Goal: Task Accomplishment & Management: Manage account settings

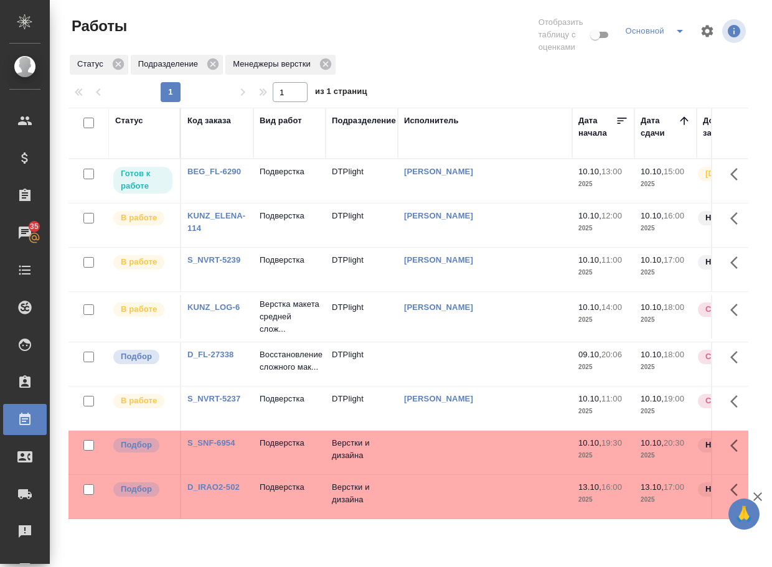
click at [216, 359] on link "D_FL-27338" at bounding box center [210, 354] width 46 height 9
click at [282, 373] on p "Восстановление сложного мак..." at bounding box center [290, 361] width 60 height 25
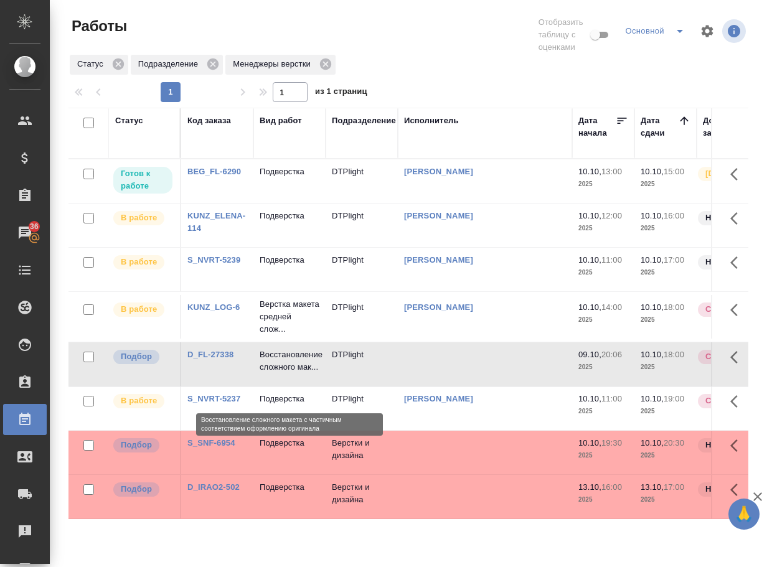
click at [283, 373] on p "Восстановление сложного мак..." at bounding box center [290, 361] width 60 height 25
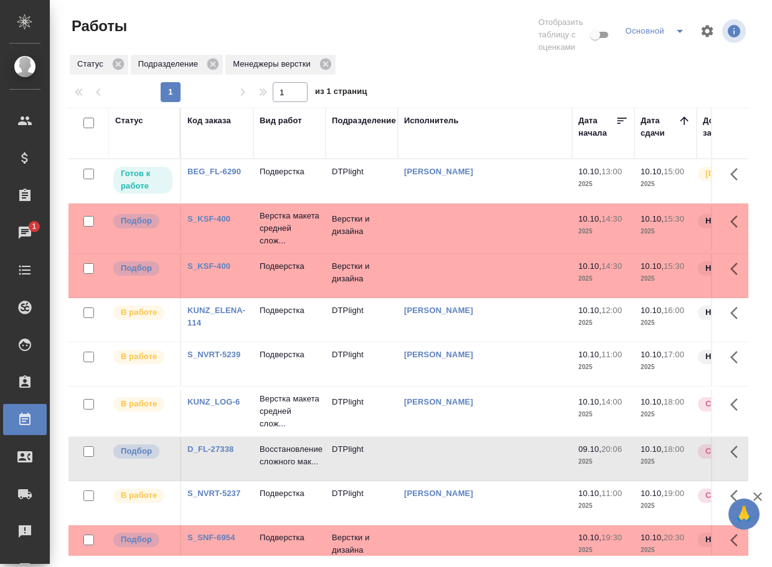
click at [205, 223] on link "S_KSF-400" at bounding box center [208, 218] width 43 height 9
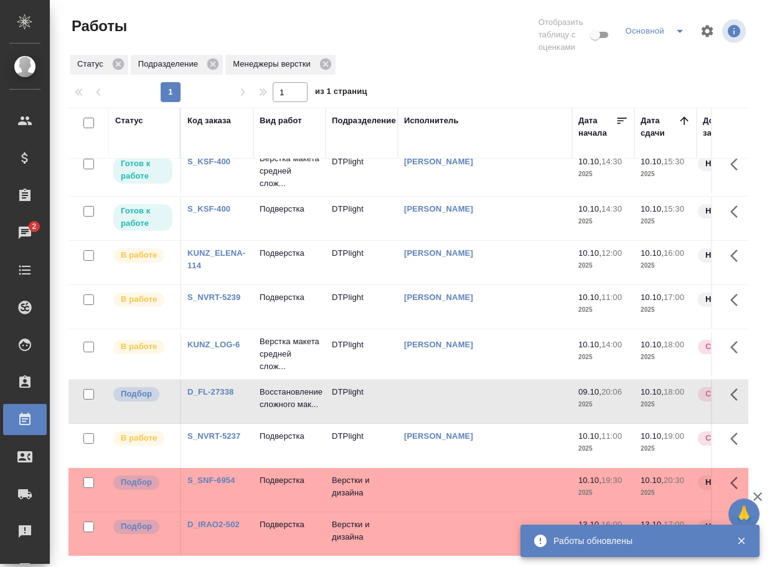
scroll to position [129, 0]
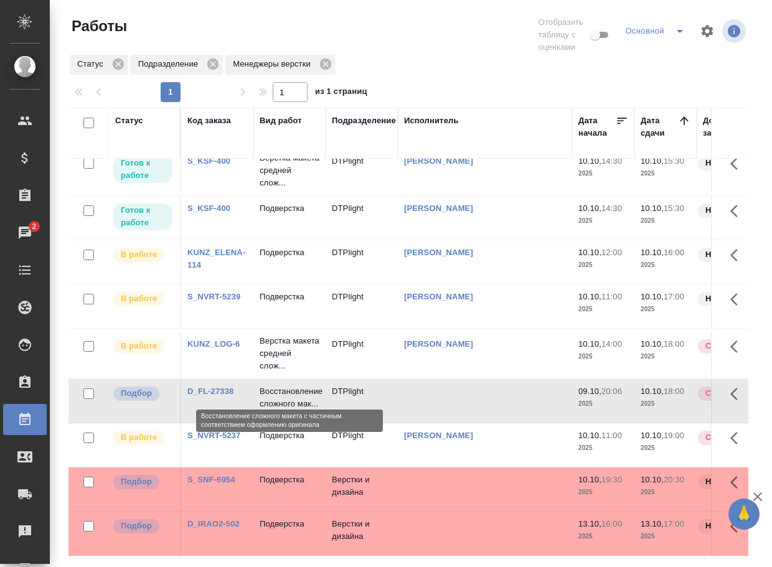
click at [287, 385] on p "Восстановление сложного мак..." at bounding box center [290, 397] width 60 height 25
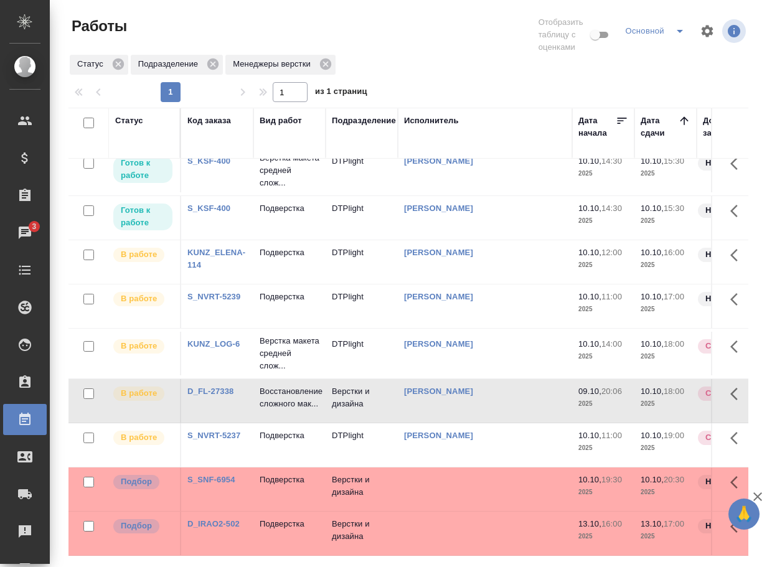
click at [211, 475] on link "S_SNF-6954" at bounding box center [211, 479] width 48 height 9
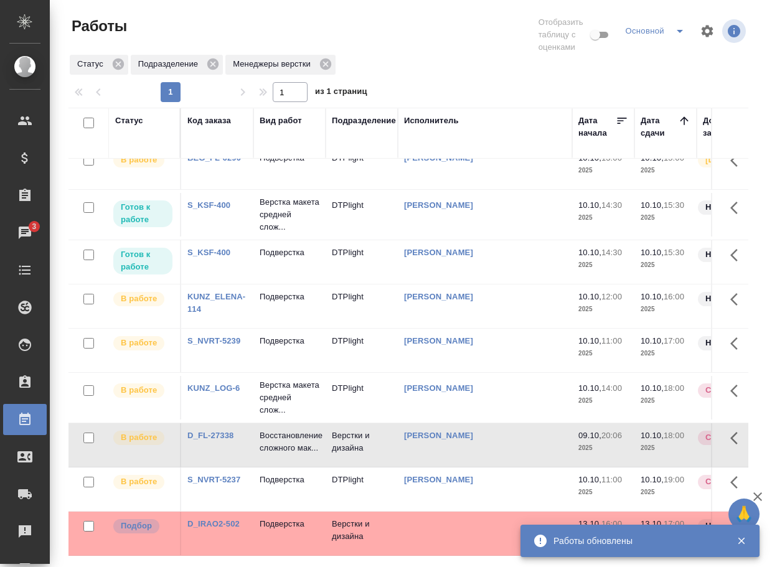
scroll to position [85, 0]
click at [214, 519] on link "D_IRAO2-502" at bounding box center [213, 523] width 52 height 9
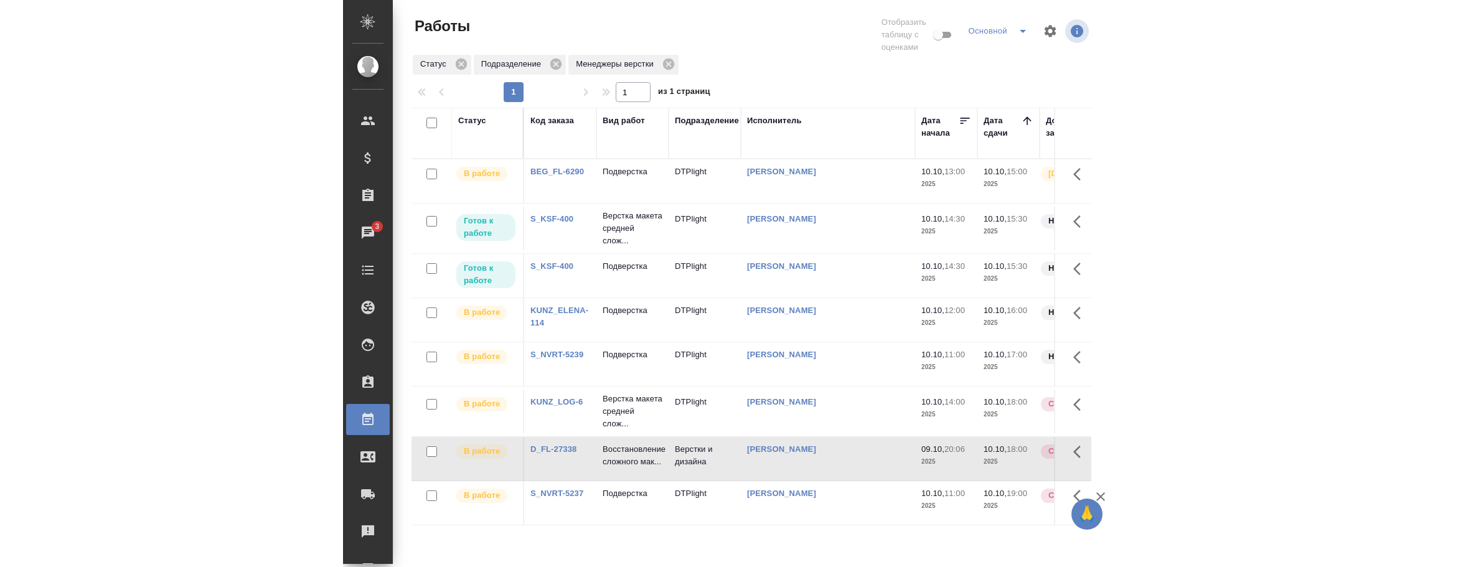
scroll to position [0, 0]
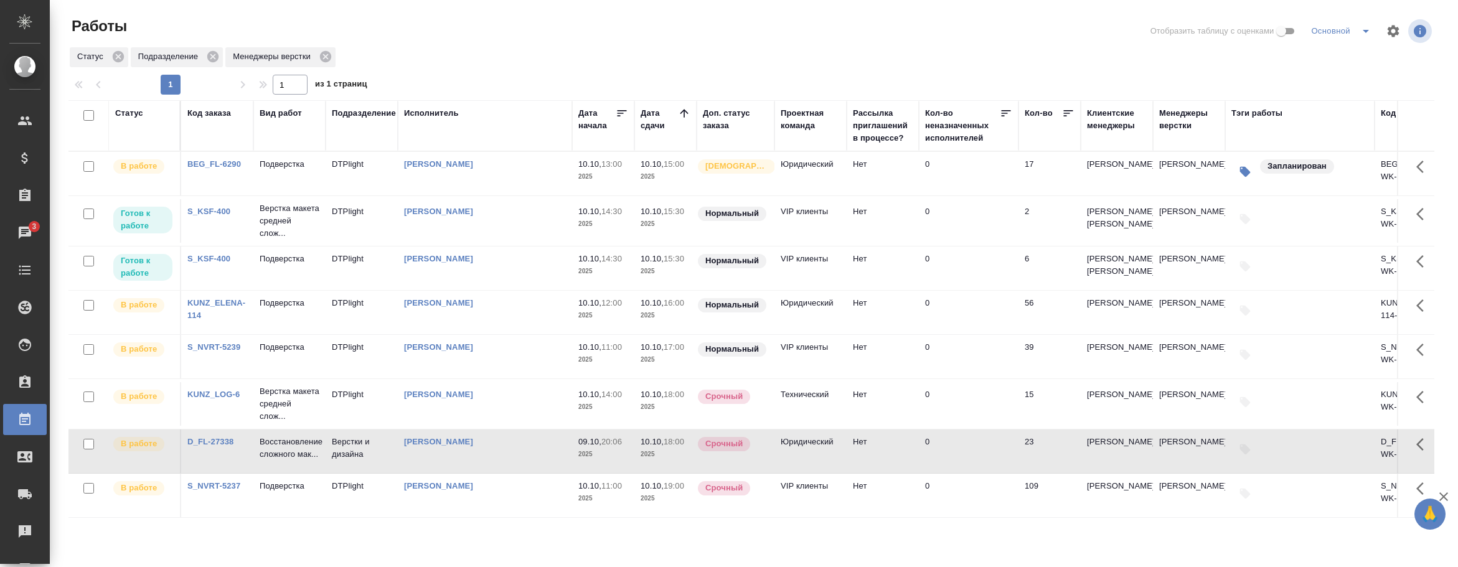
click at [1184, 131] on div "Менеджеры верстки" at bounding box center [1189, 119] width 60 height 25
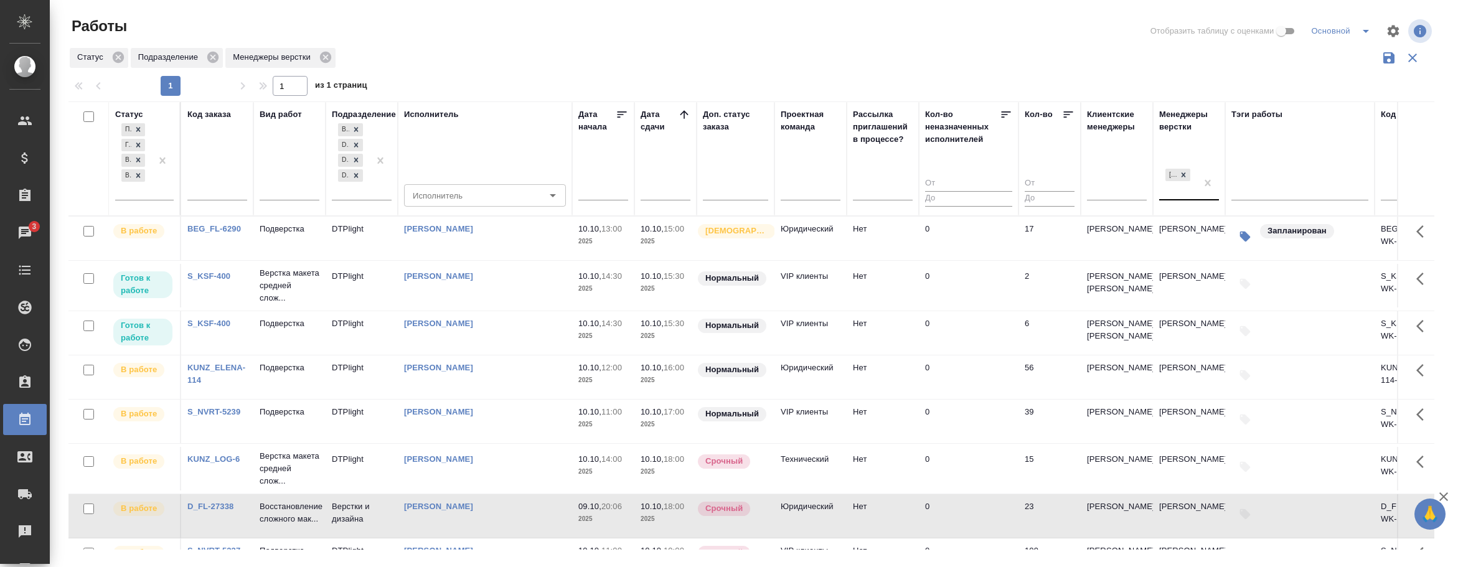
click at [1184, 194] on div "[PERSON_NAME]" at bounding box center [1177, 183] width 37 height 34
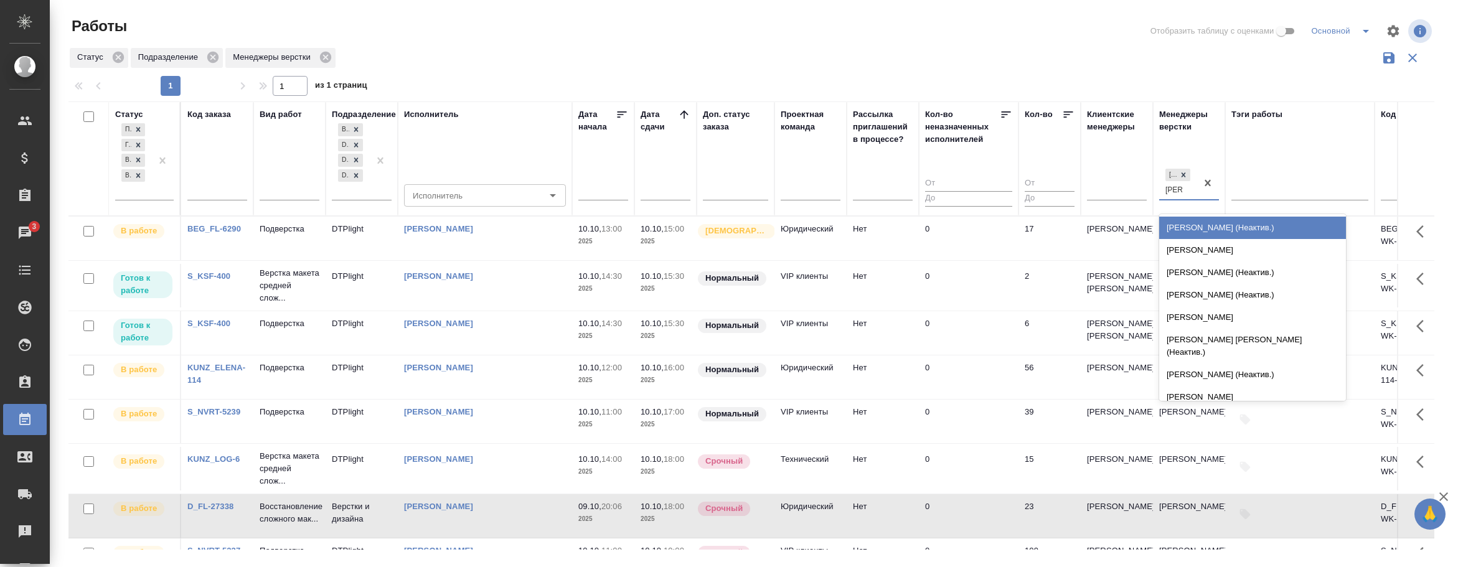
type input "петро"
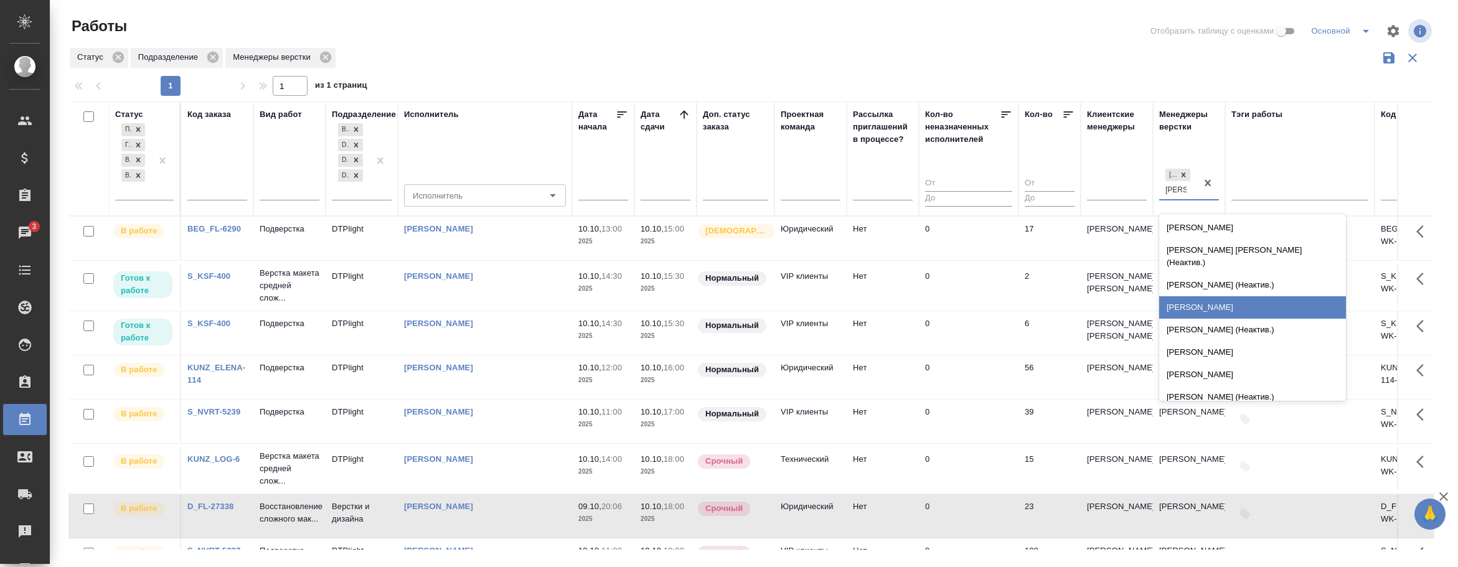
click at [1195, 297] on div "Петрова Валерия" at bounding box center [1252, 307] width 187 height 22
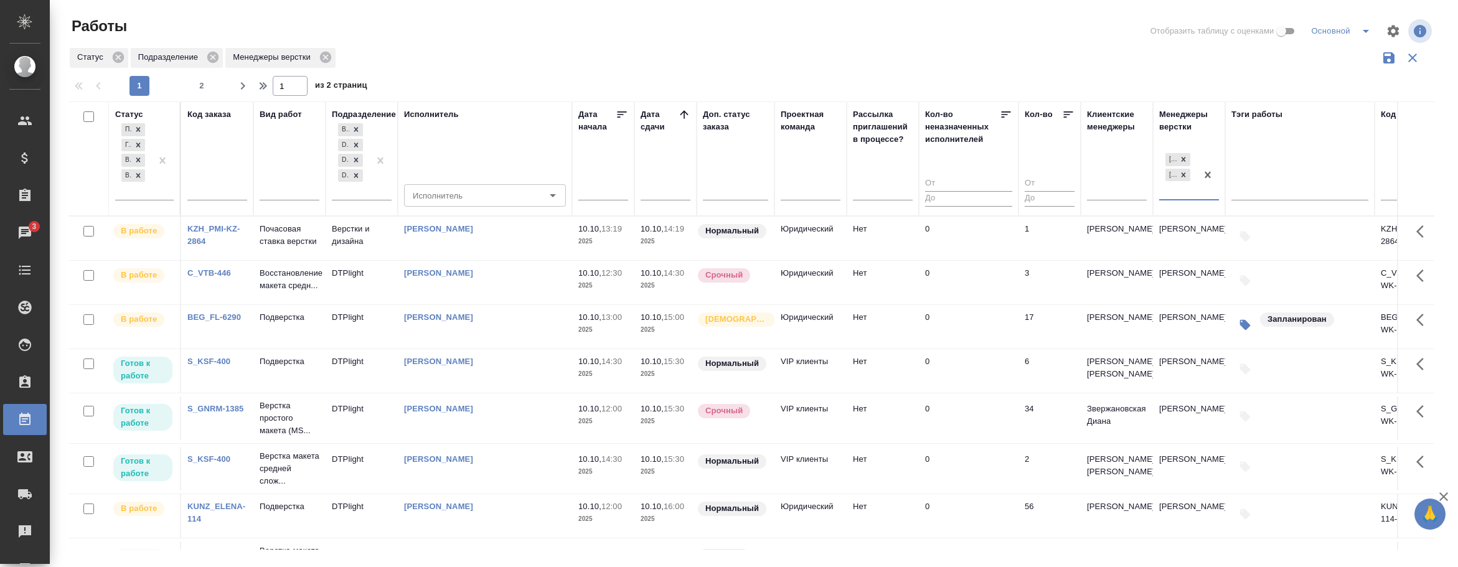
click at [1195, 57] on icon "button" at bounding box center [1388, 57] width 11 height 11
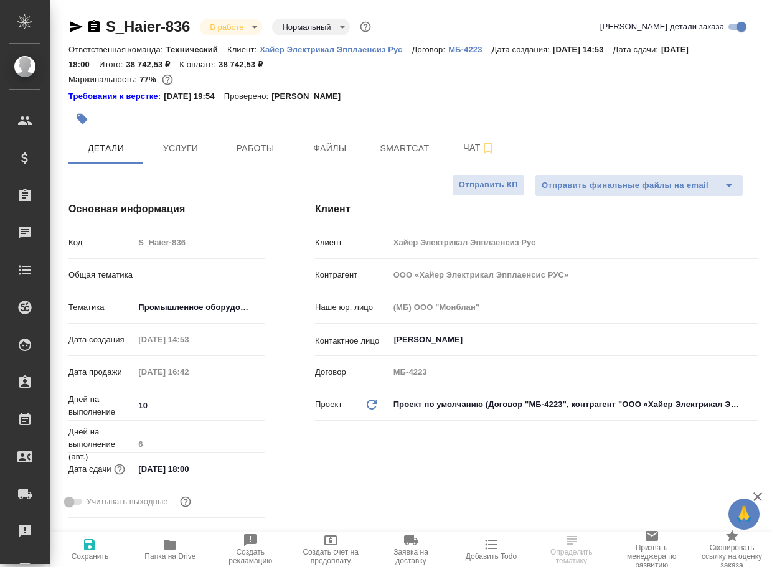
select select "RU"
click at [467, 149] on span "Чат" at bounding box center [479, 148] width 60 height 16
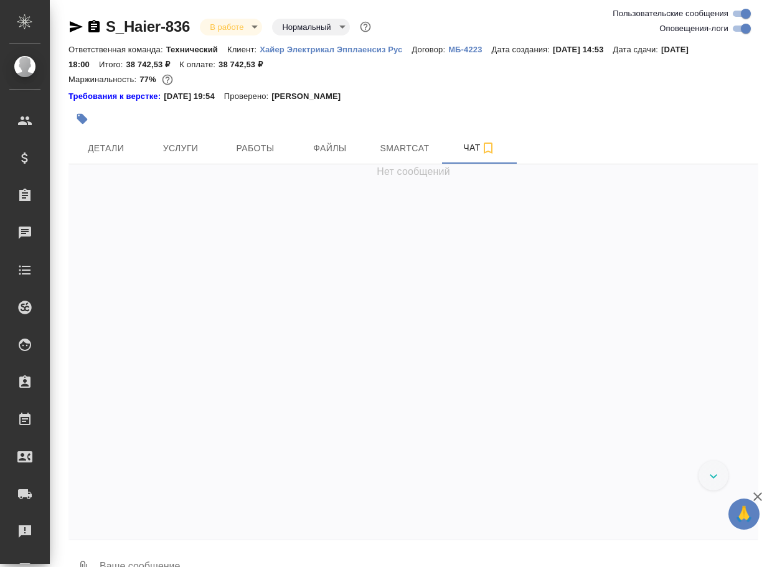
scroll to position [39284, 0]
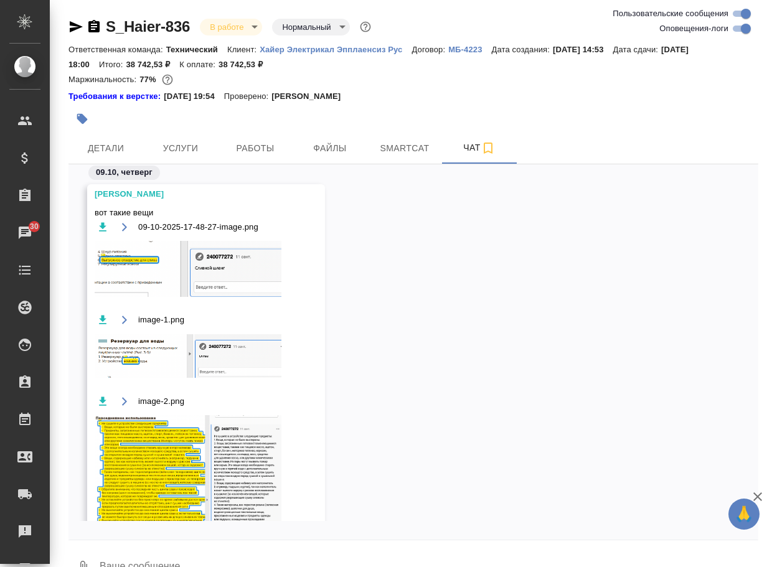
click at [741, 28] on input "Оповещения-логи" at bounding box center [745, 28] width 45 height 15
checkbox input "false"
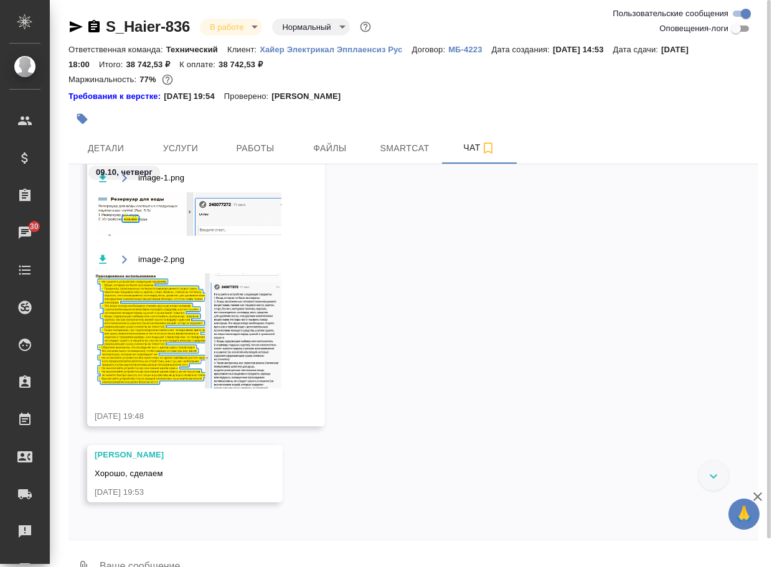
scroll to position [15799, 0]
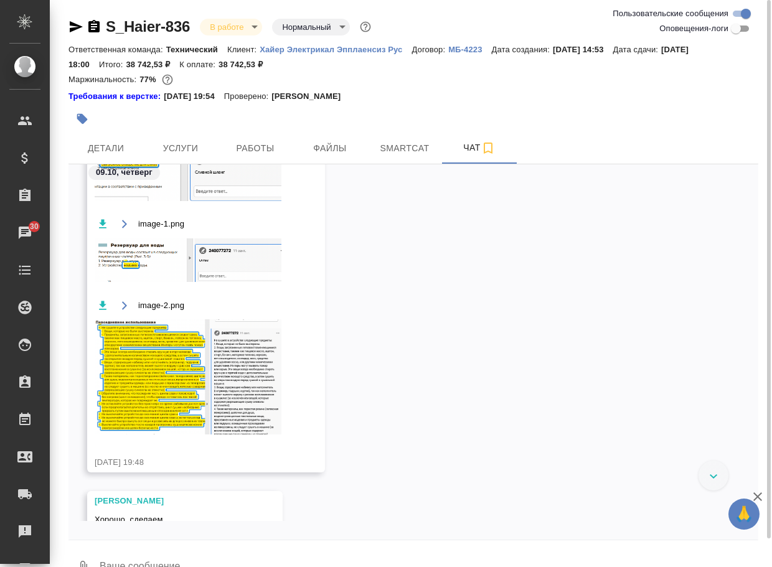
click at [197, 201] on img at bounding box center [188, 173] width 187 height 56
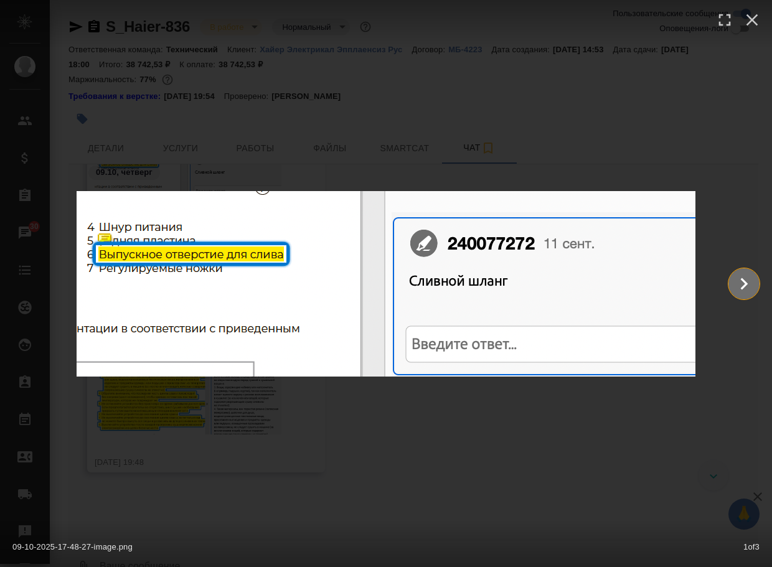
click at [743, 283] on icon "Show slide 2 of 3" at bounding box center [744, 284] width 24 height 30
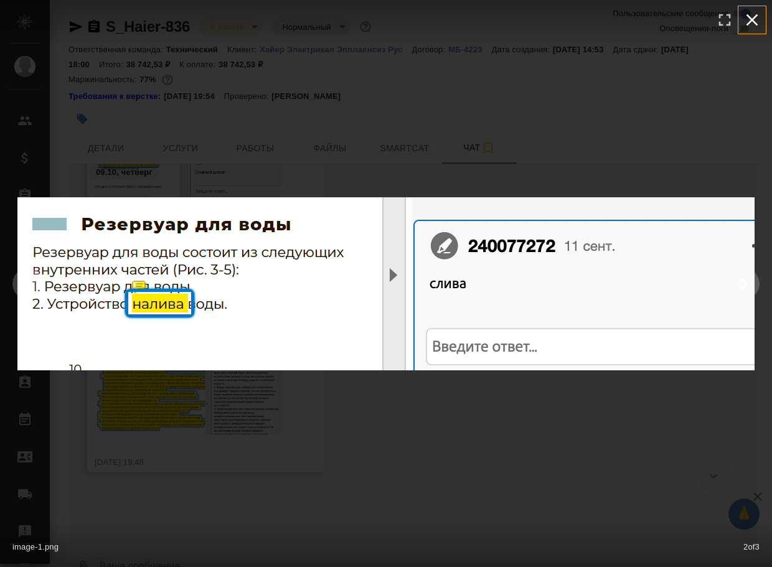
click at [754, 16] on icon "button" at bounding box center [752, 20] width 20 height 20
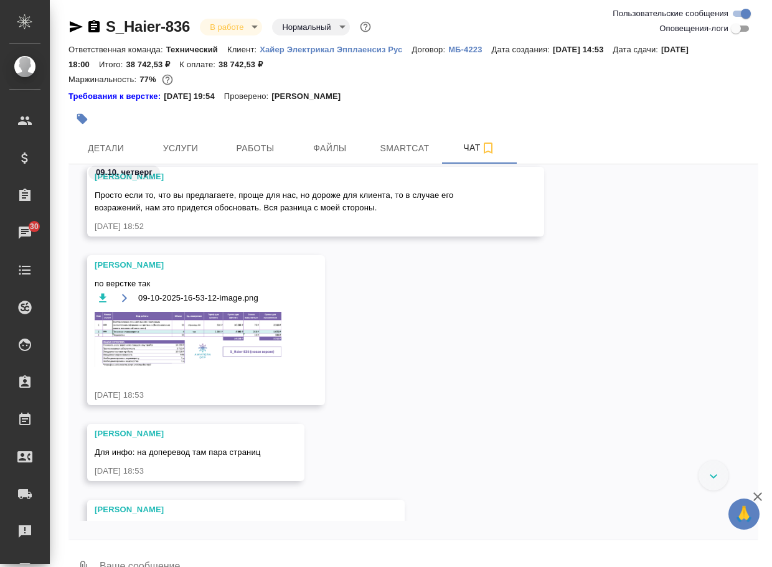
scroll to position [11668, 0]
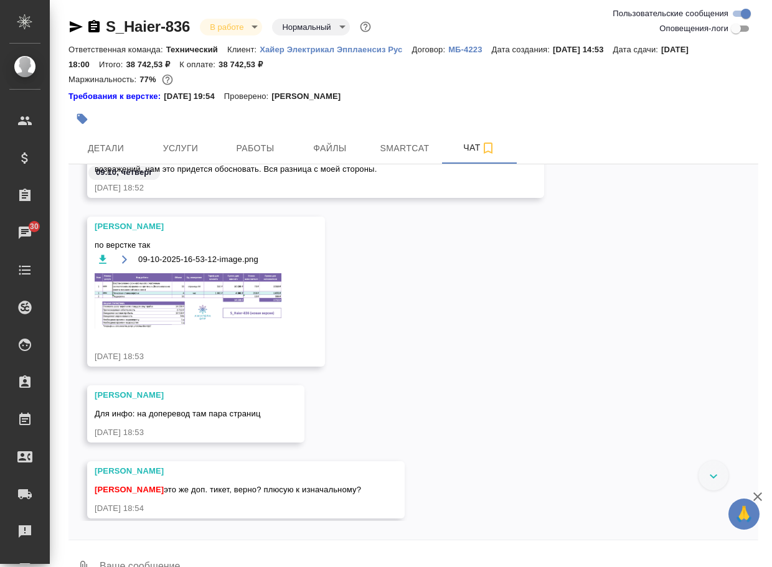
click at [192, 295] on img at bounding box center [188, 300] width 187 height 55
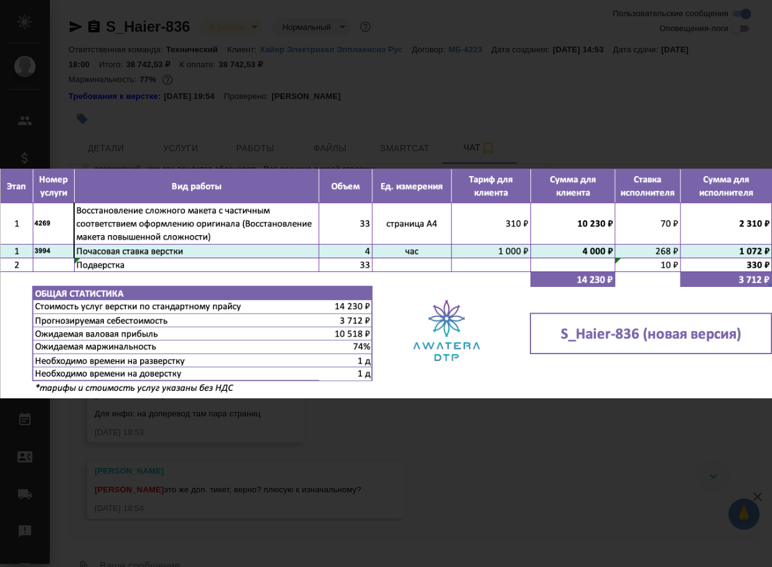
click at [449, 477] on div "09-10-2025-16-53-12-image.png 1 of 1" at bounding box center [386, 283] width 772 height 567
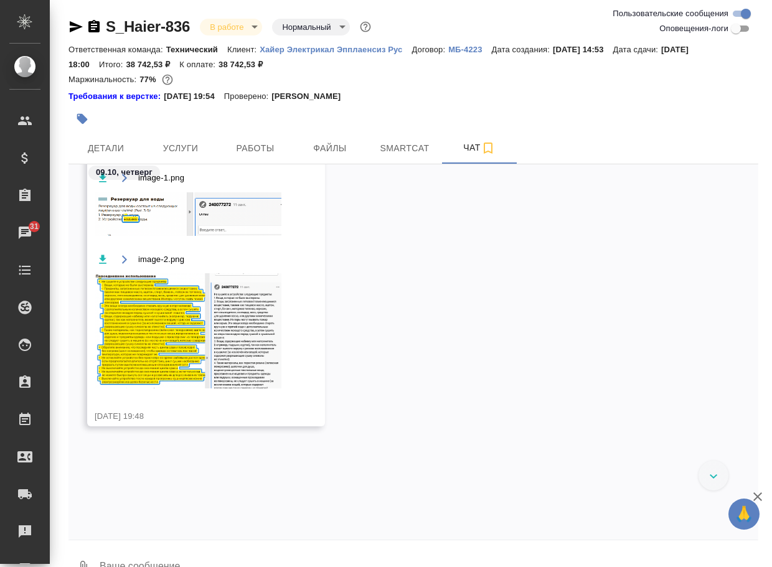
scroll to position [13974, 0]
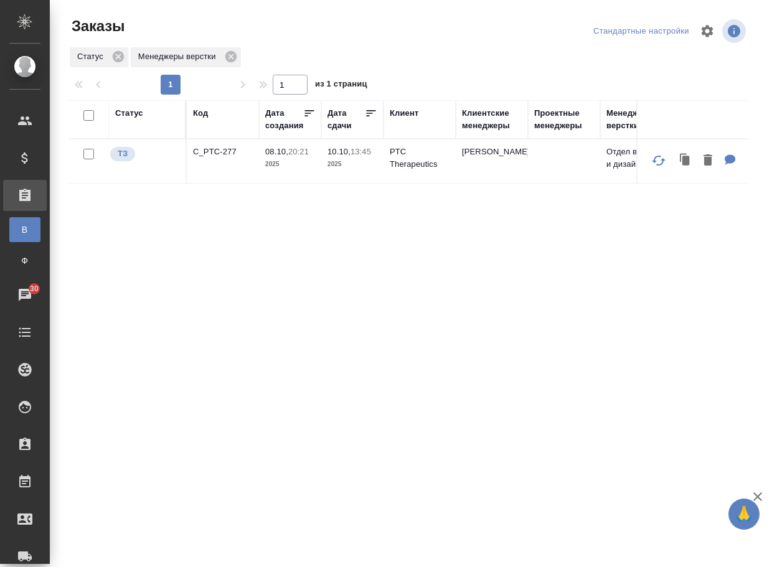
click at [225, 158] on p "C_PTC-277" at bounding box center [223, 152] width 60 height 12
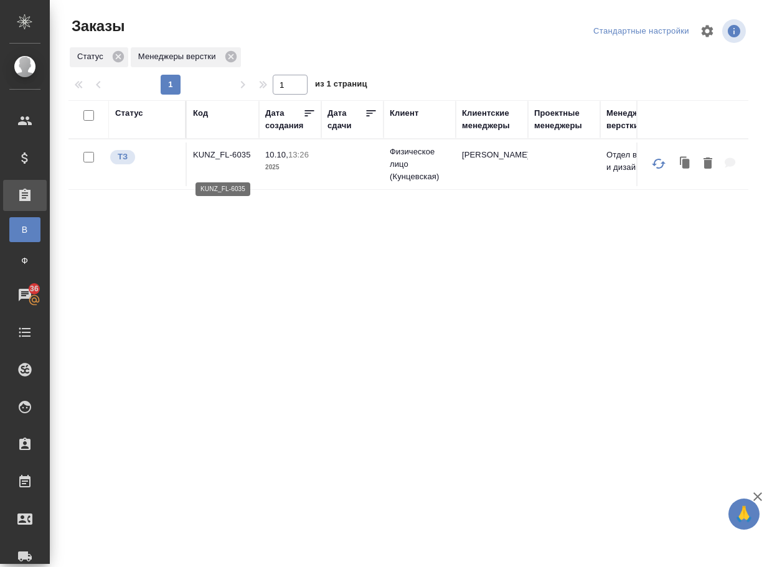
click at [197, 161] on p "KUNZ_FL-6035" at bounding box center [223, 155] width 60 height 12
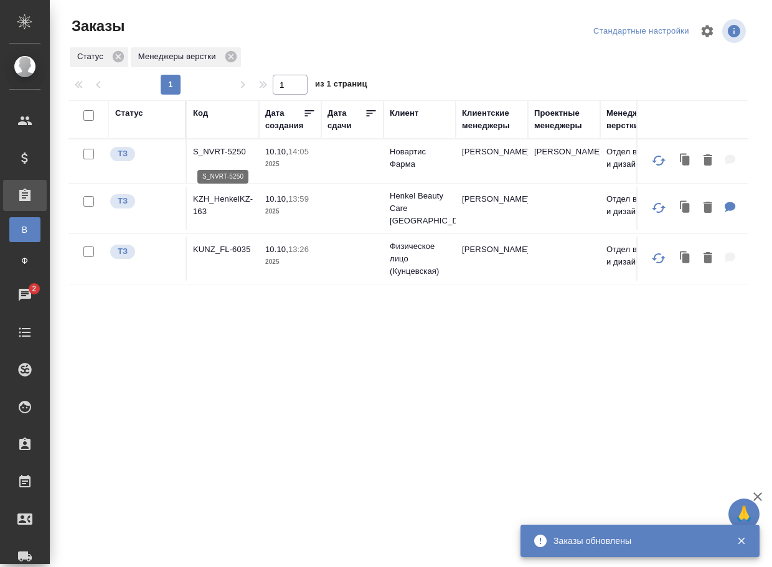
click at [235, 155] on p "S_NVRT-5250" at bounding box center [223, 152] width 60 height 12
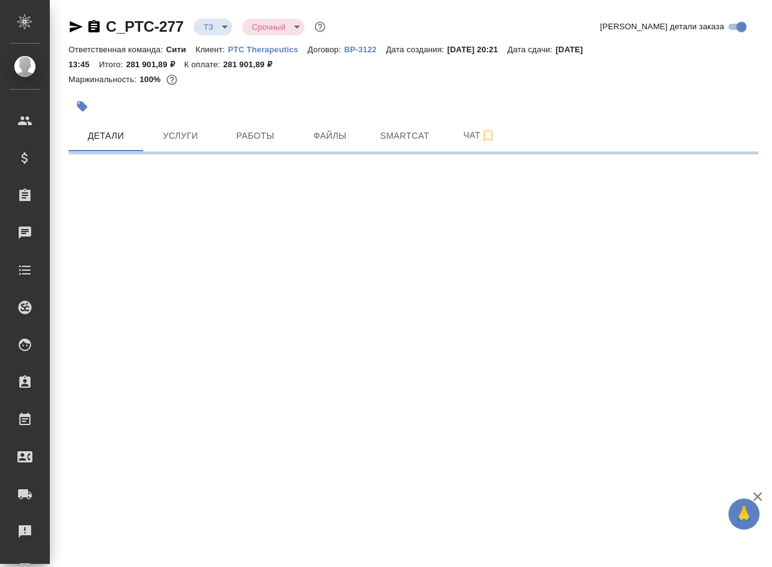
select select "RU"
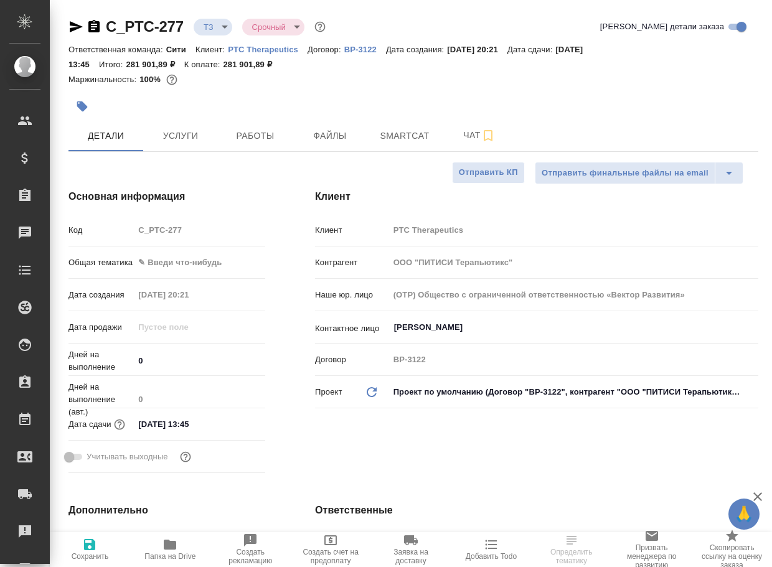
type textarea "x"
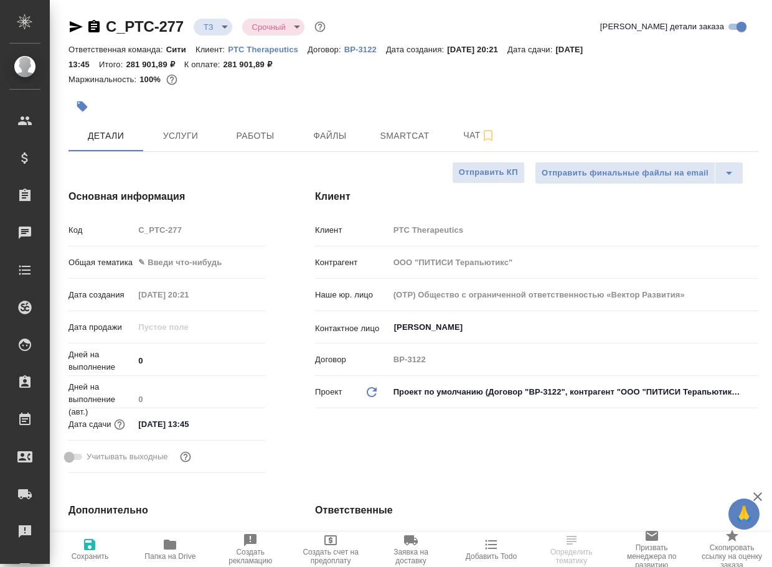
type textarea "x"
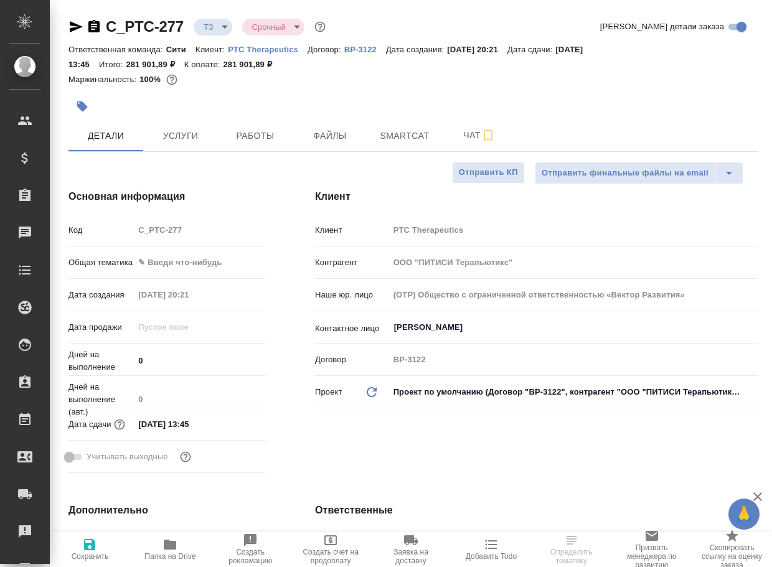
type textarea "x"
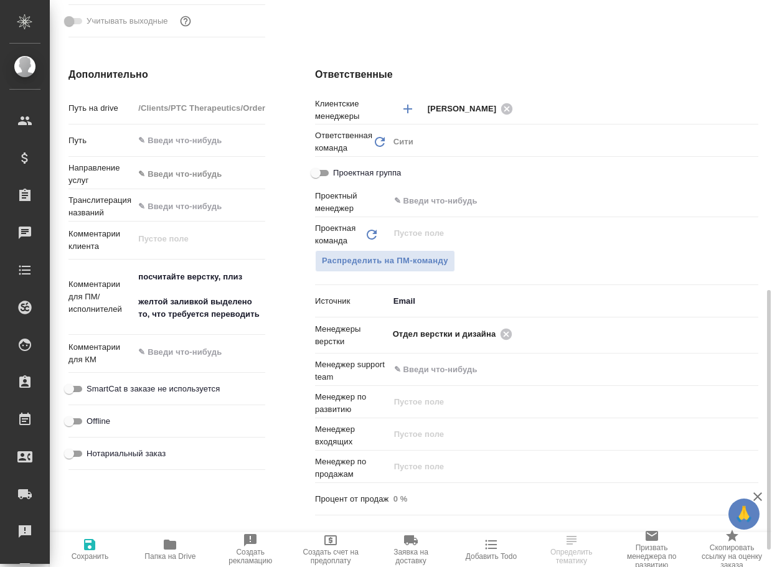
scroll to position [498, 0]
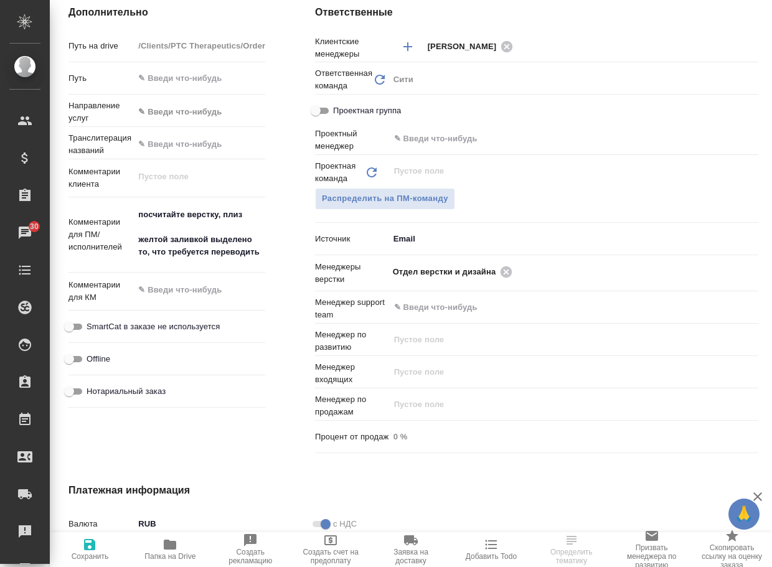
click at [176, 550] on icon "button" at bounding box center [169, 544] width 15 height 15
type textarea "x"
select select "RU"
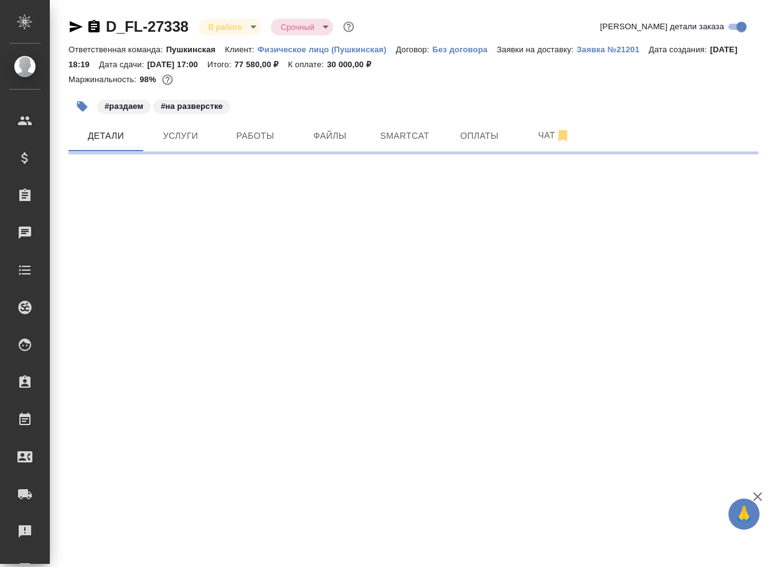
select select "RU"
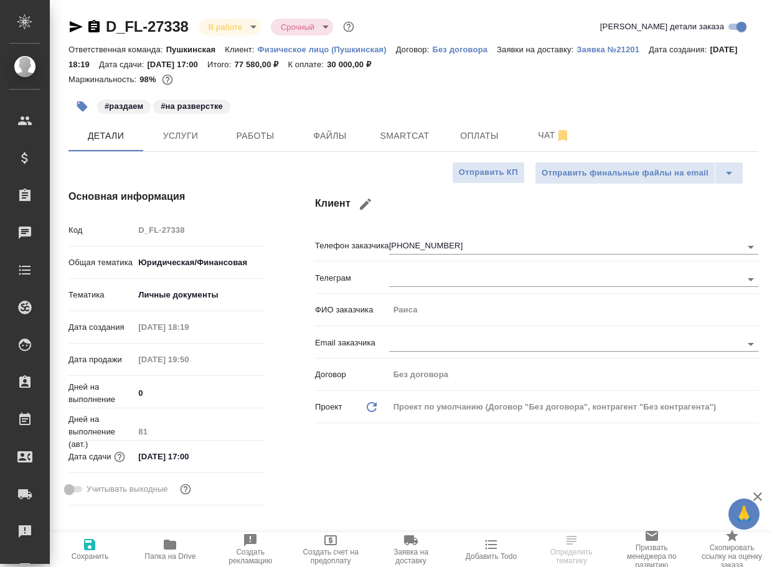
type textarea "x"
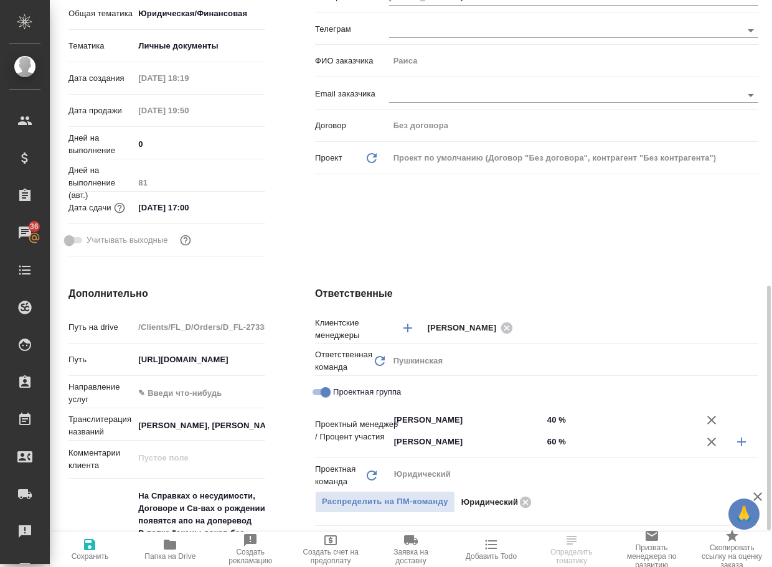
scroll to position [436, 0]
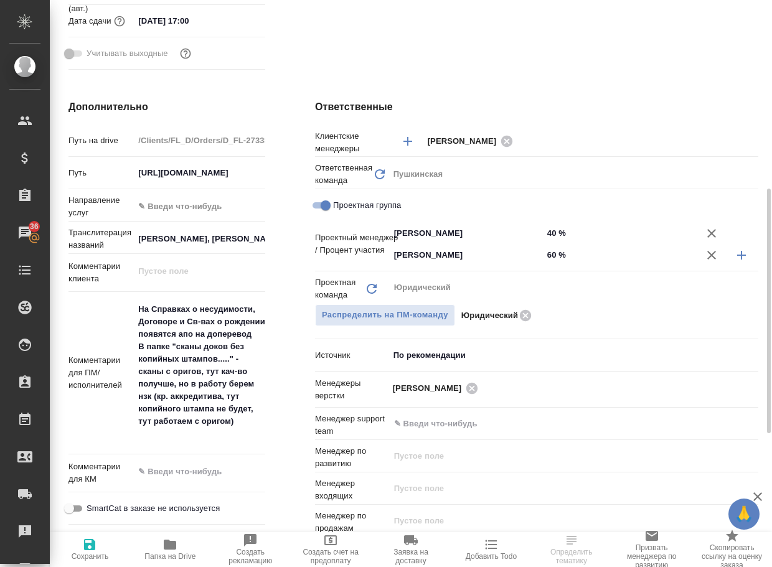
click at [174, 540] on icon "button" at bounding box center [169, 544] width 15 height 15
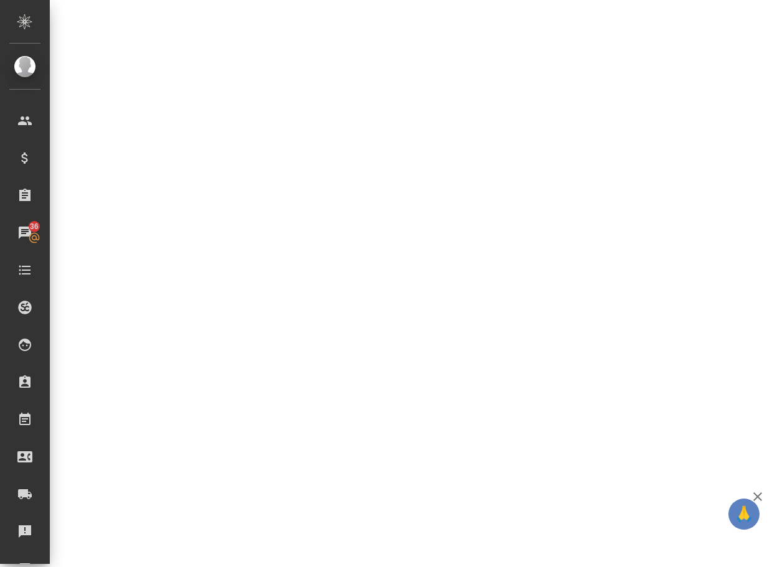
select select "RU"
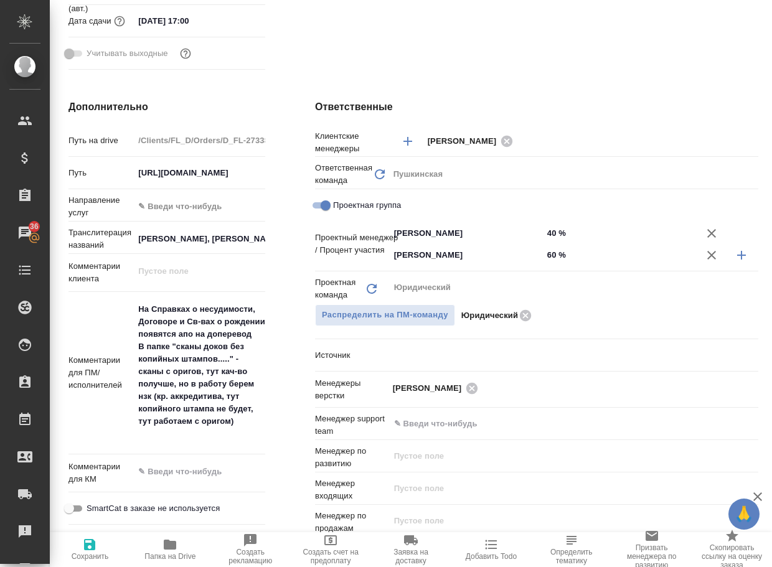
type textarea "x"
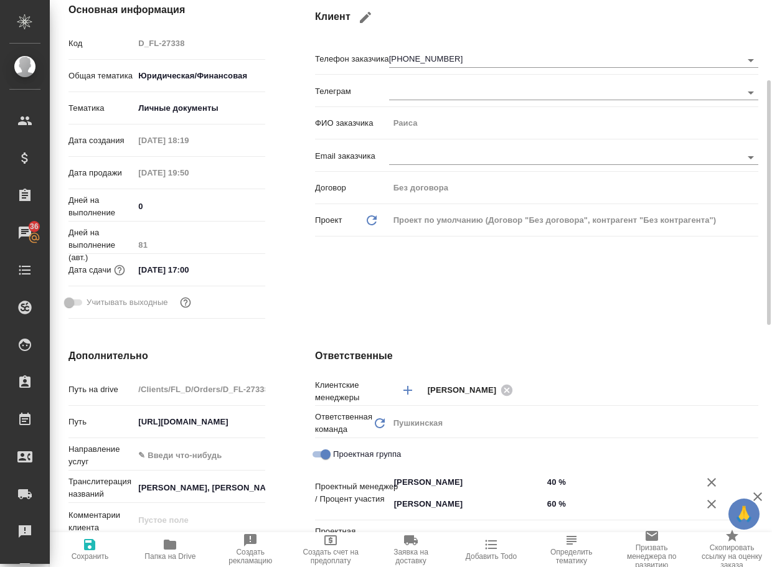
scroll to position [0, 0]
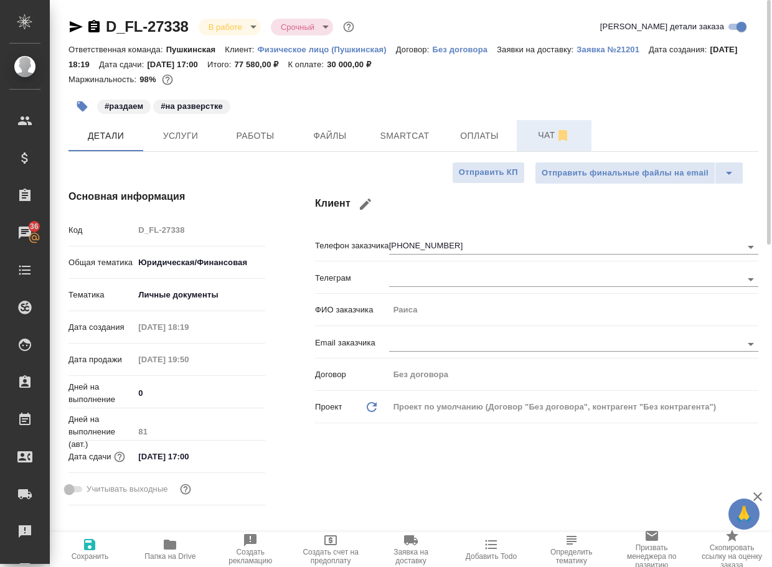
click at [551, 133] on span "Чат" at bounding box center [554, 136] width 60 height 16
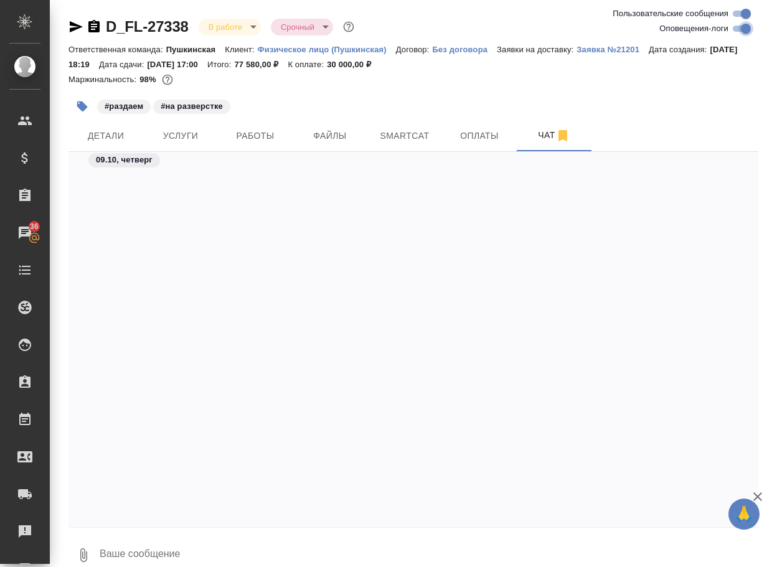
click at [736, 27] on input "Оповещения-логи" at bounding box center [745, 28] width 45 height 15
checkbox input "false"
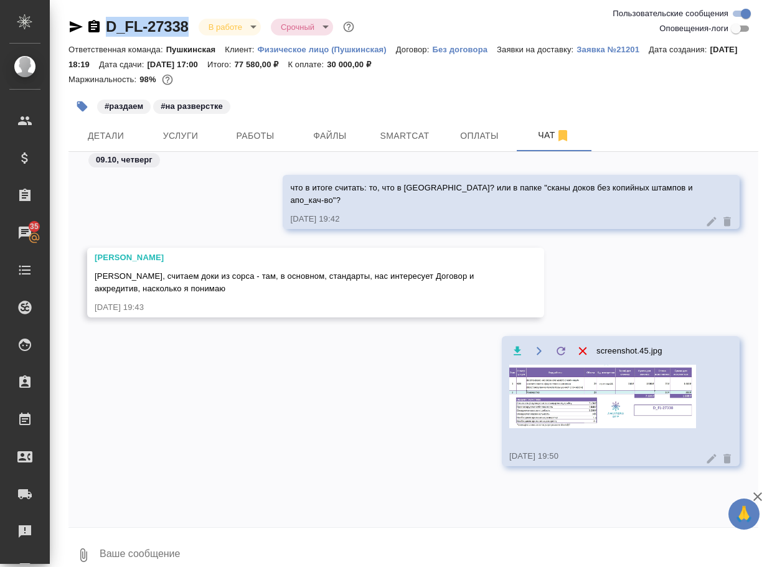
drag, startPoint x: 200, startPoint y: 34, endPoint x: 83, endPoint y: 27, distance: 117.2
click at [83, 27] on div "D_FL-27338 В работе inProgress Срочный urgent" at bounding box center [212, 27] width 288 height 20
copy link "D_FL-27338"
click at [240, 139] on span "Работы" at bounding box center [255, 136] width 60 height 16
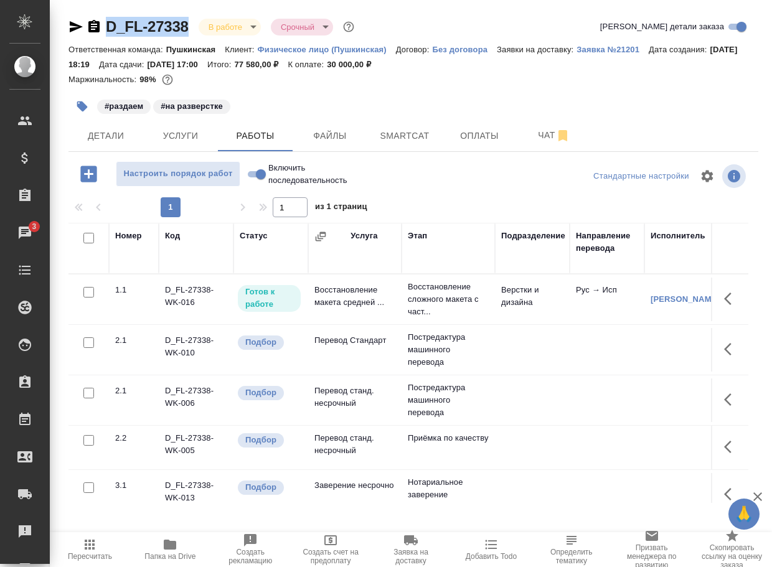
click at [253, 179] on input "Включить последовательность" at bounding box center [260, 174] width 45 height 15
checkbox input "true"
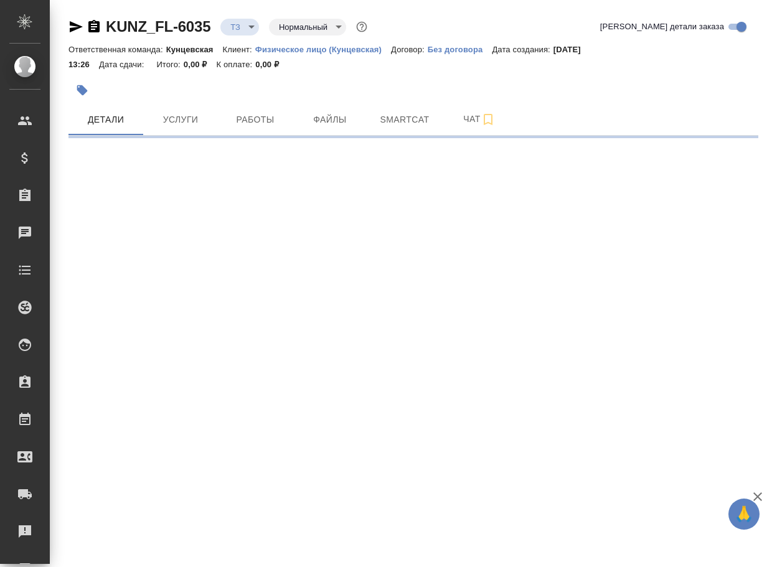
select select "RU"
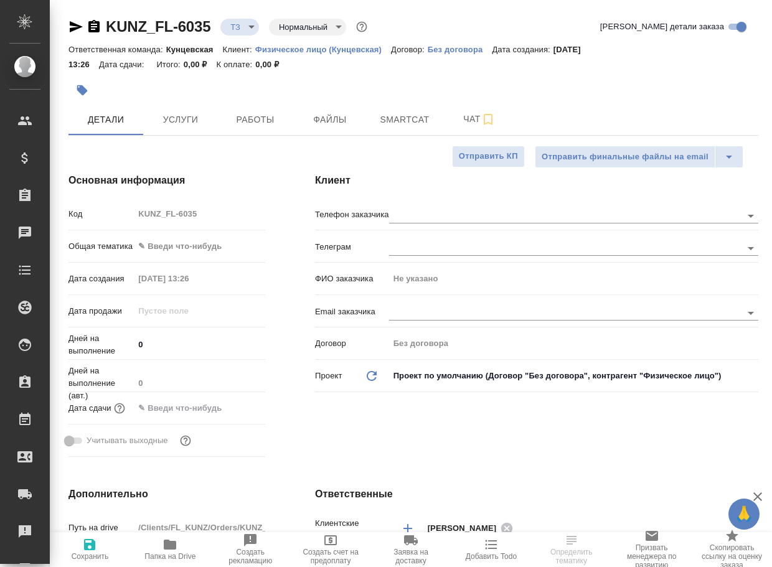
type textarea "x"
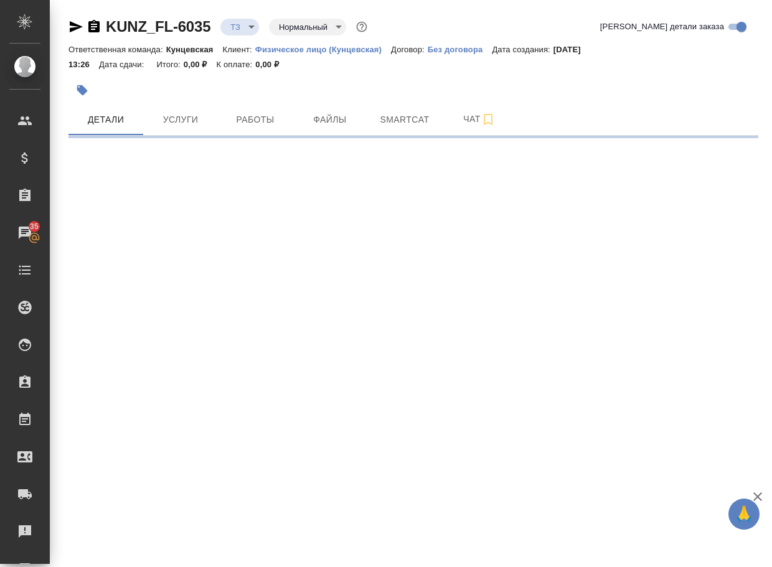
select select "RU"
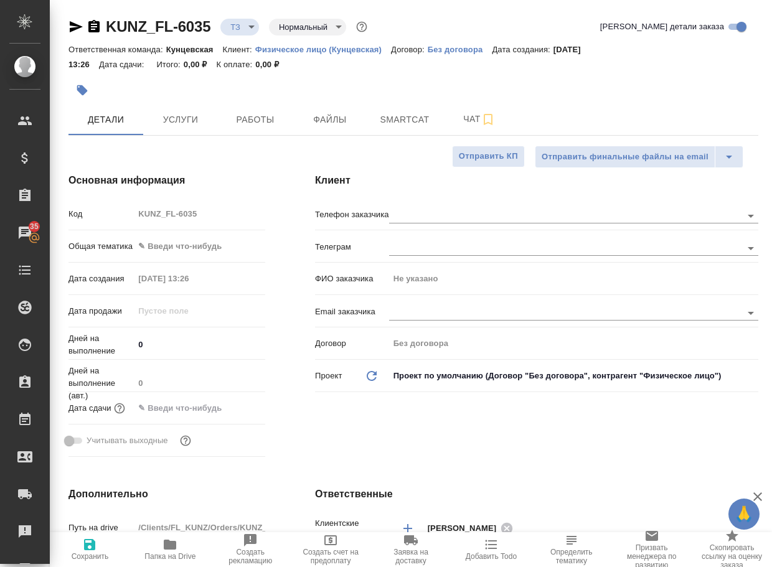
type textarea "x"
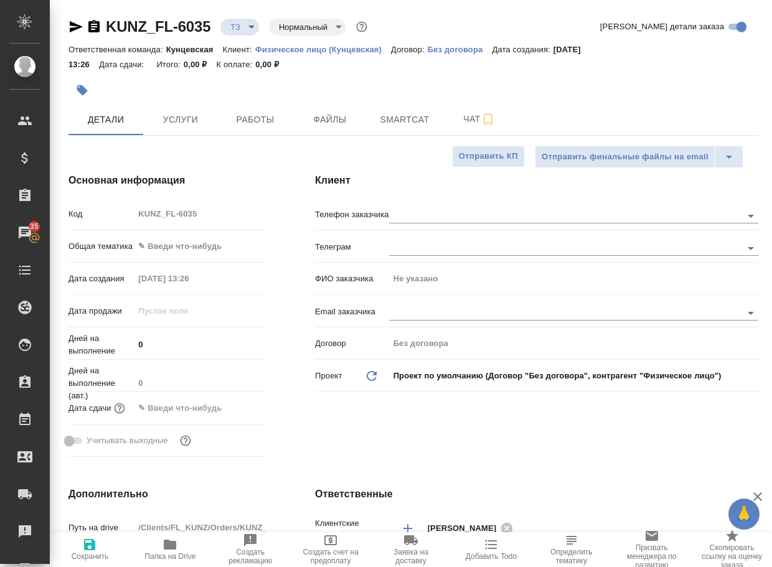
type textarea "x"
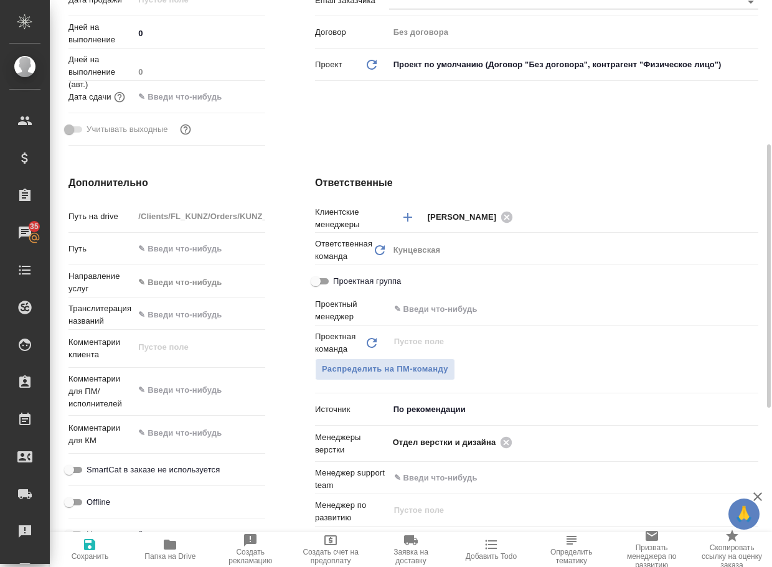
click at [165, 545] on icon "button" at bounding box center [170, 545] width 12 height 10
type textarea "x"
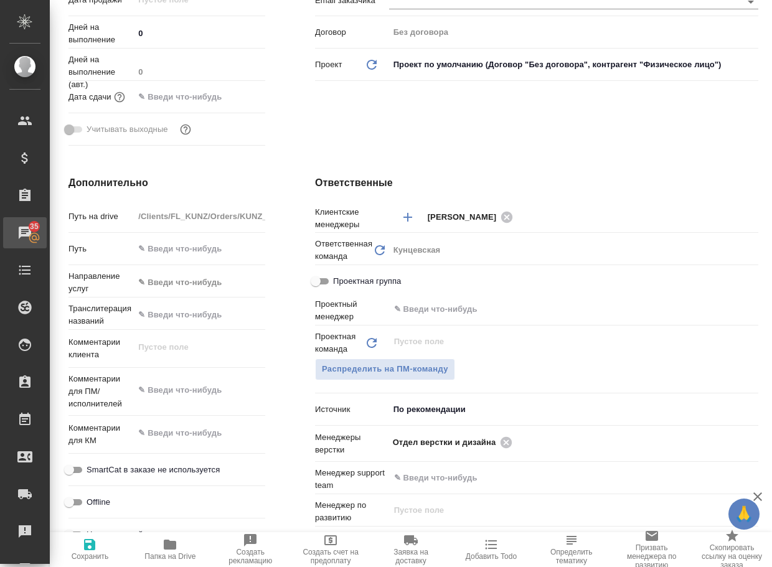
type textarea "x"
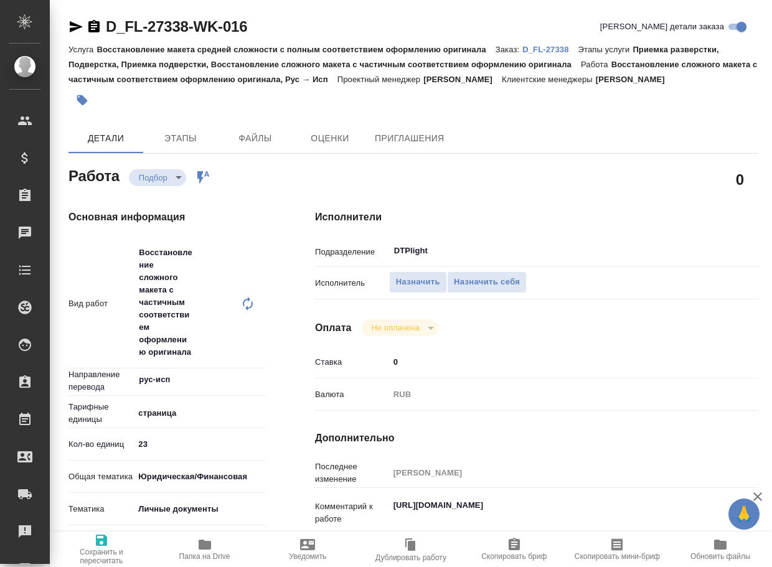
type textarea "x"
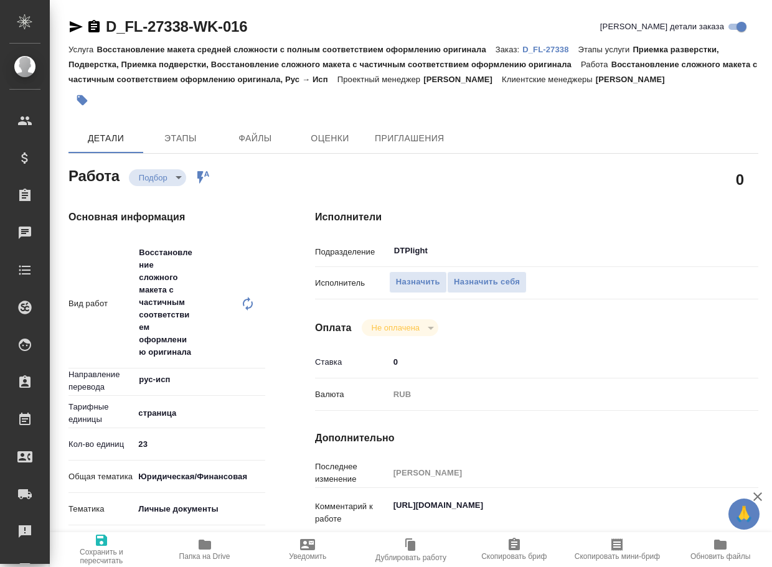
type textarea "x"
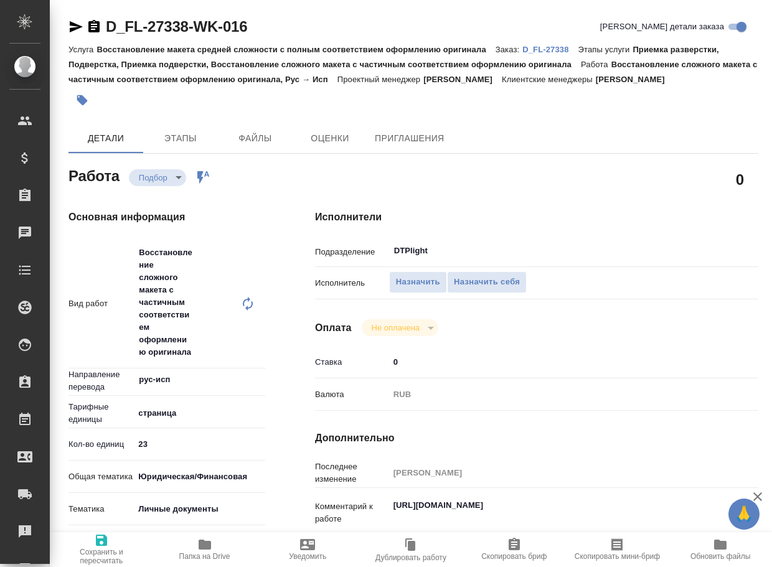
type textarea "x"
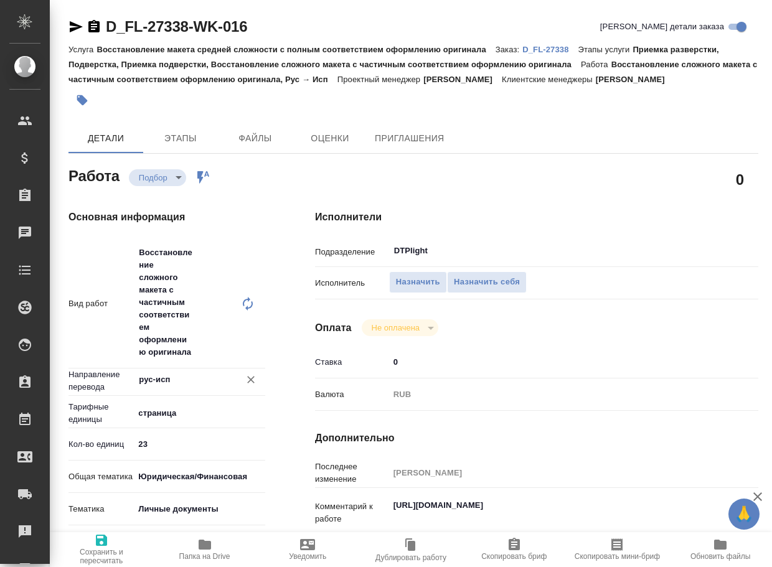
type textarea "x"
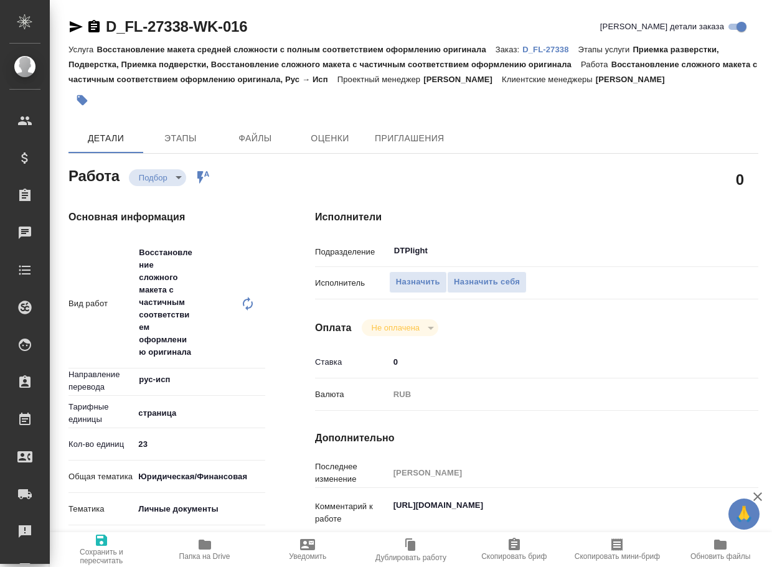
type textarea "x"
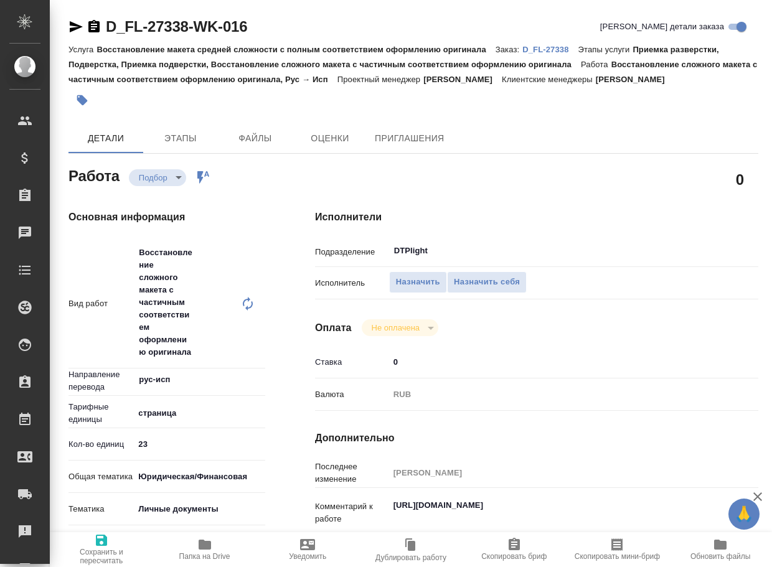
type textarea "x"
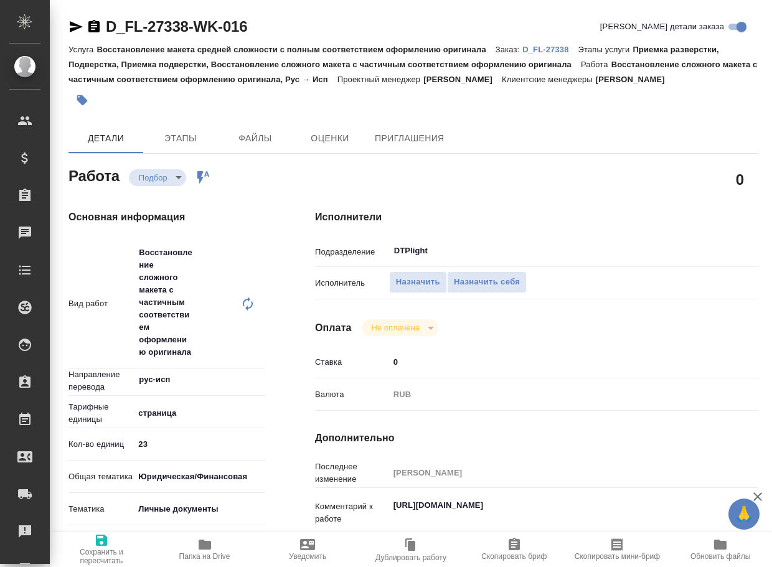
type textarea "x"
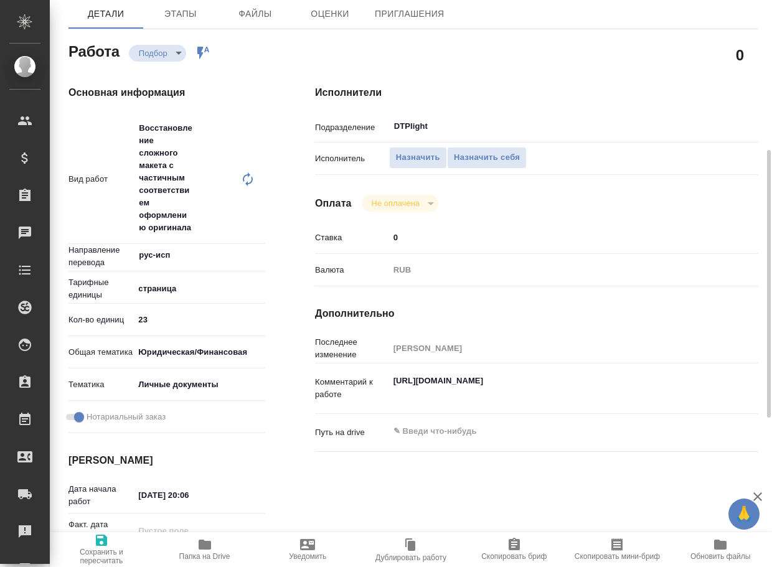
type textarea "x"
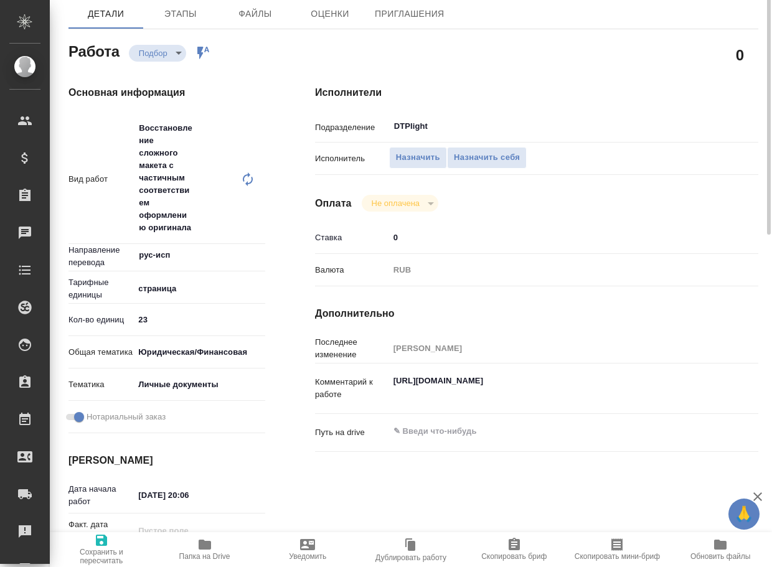
scroll to position [62, 0]
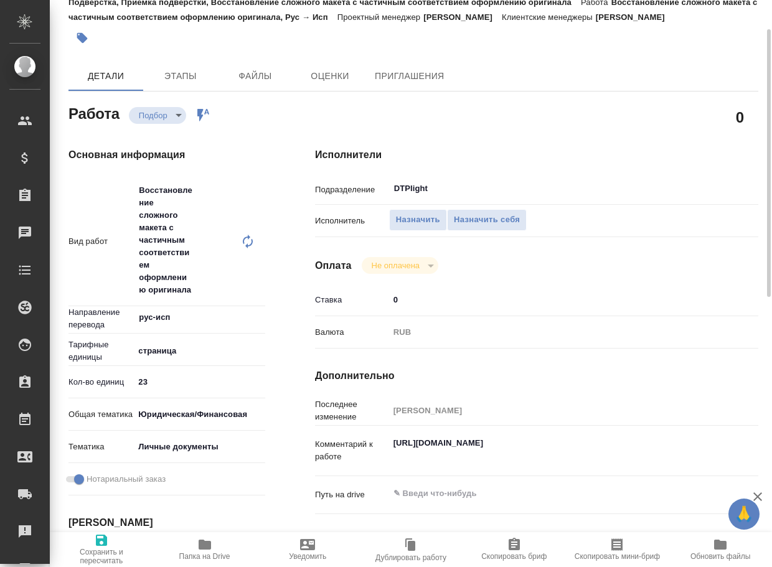
type textarea "x"
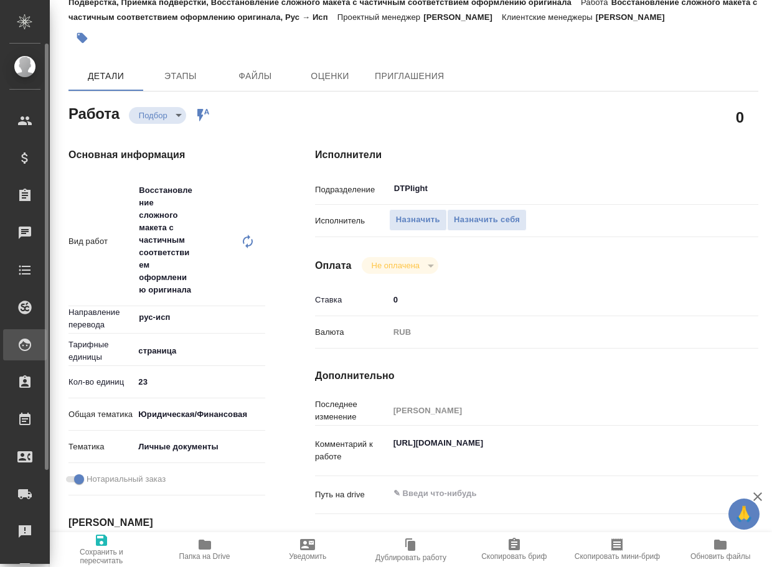
type textarea "x"
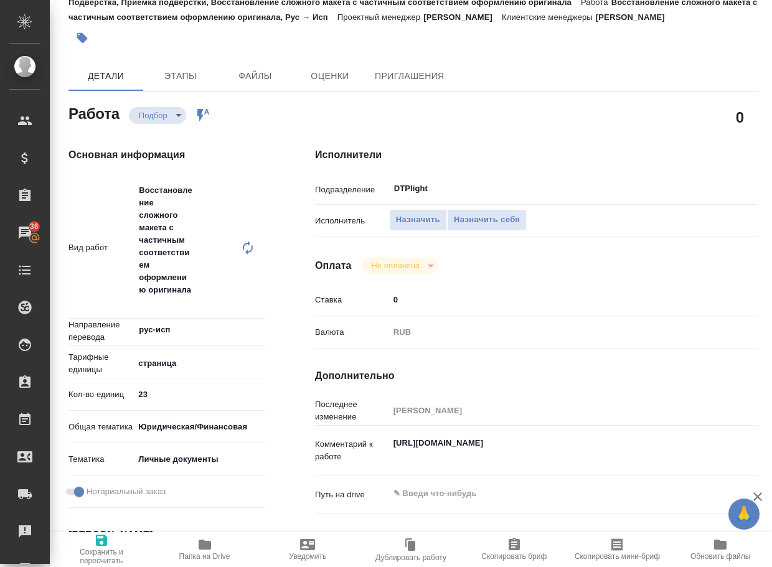
type textarea "x"
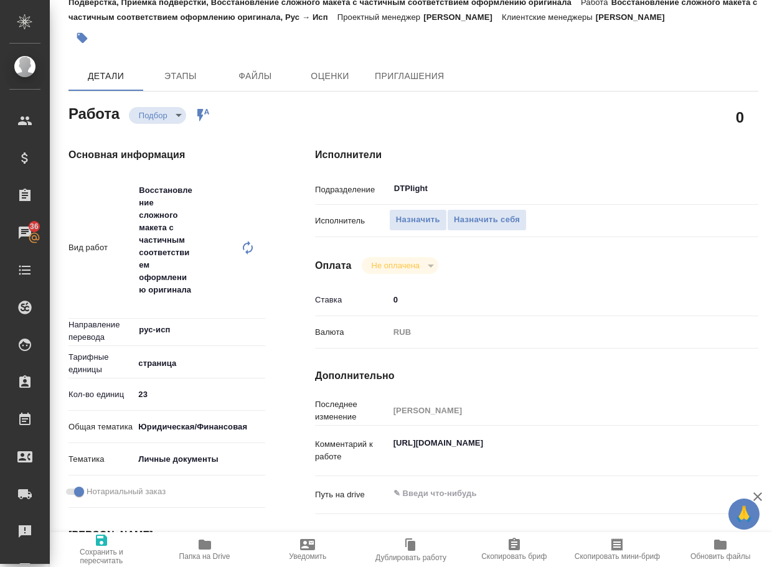
type textarea "x"
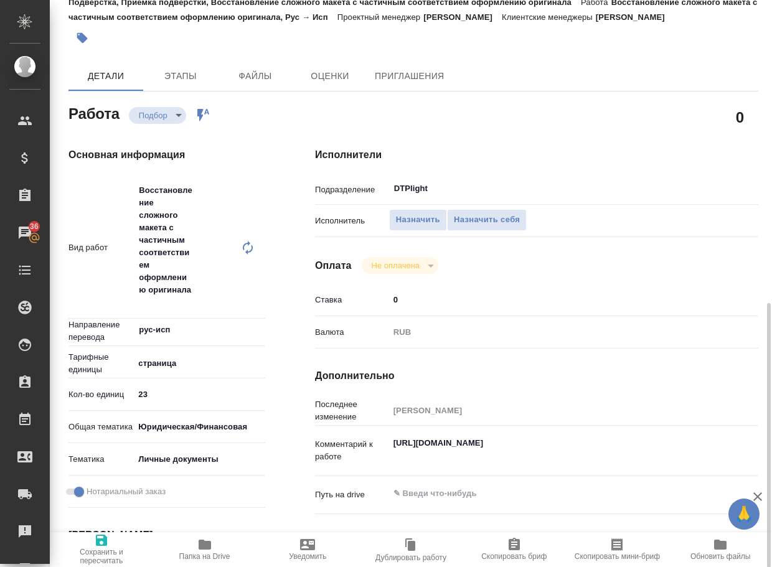
scroll to position [249, 0]
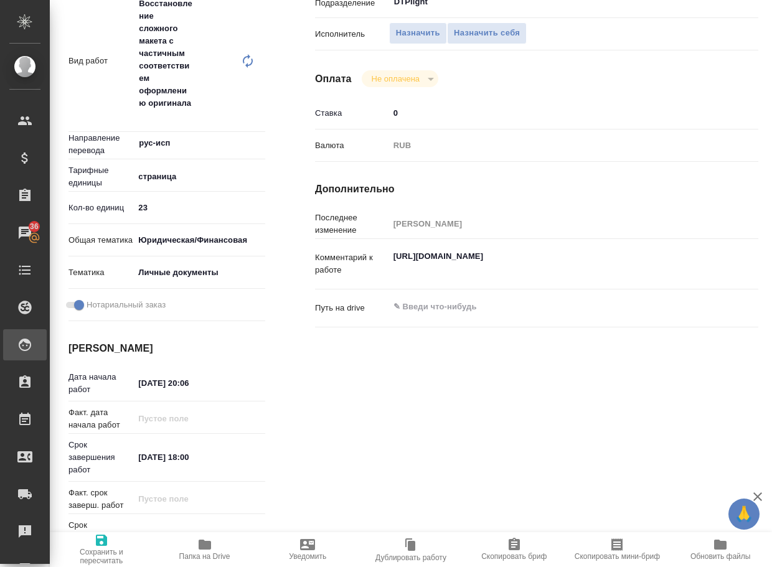
type textarea "x"
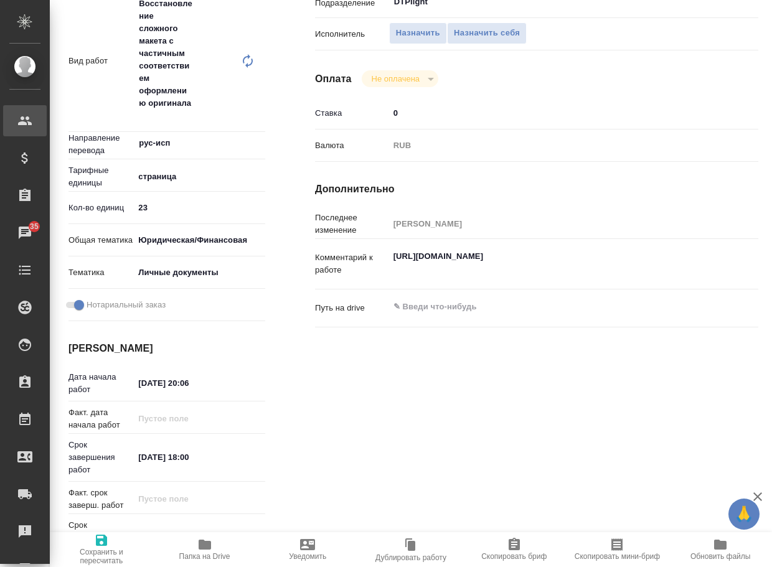
type textarea "x"
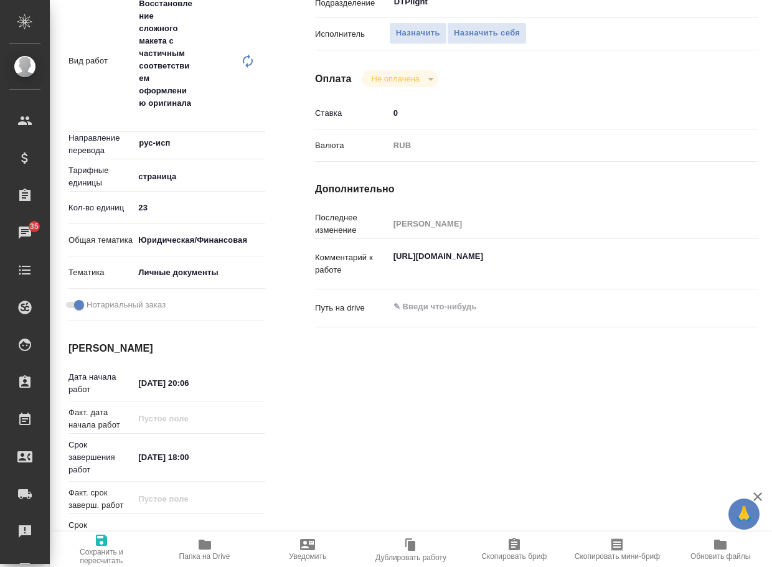
type textarea "x"
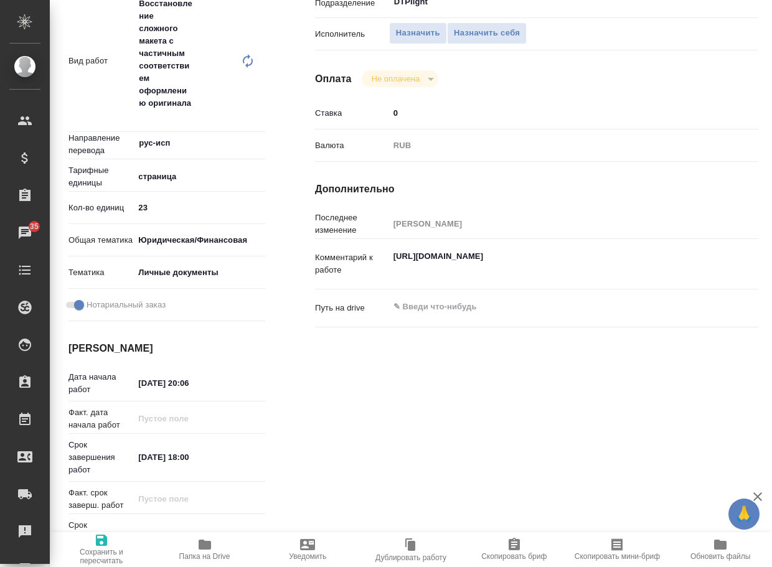
type textarea "x"
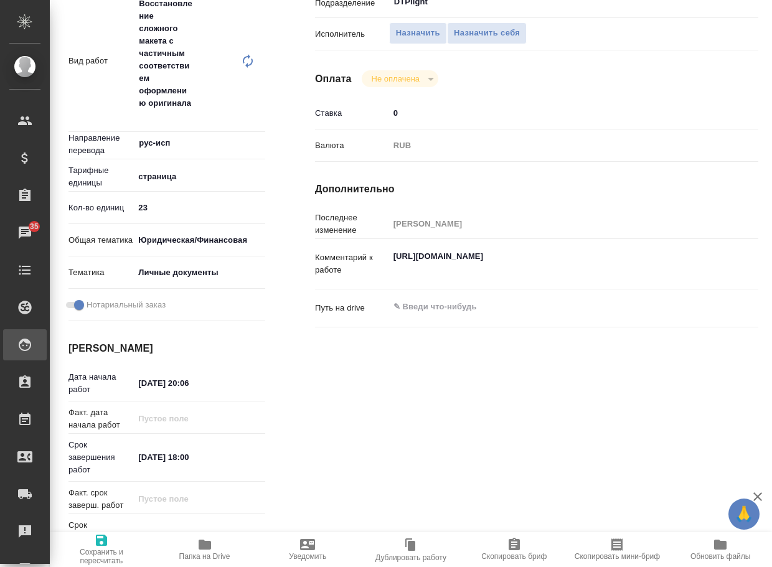
type textarea "x"
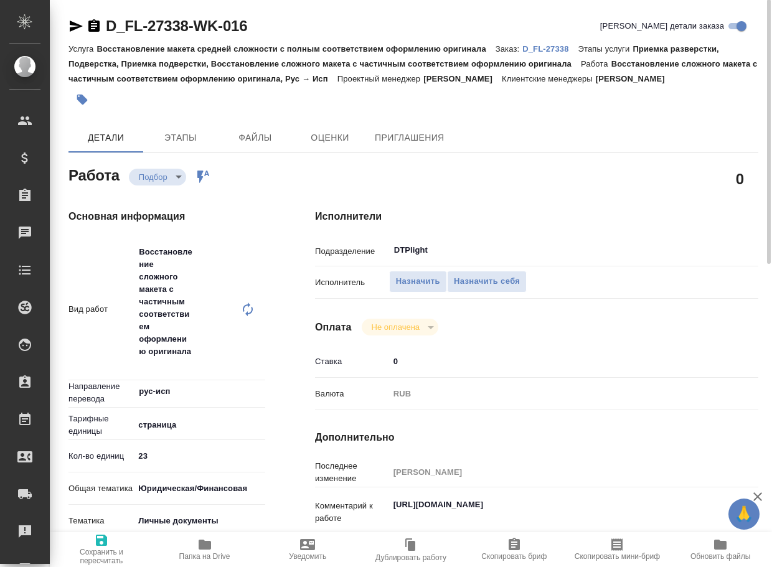
scroll to position [0, 0]
type textarea "x"
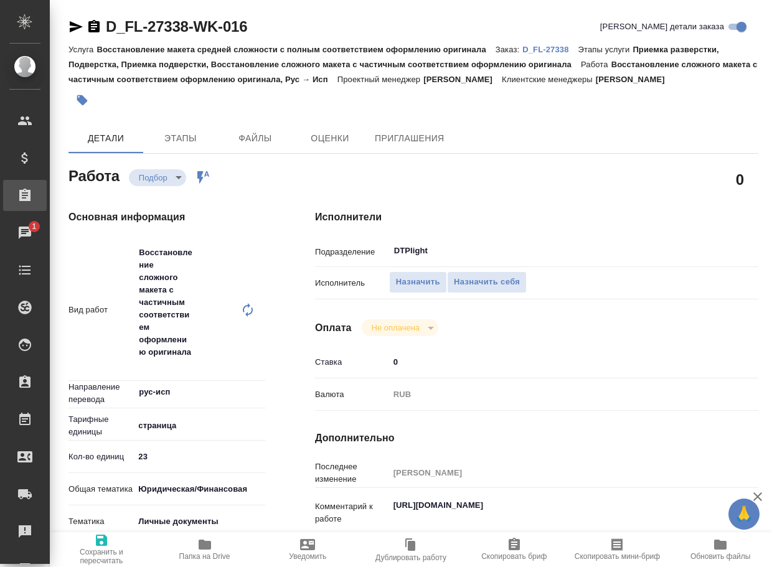
type textarea "x"
click at [73, 24] on icon "button" at bounding box center [76, 26] width 13 height 11
type textarea "x"
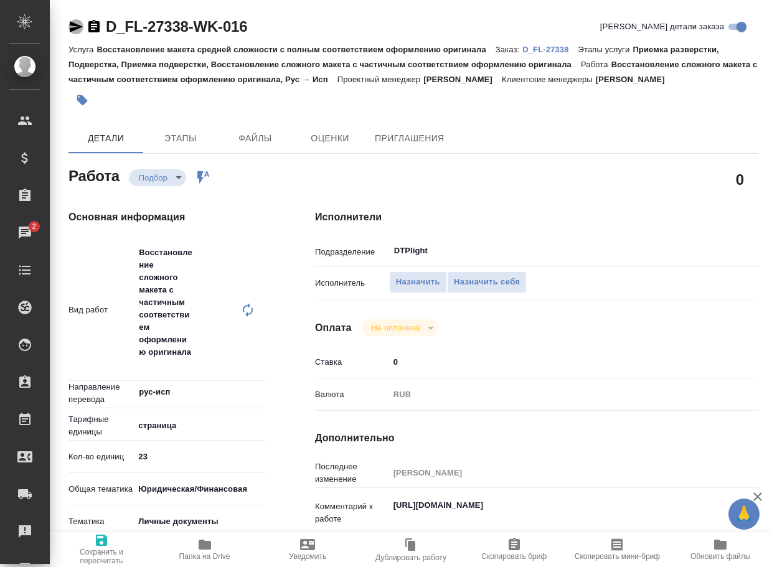
type textarea "x"
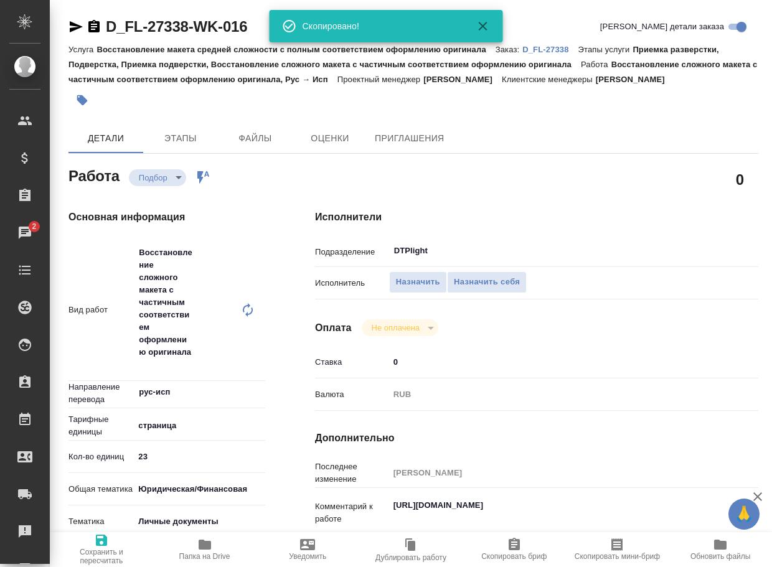
type textarea "x"
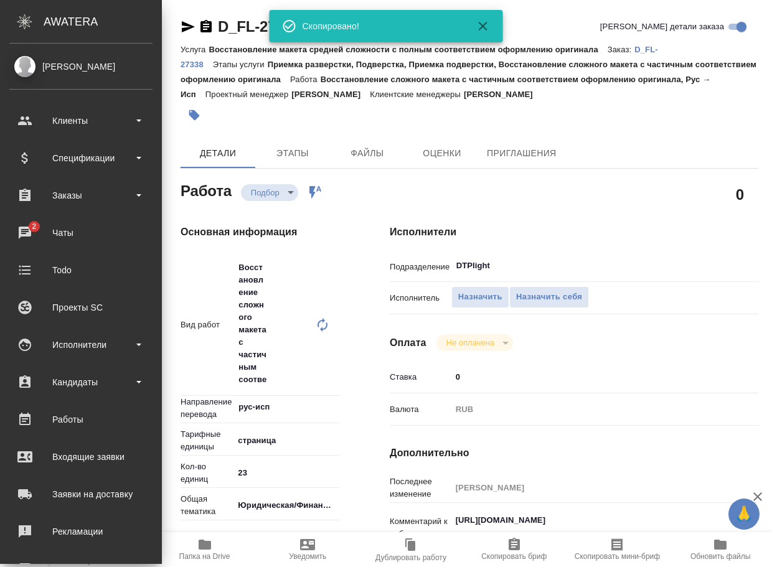
type textarea "x"
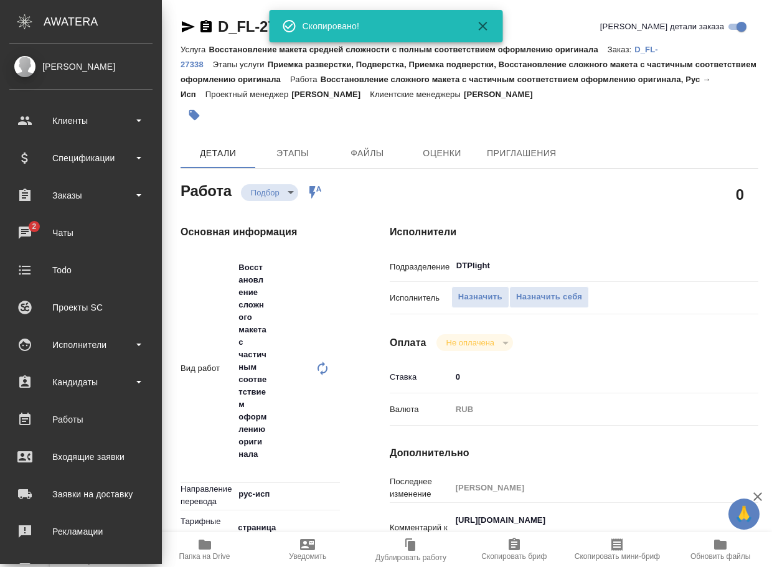
type textarea "x"
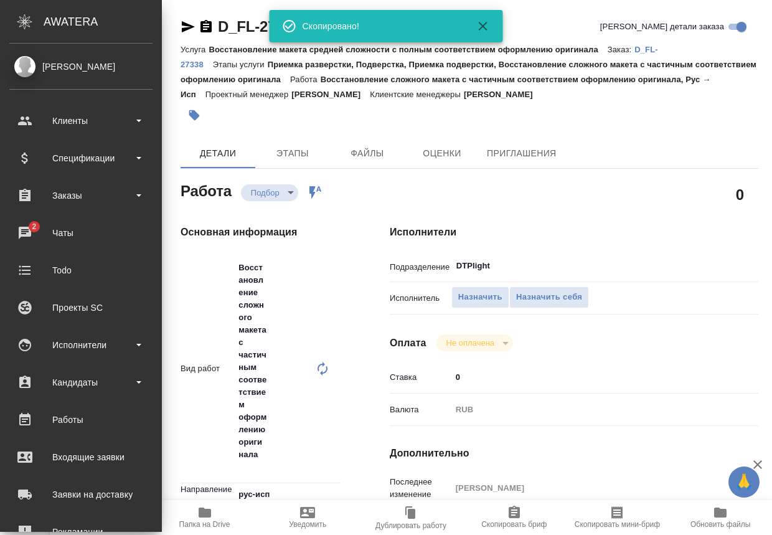
type textarea "x"
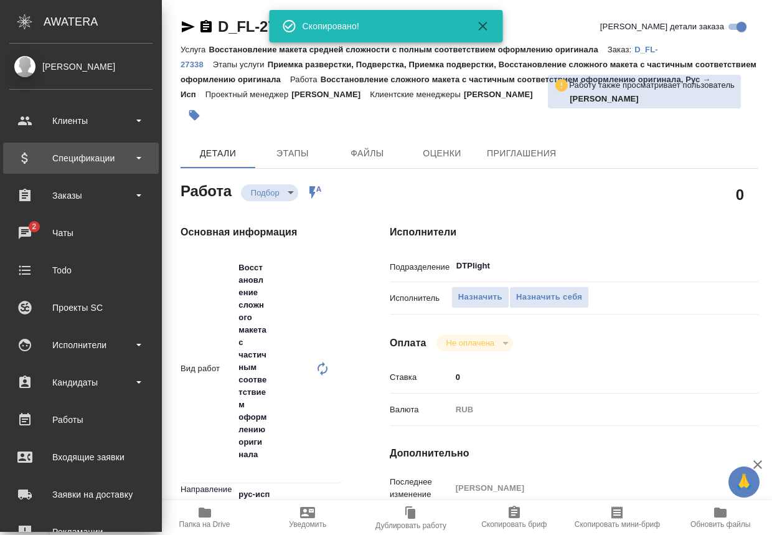
type textarea "x"
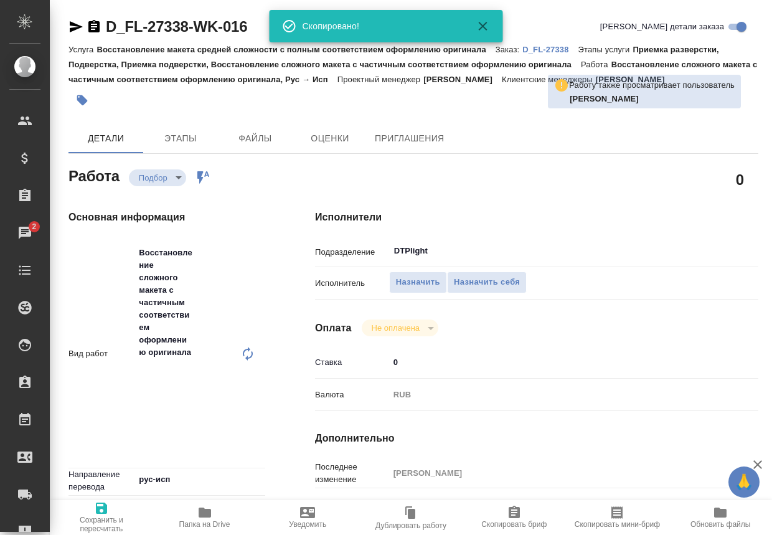
type textarea "x"
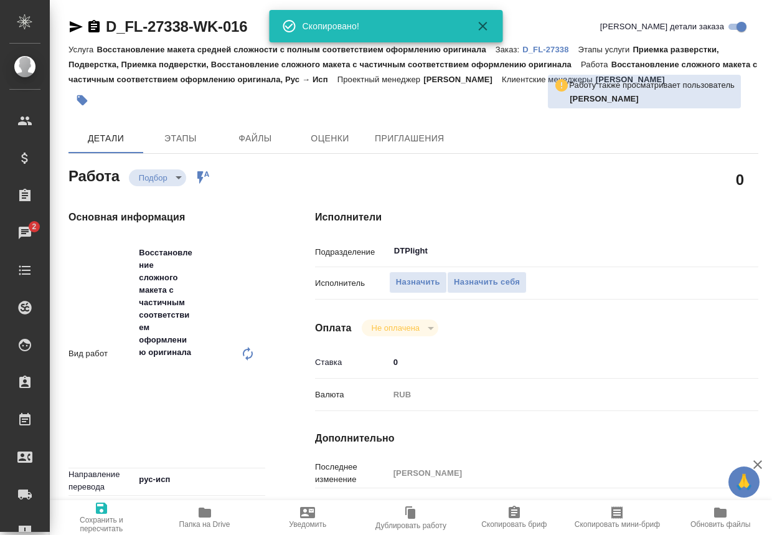
type textarea "x"
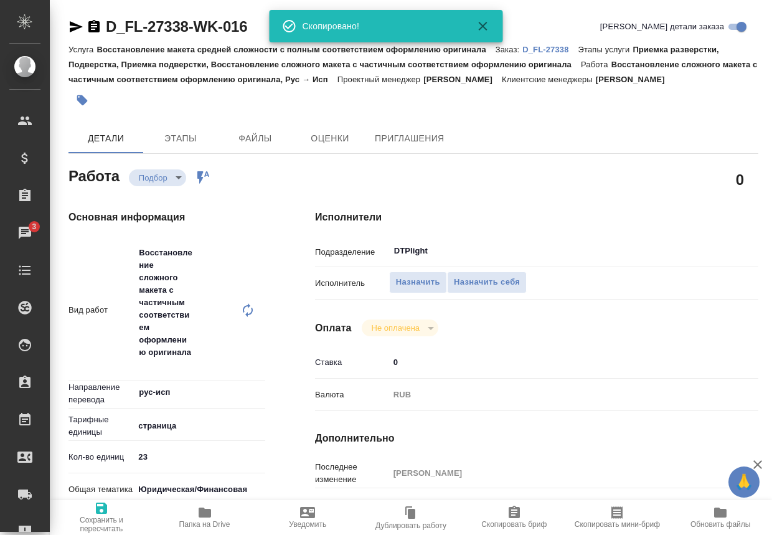
type textarea "x"
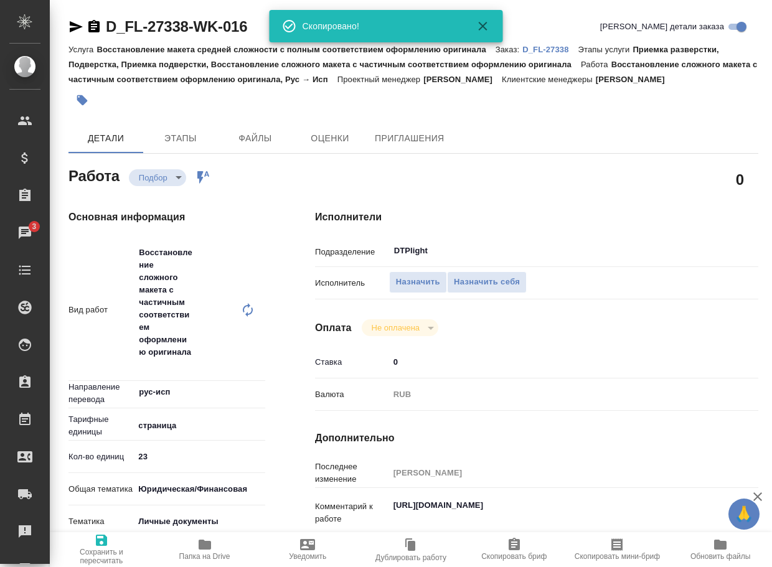
type textarea "x"
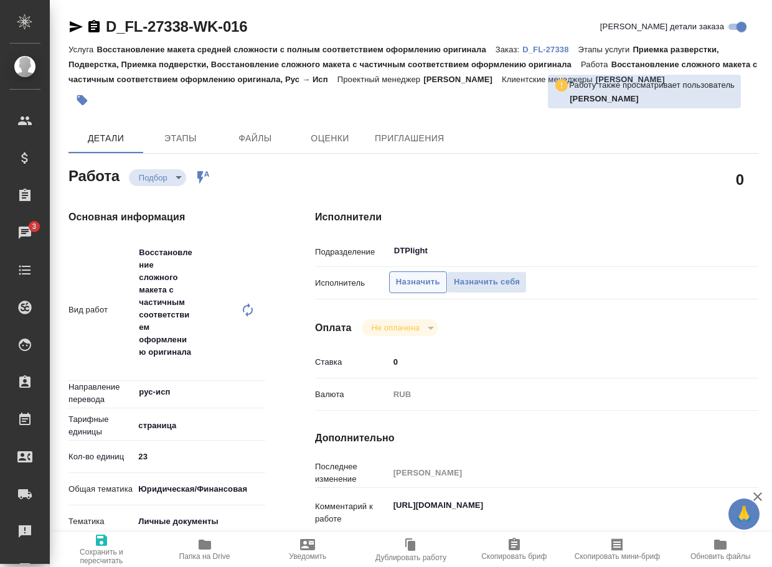
click at [415, 281] on span "Назначить" at bounding box center [418, 282] width 44 height 14
type textarea "x"
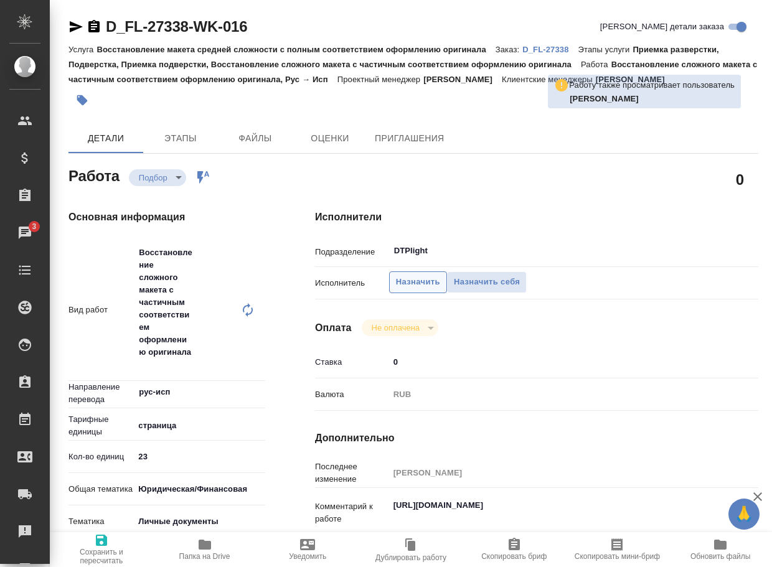
type textarea "x"
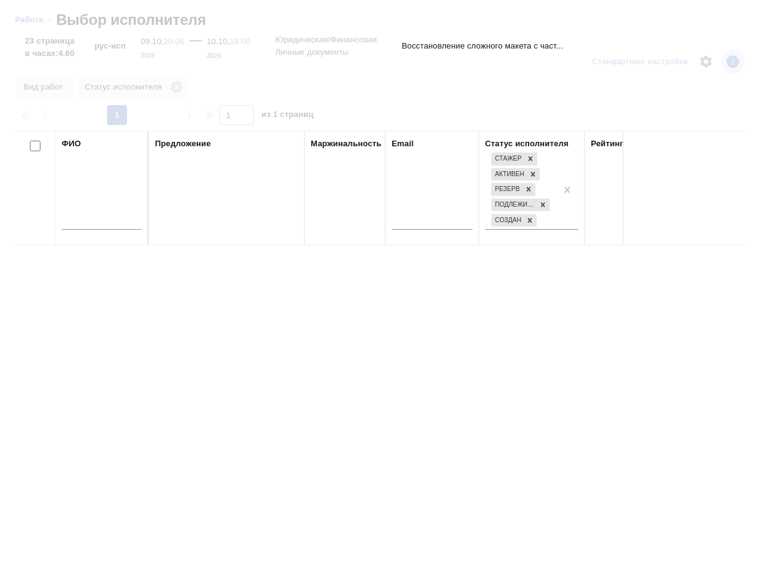
click at [96, 222] on input "text" at bounding box center [102, 222] width 80 height 16
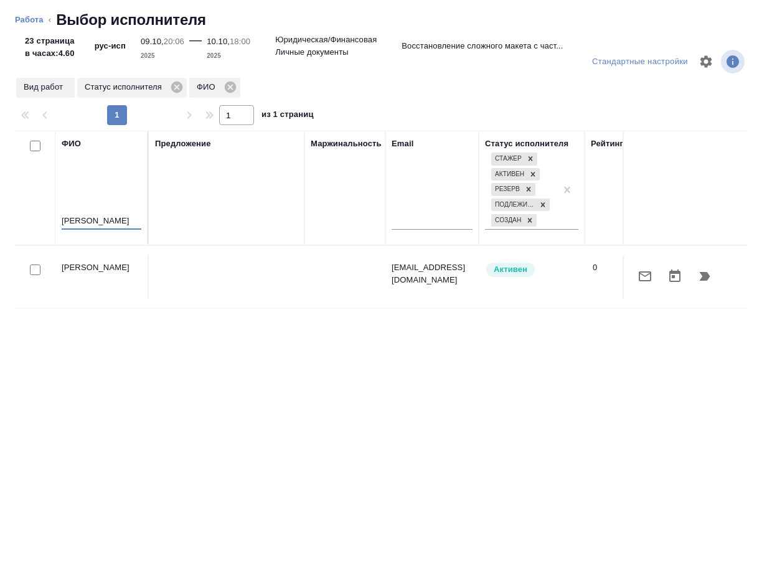
type input "корзун"
click at [709, 275] on icon "button" at bounding box center [704, 276] width 15 height 15
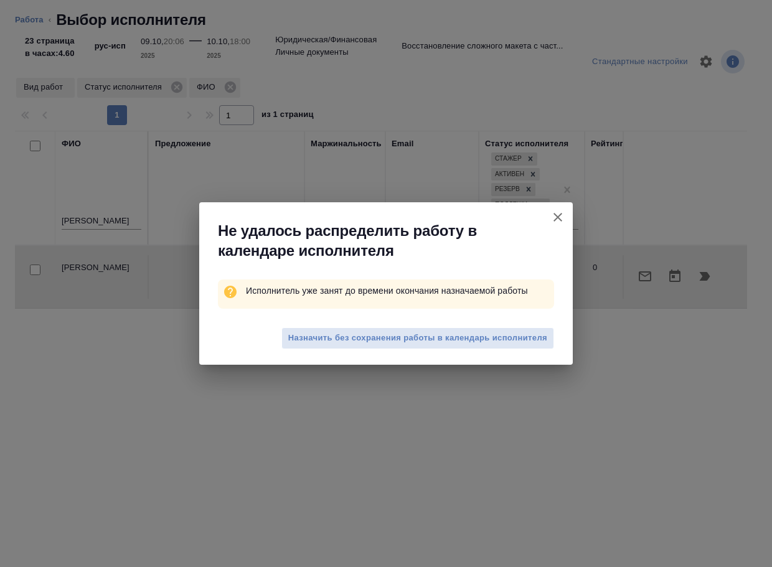
type textarea "x"
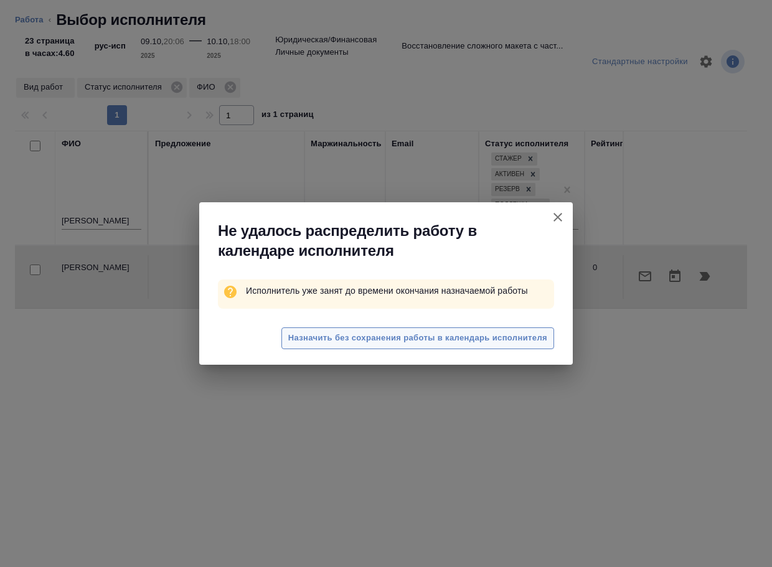
click at [437, 342] on span "Назначить без сохранения работы в календарь исполнителя" at bounding box center [417, 338] width 259 height 14
type textarea "x"
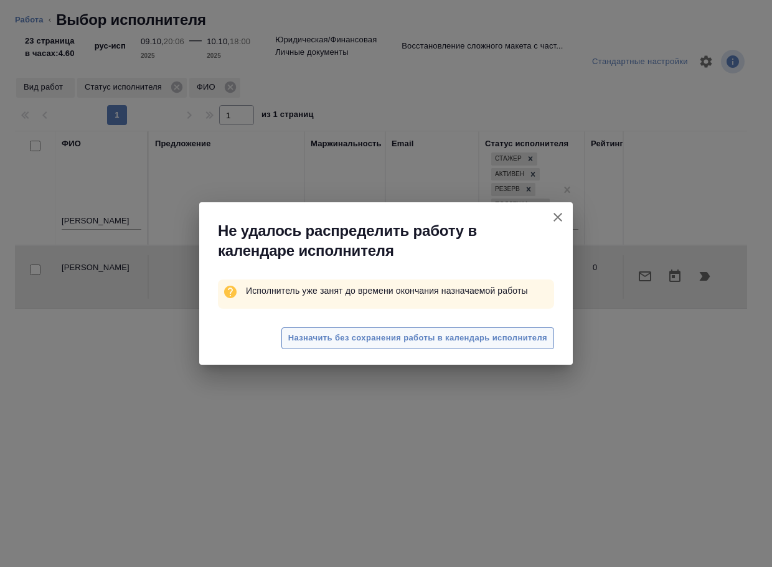
type textarea "x"
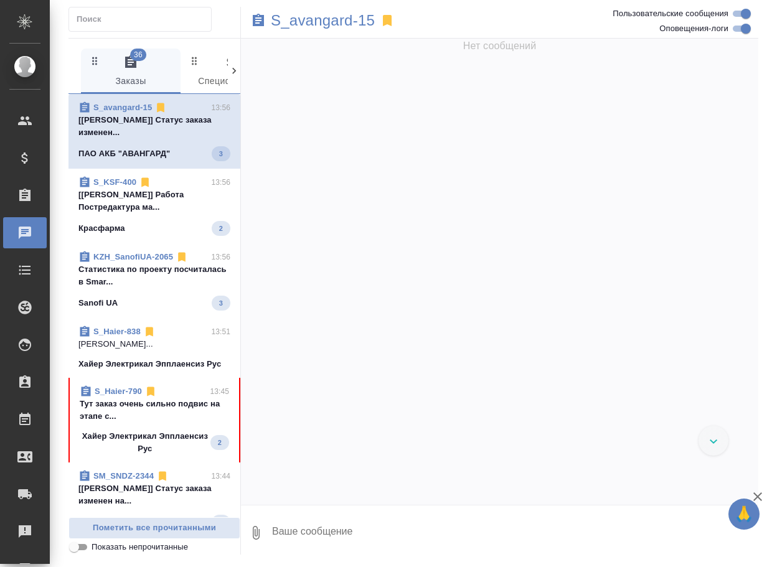
scroll to position [2726, 0]
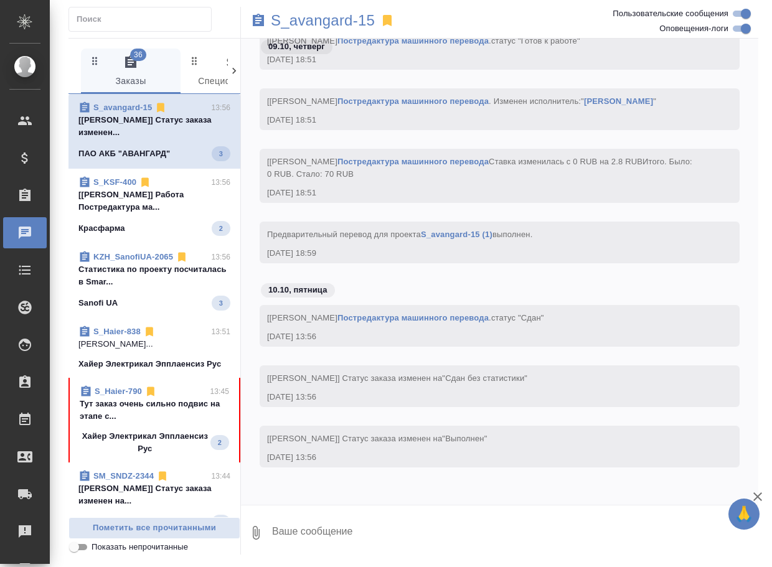
click at [116, 455] on p "Хайер Электрикал Эпплаенсиз Рус" at bounding box center [145, 442] width 131 height 25
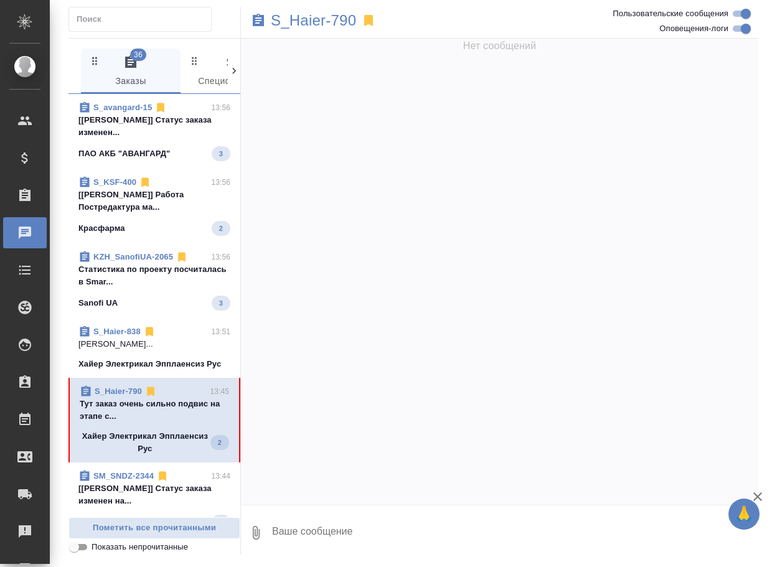
scroll to position [0, 0]
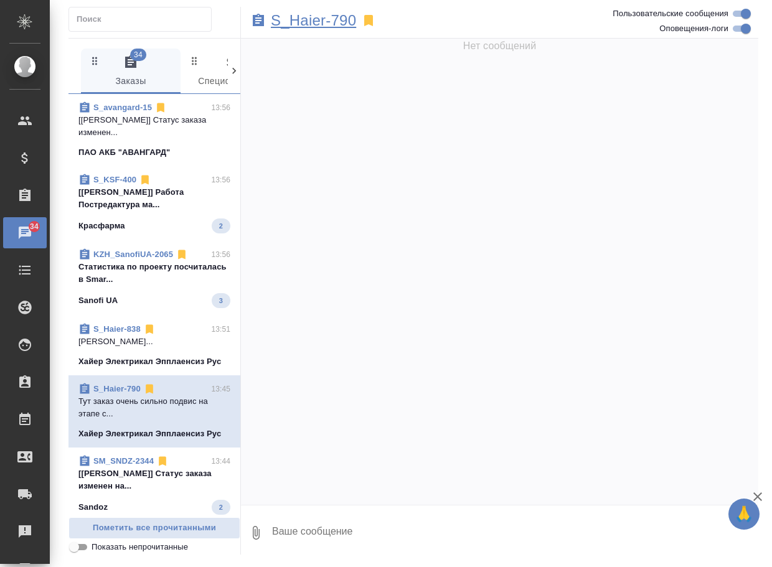
click at [330, 19] on p "S_Haier-790" at bounding box center [313, 20] width 85 height 12
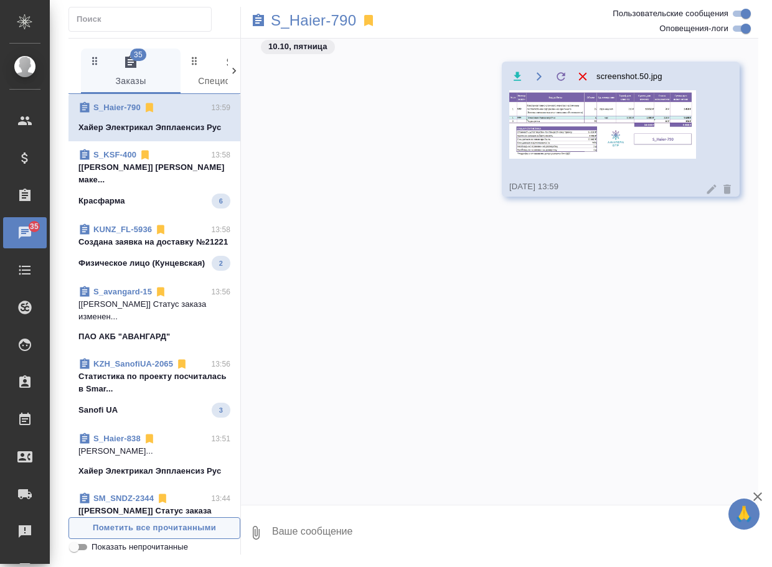
click at [152, 525] on span "Пометить все прочитанными" at bounding box center [154, 528] width 158 height 14
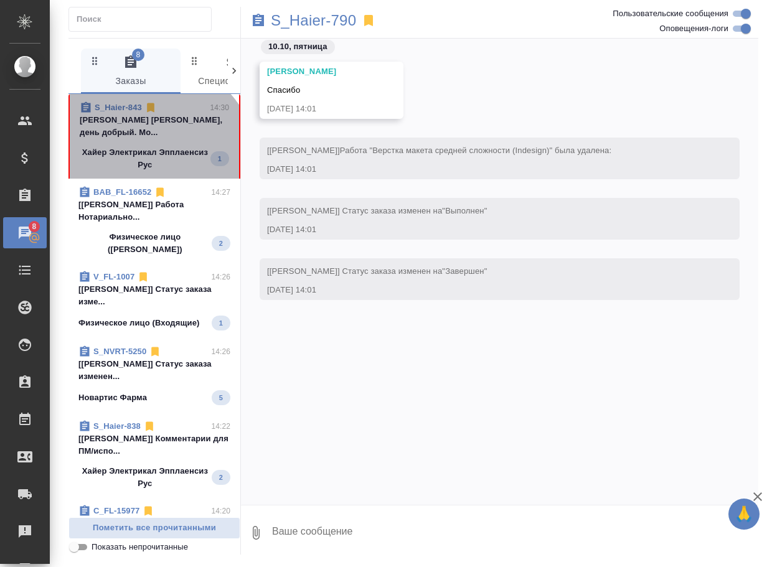
click at [148, 167] on p "Хайер Электрикал Эпплаенсиз Рус" at bounding box center [145, 158] width 131 height 25
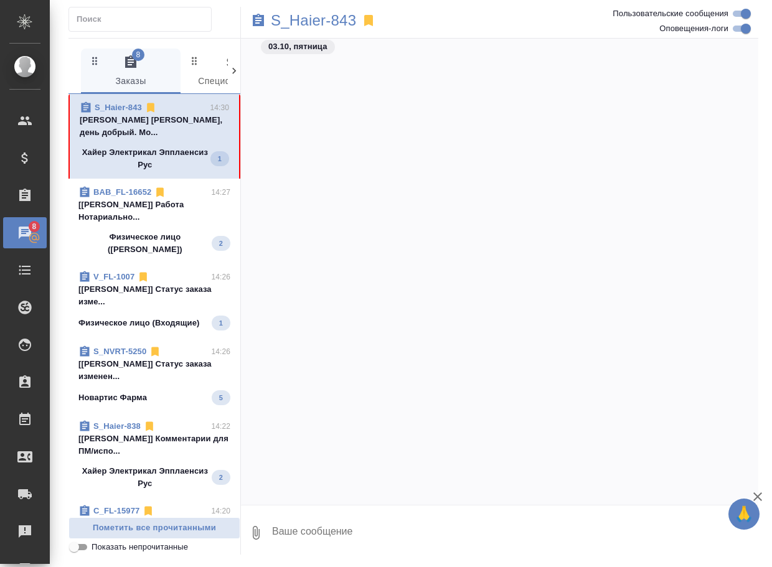
scroll to position [13775, 0]
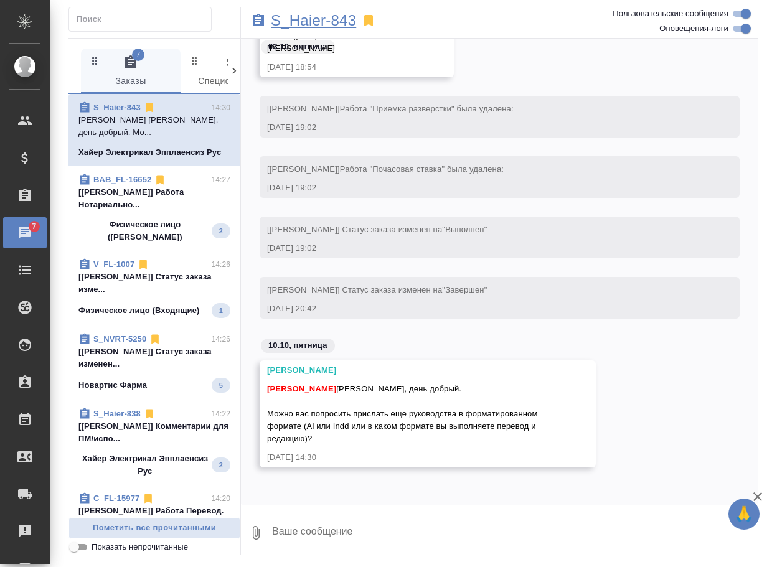
click at [351, 21] on p "S_Haier-843" at bounding box center [313, 20] width 85 height 12
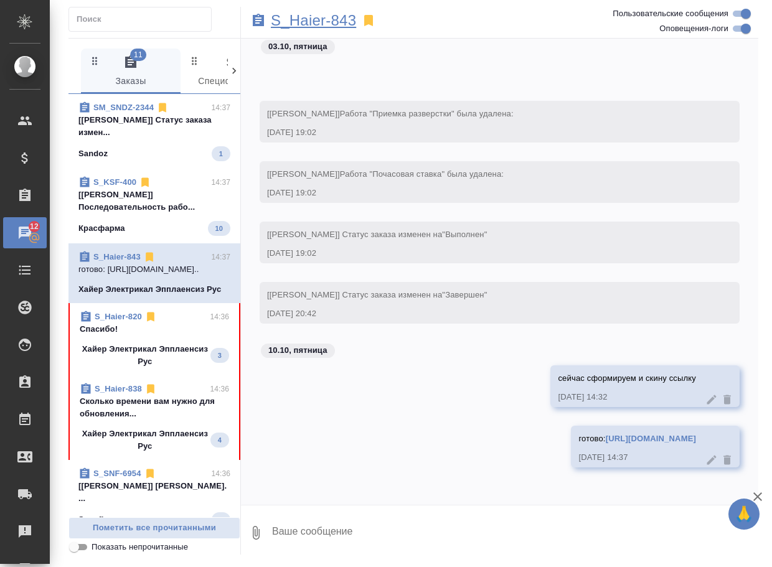
scroll to position [13845, 0]
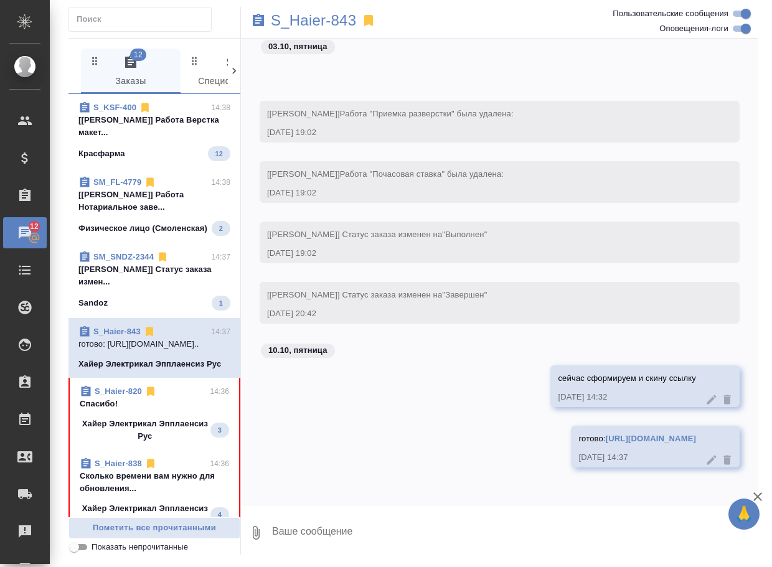
click at [157, 370] on span "S_Haier-843 14:37 готово: https://drive.awatera.com/apps/... Хайер Электрикал Э…" at bounding box center [154, 348] width 152 height 45
click at [184, 443] on p "Хайер Электрикал Эпплаенсиз Рус" at bounding box center [145, 430] width 131 height 25
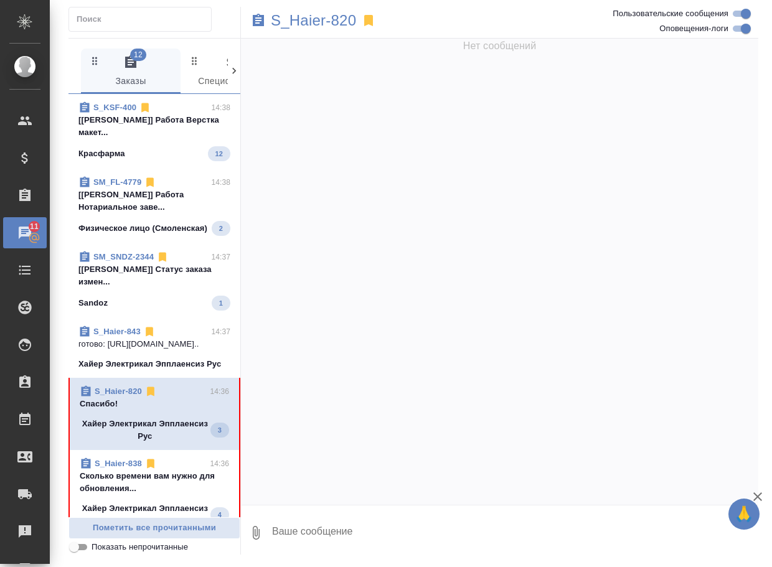
scroll to position [31934, 0]
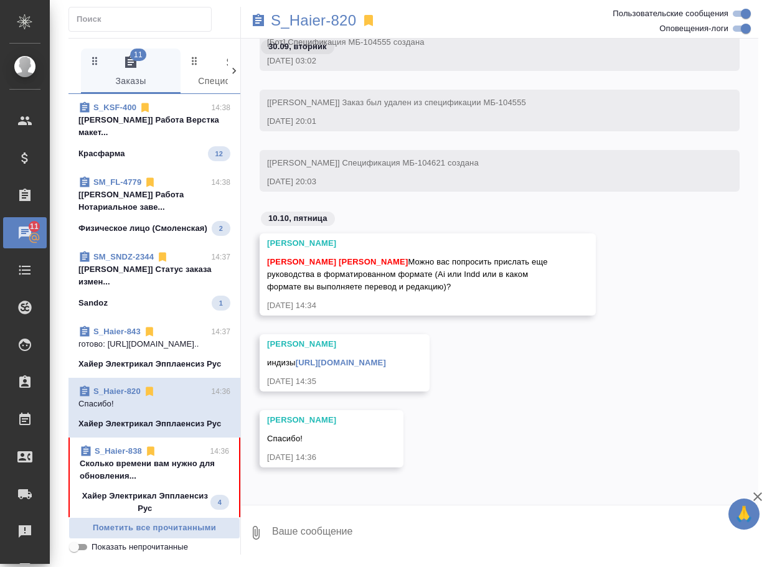
click at [434, 437] on div "Усманова Ольга Спасибо! 10.10.25, 14:36" at bounding box center [499, 448] width 517 height 76
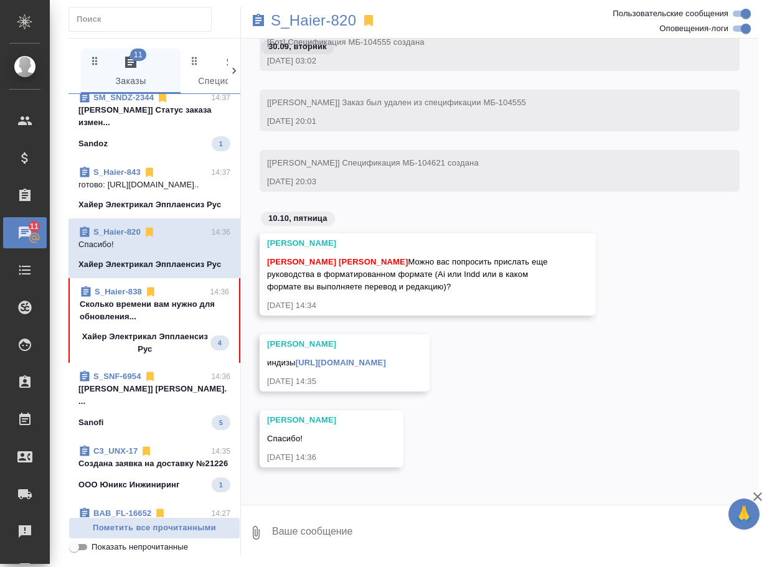
scroll to position [187, 0]
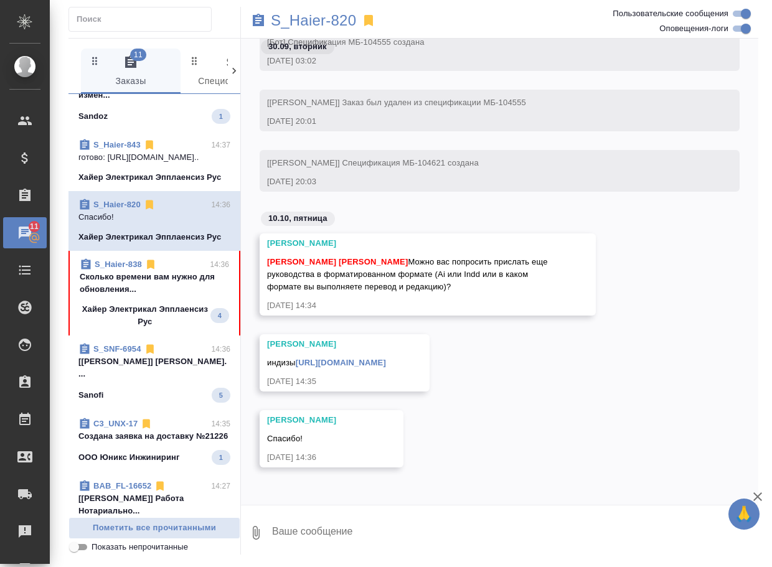
click at [176, 296] on p "Сколько времени вам нужно для обновления..." at bounding box center [154, 283] width 149 height 25
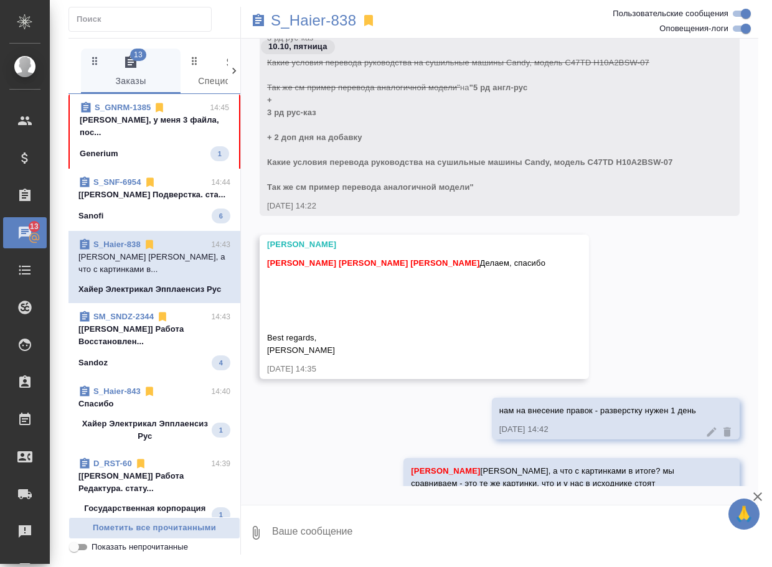
scroll to position [12195, 0]
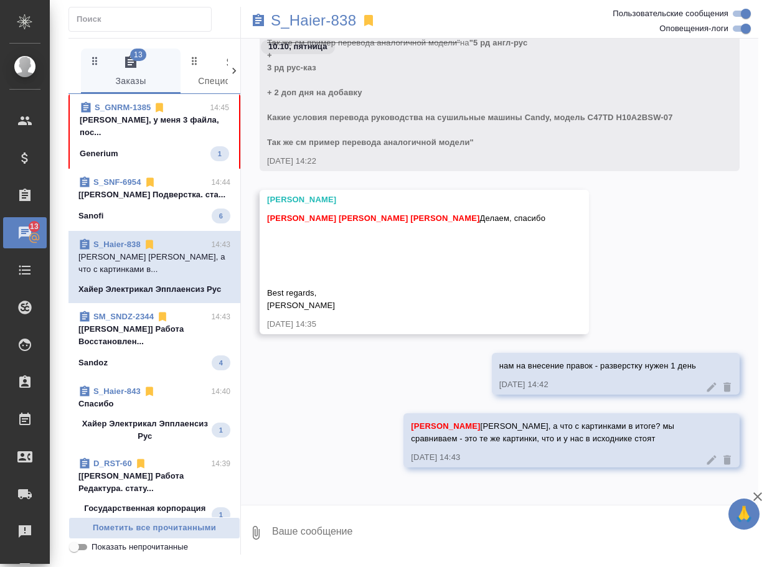
click at [145, 129] on p "Арсеньева Вера Вера, у меня 3 файла, пос..." at bounding box center [154, 126] width 149 height 25
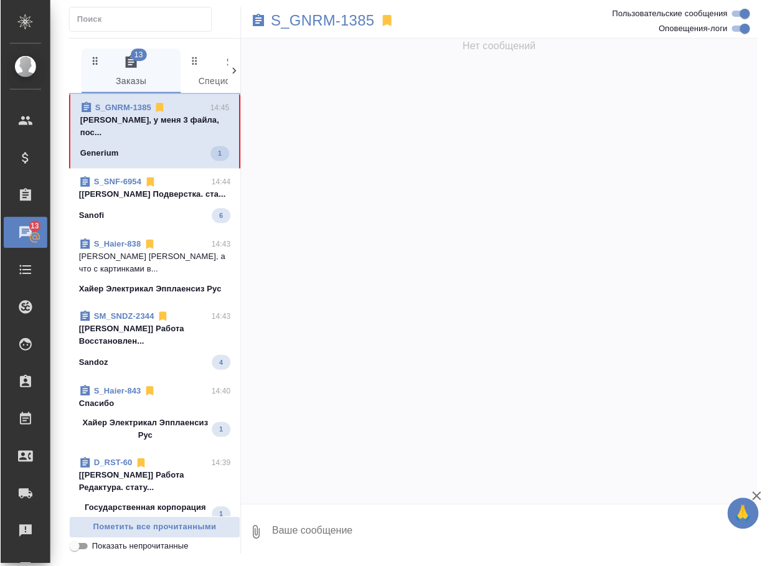
scroll to position [10564, 0]
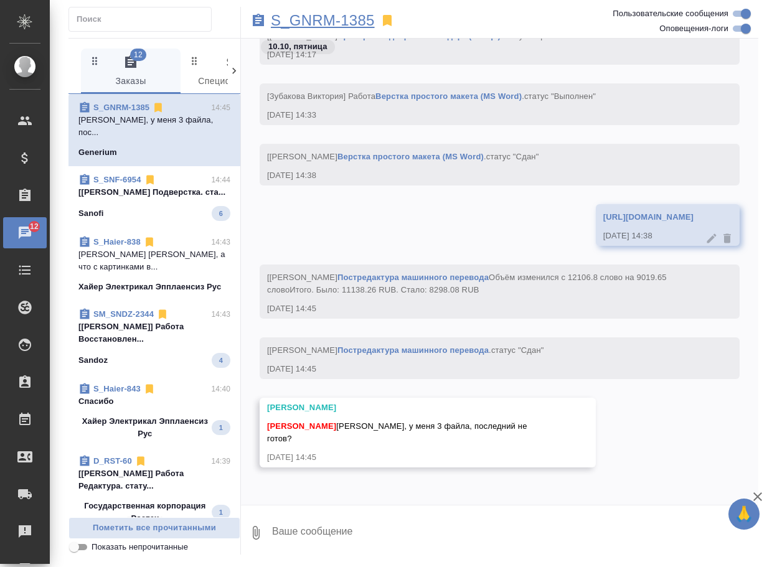
click at [337, 21] on p "S_GNRM-1385" at bounding box center [323, 20] width 104 height 12
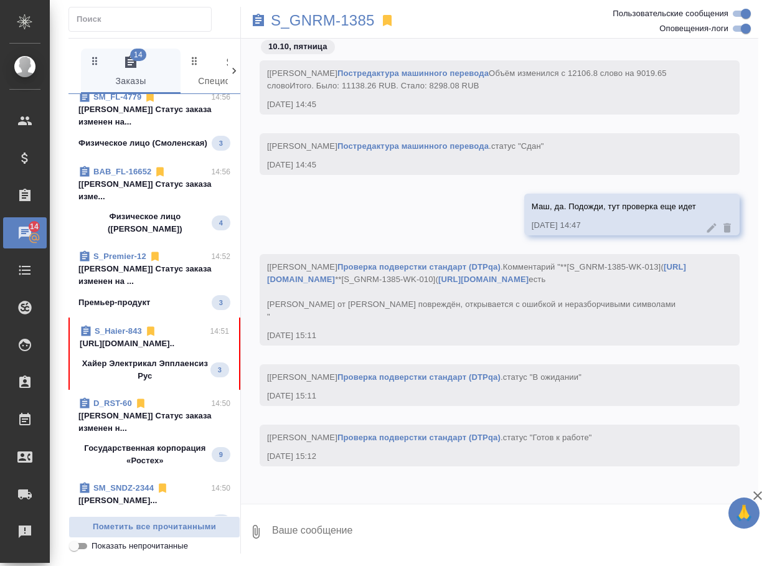
scroll to position [685, 0]
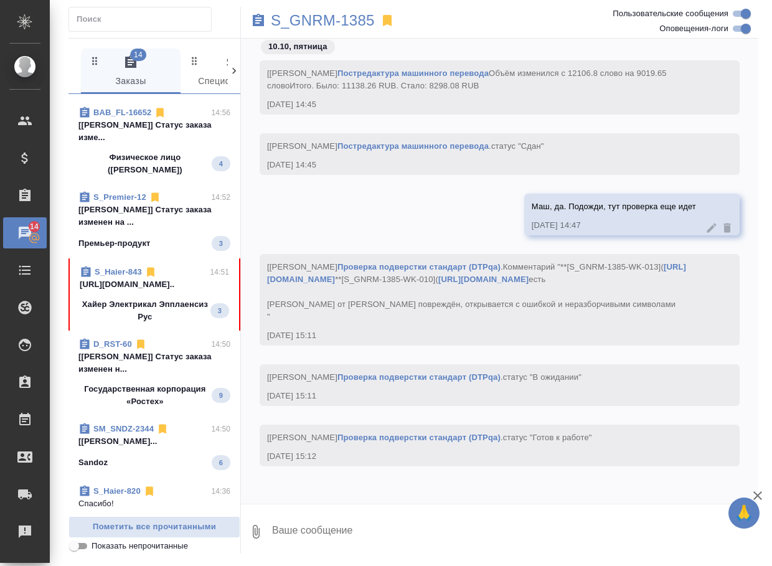
click at [169, 323] on p "Хайер Электрикал Эпплаенсиз Рус" at bounding box center [145, 310] width 131 height 25
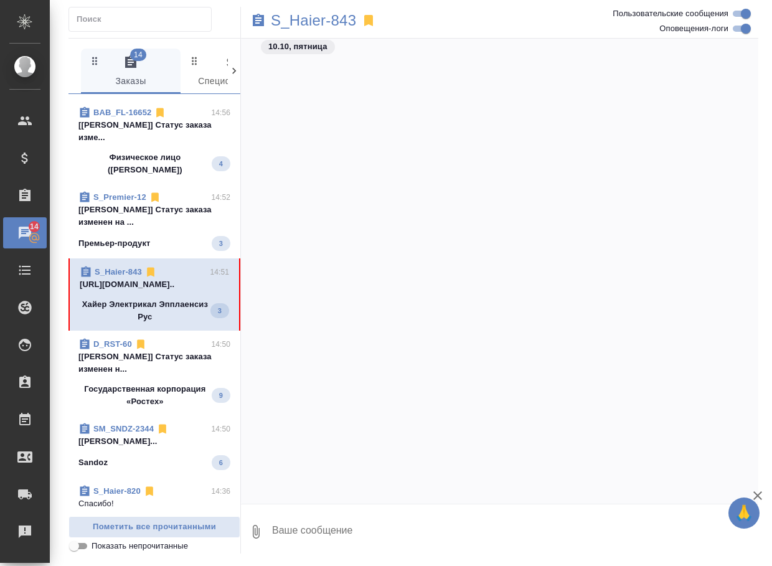
scroll to position [14358, 0]
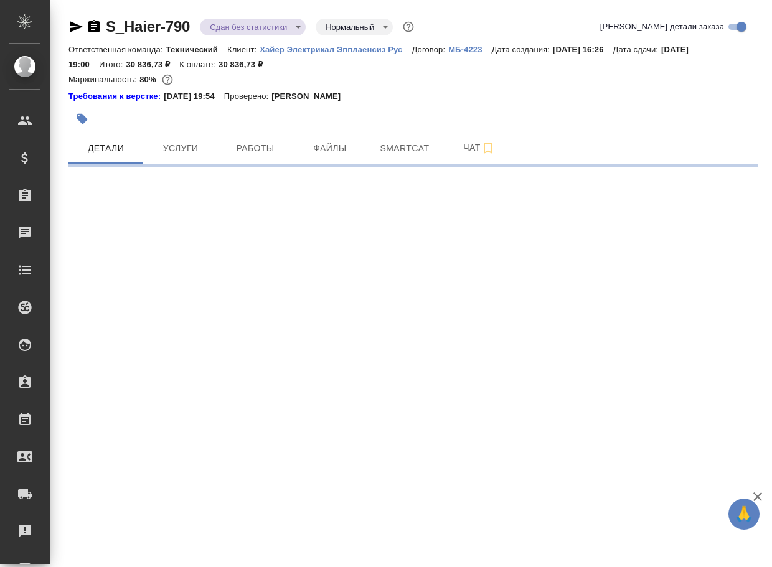
select select "RU"
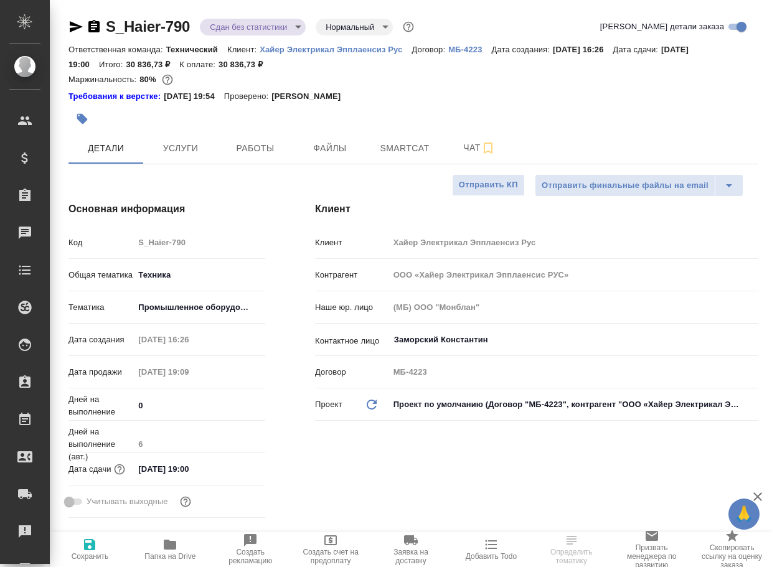
type textarea "x"
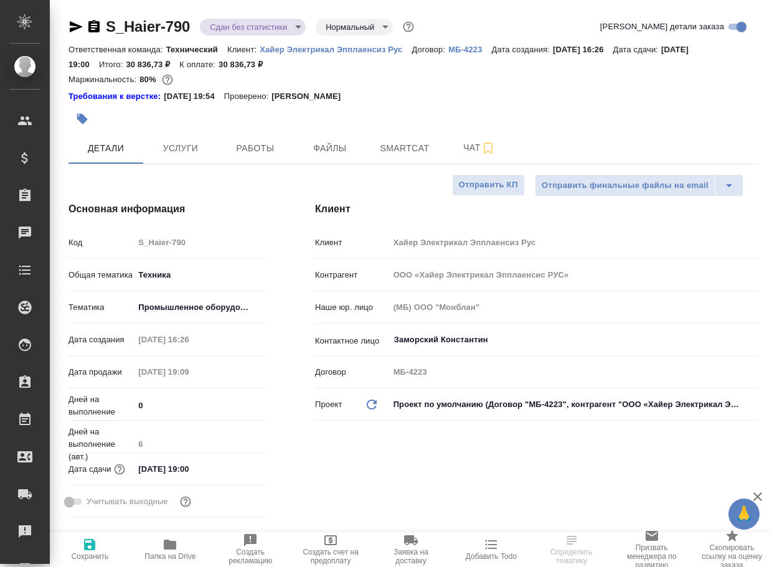
type textarea "x"
click at [471, 143] on span "Чат" at bounding box center [479, 148] width 60 height 16
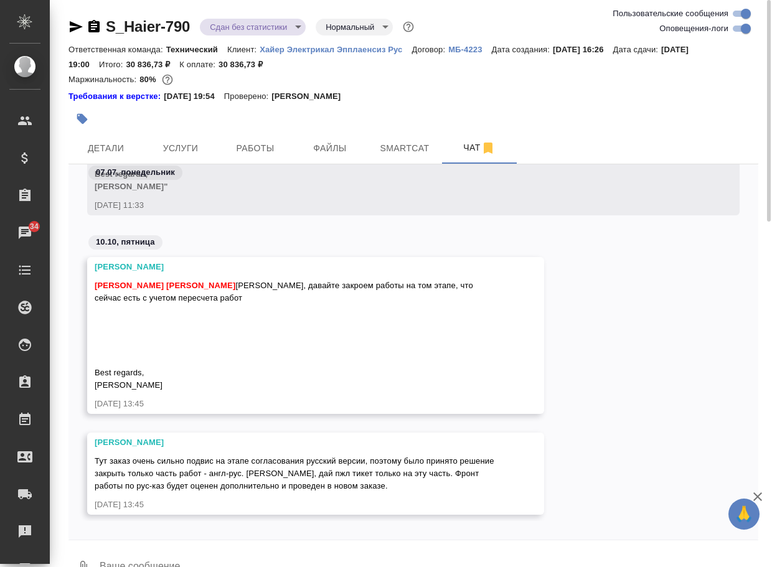
scroll to position [30, 0]
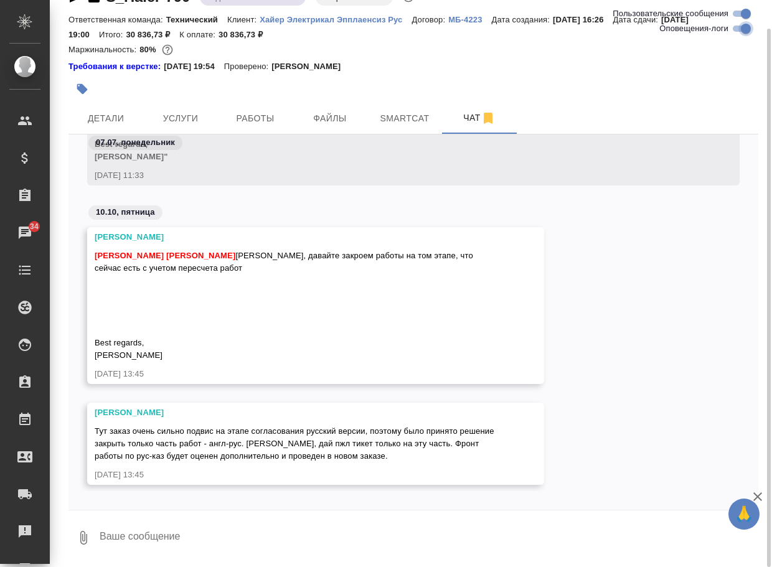
click at [737, 29] on input "Оповещения-логи" at bounding box center [745, 28] width 45 height 15
checkbox input "false"
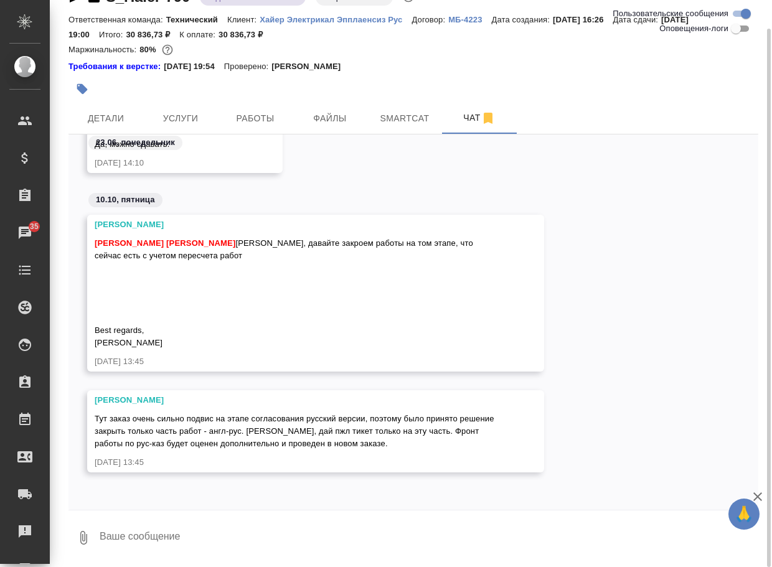
scroll to position [2807, 0]
click at [263, 113] on span "Работы" at bounding box center [255, 119] width 60 height 16
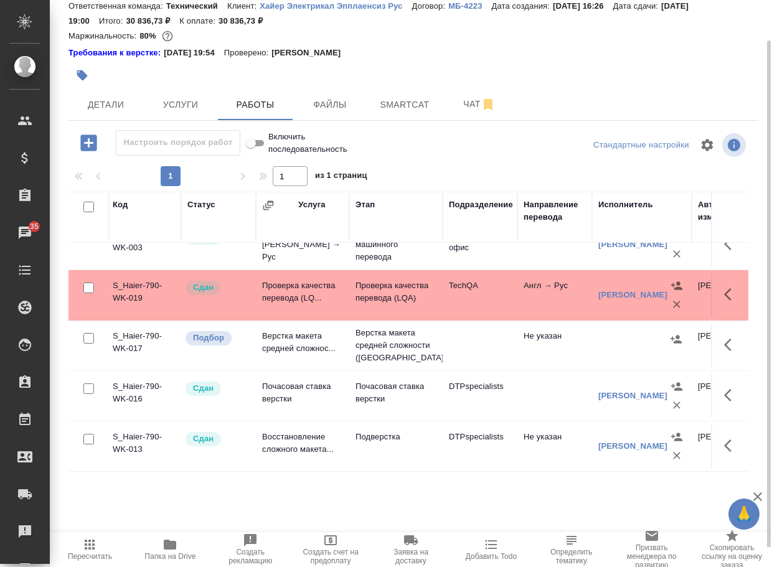
scroll to position [83, 0]
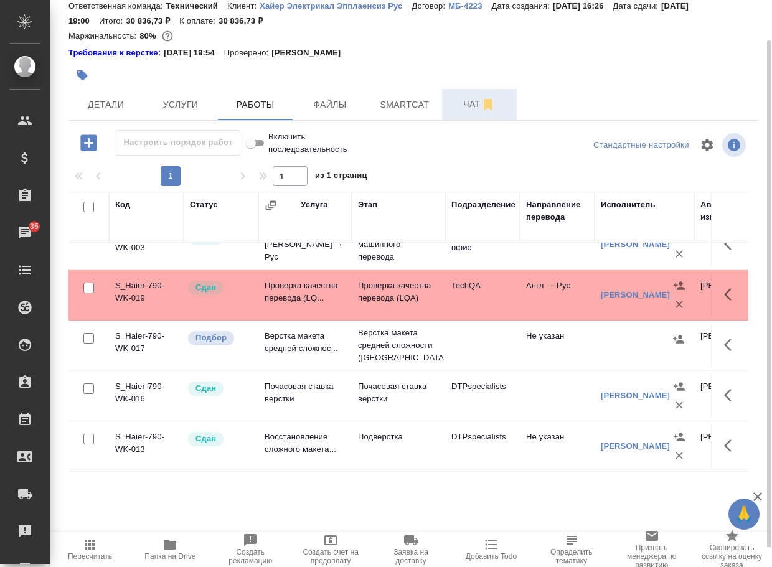
click at [467, 113] on button "Чат" at bounding box center [479, 104] width 75 height 31
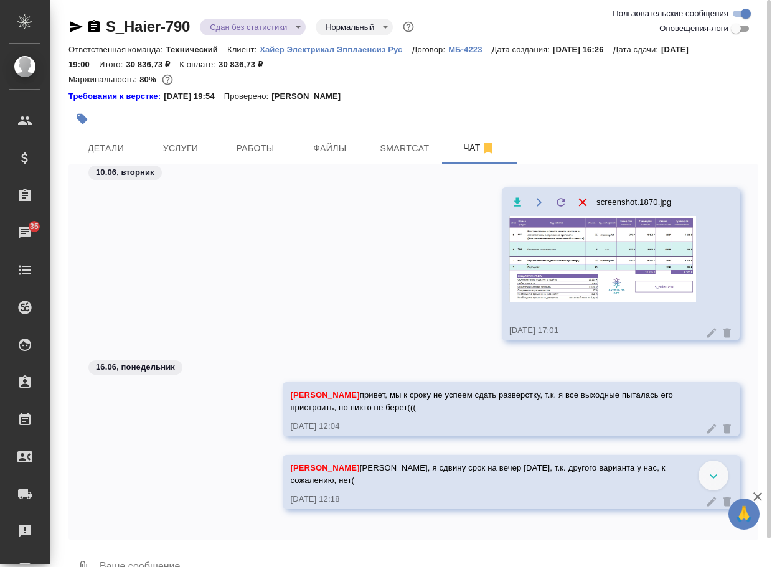
click at [571, 276] on img at bounding box center [602, 259] width 187 height 87
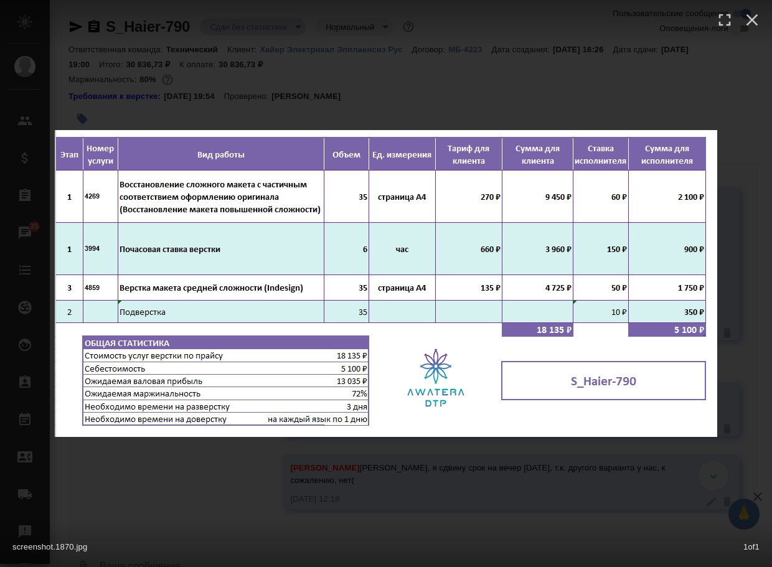
click at [182, 480] on div "screenshot.1870.jpg 1 of 1" at bounding box center [386, 283] width 772 height 567
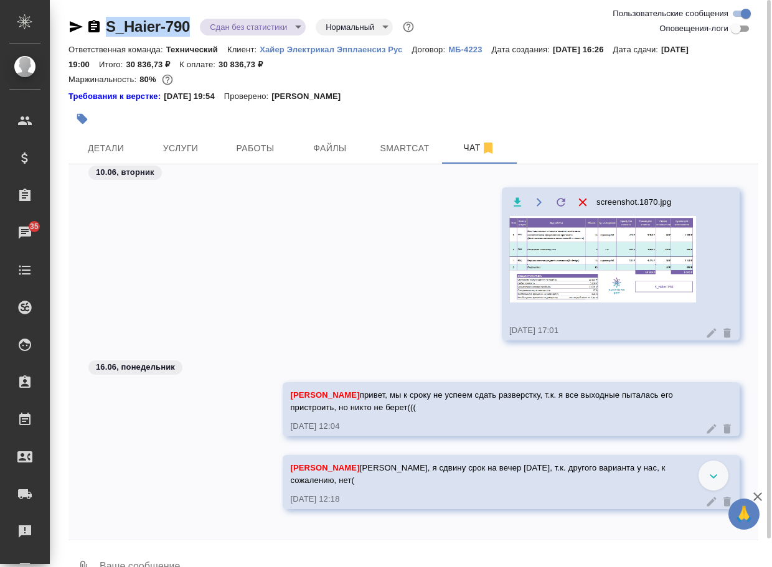
drag, startPoint x: 197, startPoint y: 34, endPoint x: 80, endPoint y: 18, distance: 118.1
click at [80, 18] on div "S_Haier-790 Сдан без статистики distributed Нормальный normal" at bounding box center [242, 27] width 348 height 20
copy link "S_Haier-790"
click at [551, 257] on img at bounding box center [602, 259] width 187 height 87
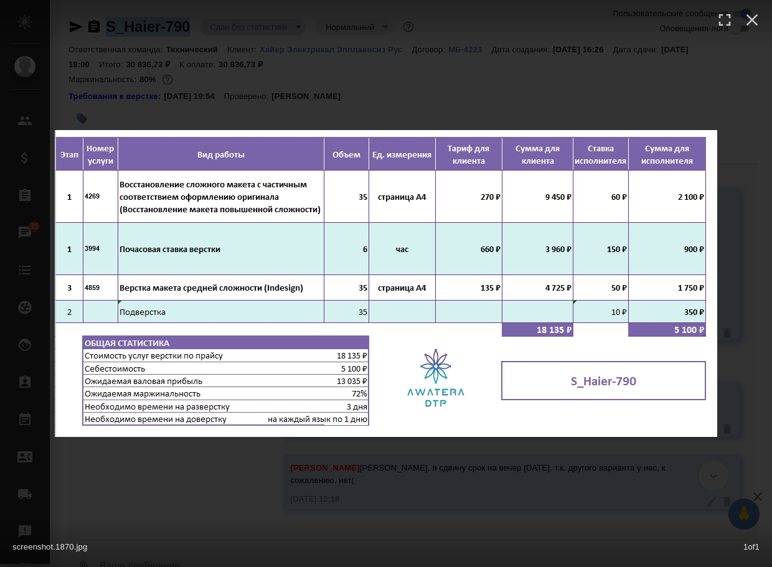
click at [197, 495] on div "screenshot.1870.jpg 1 of 1" at bounding box center [386, 283] width 772 height 567
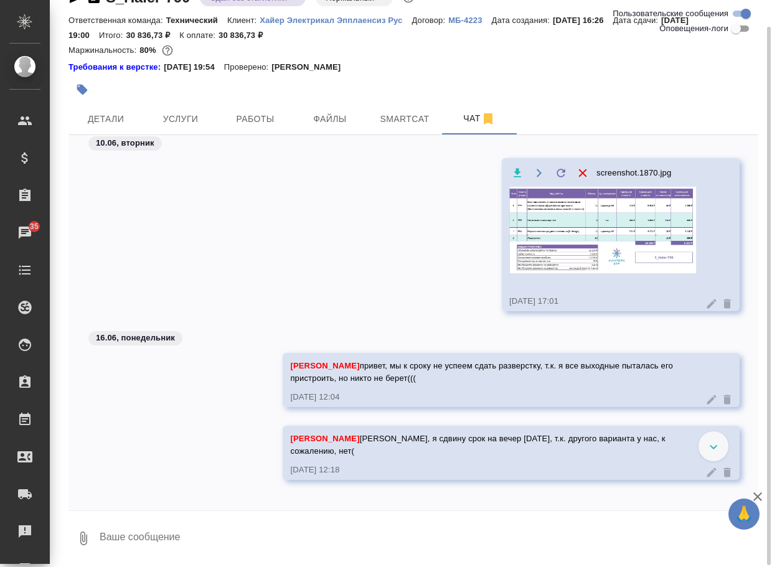
scroll to position [30, 0]
click at [86, 535] on icon "button" at bounding box center [83, 537] width 15 height 15
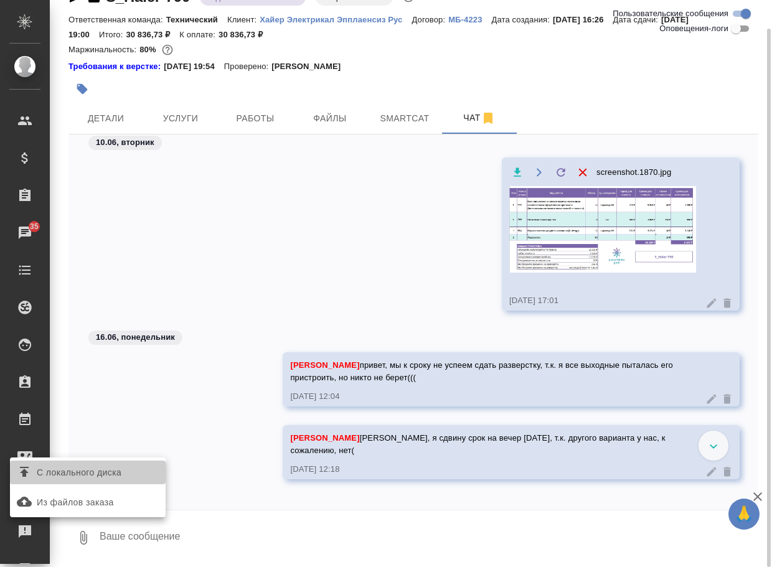
click at [103, 472] on span "С локального диска" at bounding box center [79, 473] width 85 height 16
click at [0, 0] on input "С локального диска" at bounding box center [0, 0] width 0 height 0
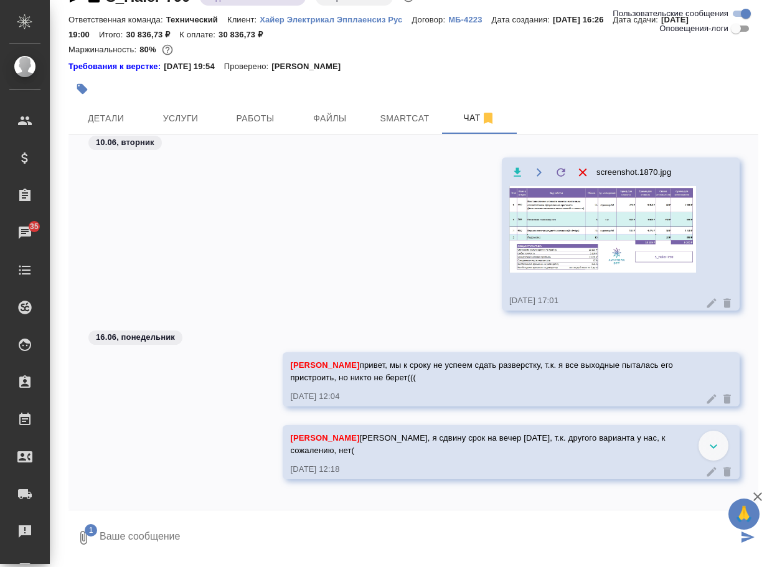
click at [184, 535] on textarea at bounding box center [417, 538] width 639 height 42
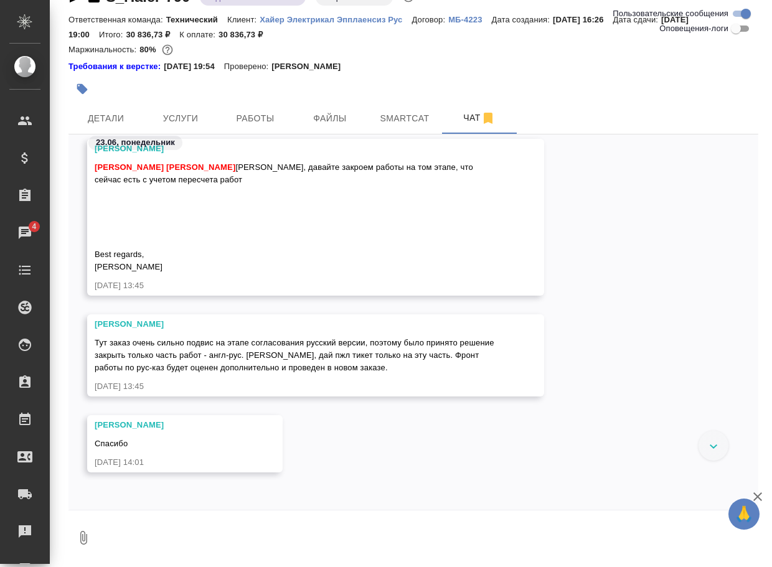
scroll to position [1544, 0]
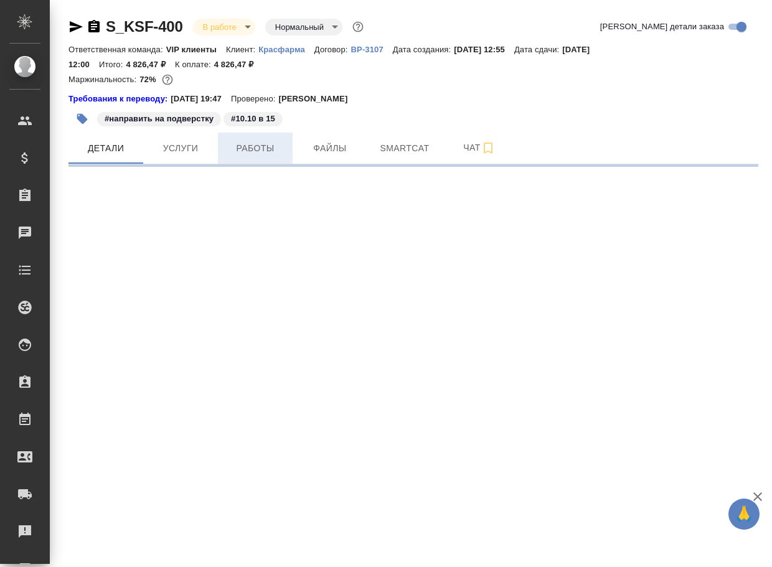
select select "RU"
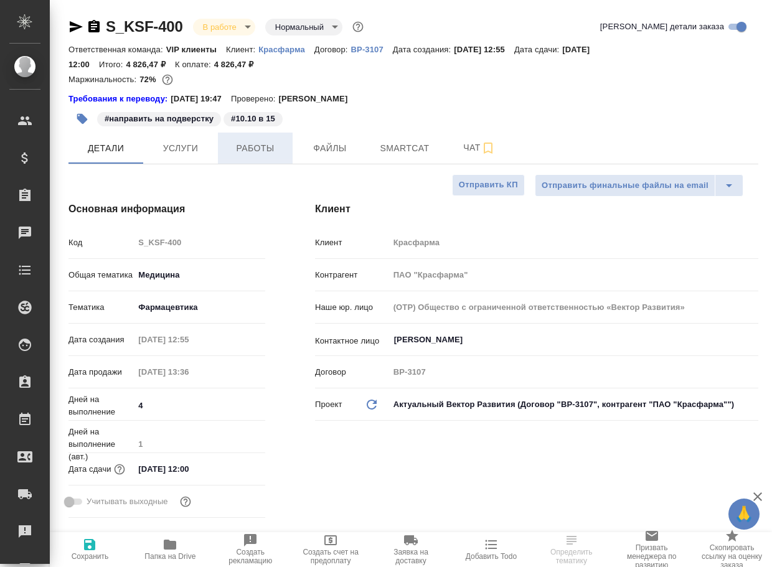
type textarea "x"
click at [250, 153] on span "Работы" at bounding box center [255, 149] width 60 height 16
type textarea "x"
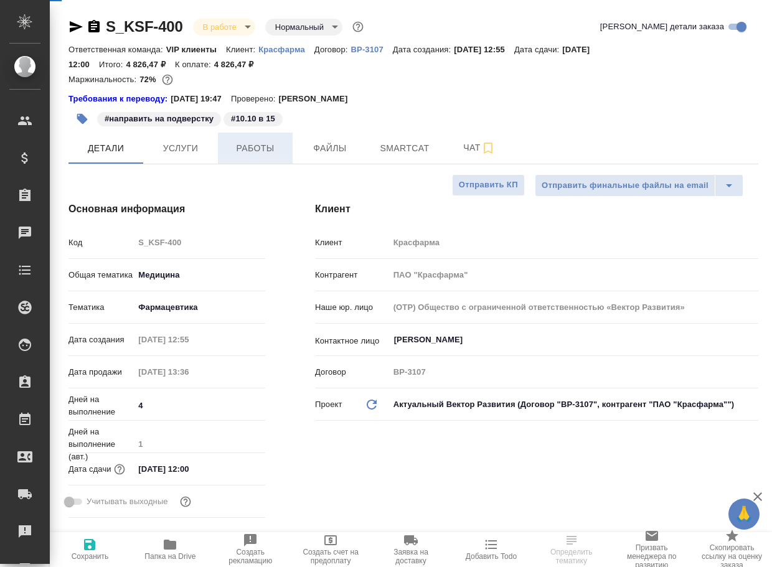
type textarea "x"
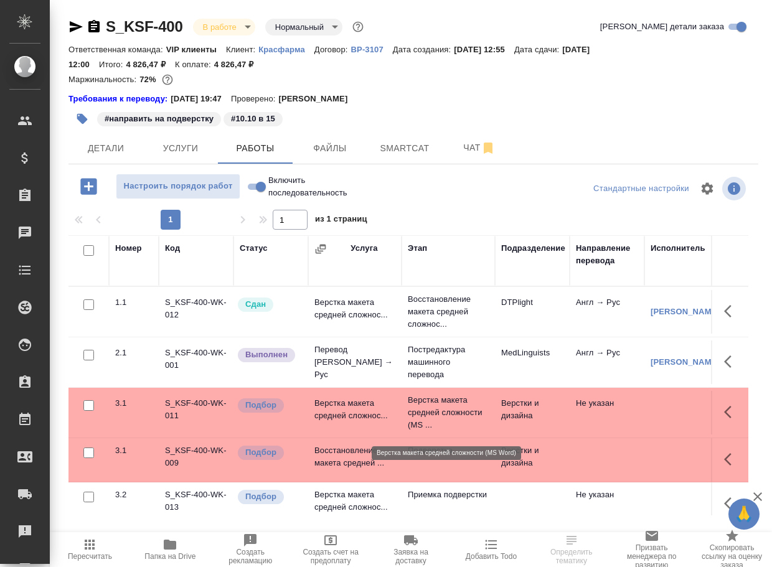
click at [440, 426] on p "Верстка макета средней сложности (MS ..." at bounding box center [448, 412] width 81 height 37
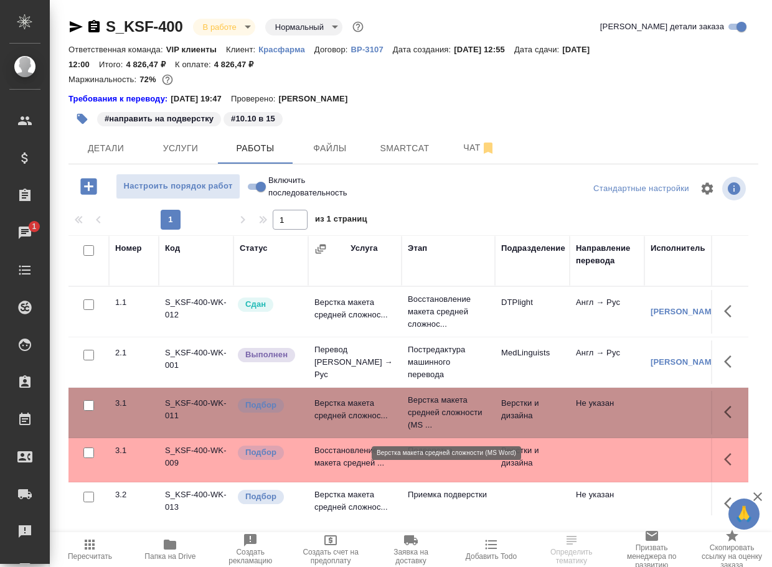
click at [440, 426] on p "Верстка макета средней сложности (MS ..." at bounding box center [448, 412] width 81 height 37
click at [432, 457] on p "Подверстка" at bounding box center [448, 450] width 81 height 12
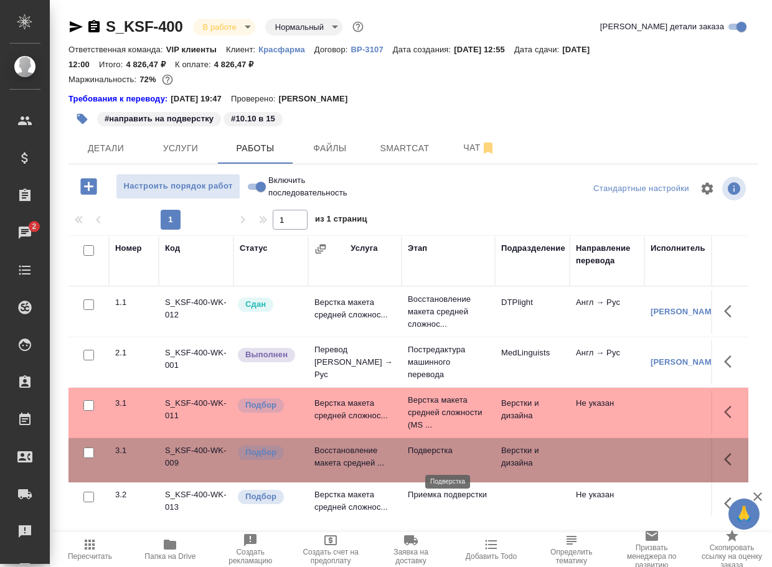
click at [432, 457] on p "Подверстка" at bounding box center [448, 450] width 81 height 12
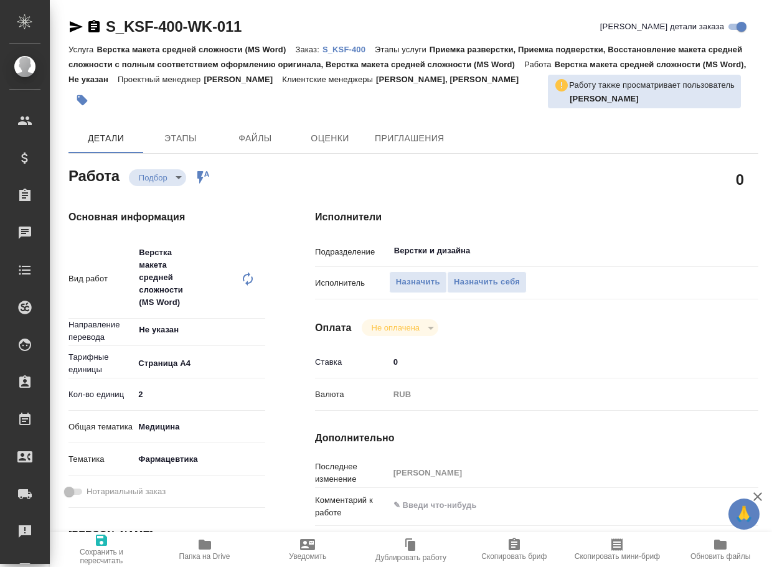
type textarea "x"
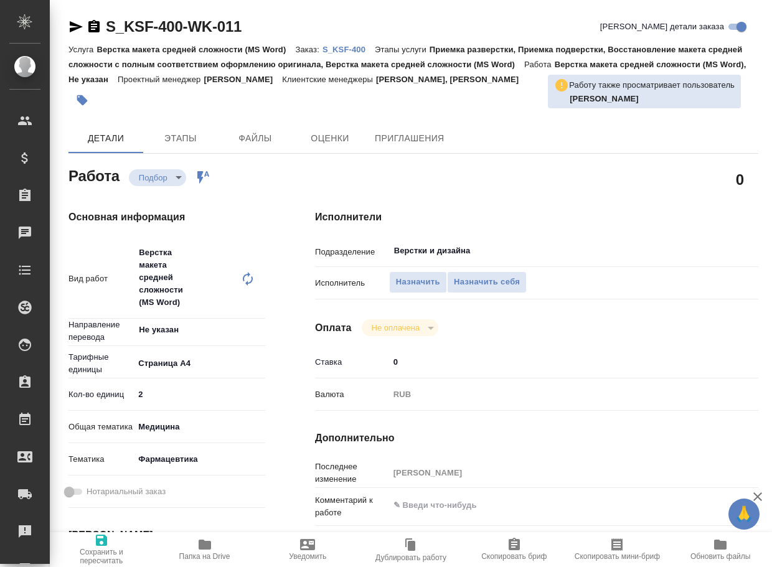
type textarea "x"
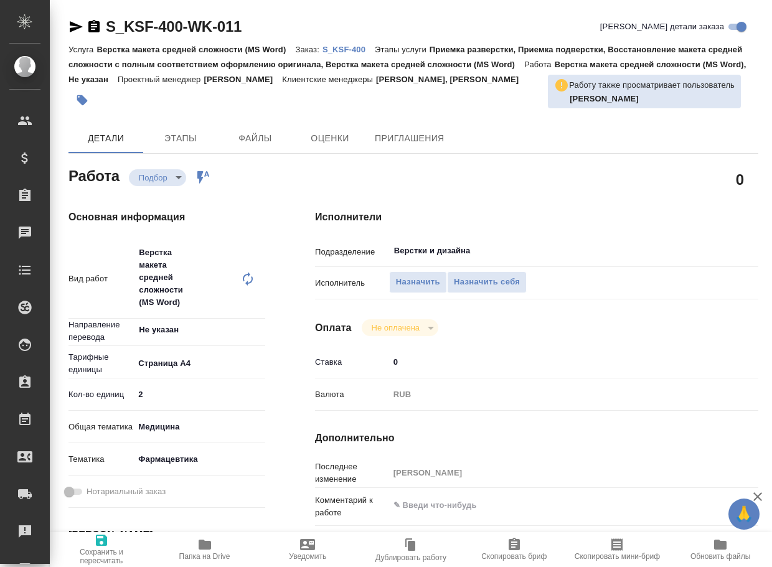
type textarea "x"
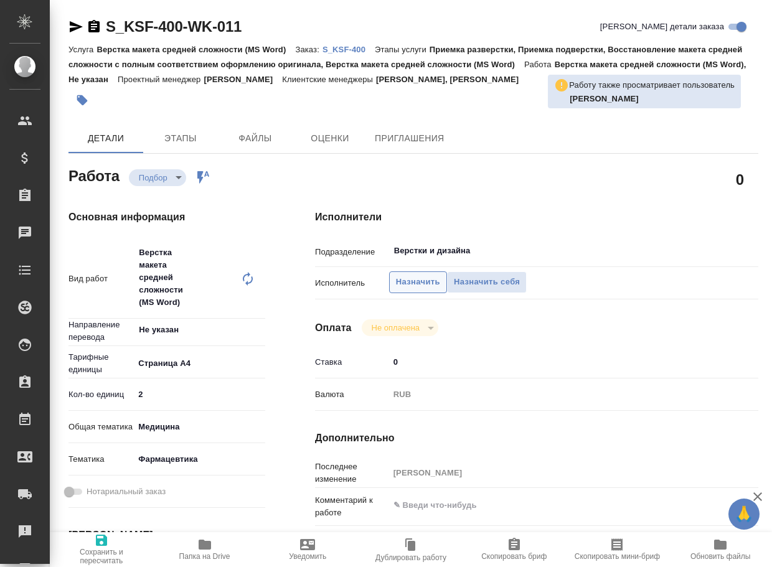
type textarea "x"
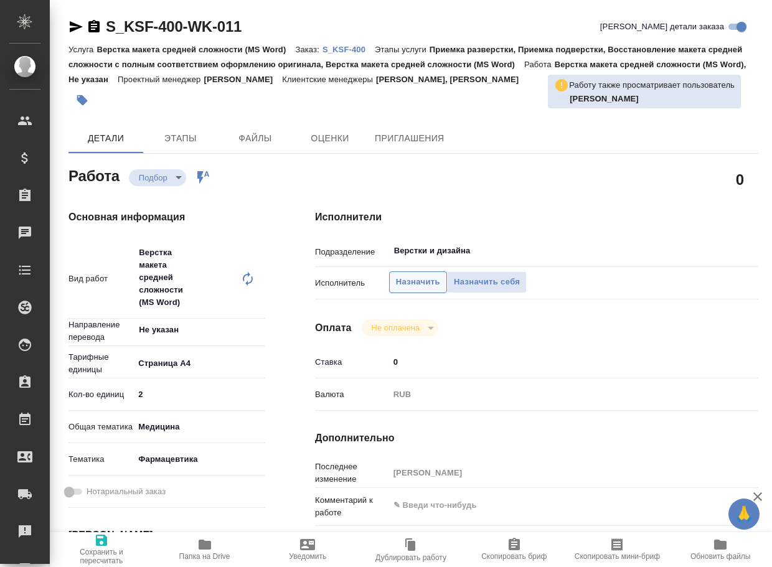
type textarea "x"
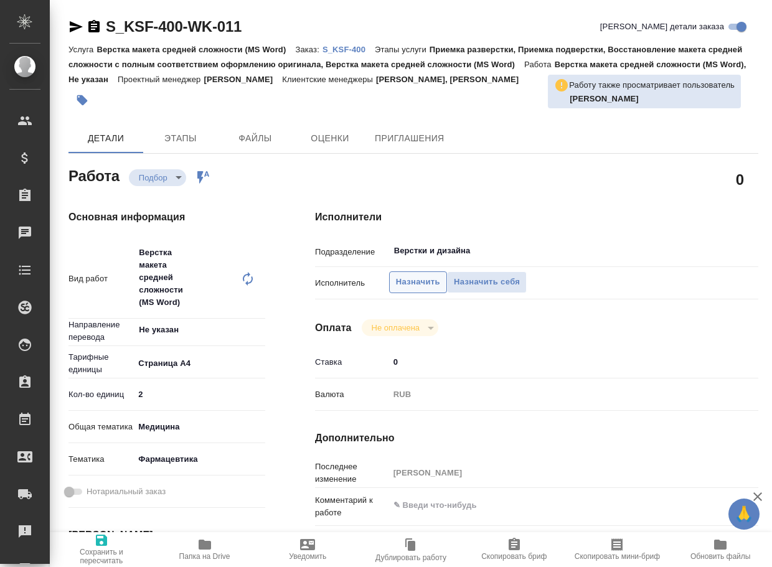
click at [411, 285] on span "Назначить" at bounding box center [418, 282] width 44 height 14
type textarea "x"
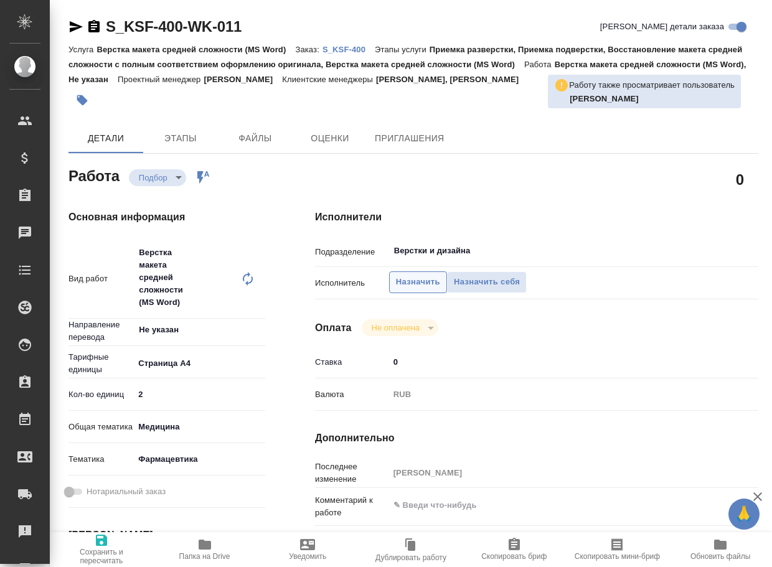
type textarea "x"
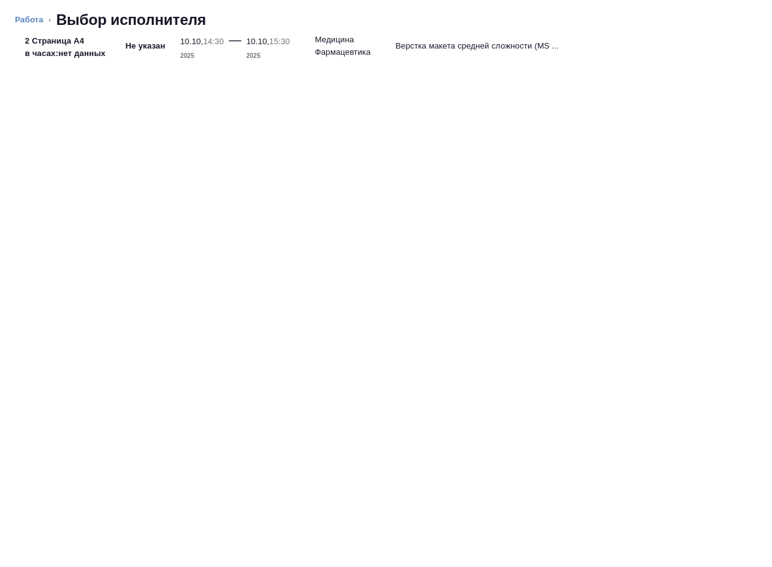
type textarea "x"
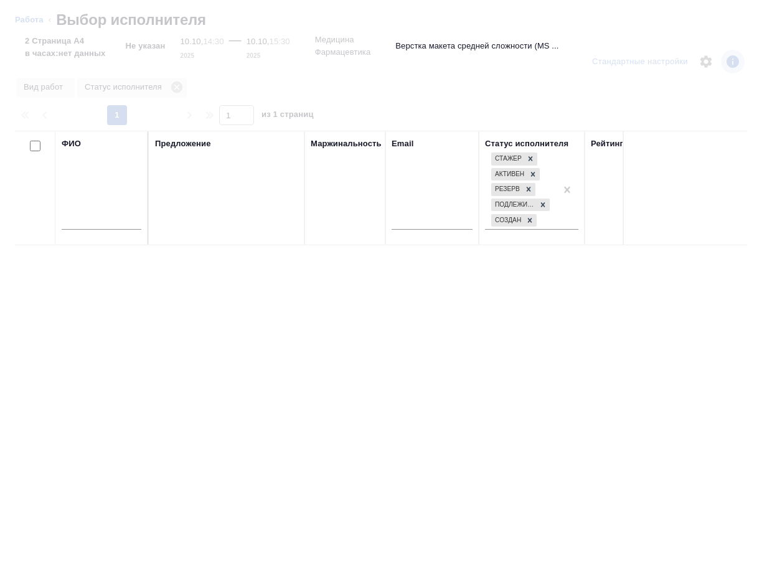
click at [83, 216] on input "text" at bounding box center [102, 222] width 80 height 16
type input "г"
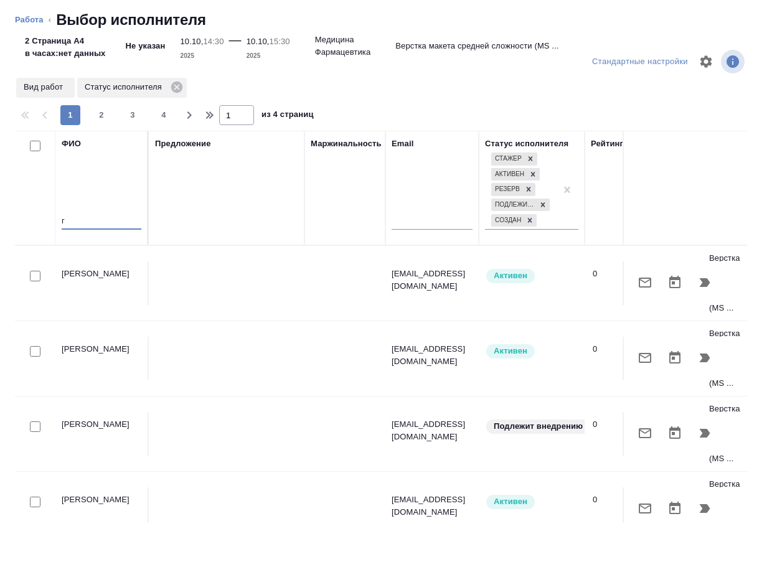
type textarea "x"
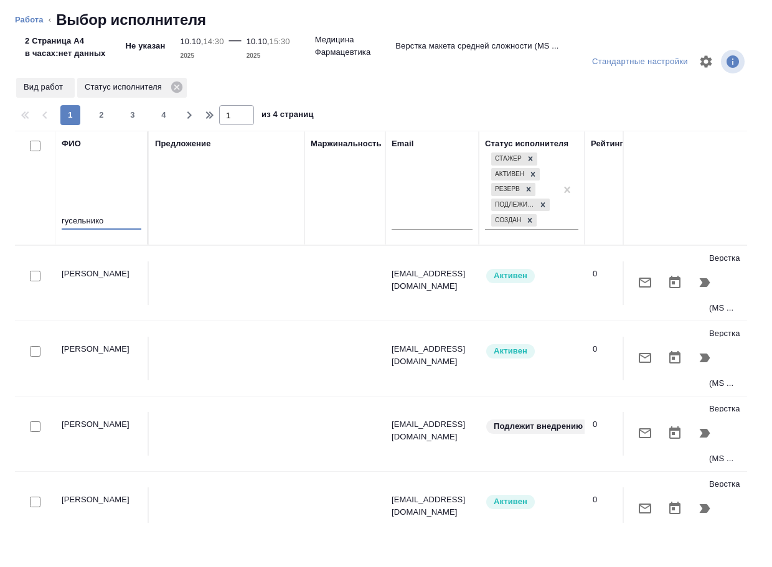
type input "гусельников"
type textarea "x"
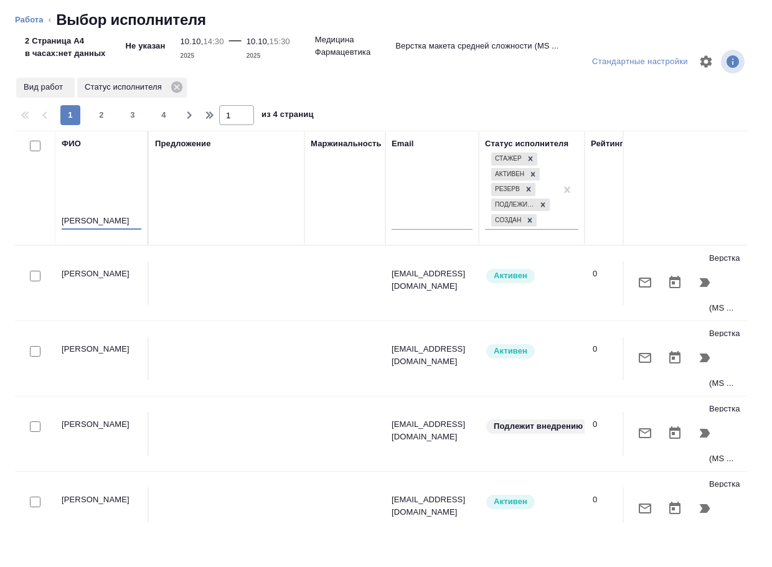
type textarea "x"
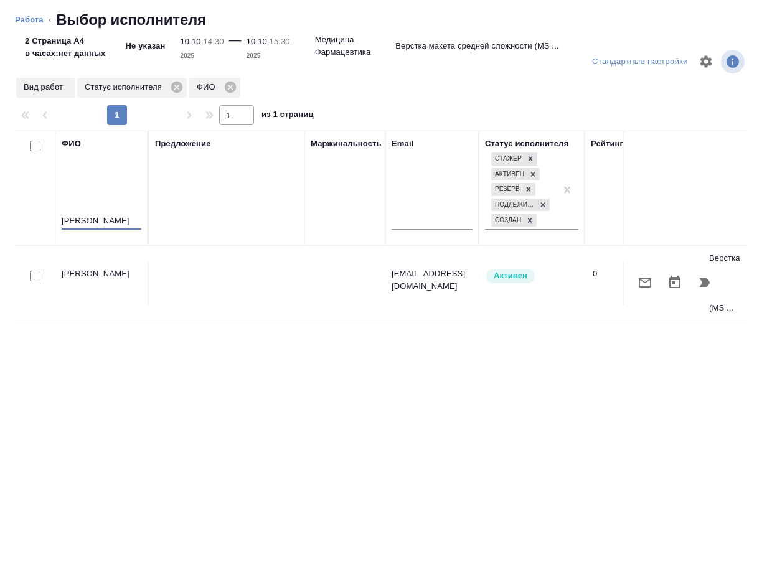
type input "гусельников"
click at [706, 284] on icon "button" at bounding box center [705, 282] width 11 height 9
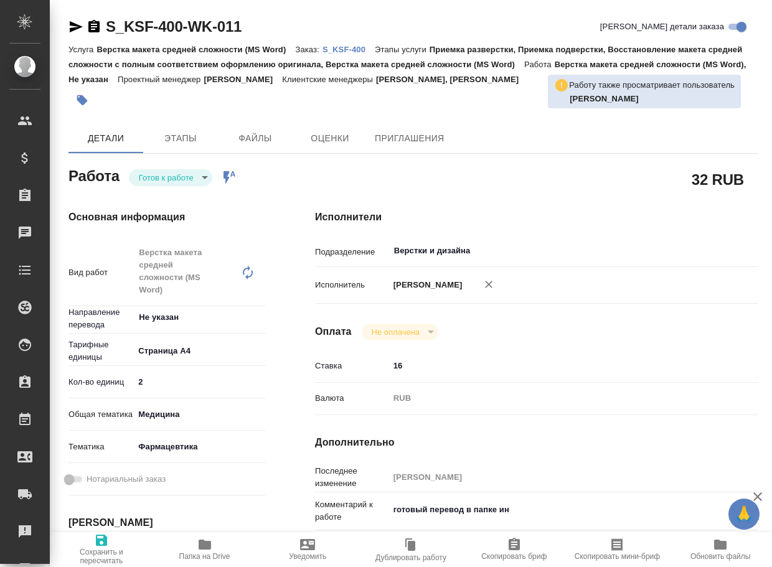
type textarea "x"
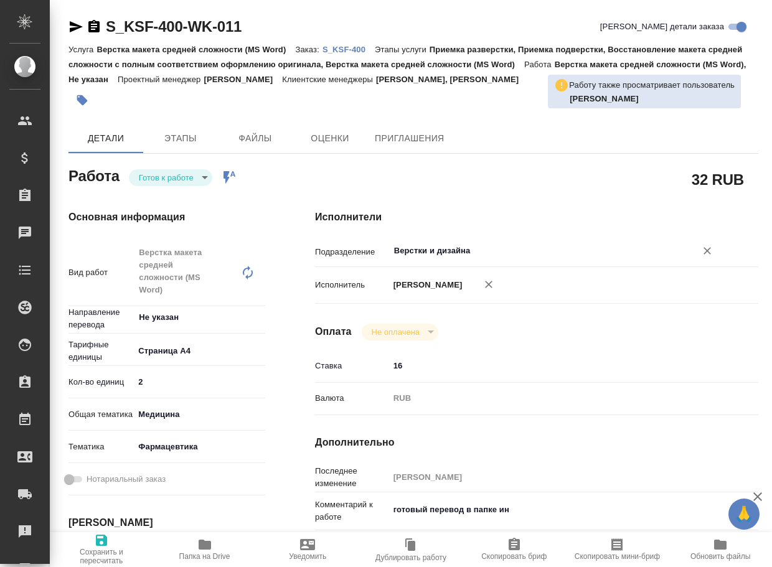
type textarea "x"
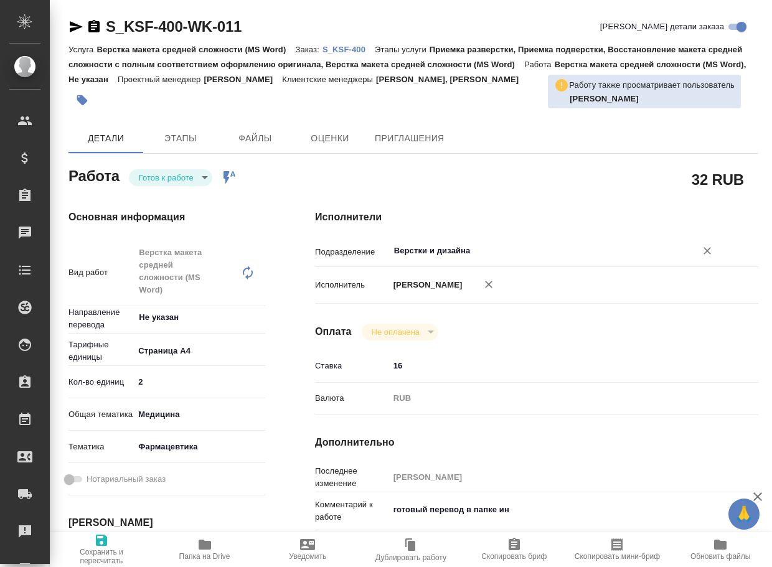
type textarea "x"
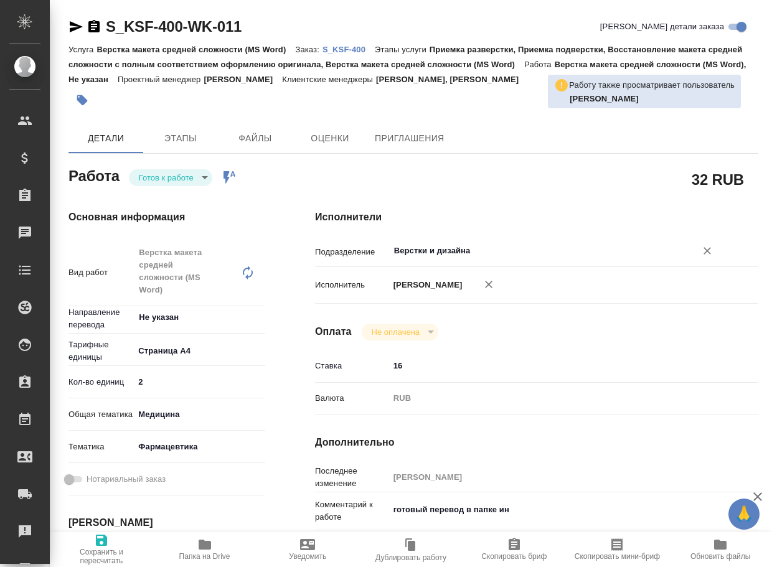
type textarea "x"
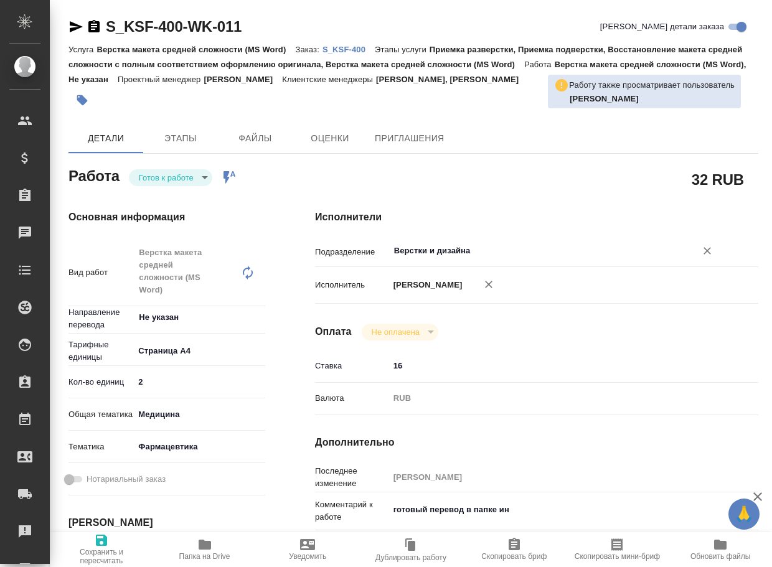
click at [491, 251] on input "Верстки и дизайна" at bounding box center [534, 250] width 283 height 15
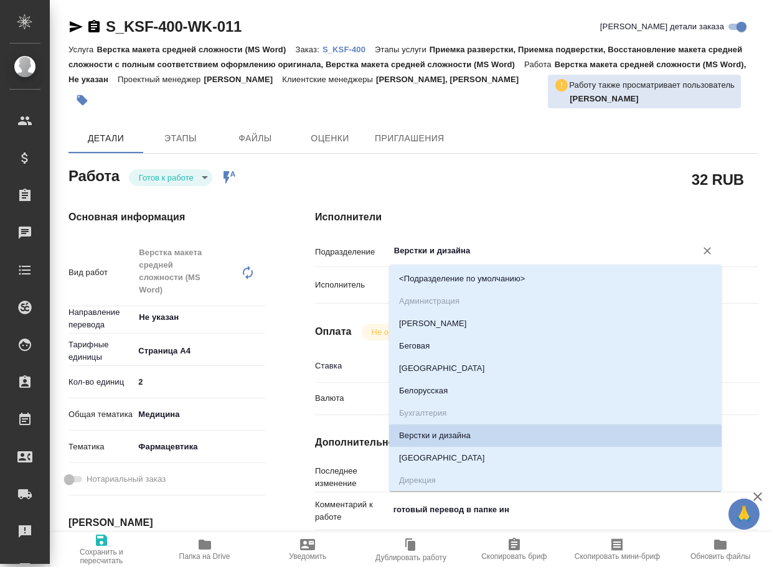
type textarea "x"
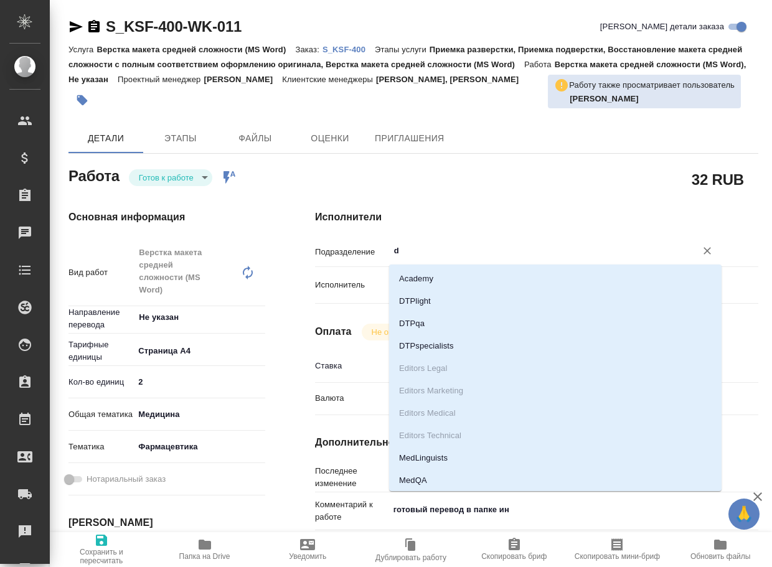
type input "dd"
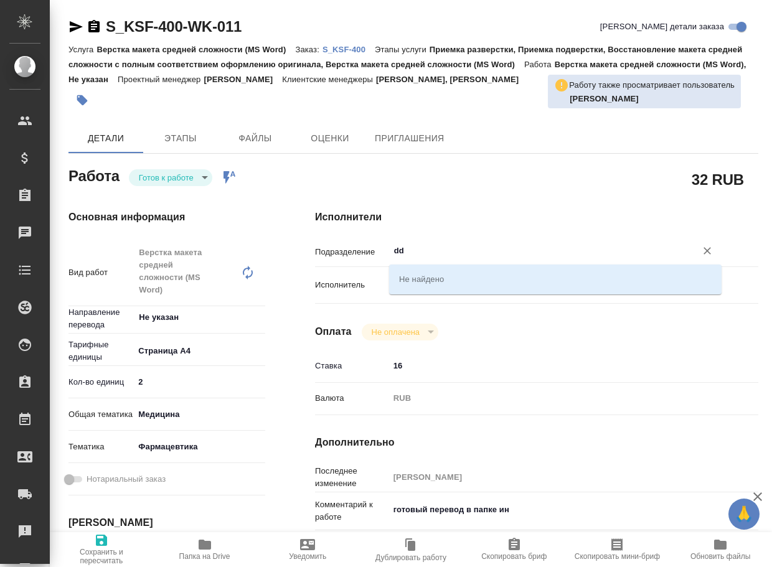
type textarea "x"
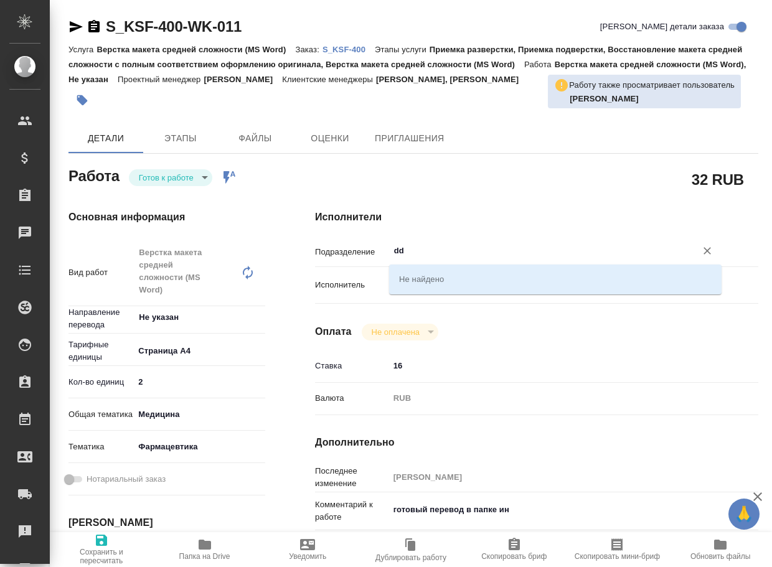
type input "d"
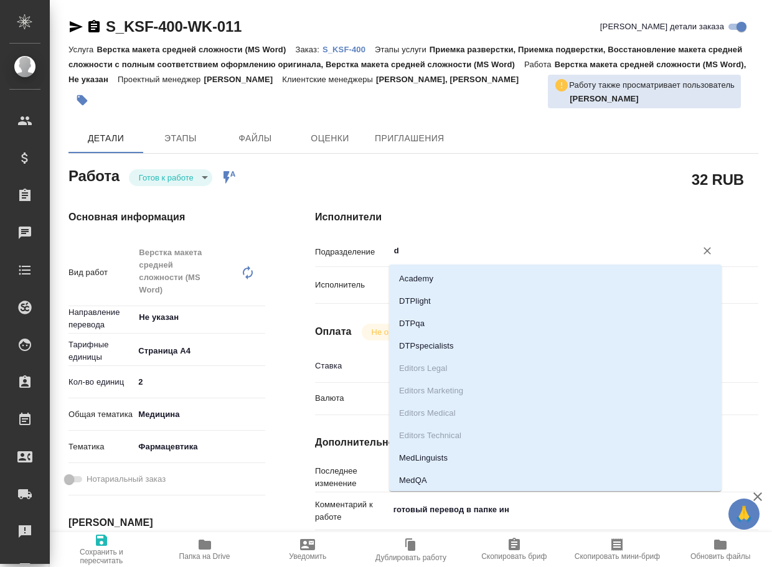
type textarea "x"
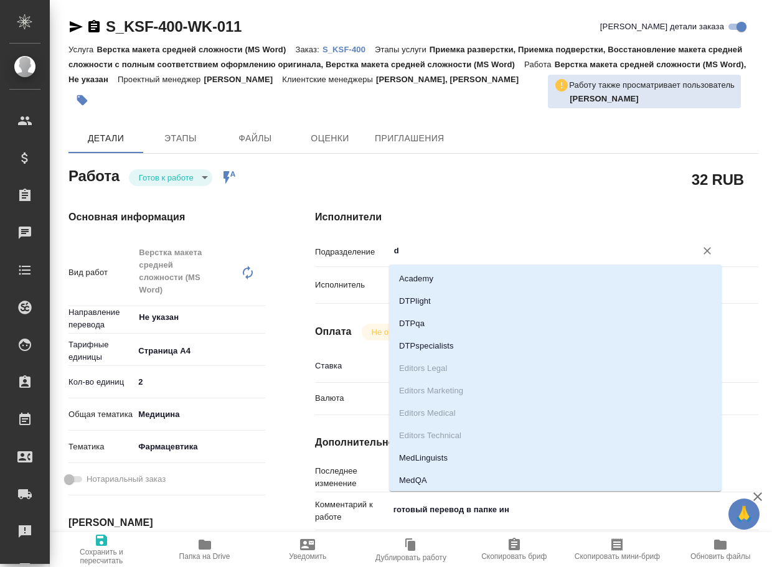
type input "dt"
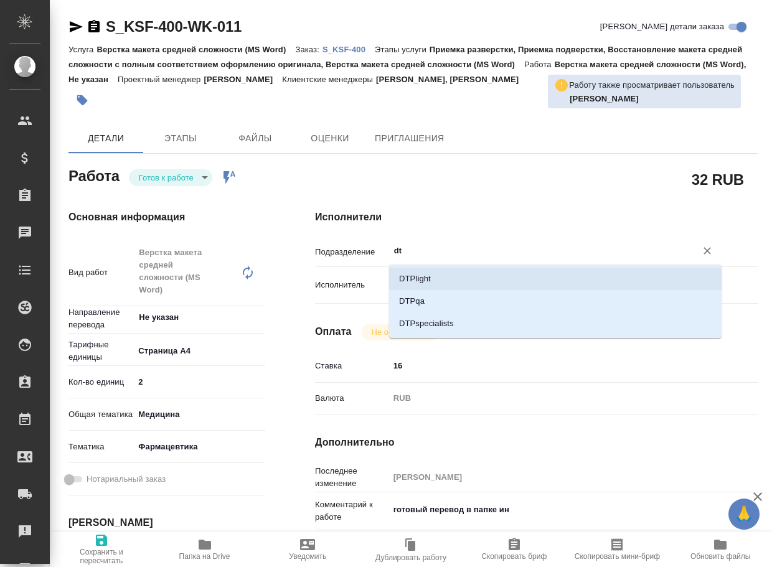
click at [456, 282] on li "DTPlight" at bounding box center [555, 279] width 332 height 22
type textarea "x"
type input "DTPlight"
type textarea "x"
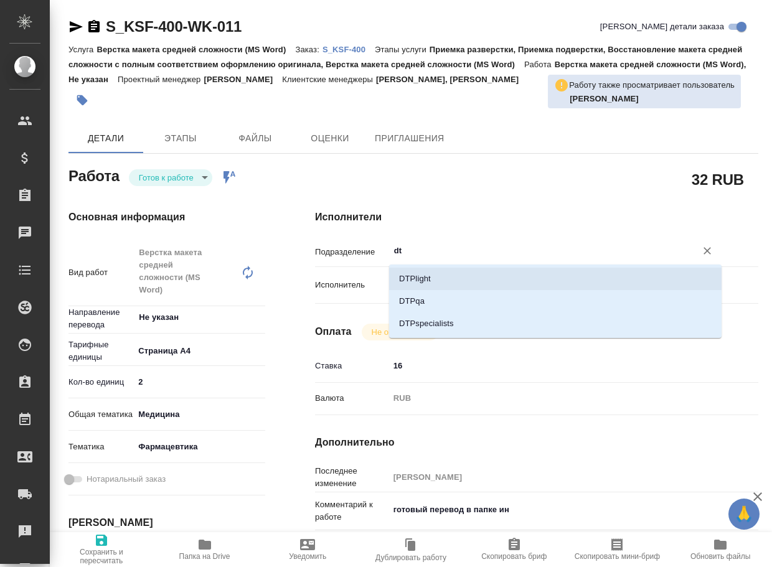
type textarea "x"
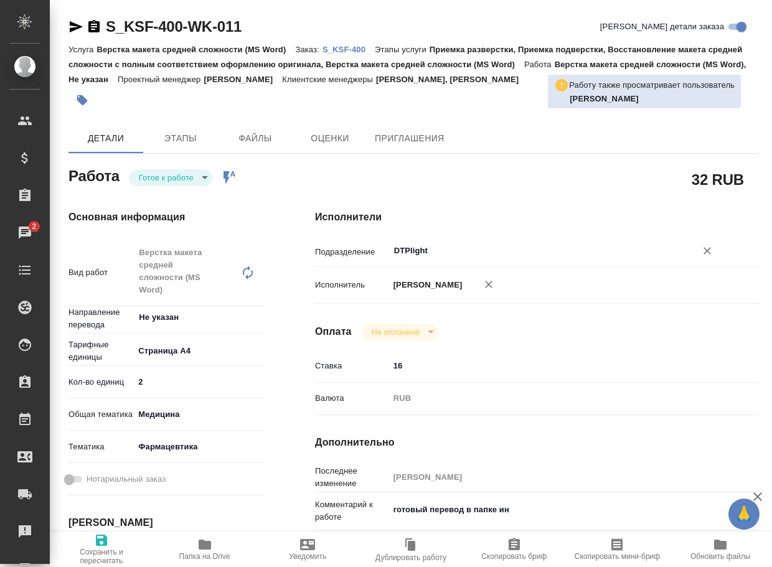
type input "DTPlight"
click at [102, 540] on icon "button" at bounding box center [101, 540] width 11 height 11
type textarea "x"
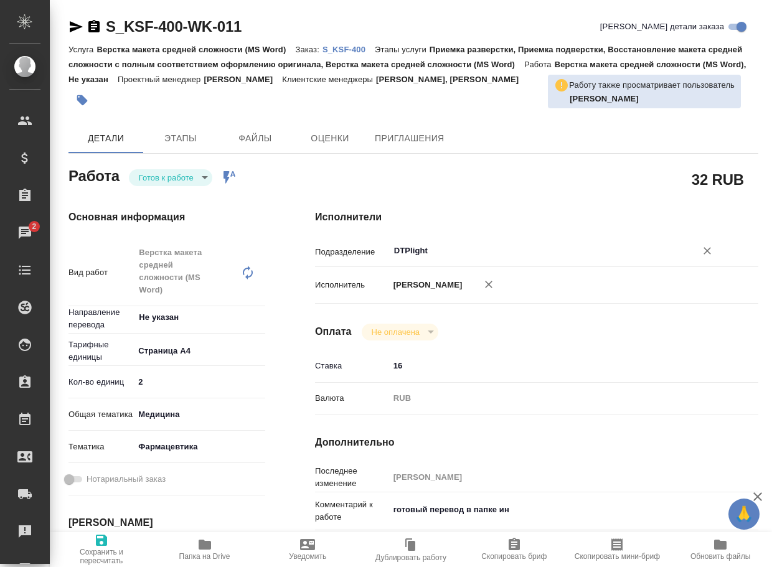
type textarea "x"
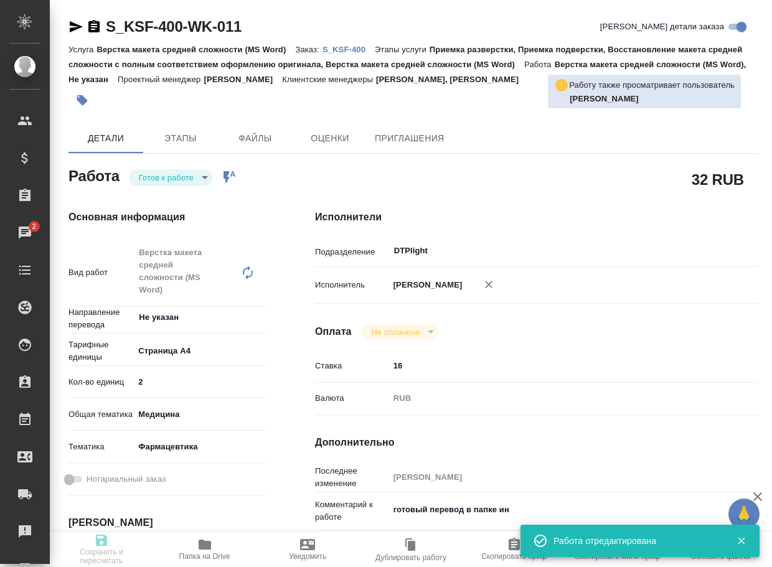
type textarea "x"
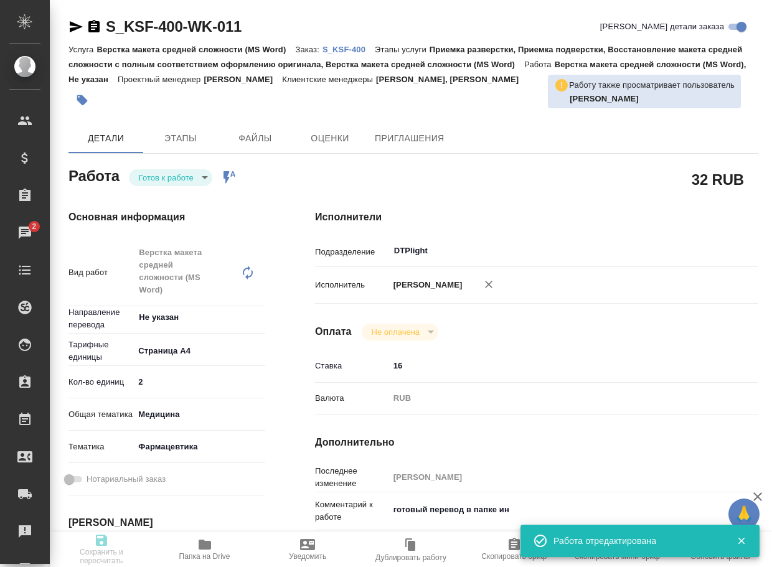
type textarea "x"
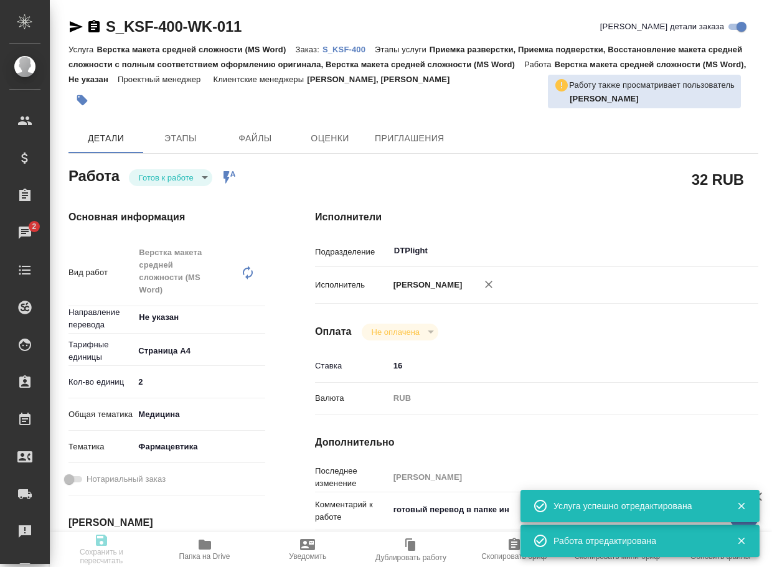
type input "readyForWork"
type textarea "Верстка макета средней сложности (MS Word)"
type textarea "x"
type input "Не указан"
type input "5f036ec4e16dec2d6b59c8ff"
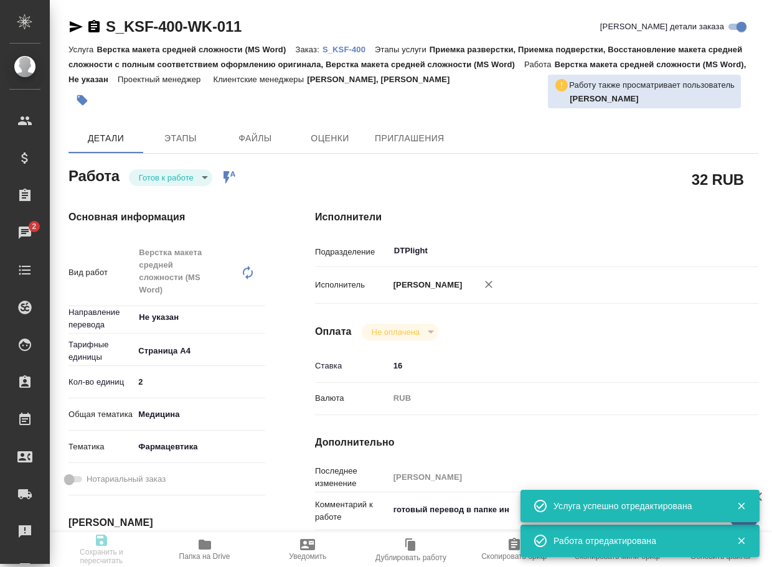
type input "2"
type input "med"
type input "6149832f2b7be24903fd7a82"
type input "10.10.2025 14:30"
type input "10.10.2025 15:30"
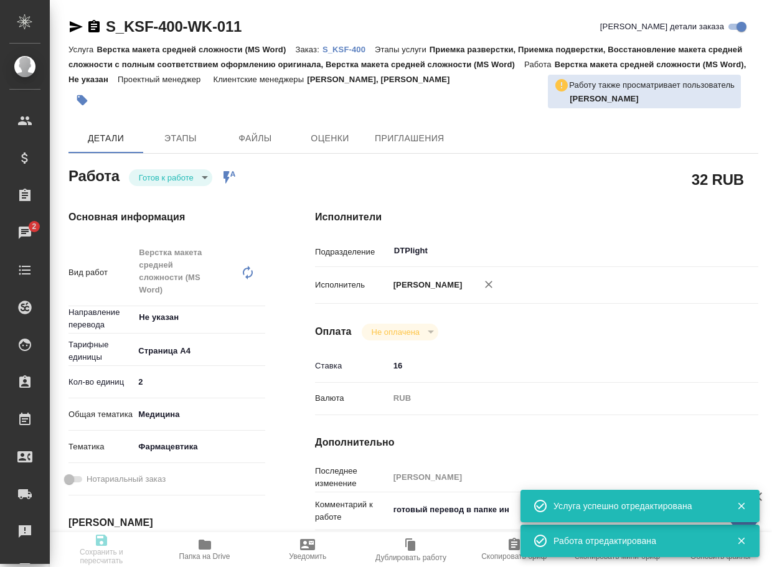
type input "13.10.2025 12:00"
type input "DTPlight"
type input "notPayed"
type input "16"
type input "RUB"
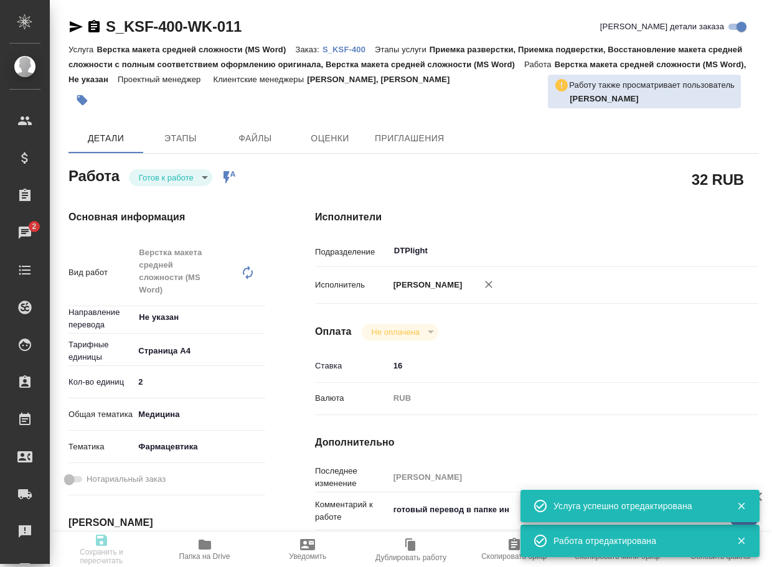
type input "[PERSON_NAME]"
type textarea "готовый перевод в папке ин"
type textarea "x"
type textarea "/Clients/Красфарма/Orders/S_KSF-400/DTP/S_KSF-400-WK-011"
type textarea "x"
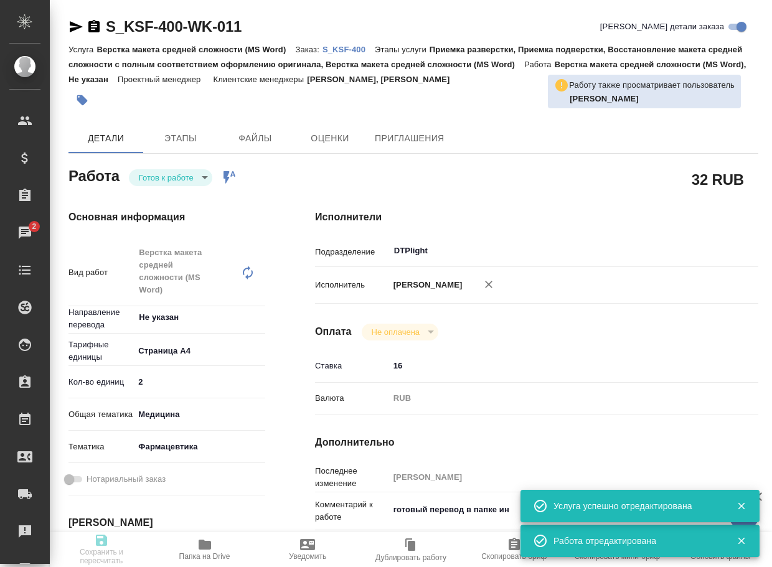
type input "S_KSF-400"
type input "Верстка макета средней сложности (MS Word)"
type input "Приемка разверстки, Приемка подверстки, Восстановление макета средней сложности…"
type input "Сайдашева Диляра, Кабаргина Анна"
type input "[PERSON_NAME]"
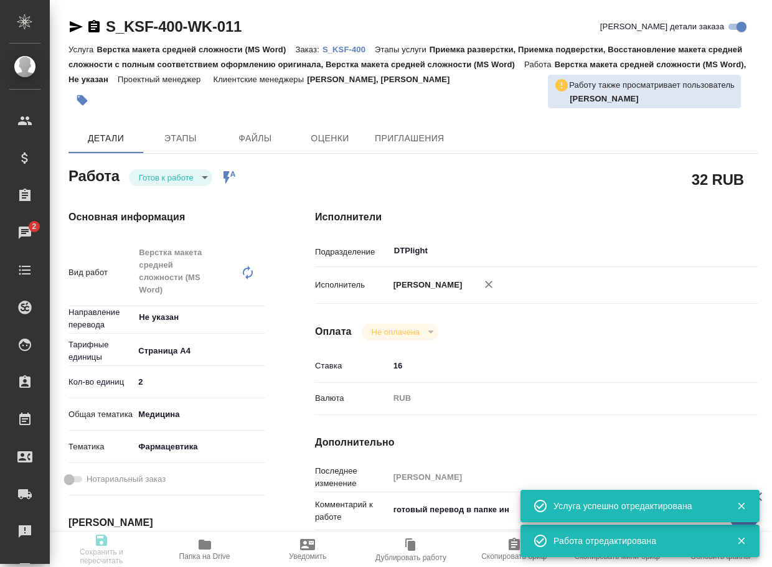
type input "/Clients/Красфарма/Orders/S_KSF-400"
type textarea "x"
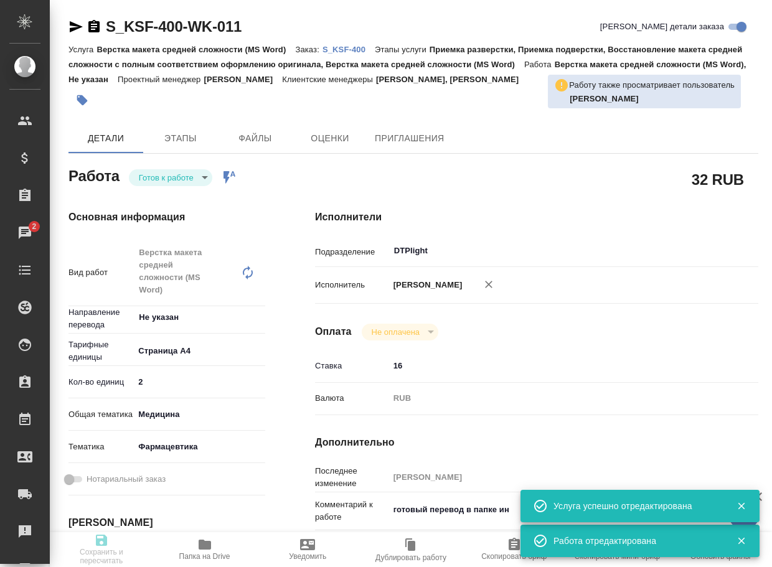
type textarea "x"
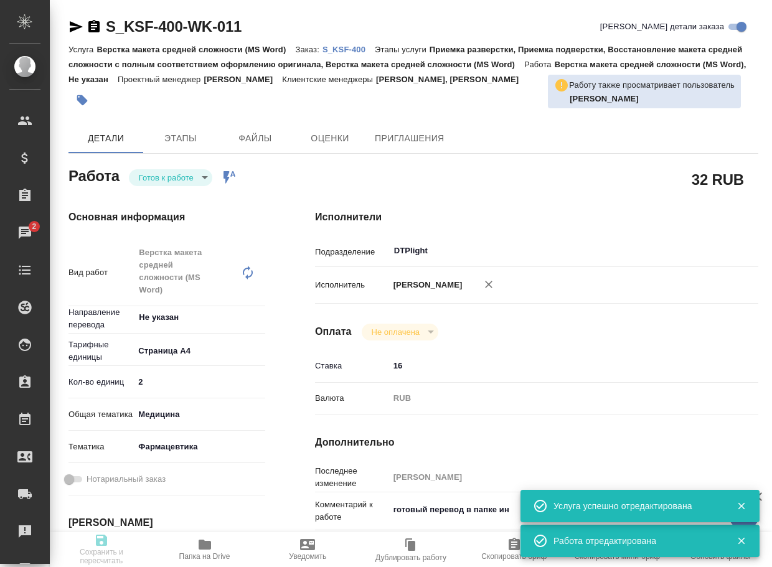
type textarea "x"
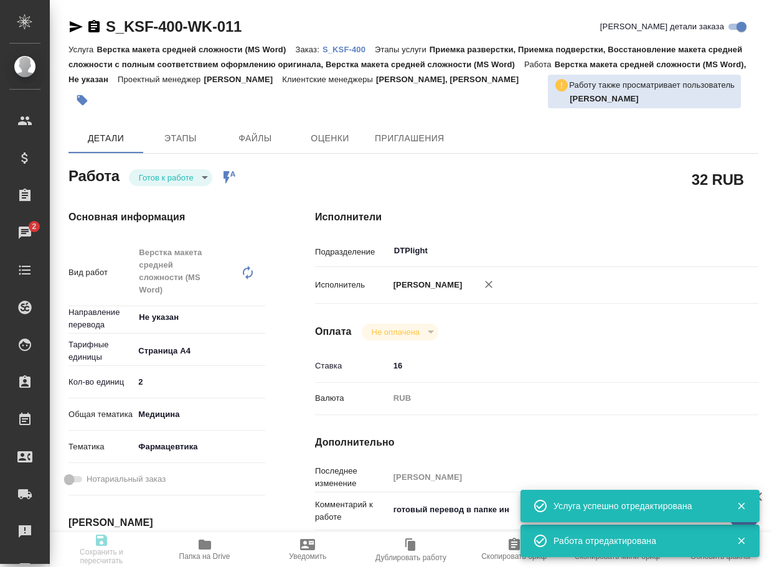
type textarea "x"
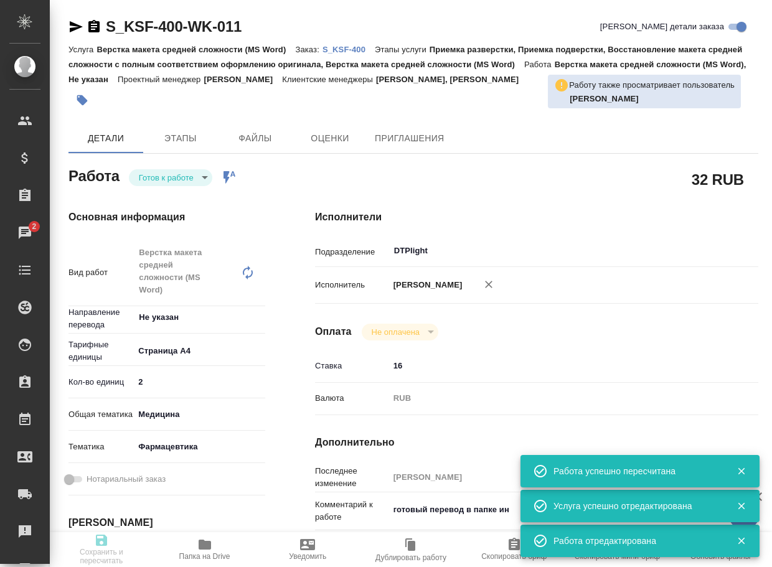
type input "readyForWork"
type textarea "Верстка макета средней сложности (MS Word)"
type textarea "x"
type input "Не указан"
type input "5f036ec4e16dec2d6b59c8ff"
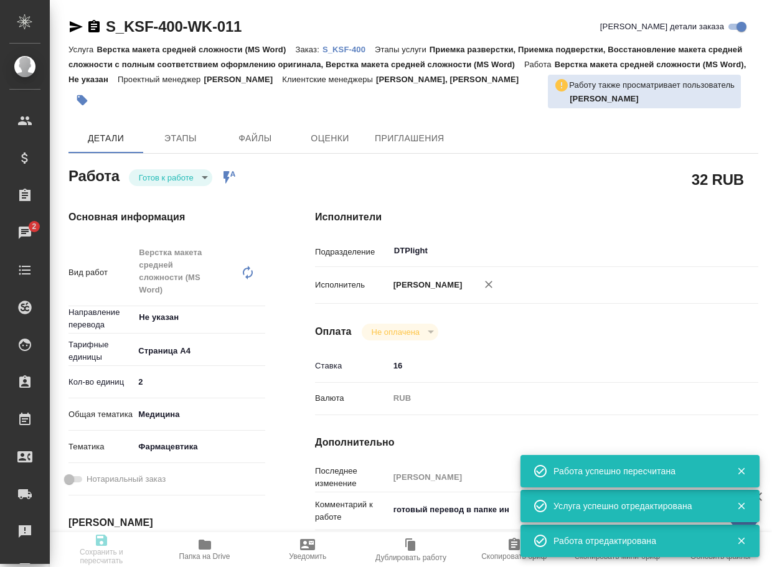
type input "2"
type input "med"
type input "6149832f2b7be24903fd7a82"
type input "10.10.2025 14:30"
type input "10.10.2025 15:30"
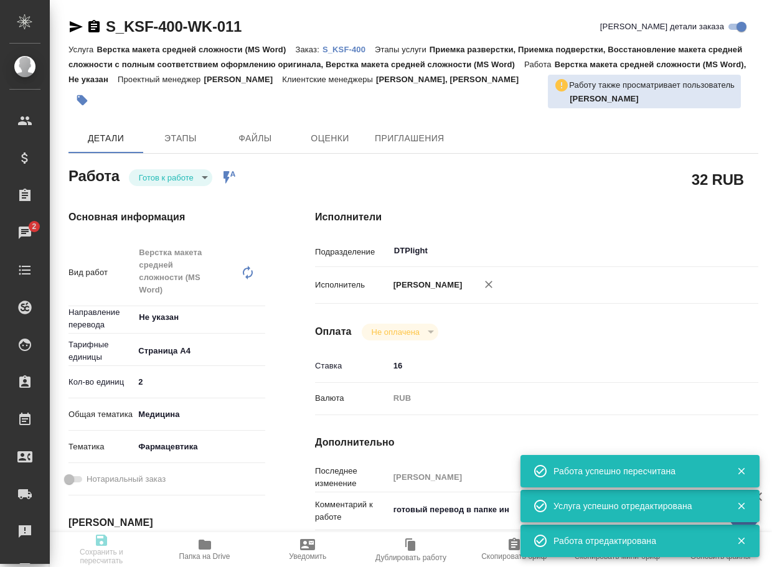
type input "13.10.2025 12:00"
type input "DTPlight"
type input "notPayed"
type input "16"
type input "RUB"
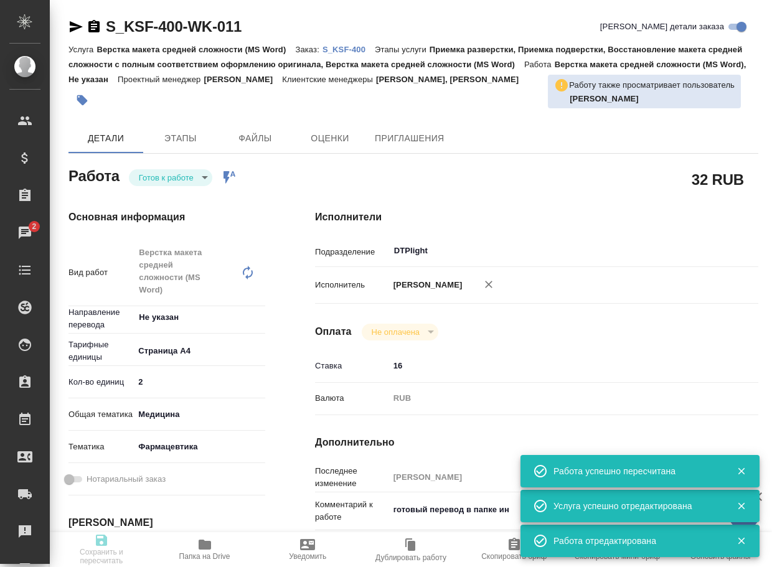
type input "[PERSON_NAME]"
type textarea "готовый перевод в папке ин"
type textarea "x"
type textarea "/Clients/Красфарма/Orders/S_KSF-400/DTP/S_KSF-400-WK-011"
type textarea "x"
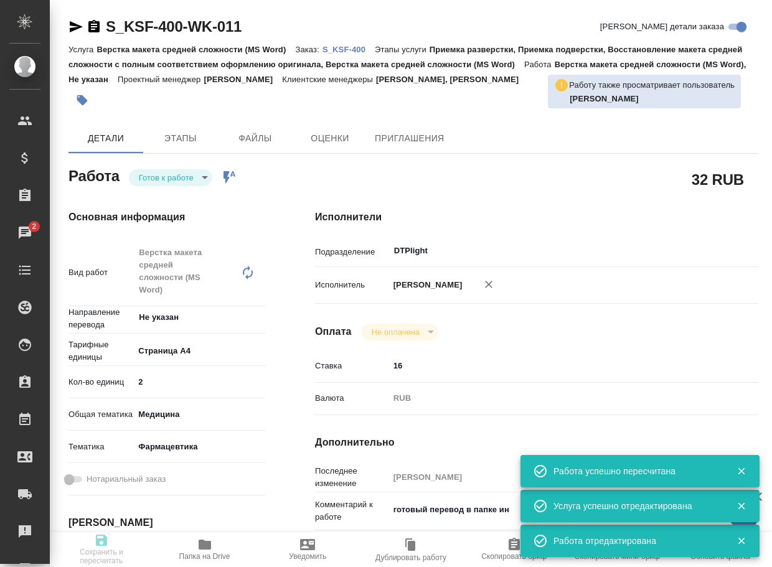
type input "S_KSF-400"
type input "Верстка макета средней сложности (MS Word)"
type input "Приемка разверстки, Приемка подверстки, Восстановление макета средней сложности…"
type input "Сайдашева Диляра, Кабаргина Анна"
type input "[PERSON_NAME]"
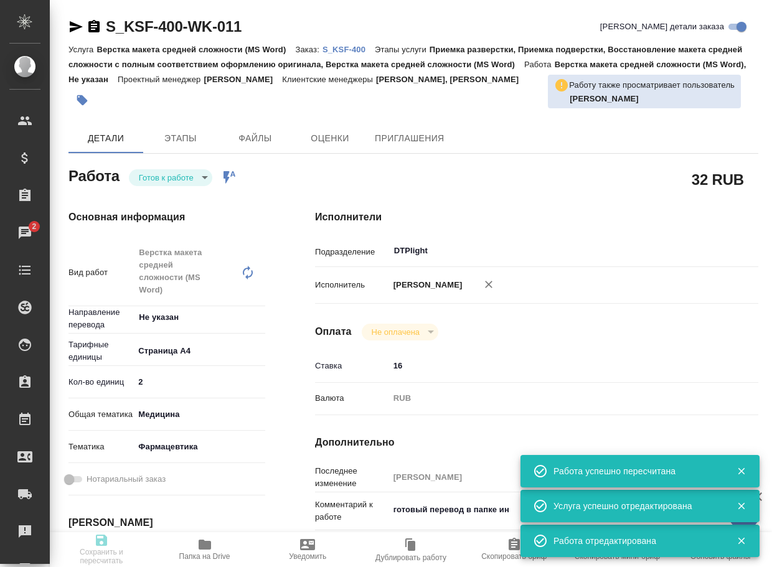
type input "/Clients/Красфарма/Orders/S_KSF-400"
type textarea "x"
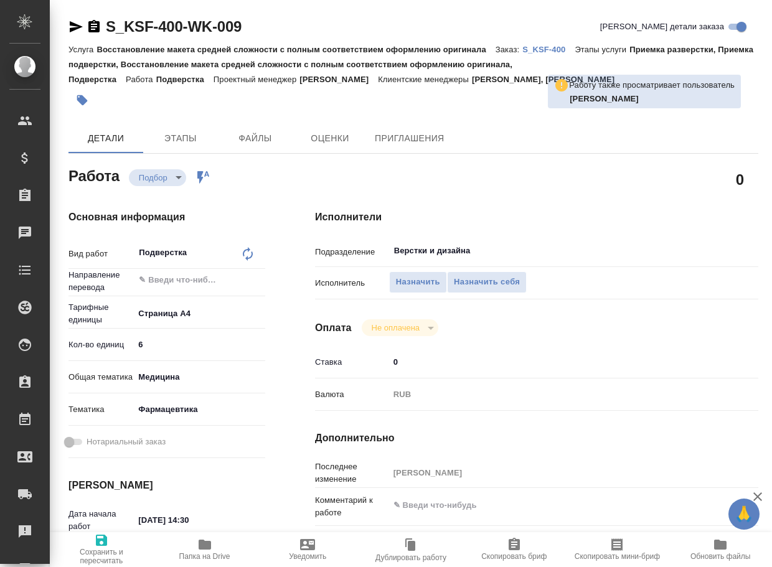
type textarea "x"
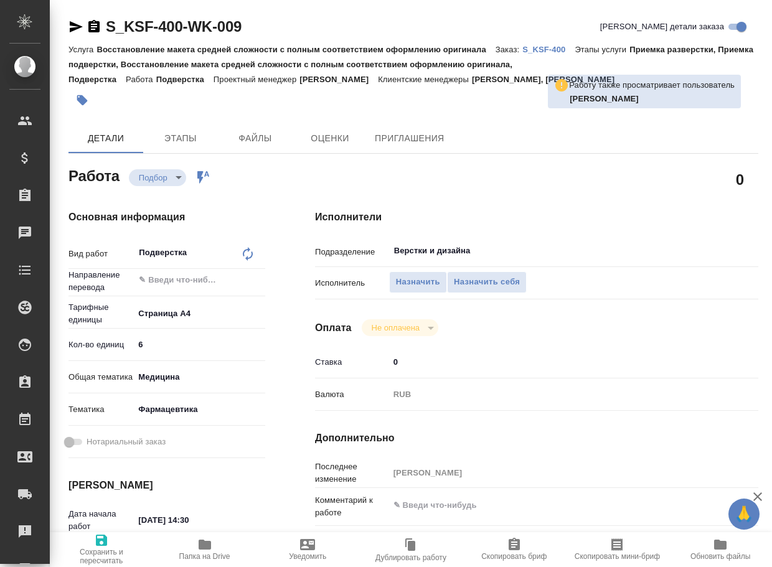
type textarea "x"
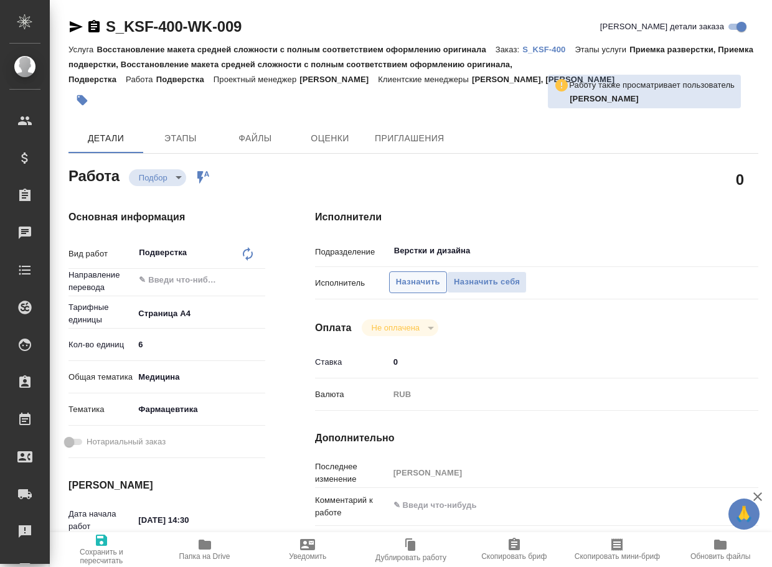
type textarea "x"
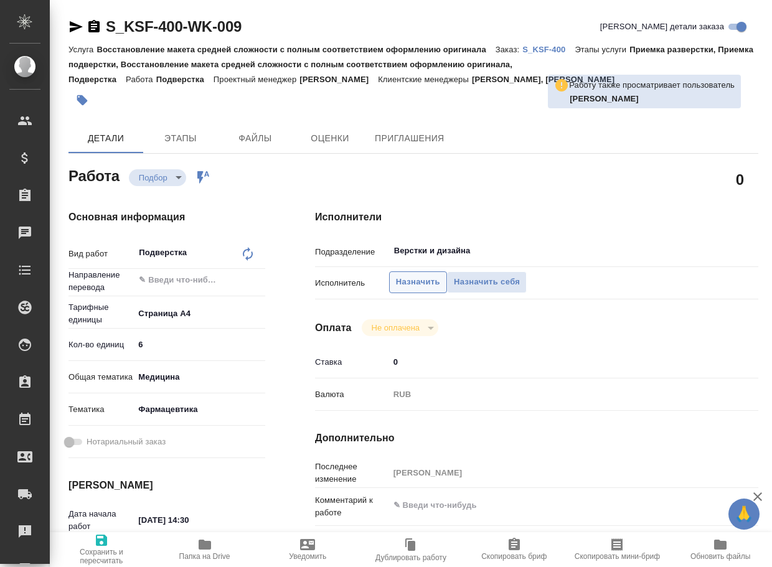
type textarea "x"
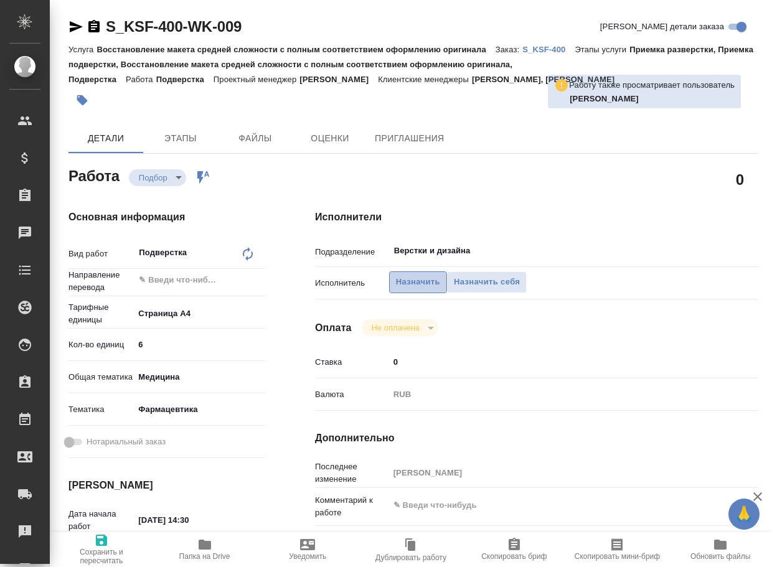
click at [419, 284] on span "Назначить" at bounding box center [418, 282] width 44 height 14
type textarea "x"
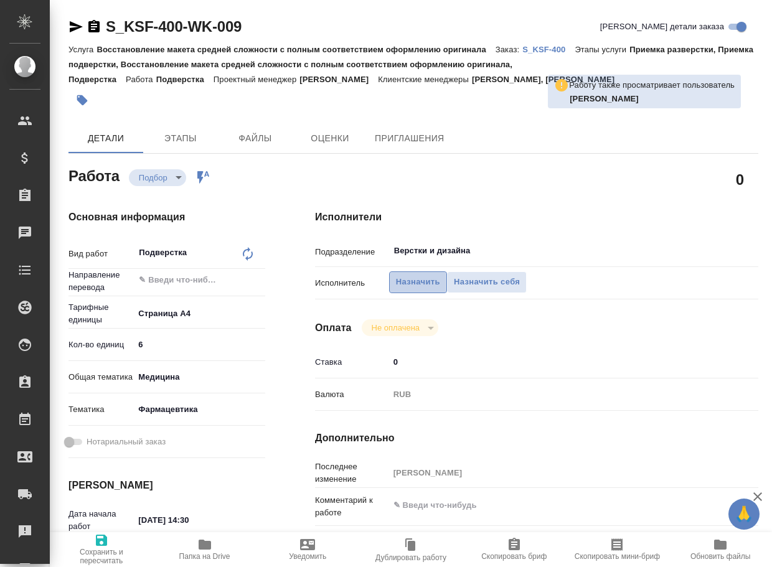
type textarea "x"
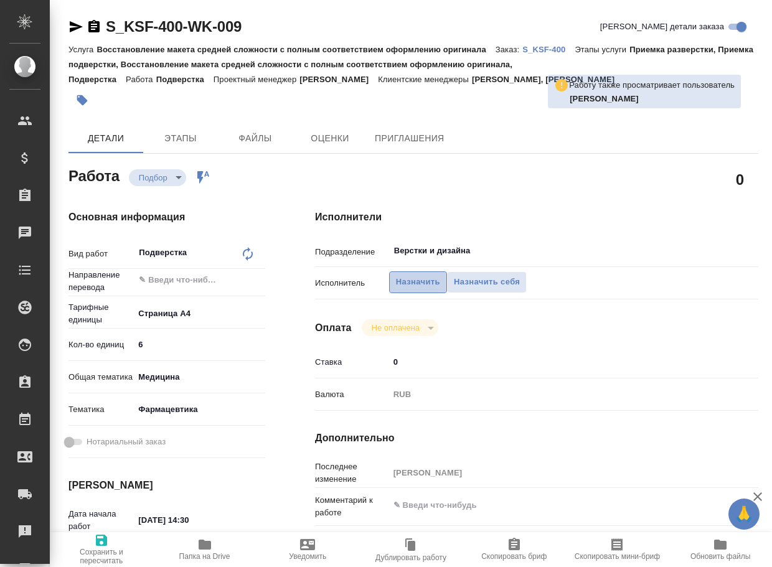
type textarea "x"
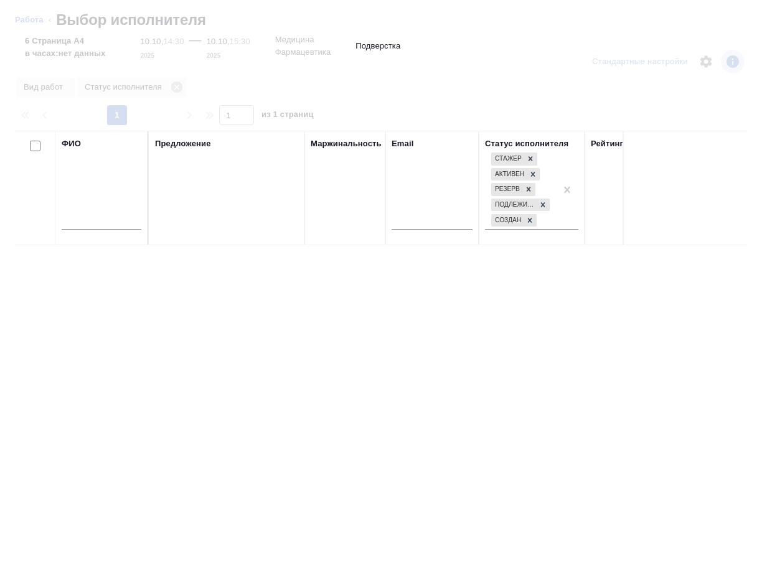
type textarea "x"
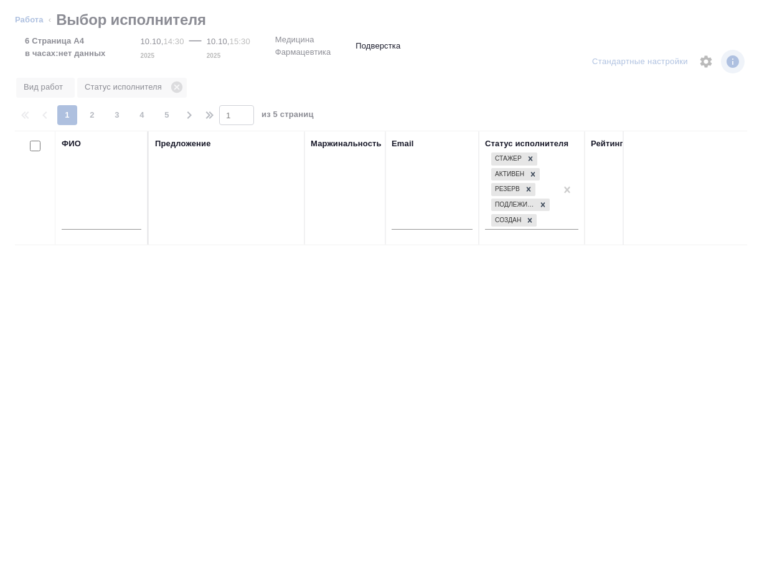
click at [106, 219] on input "text" at bounding box center [102, 222] width 80 height 16
type input "[PERSON_NAME]"
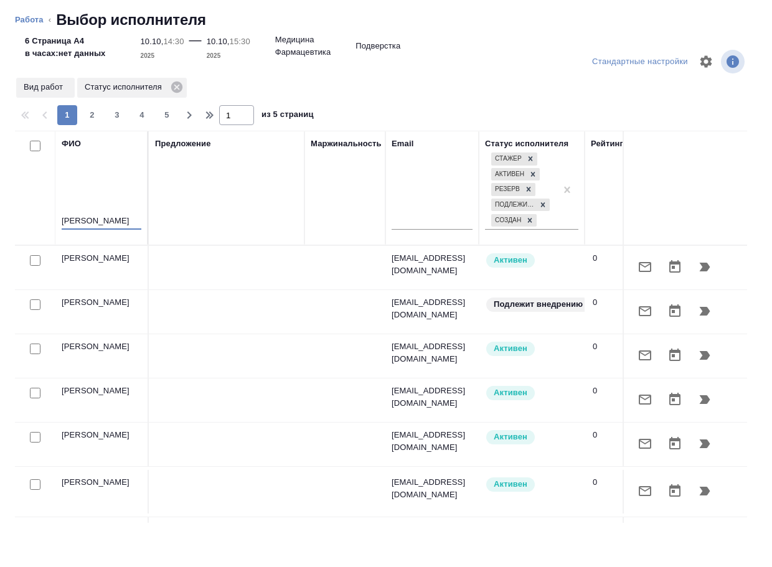
type textarea "x"
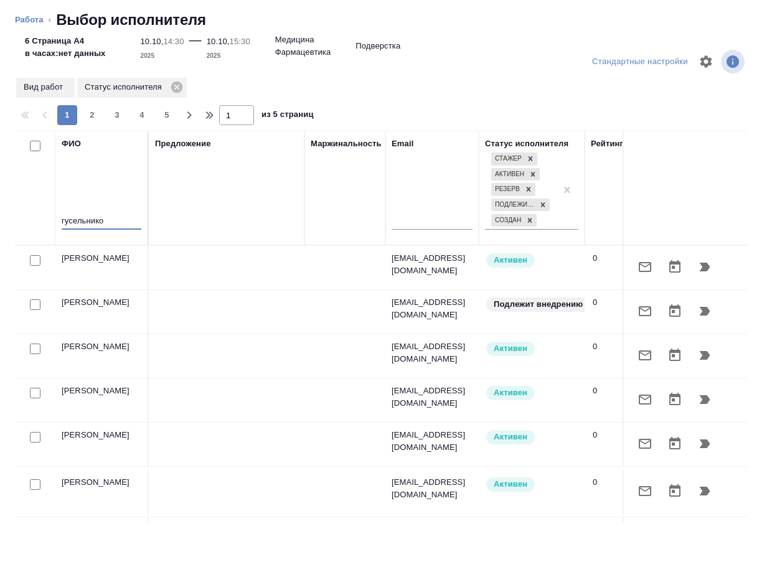
type input "[PERSON_NAME]"
type textarea "x"
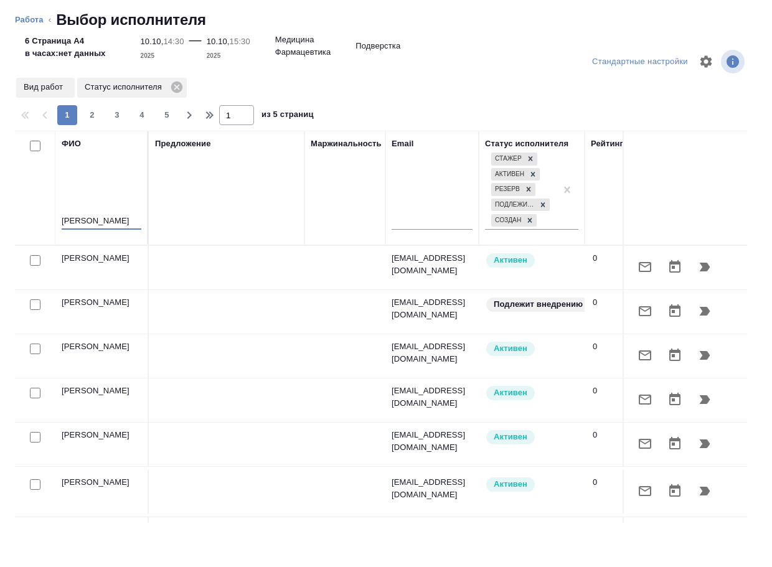
type textarea "x"
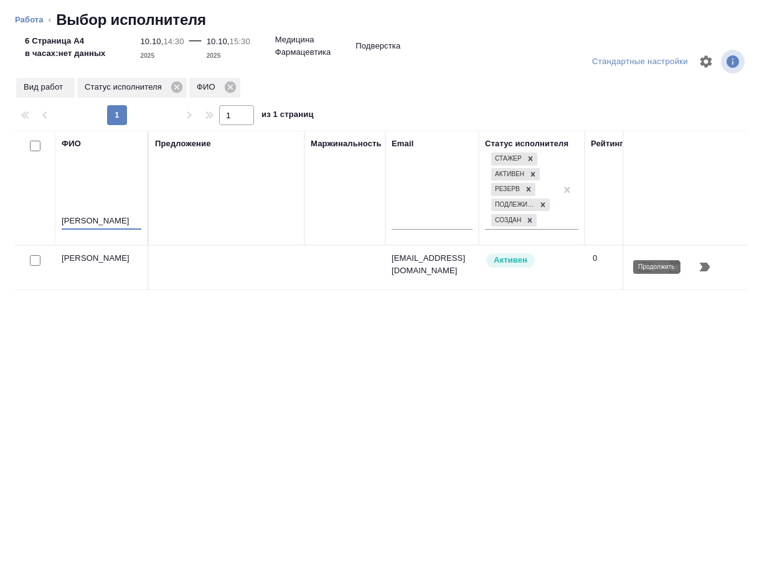
type input "[PERSON_NAME]"
click at [713, 266] on button "button" at bounding box center [705, 267] width 30 height 30
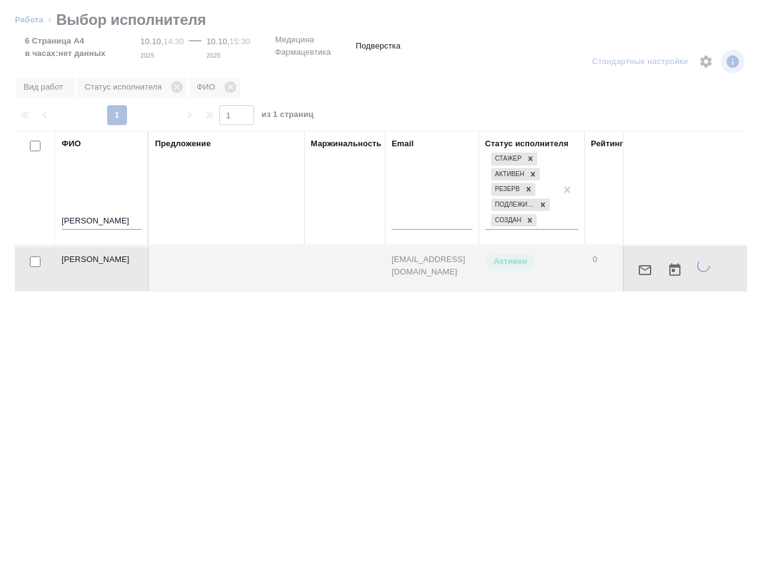
type textarea "x"
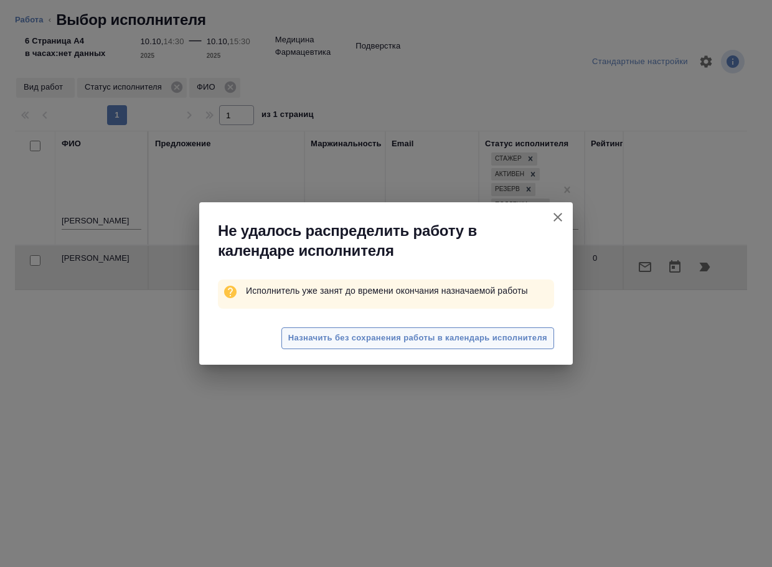
click at [522, 332] on span "Назначить без сохранения работы в календарь исполнителя" at bounding box center [417, 338] width 259 height 14
type textarea "x"
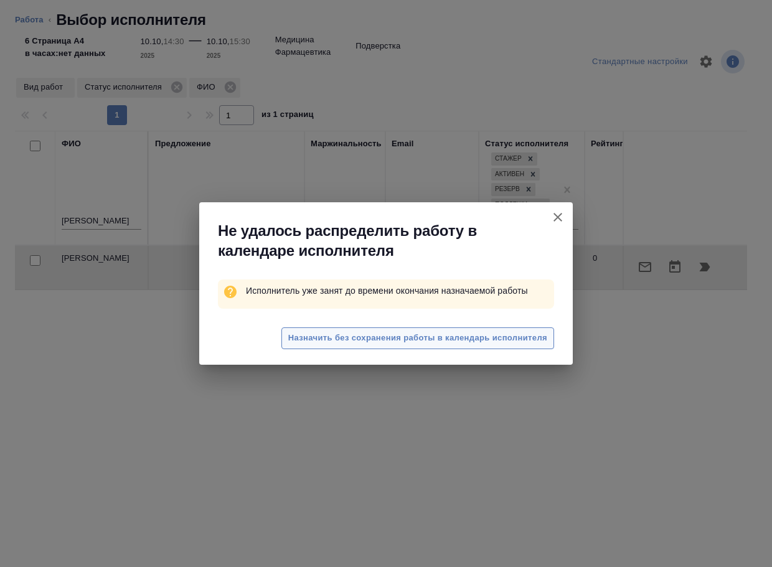
type textarea "x"
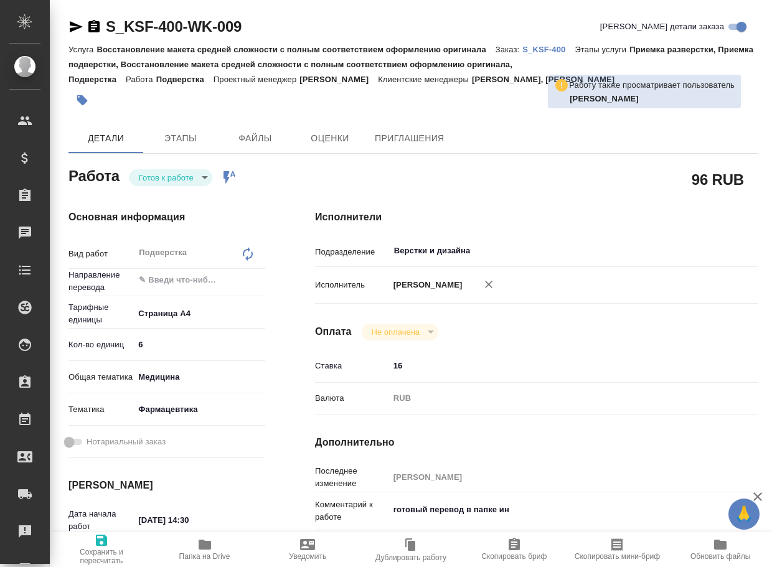
type textarea "x"
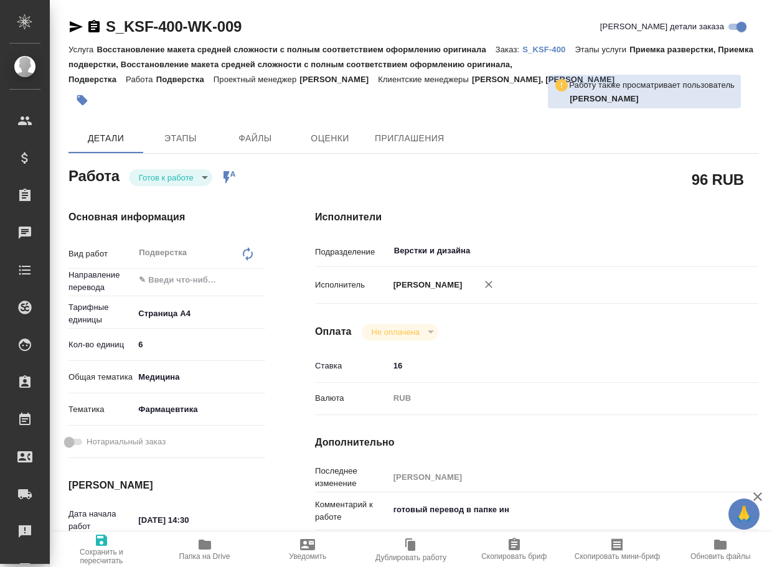
type textarea "x"
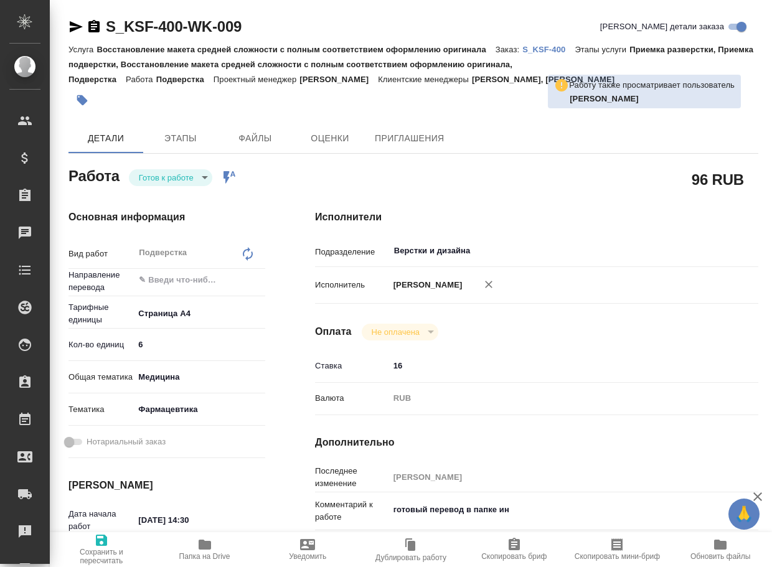
type textarea "x"
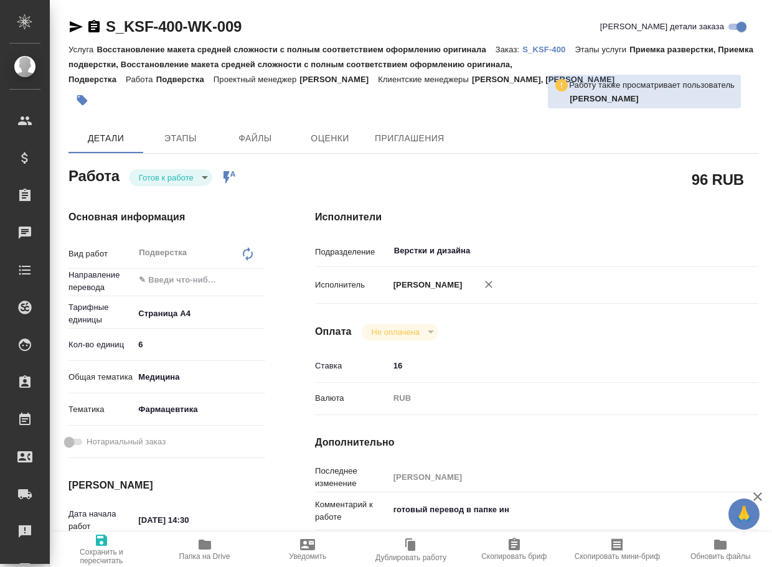
type textarea "x"
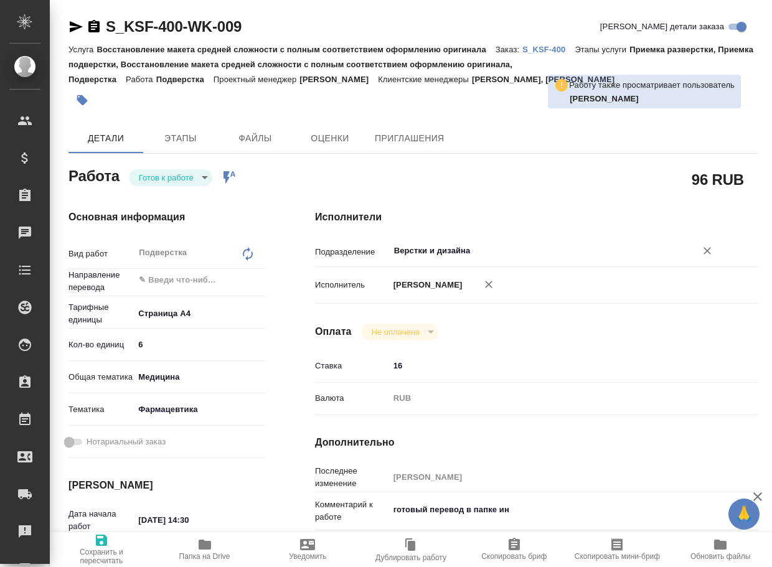
click at [482, 253] on input "Верстки и дизайна" at bounding box center [534, 250] width 283 height 15
type textarea "x"
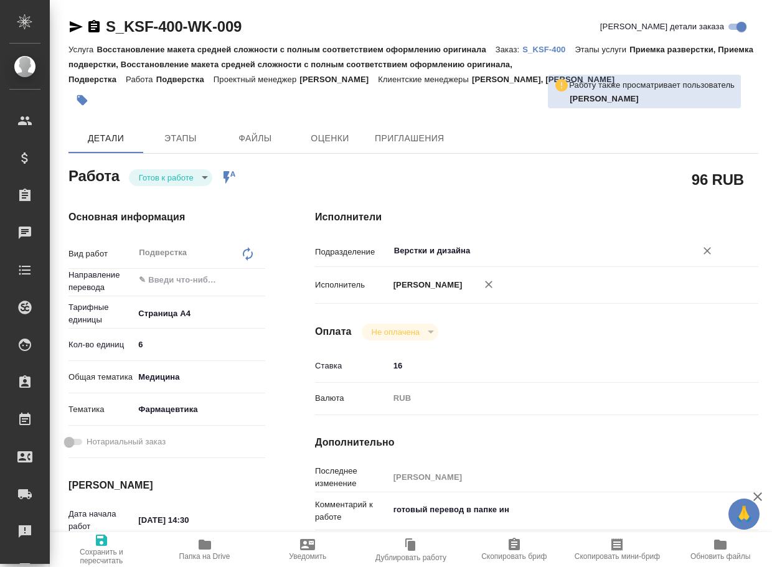
type textarea "x"
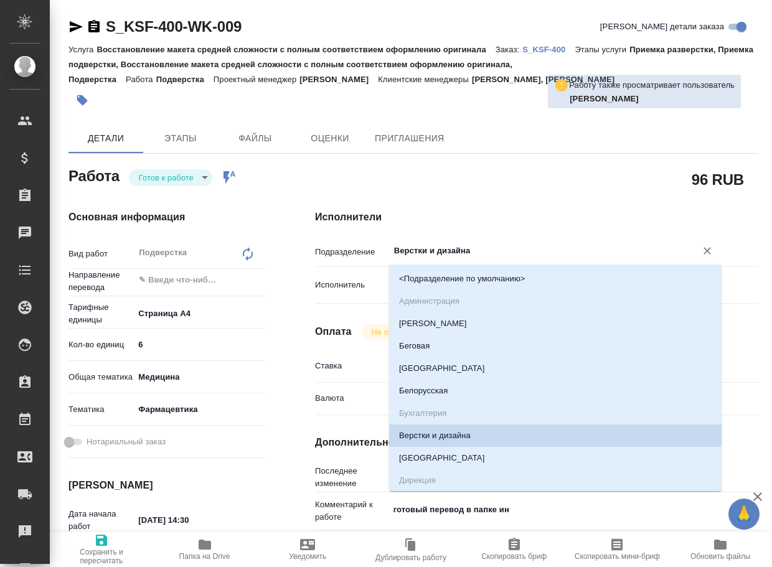
type textarea "x"
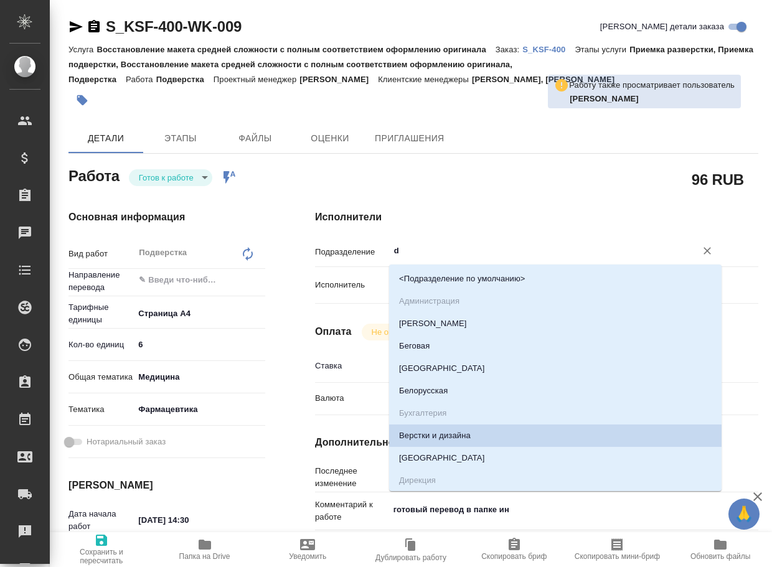
type input "dt"
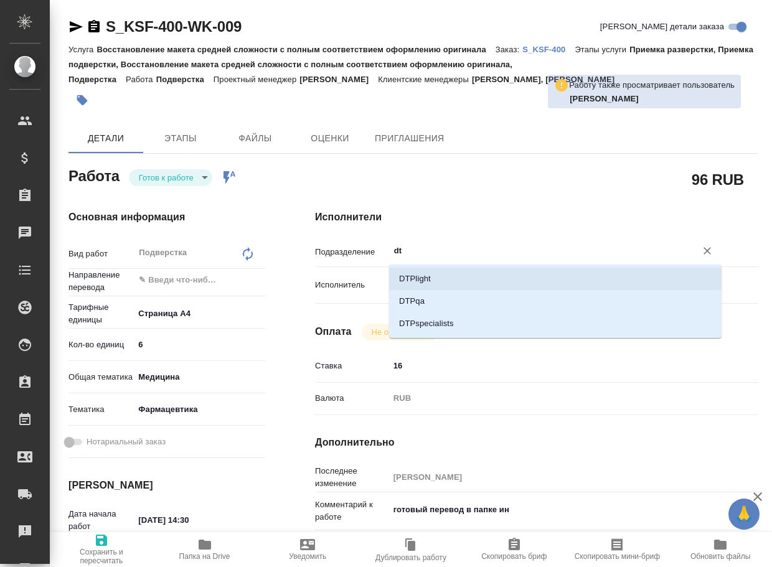
type textarea "x"
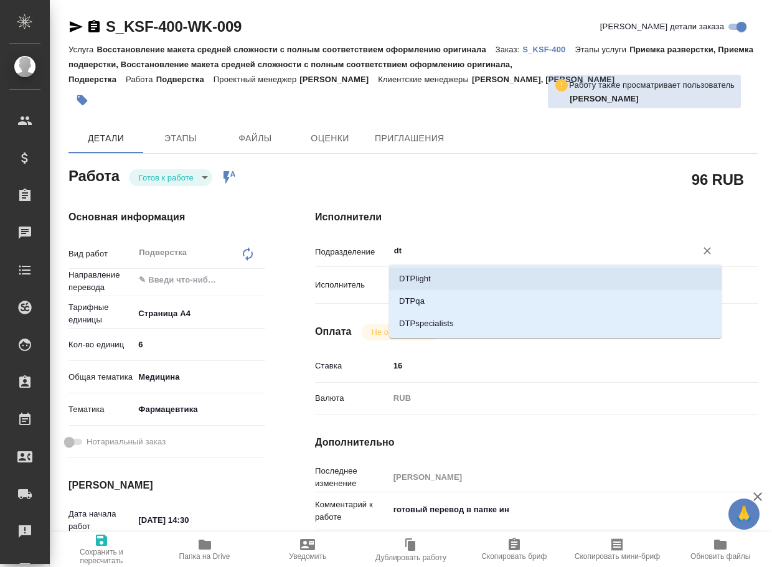
click at [461, 286] on li "DTPlight" at bounding box center [555, 279] width 332 height 22
type textarea "x"
type input "DTPlight"
type textarea "x"
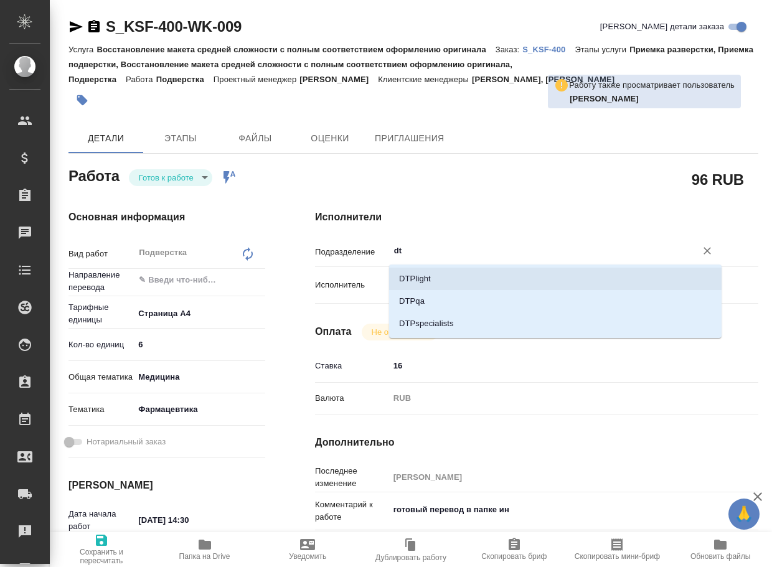
type textarea "x"
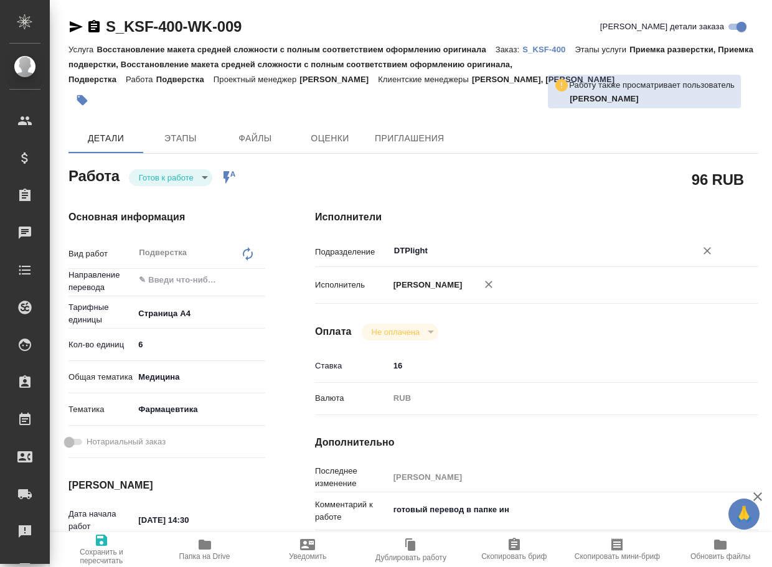
type input "DTPlight"
click at [96, 545] on icon "button" at bounding box center [101, 540] width 15 height 15
type textarea "x"
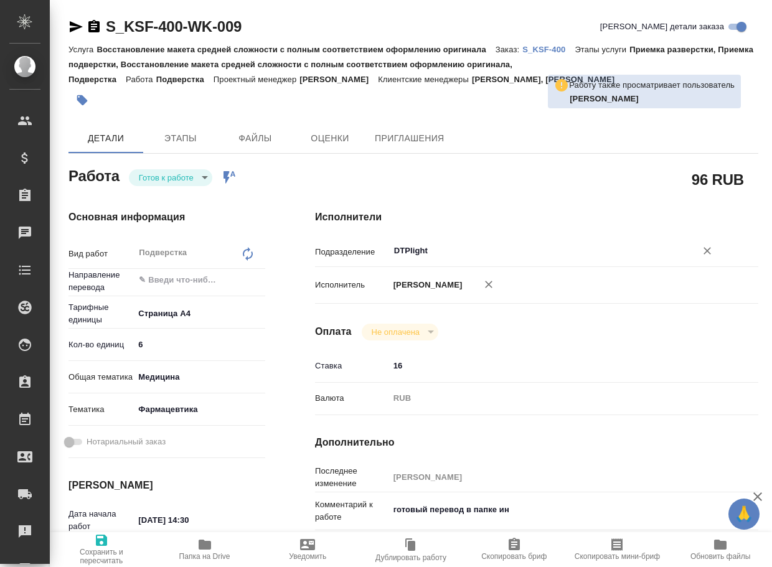
type textarea "x"
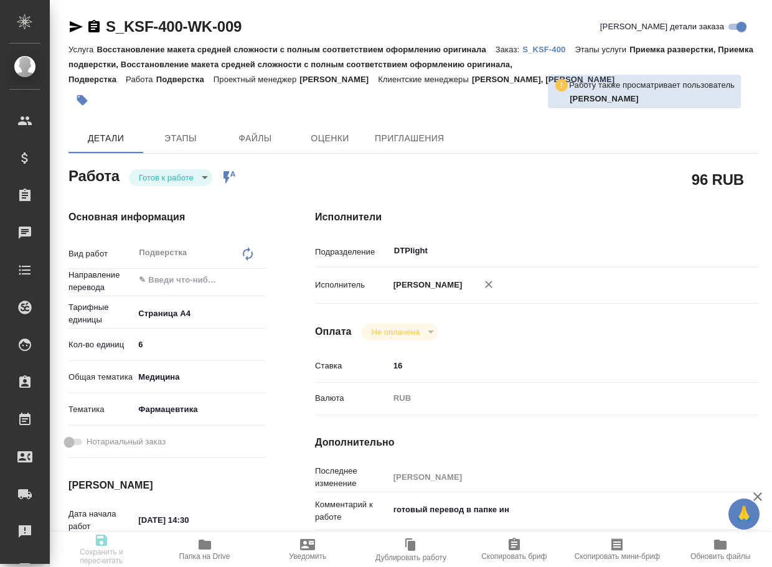
type textarea "x"
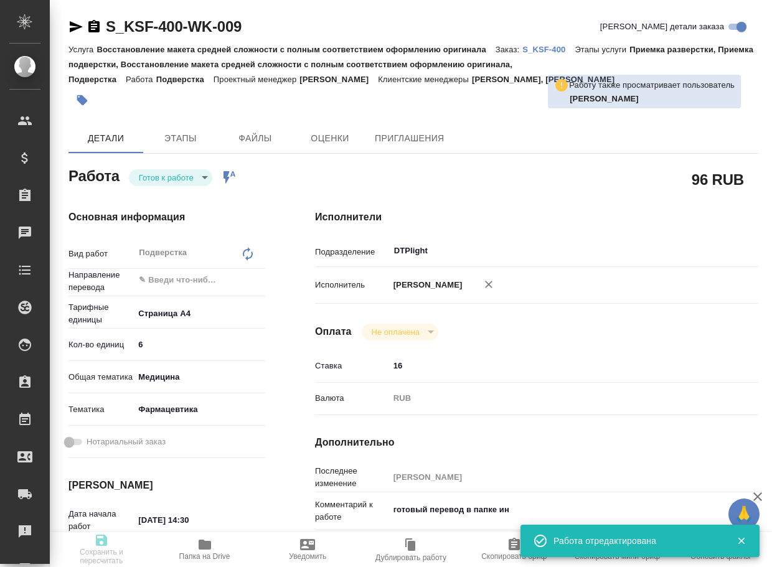
type textarea "x"
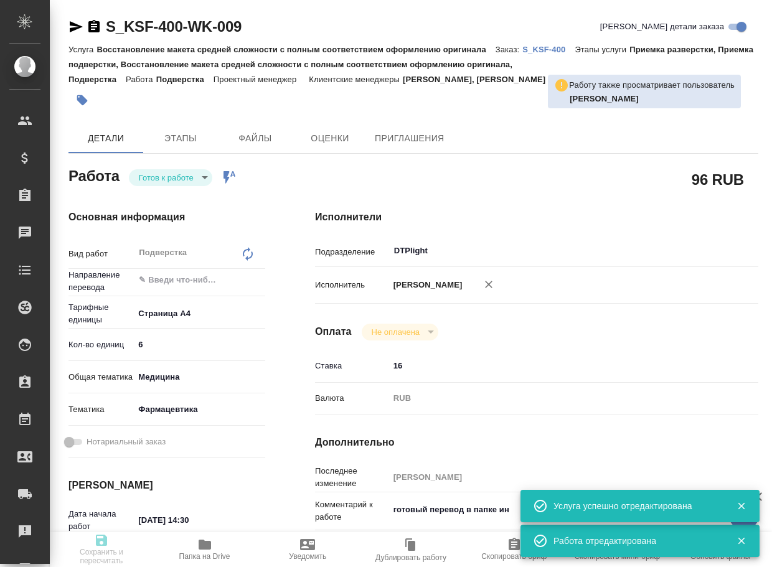
type input "readyForWork"
type textarea "Подверстка"
type textarea "x"
type input "5f036ec4e16dec2d6b59c8ff"
type input "6"
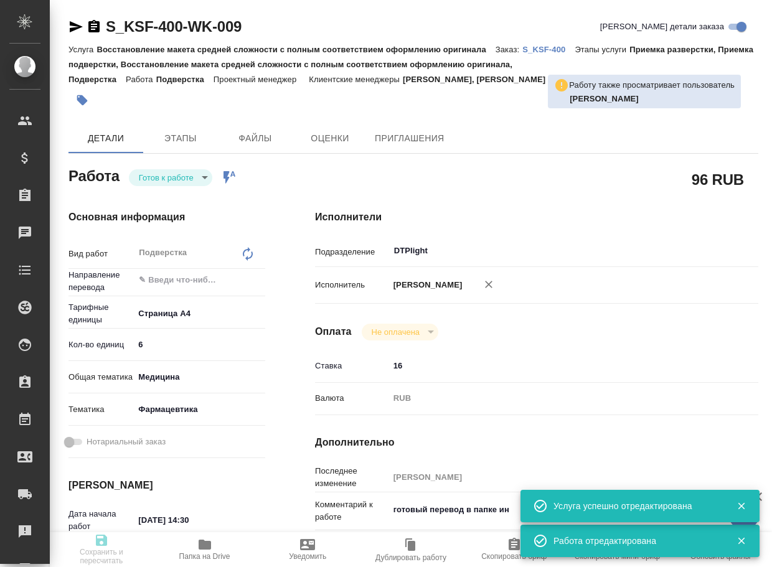
type input "med"
type input "6149832f2b7be24903fd7a82"
type input "10.10.2025 14:30"
type input "10.10.2025 15:30"
type input "13.10.2025 12:00"
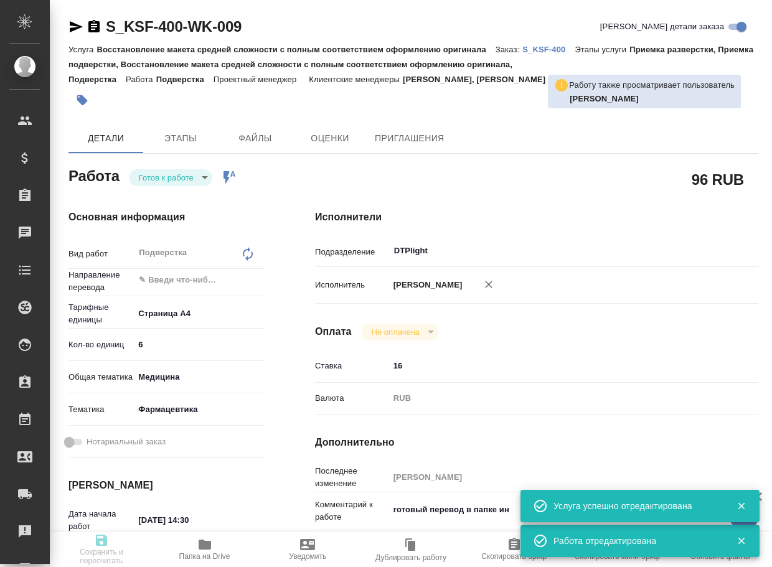
type input "DTPlight"
type input "notPayed"
type input "16"
type input "RUB"
type input "[PERSON_NAME]"
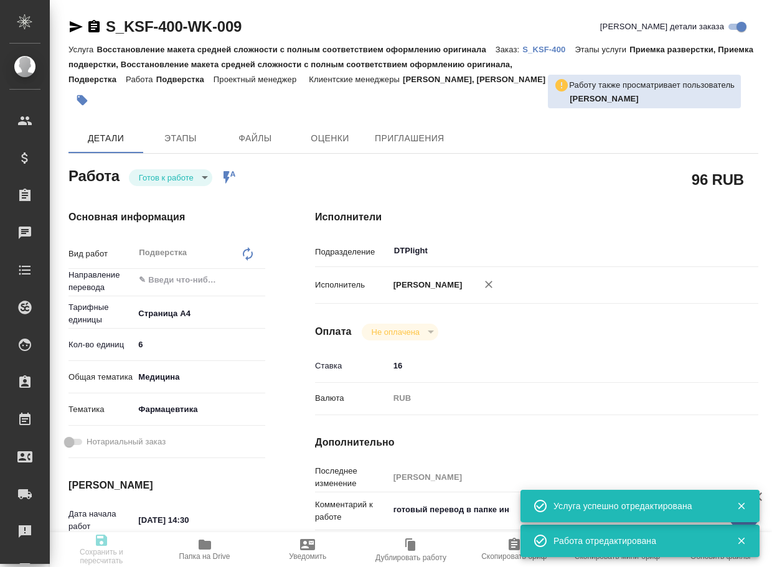
type textarea "готовый перевод в папке ин"
type textarea "x"
type textarea "/Clients/Красфарма/Orders/S_KSF-400/DTP/S_KSF-400-WK-009"
type textarea "x"
type input "S_KSF-400"
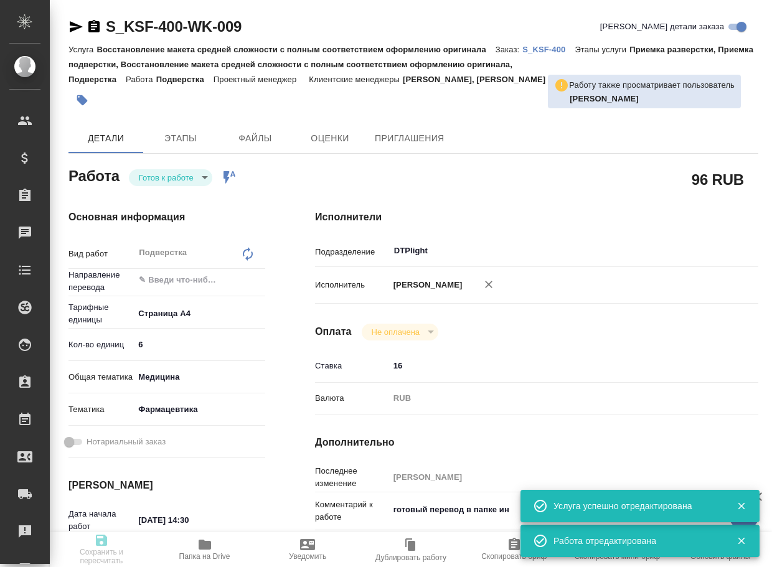
type input "Восстановление макета средней сложности с полным соответствием оформлению ориги…"
type input "Приемка разверстки, Приемка подверстки, Восстановление макета средней сложности…"
type input "Сайдашева Диляра, Кабаргина Анна"
type input "[PERSON_NAME]"
type input "/Clients/Красфарма/Orders/S_KSF-400"
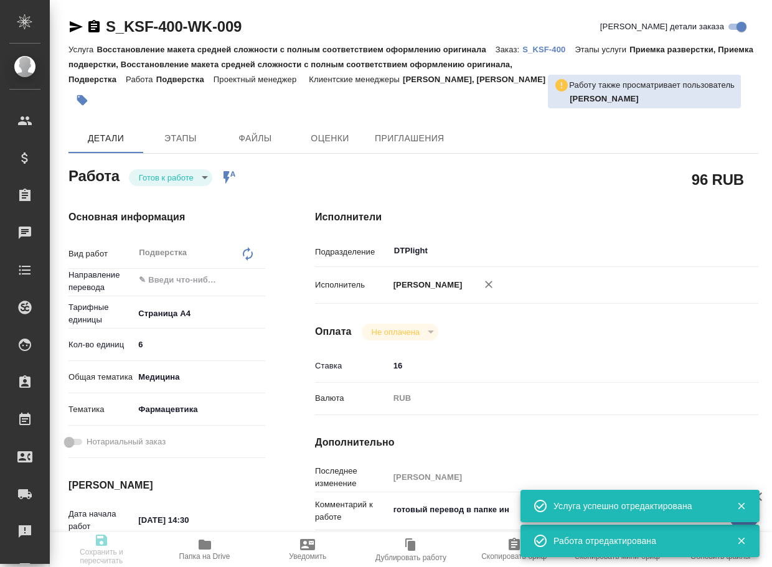
type textarea "x"
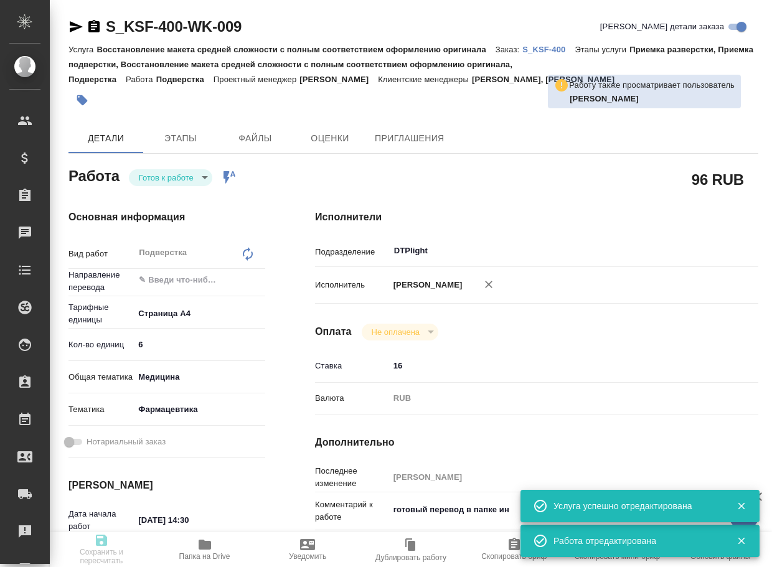
type textarea "x"
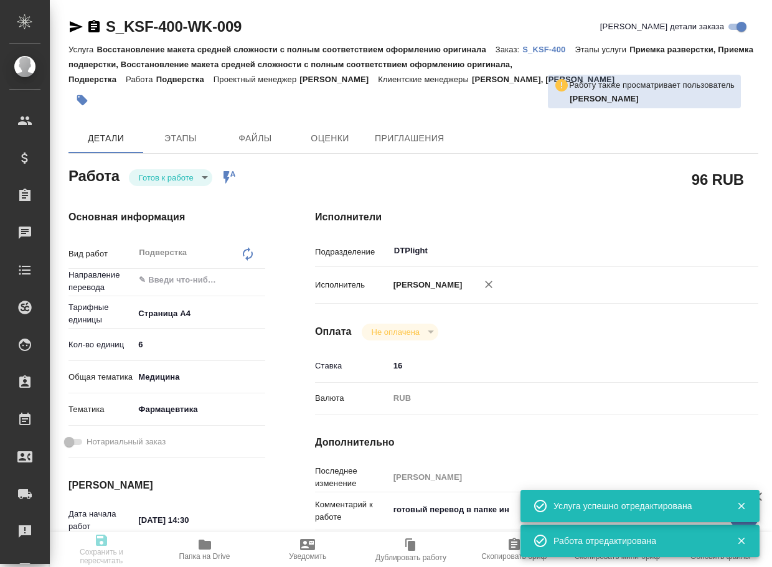
type textarea "x"
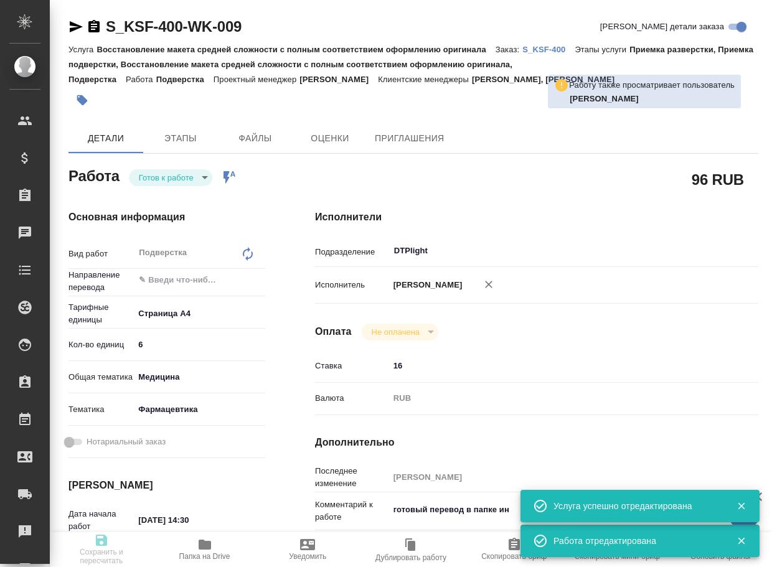
type textarea "x"
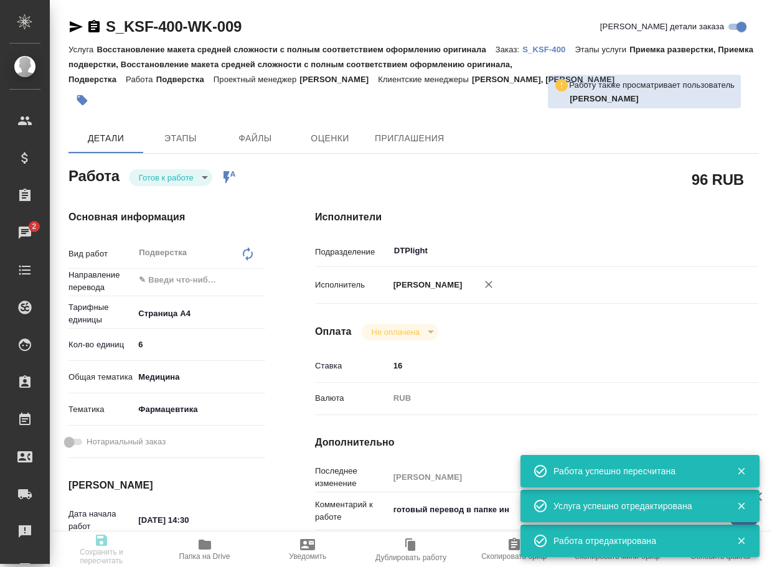
type input "readyForWork"
type textarea "Подверстка"
type textarea "x"
type input "5f036ec4e16dec2d6b59c8ff"
type input "6"
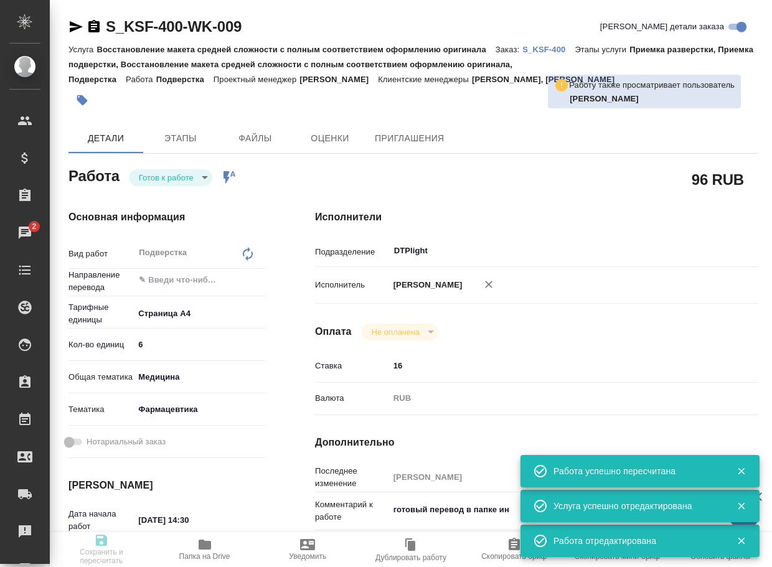
type input "med"
type input "6149832f2b7be24903fd7a82"
type input "10.10.2025 14:30"
type input "10.10.2025 15:30"
type input "13.10.2025 12:00"
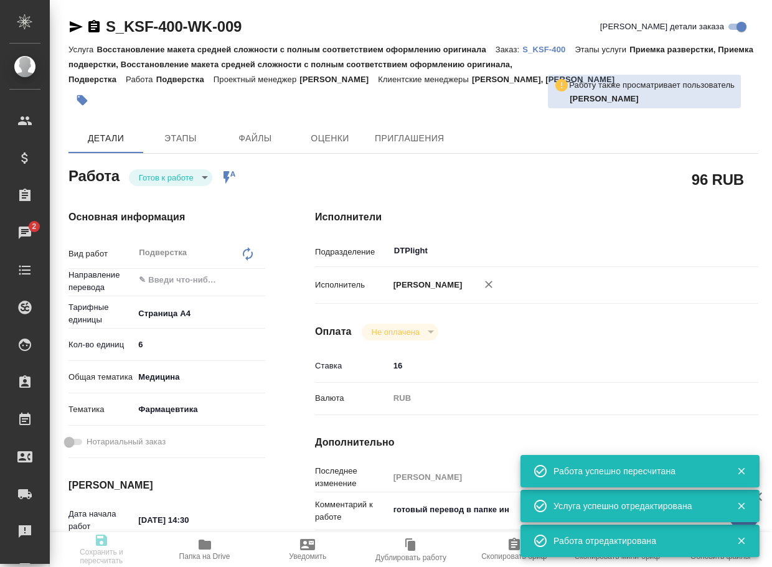
type input "DTPlight"
type input "notPayed"
type input "16"
type input "RUB"
type input "[PERSON_NAME]"
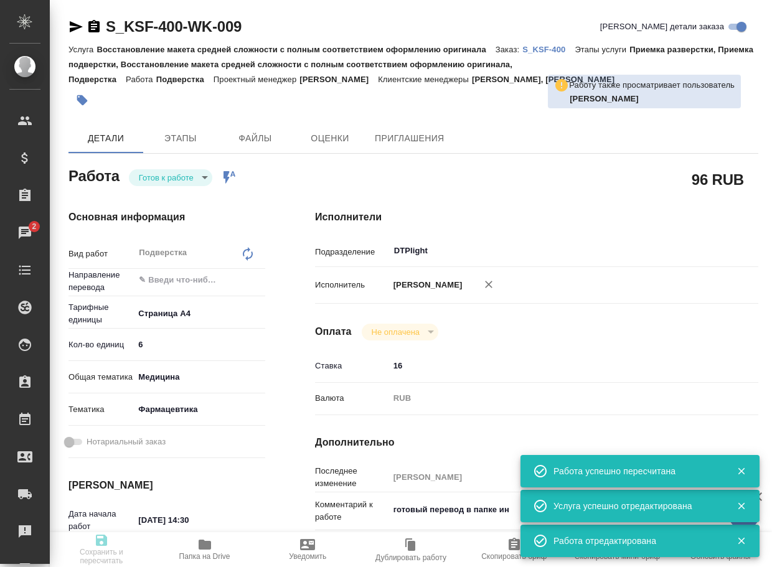
type textarea "готовый перевод в папке ин"
type textarea "x"
type textarea "/Clients/Красфарма/Orders/S_KSF-400/DTP/S_KSF-400-WK-009"
type textarea "x"
type input "S_KSF-400"
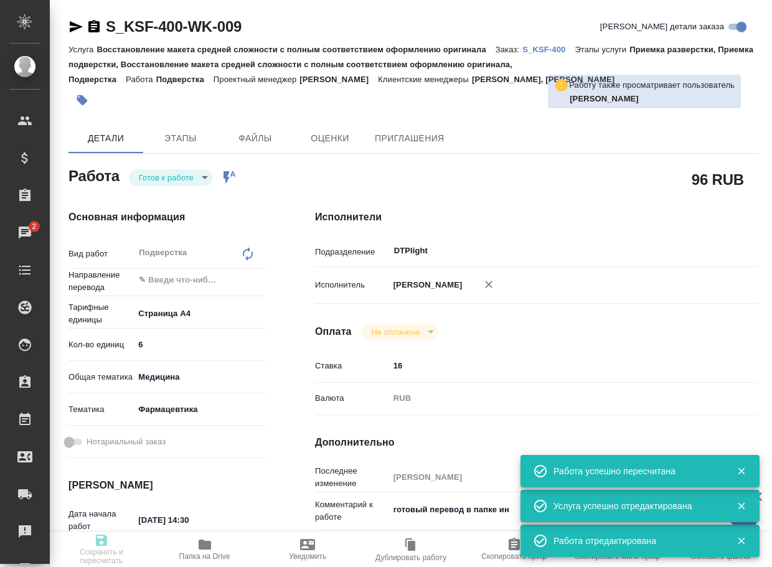
type input "Восстановление макета средней сложности с полным соответствием оформлению ориги…"
type input "Приемка разверстки, Приемка подверстки, Восстановление макета средней сложности…"
type input "Сайдашева Диляра, Кабаргина Анна"
type input "[PERSON_NAME]"
type input "/Clients/Красфарма/Orders/S_KSF-400"
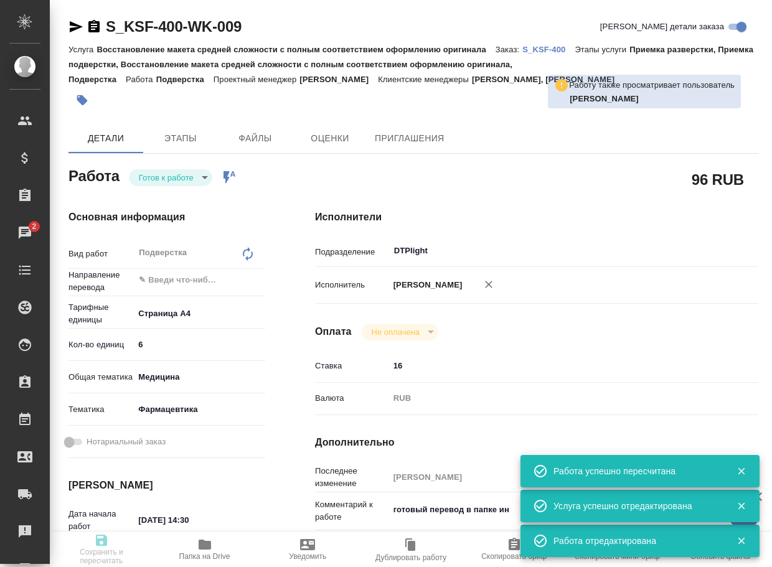
type textarea "x"
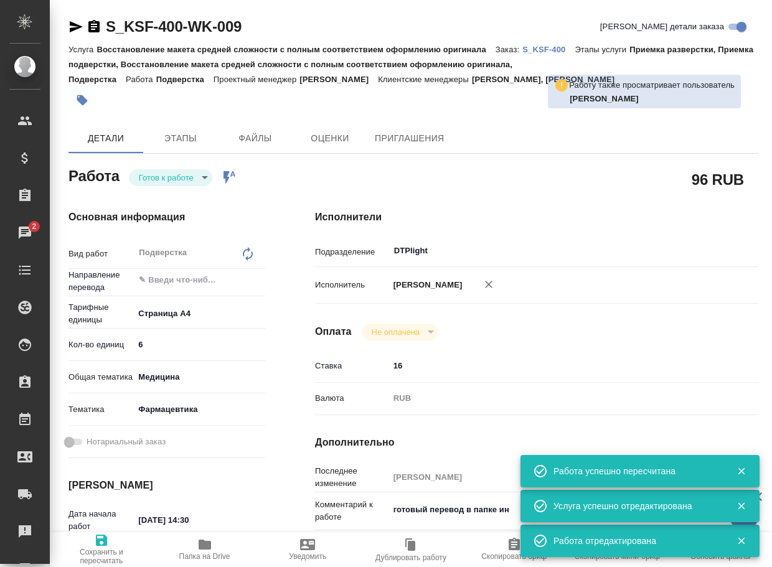
type textarea "x"
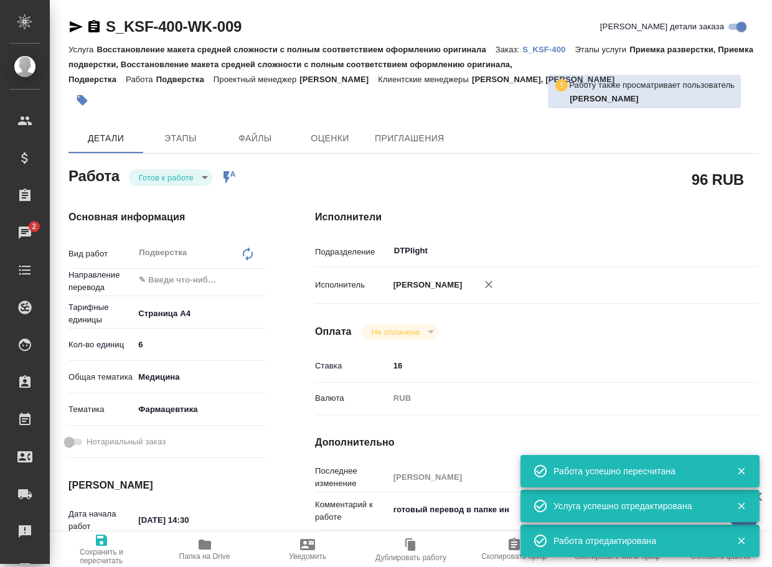
type textarea "x"
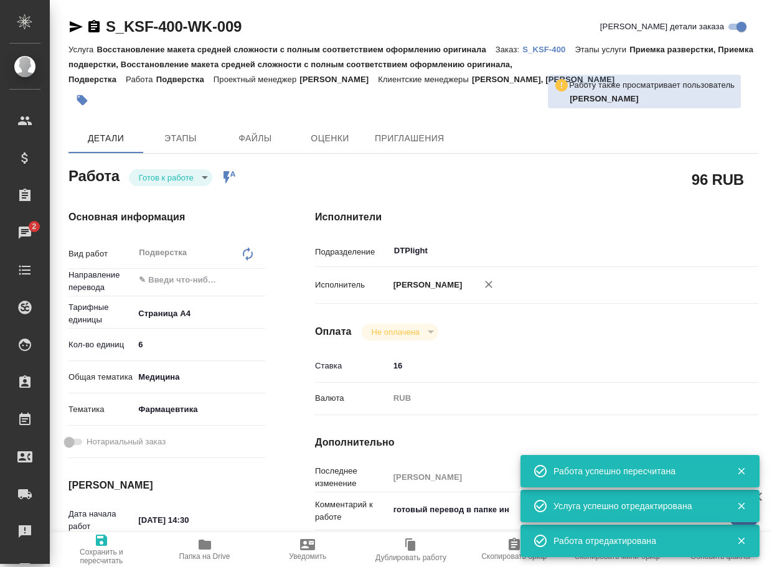
type textarea "x"
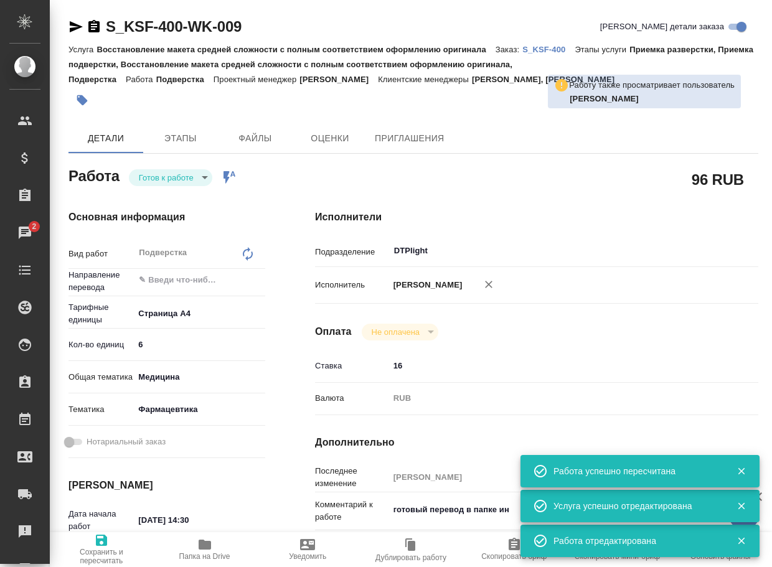
type textarea "x"
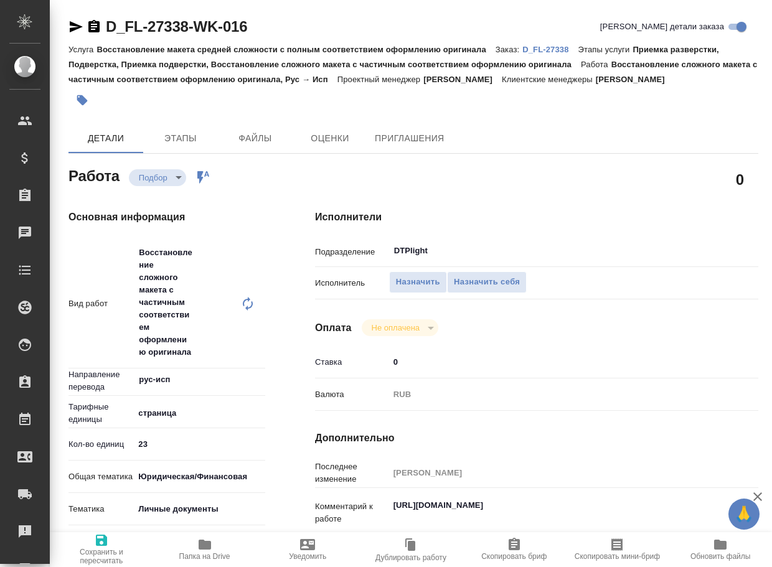
type textarea "x"
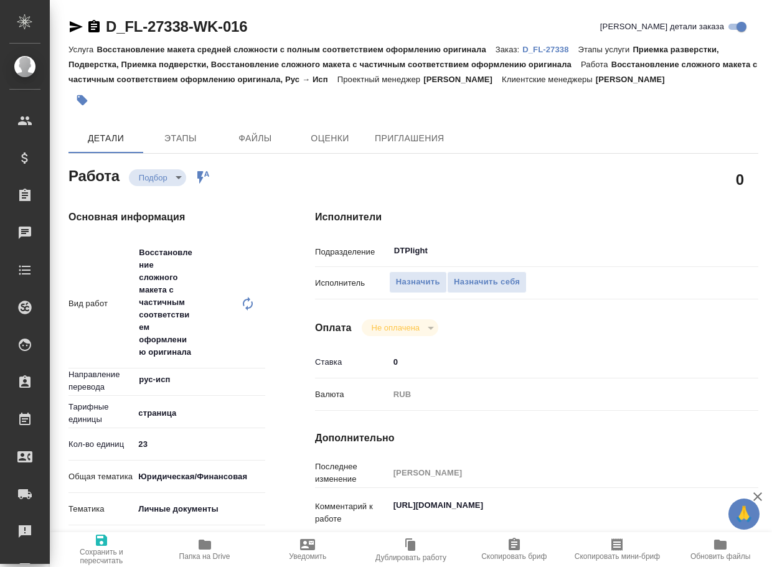
type textarea "x"
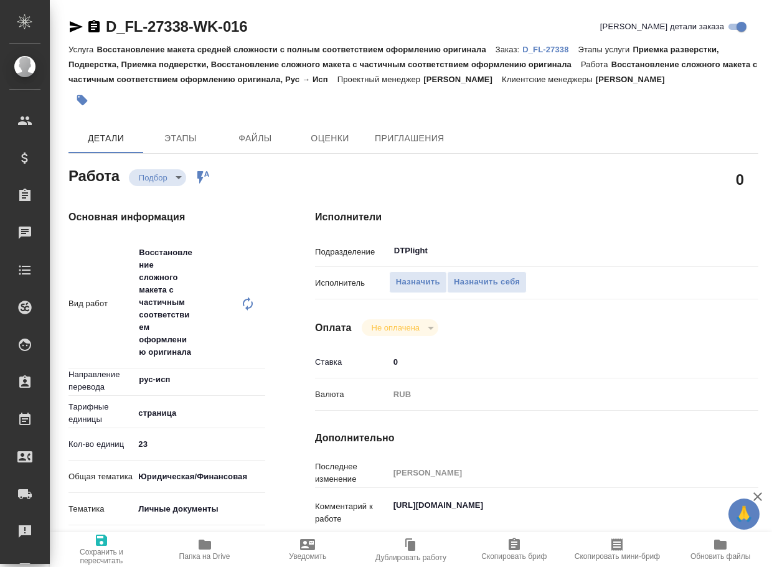
type textarea "x"
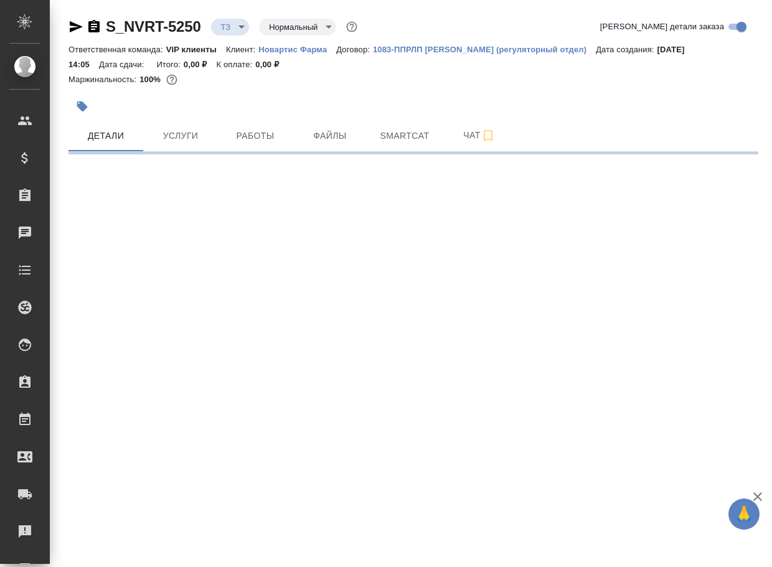
select select "RU"
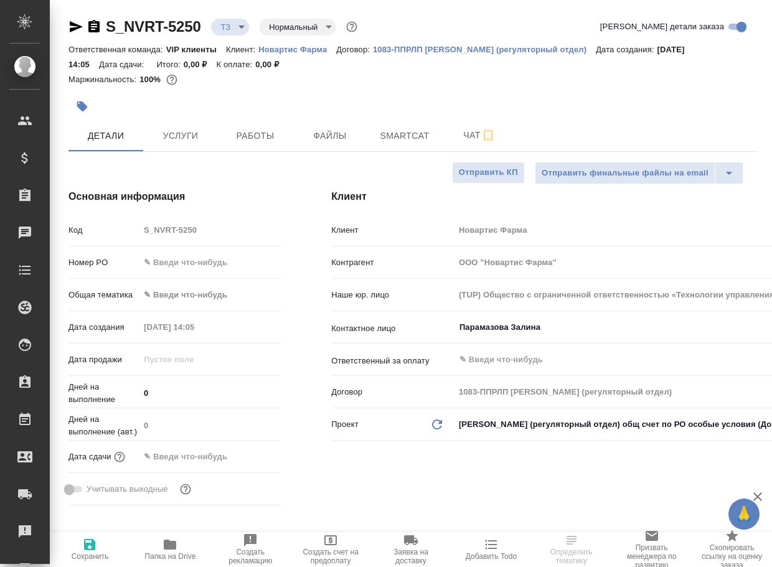
type textarea "x"
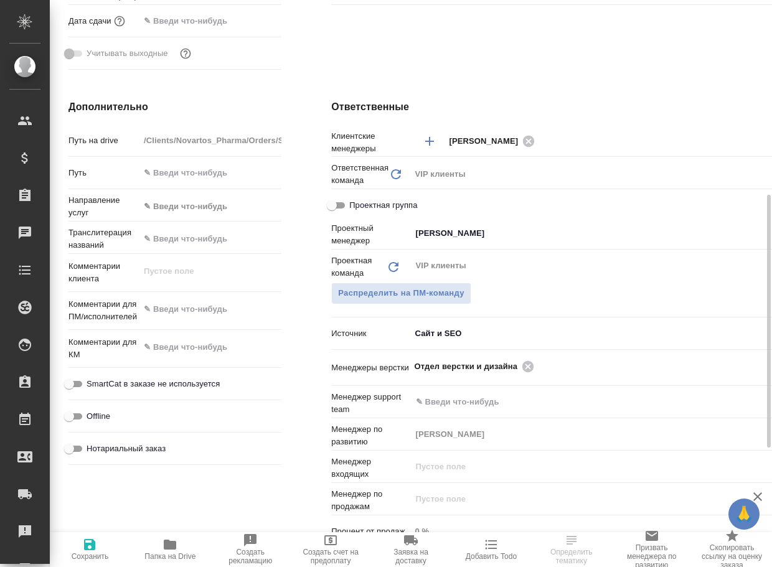
click at [172, 556] on span "Папка на Drive" at bounding box center [169, 556] width 51 height 9
type textarea "x"
select select "RU"
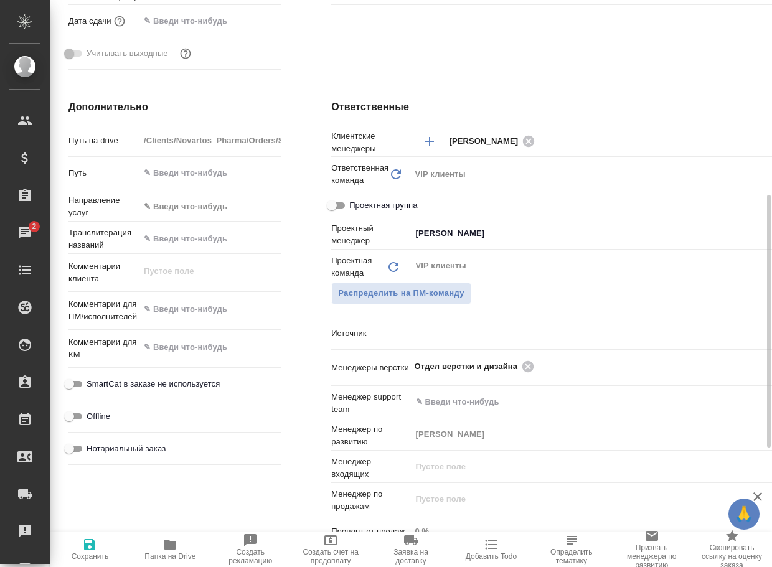
type textarea "x"
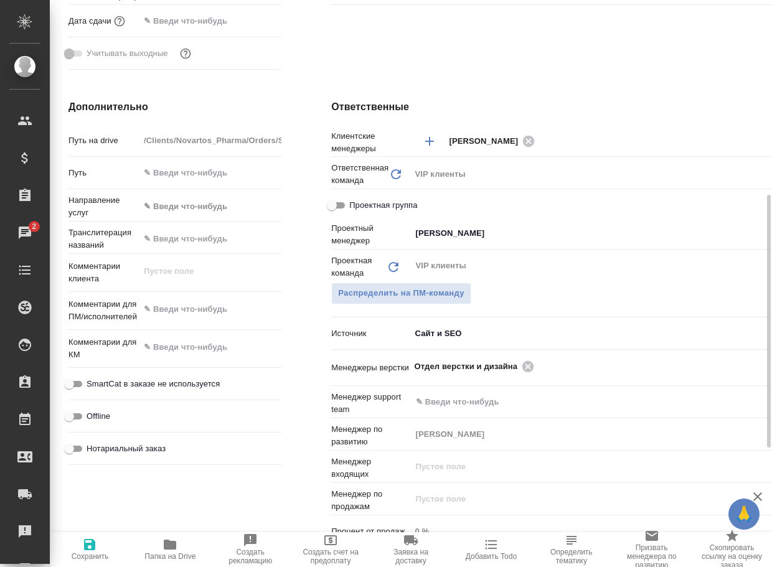
type textarea "x"
click at [521, 367] on icon at bounding box center [528, 367] width 14 height 14
type textarea "x"
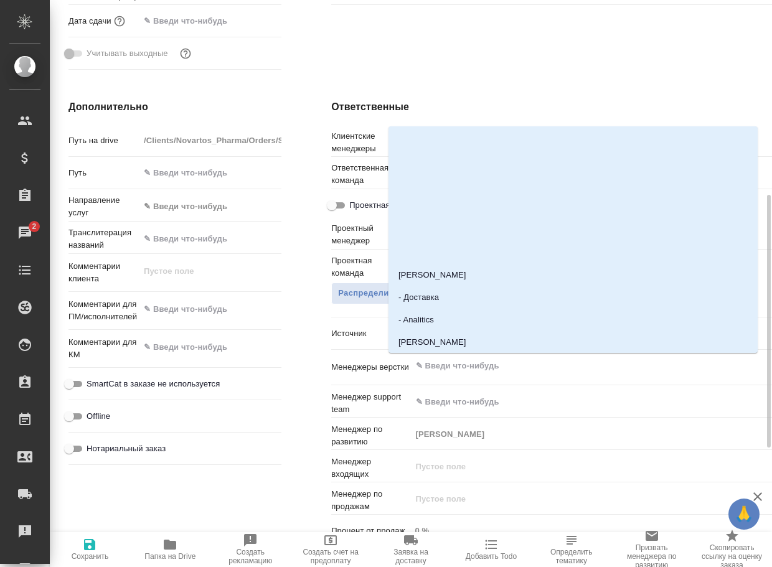
click at [508, 367] on input "text" at bounding box center [588, 366] width 347 height 15
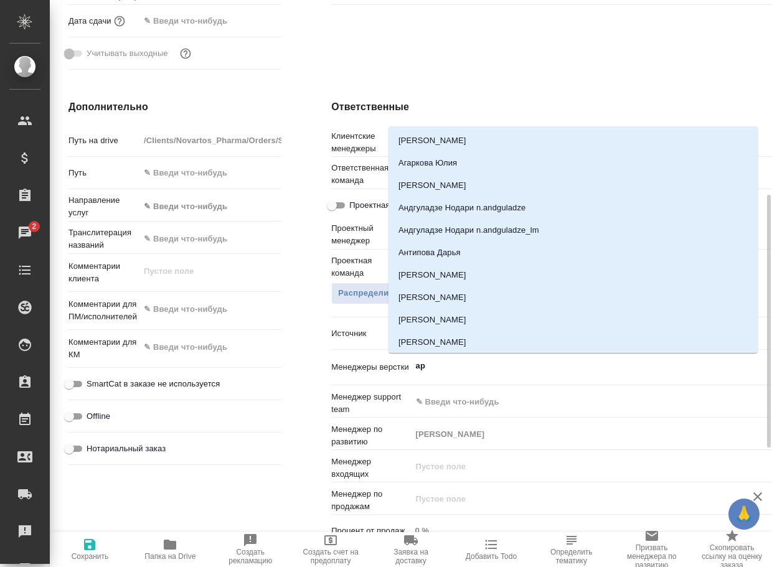
type input "арс"
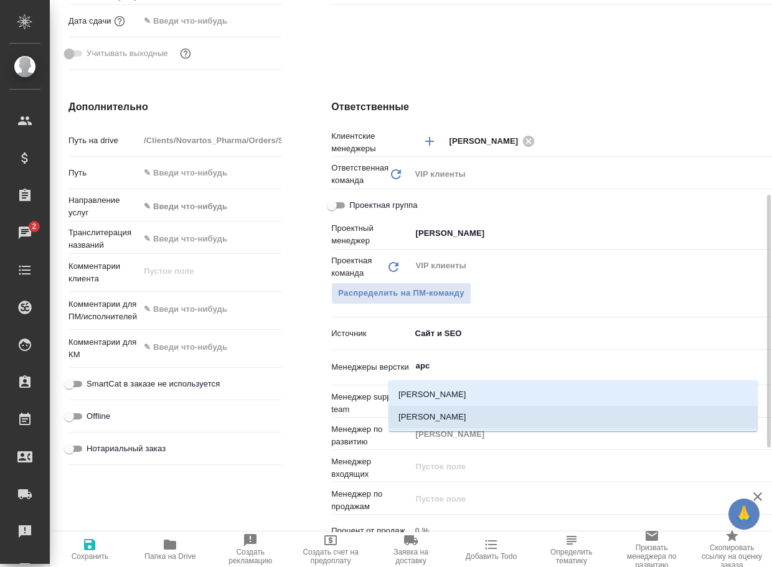
click at [473, 410] on li "[PERSON_NAME]" at bounding box center [572, 417] width 369 height 22
type textarea "x"
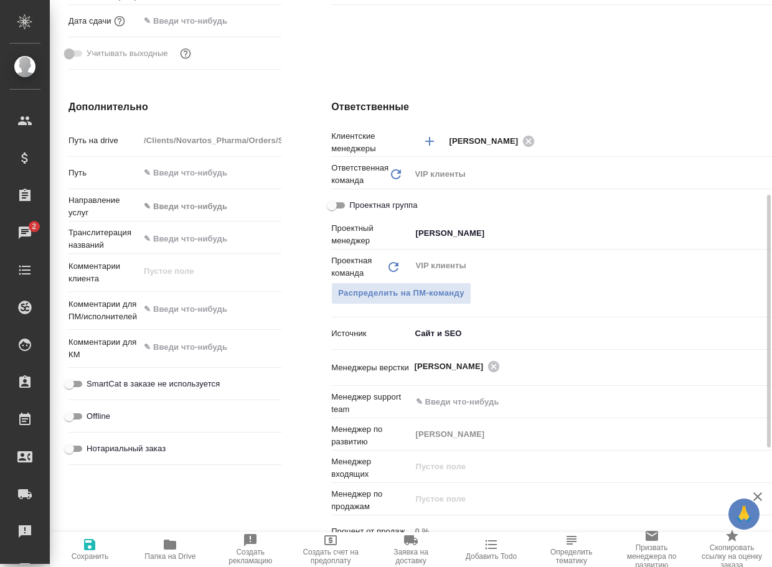
drag, startPoint x: 76, startPoint y: 550, endPoint x: 84, endPoint y: 547, distance: 8.5
click at [76, 550] on span "Сохранить" at bounding box center [89, 549] width 65 height 24
type textarea "x"
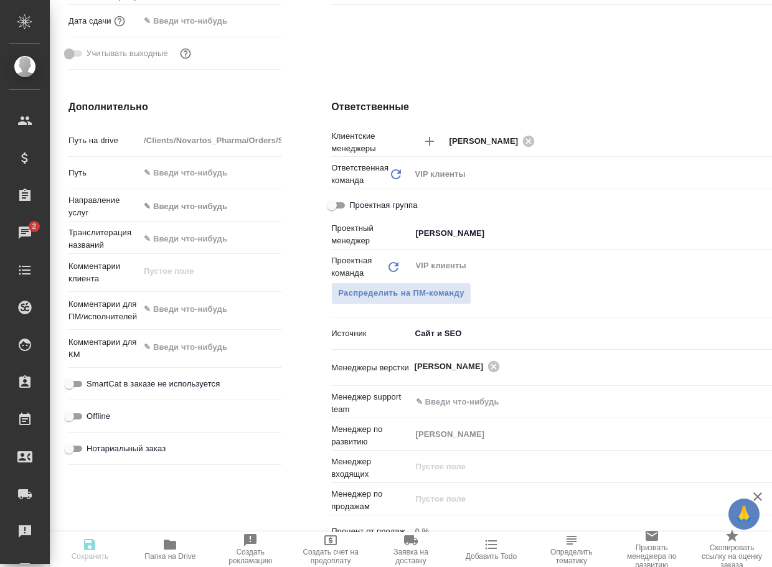
type textarea "x"
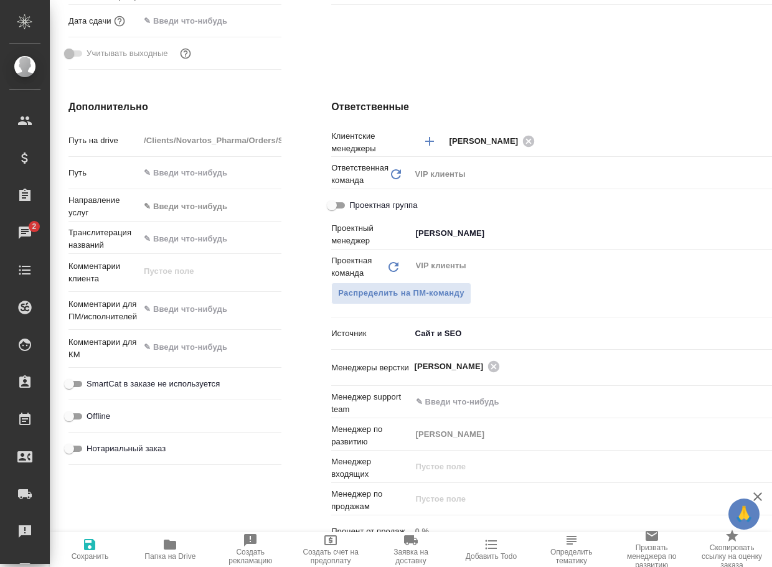
type textarea "x"
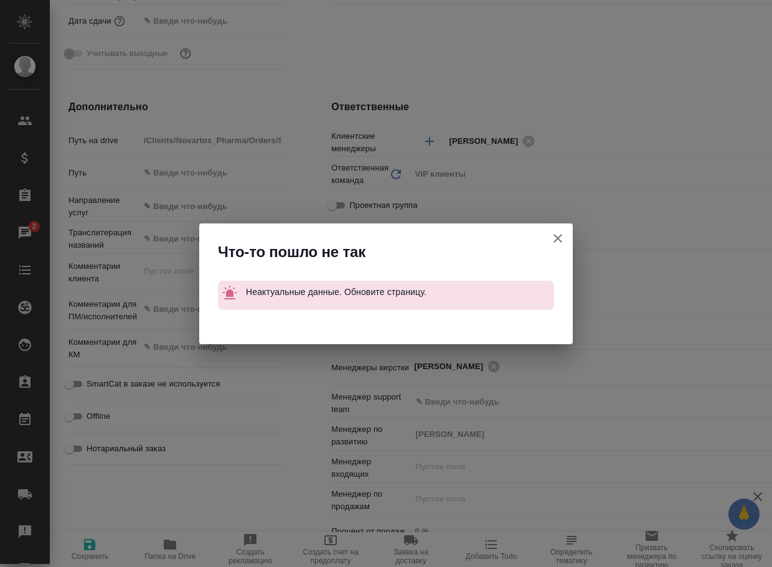
click at [554, 242] on icon "button" at bounding box center [557, 238] width 15 height 15
type textarea "x"
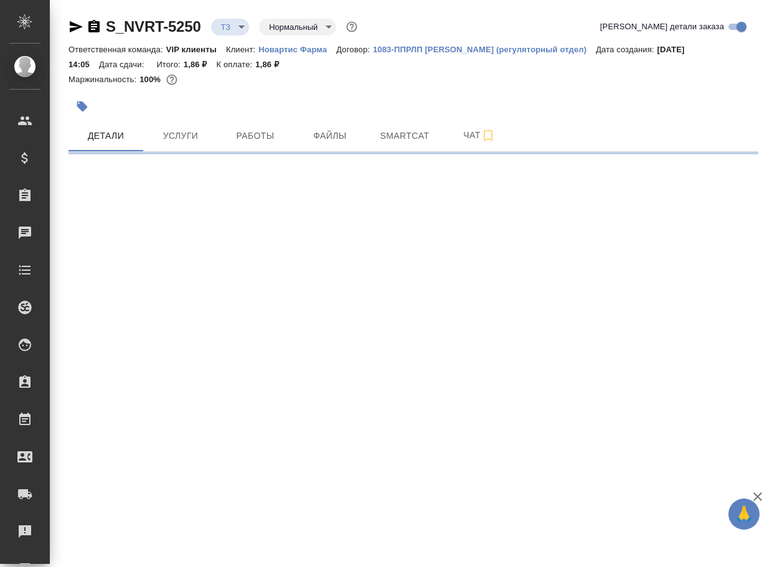
select select "RU"
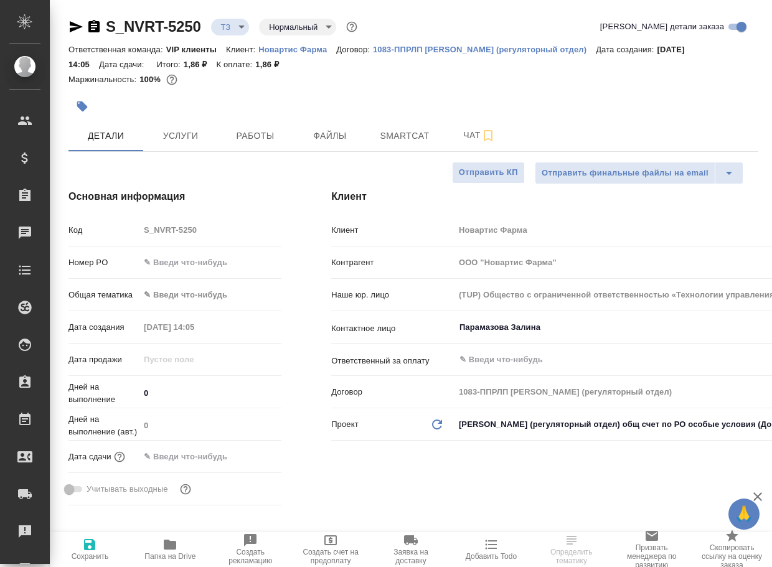
type textarea "x"
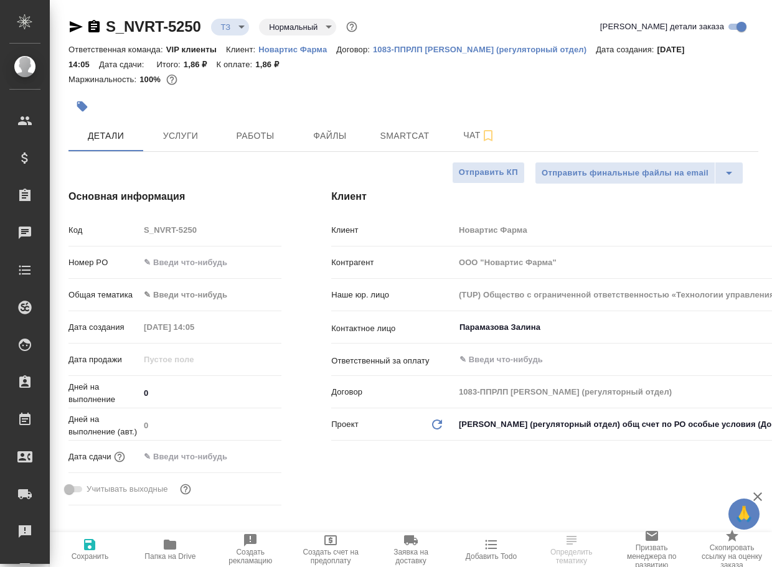
type textarea "x"
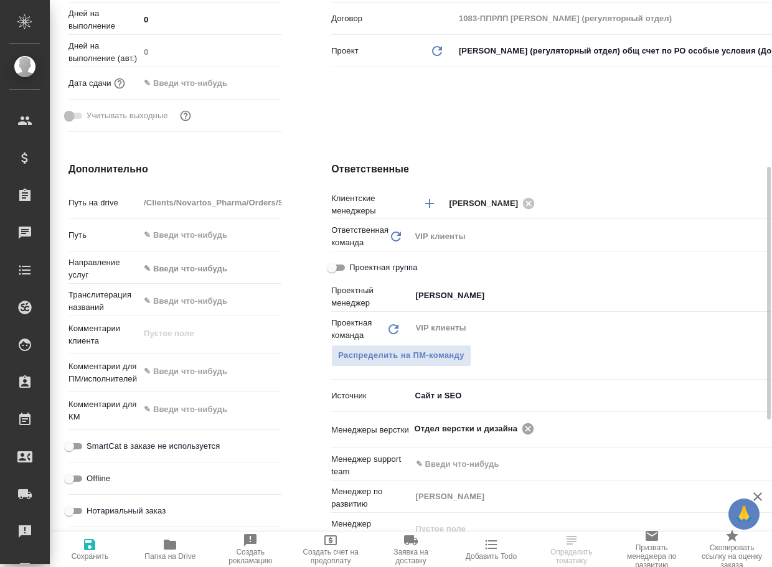
click at [522, 427] on icon at bounding box center [527, 428] width 11 height 11
type textarea "x"
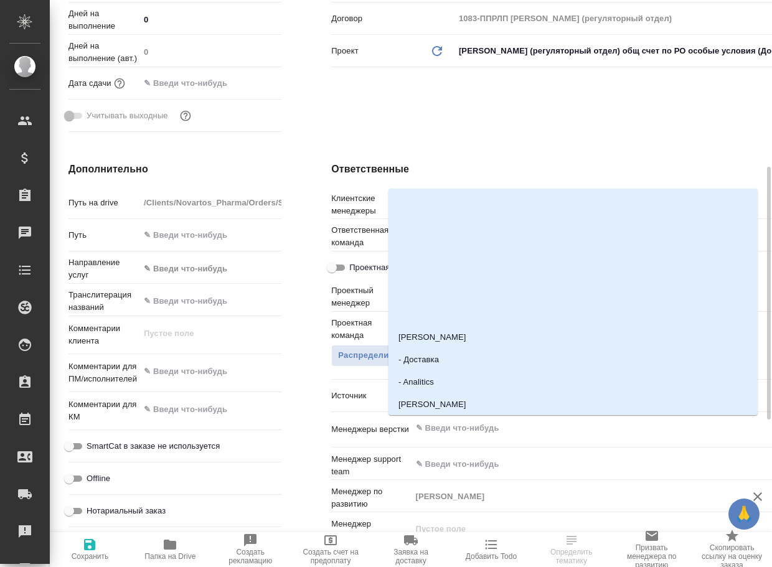
click at [507, 427] on input "text" at bounding box center [588, 428] width 347 height 15
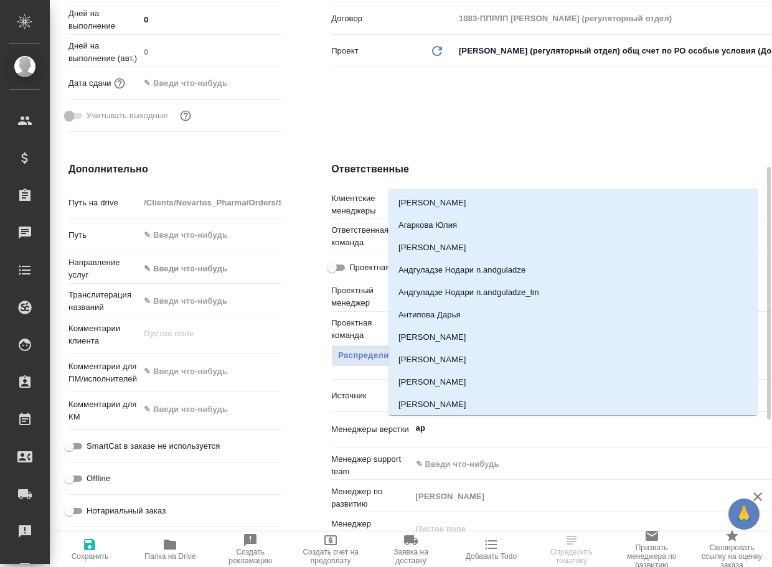
type input "арс"
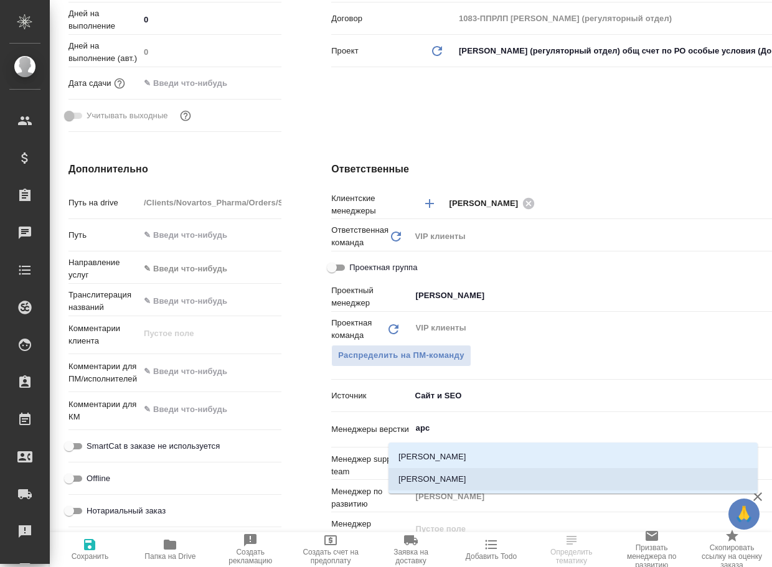
drag, startPoint x: 475, startPoint y: 475, endPoint x: 312, endPoint y: 489, distance: 163.1
click at [475, 474] on li "[PERSON_NAME]" at bounding box center [572, 479] width 369 height 22
type textarea "x"
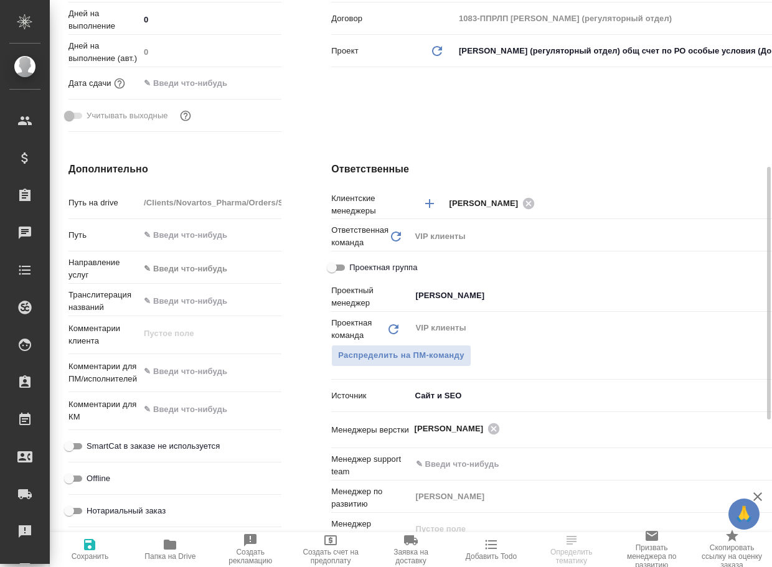
drag, startPoint x: 88, startPoint y: 555, endPoint x: 123, endPoint y: 530, distance: 43.0
click at [89, 554] on span "Сохранить" at bounding box center [90, 556] width 37 height 9
type textarea "x"
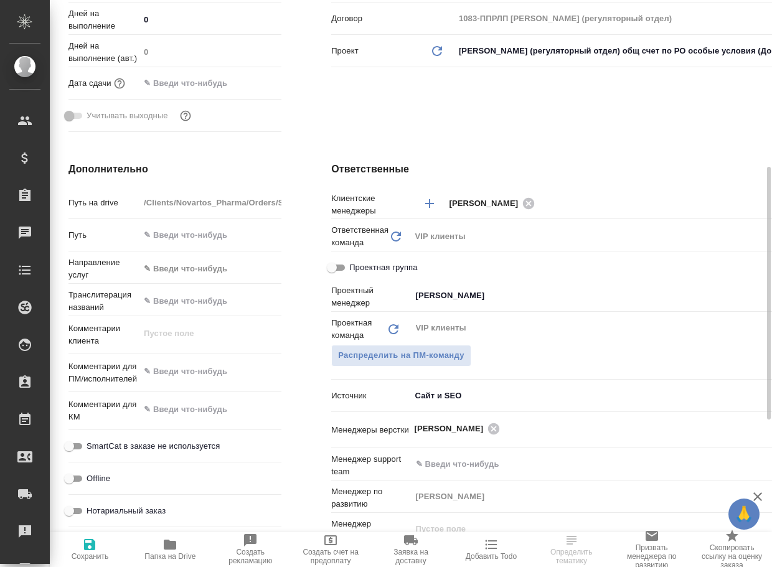
type textarea "x"
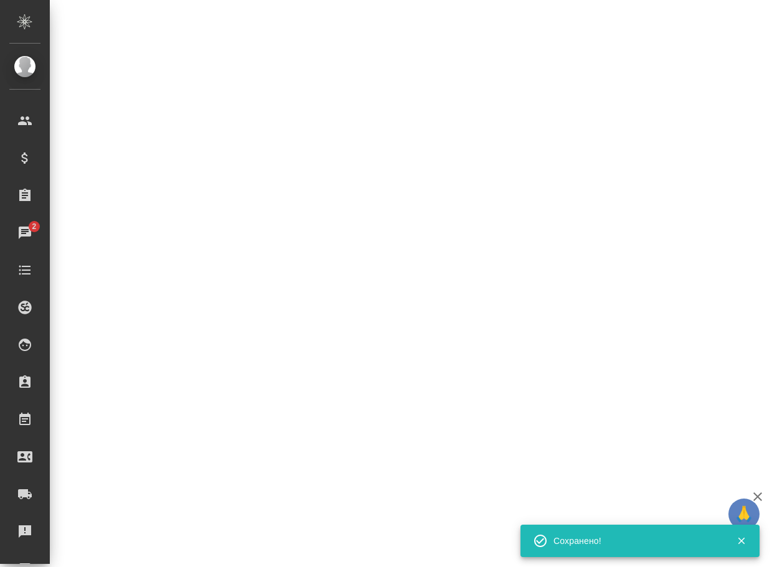
select select "RU"
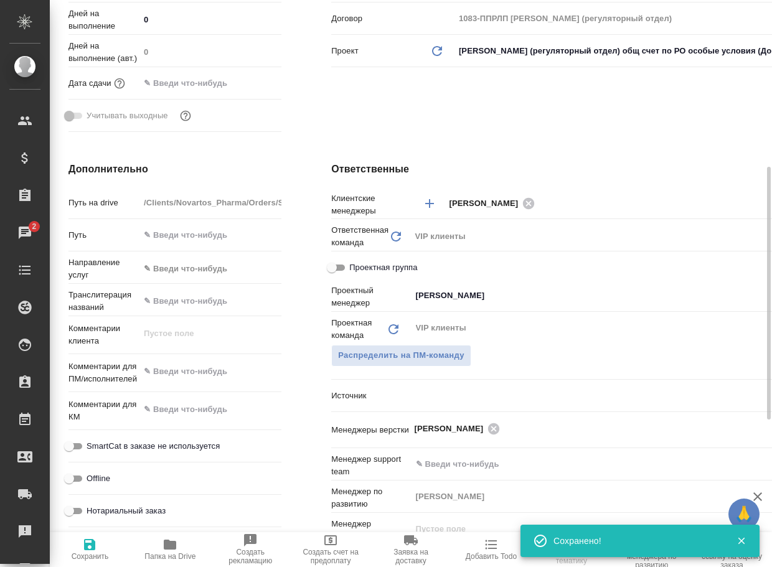
type textarea "x"
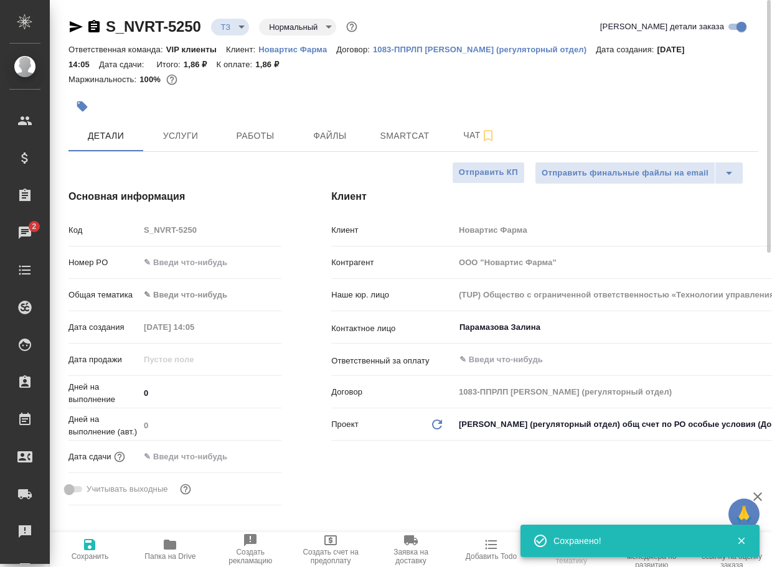
click at [236, 25] on body "🙏 .cls-1 fill:#fff; AWATERA Arsenyeva Vera Клиенты Спецификации Заказы 2 Чаты T…" at bounding box center [386, 283] width 772 height 567
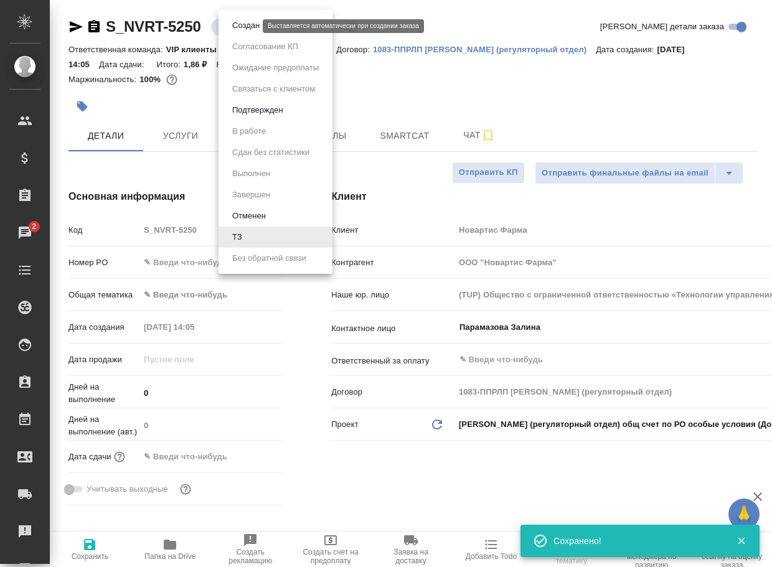
click at [245, 29] on button "Создан" at bounding box center [245, 26] width 35 height 14
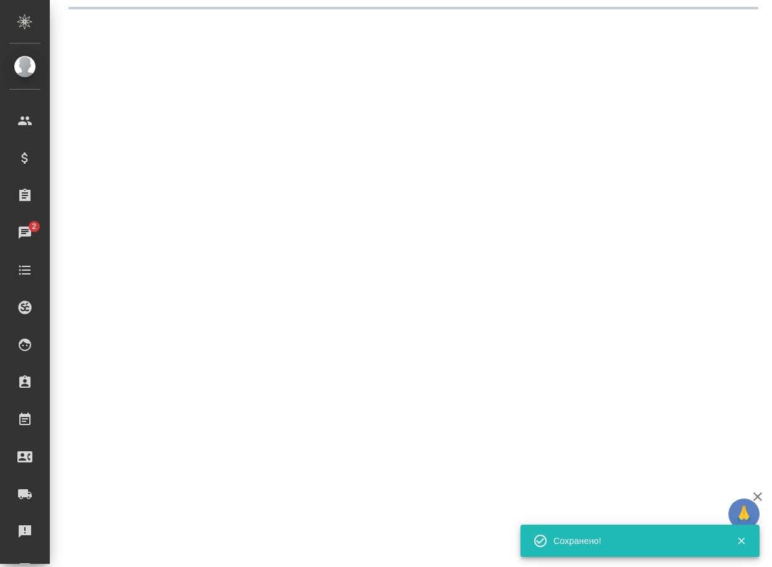
select select "RU"
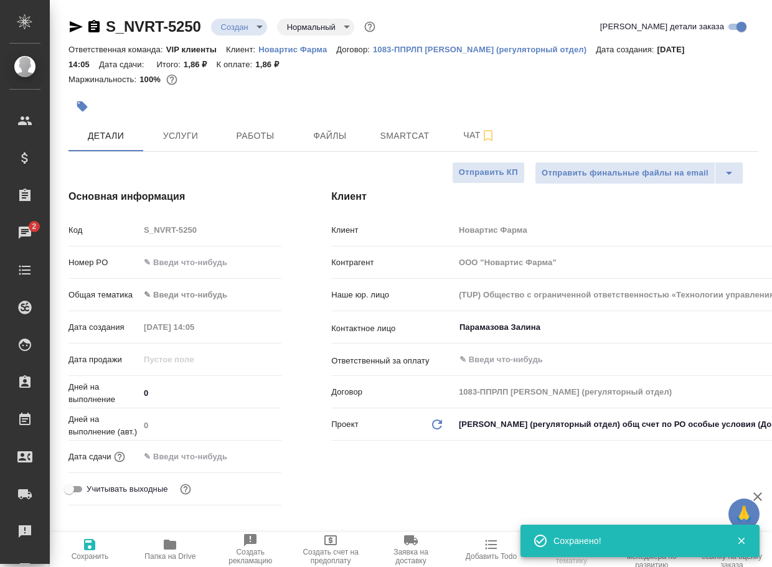
type textarea "x"
select select "RU"
type textarea "x"
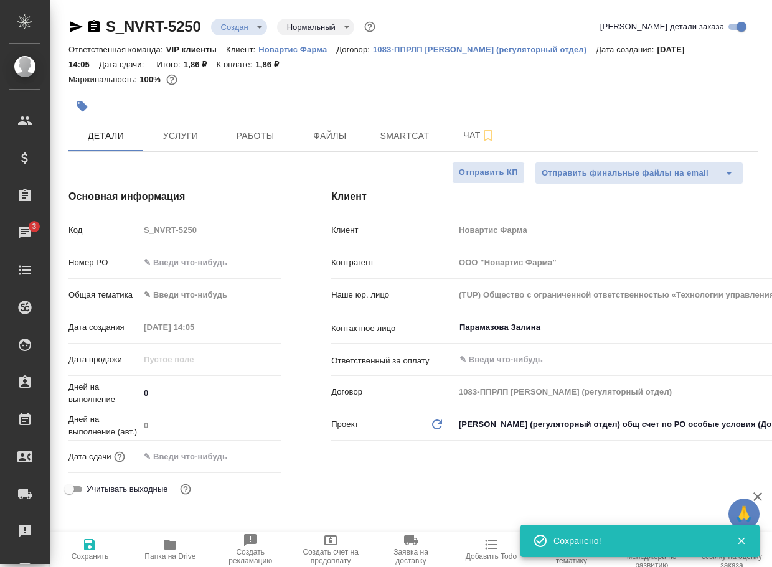
type textarea "x"
drag, startPoint x: 186, startPoint y: 33, endPoint x: 95, endPoint y: 34, distance: 90.3
click at [95, 34] on div "S_NVRT-5250 Создан new Нормальный normal" at bounding box center [222, 27] width 309 height 20
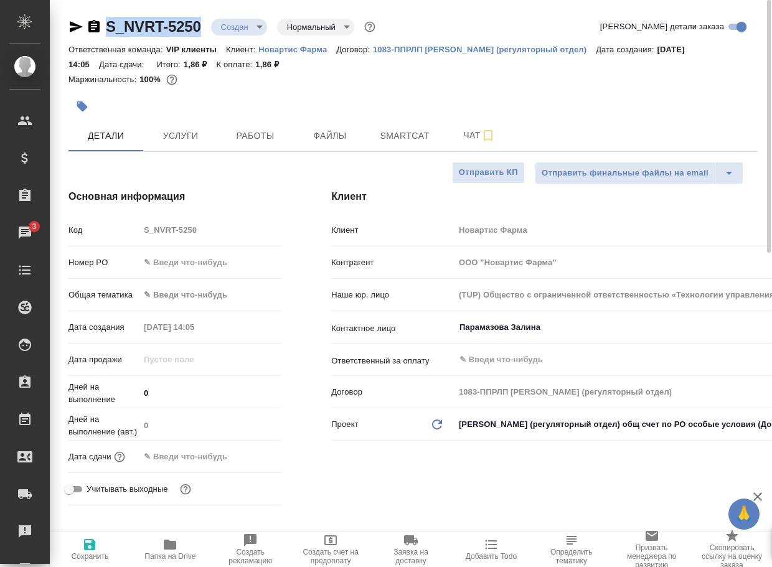
copy link "S_NVRT-5250"
type textarea "x"
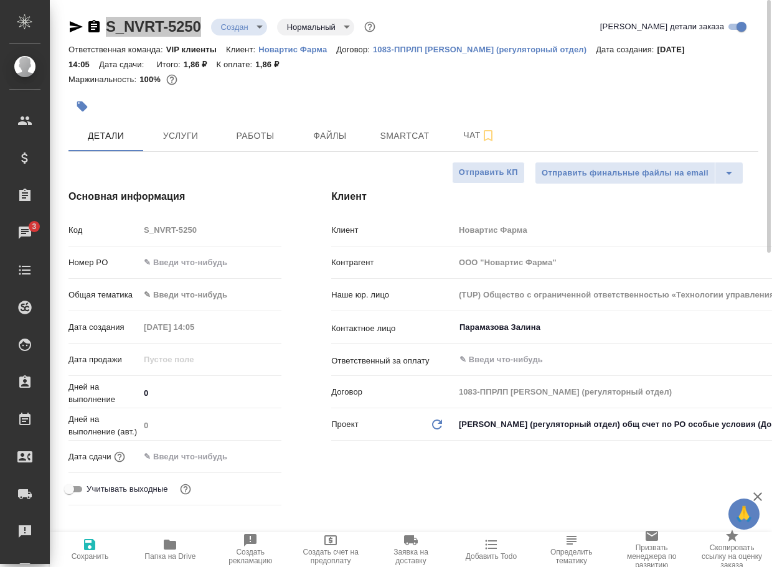
type textarea "x"
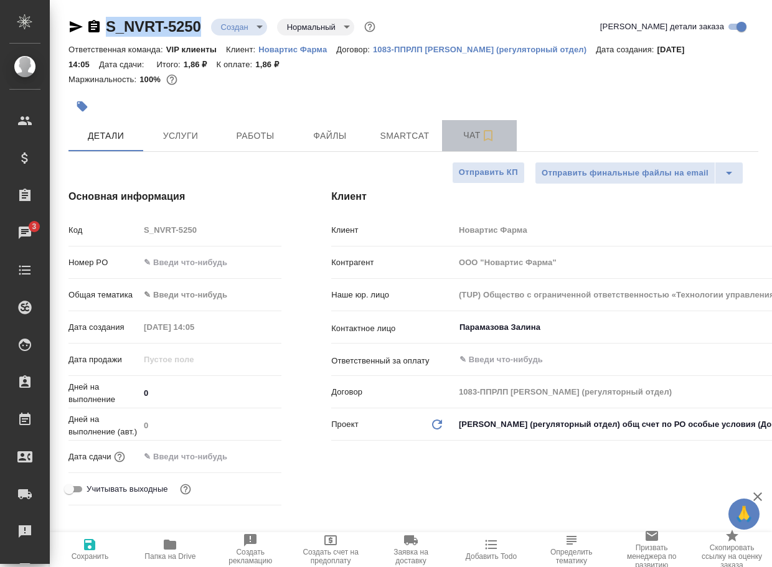
click at [471, 136] on span "Чат" at bounding box center [479, 136] width 60 height 16
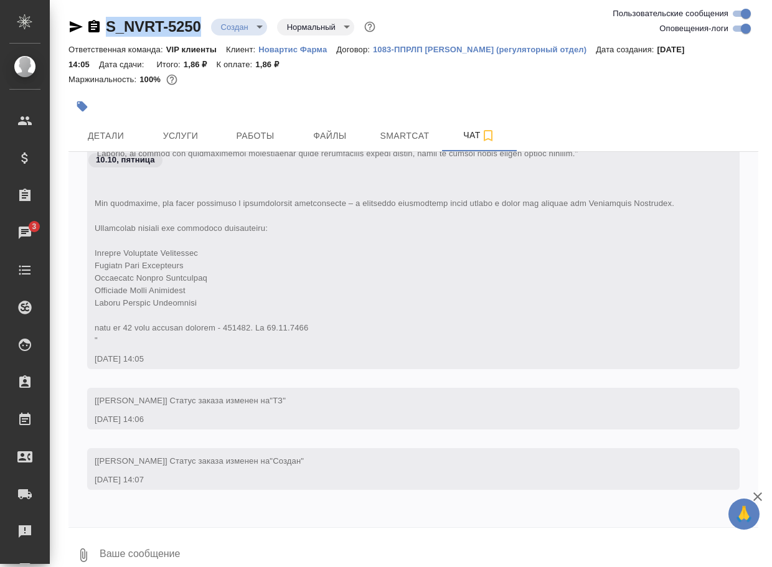
scroll to position [657, 0]
click at [82, 547] on button "0" at bounding box center [83, 555] width 30 height 42
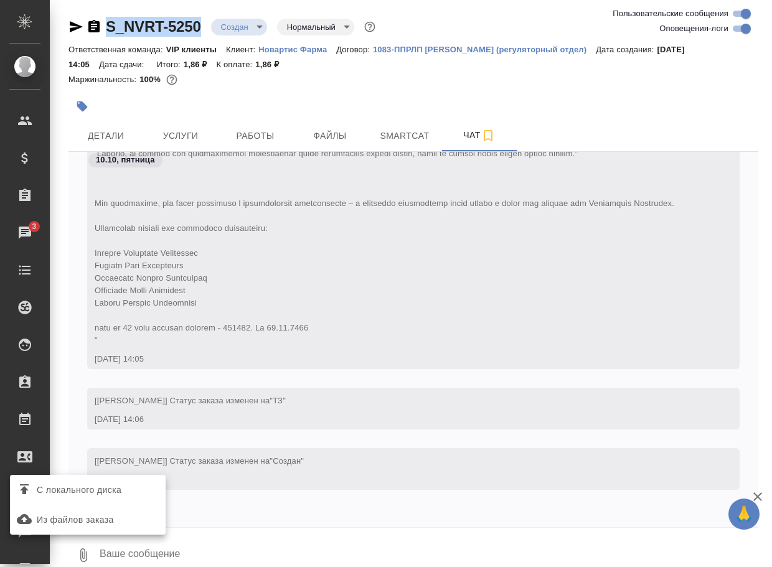
click at [107, 483] on span "С локального диска" at bounding box center [79, 490] width 85 height 16
click at [0, 0] on input "С локального диска" at bounding box center [0, 0] width 0 height 0
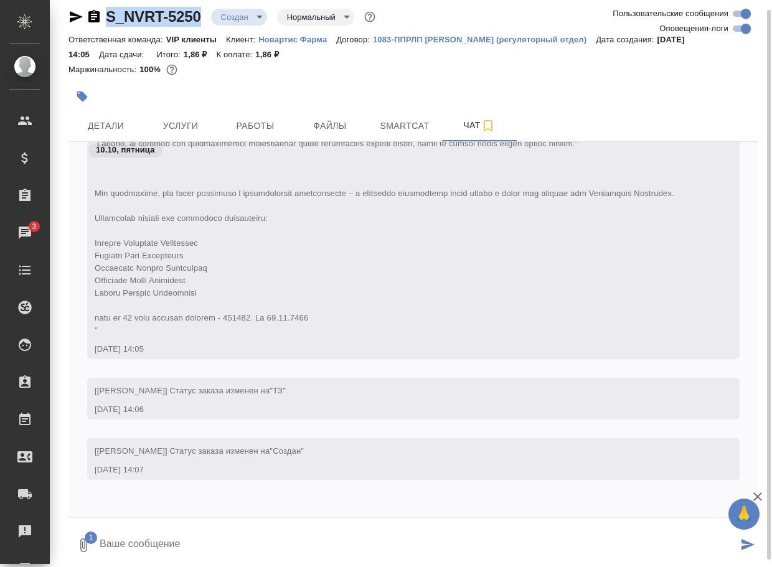
click at [169, 540] on textarea at bounding box center [417, 545] width 639 height 42
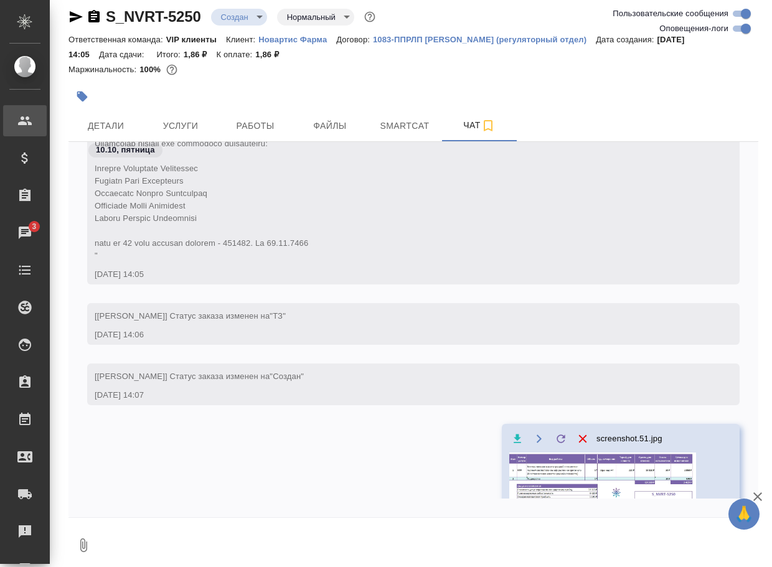
scroll to position [742, 0]
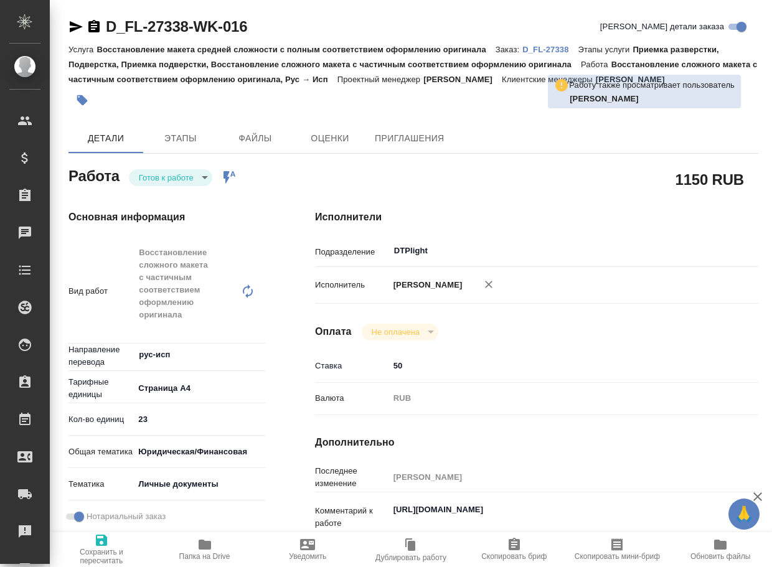
type textarea "x"
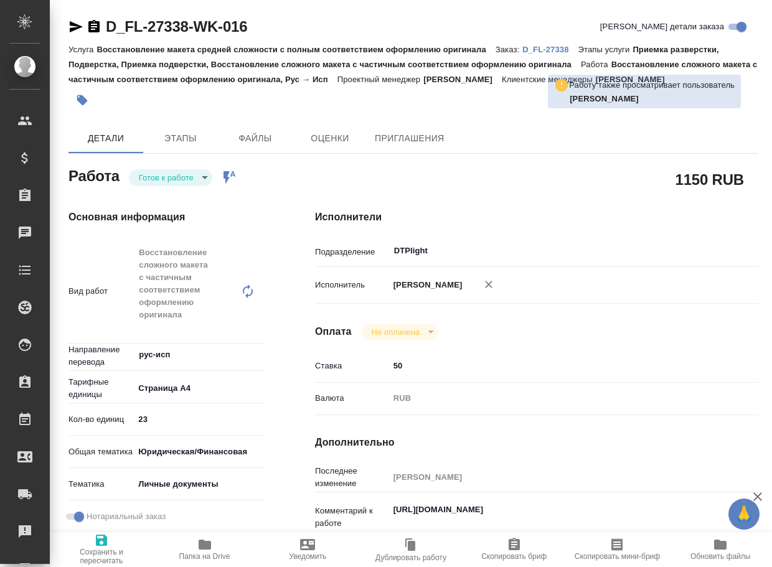
type textarea "x"
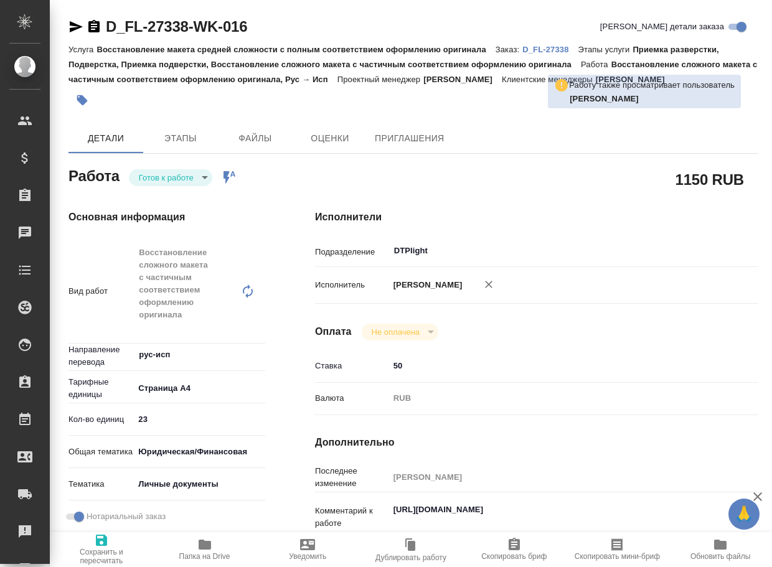
type textarea "x"
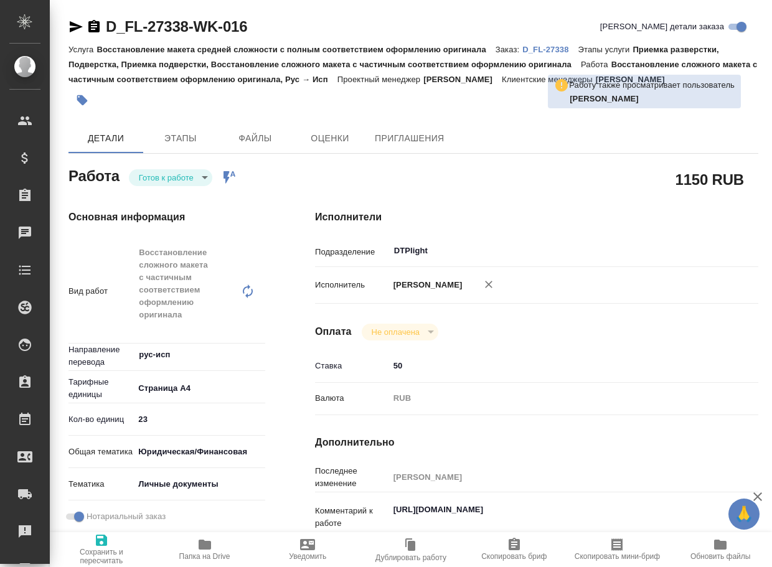
type textarea "x"
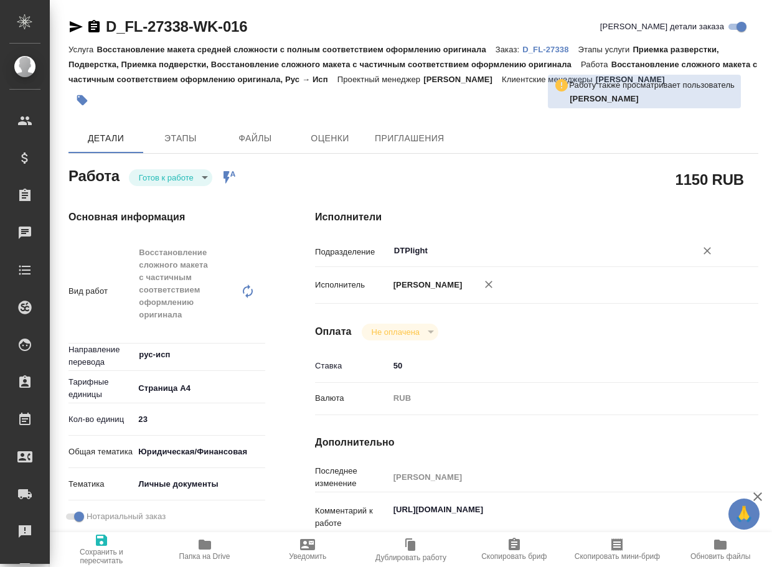
type textarea "x"
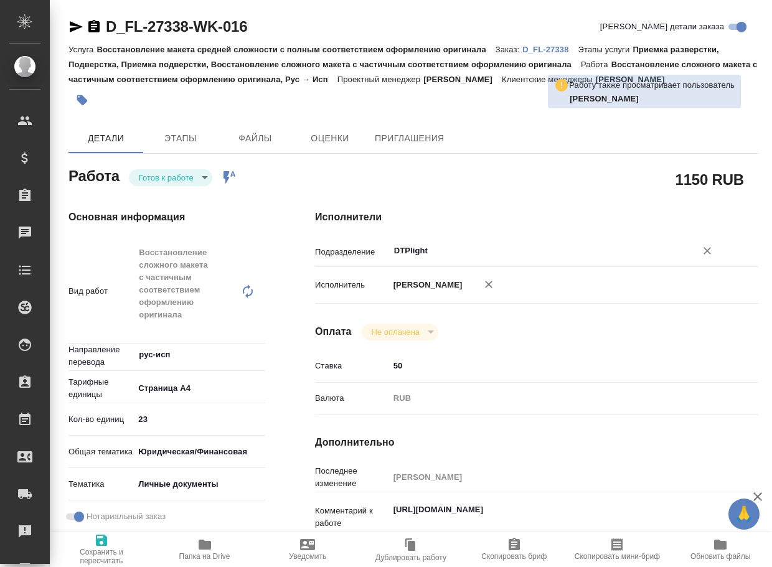
click at [458, 253] on input "DTPlight" at bounding box center [534, 250] width 283 height 15
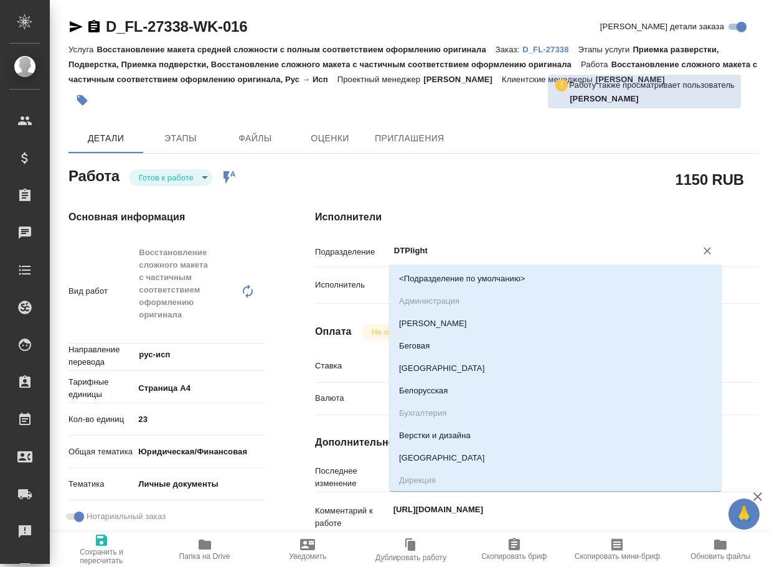
type textarea "x"
type input "в"
type textarea "x"
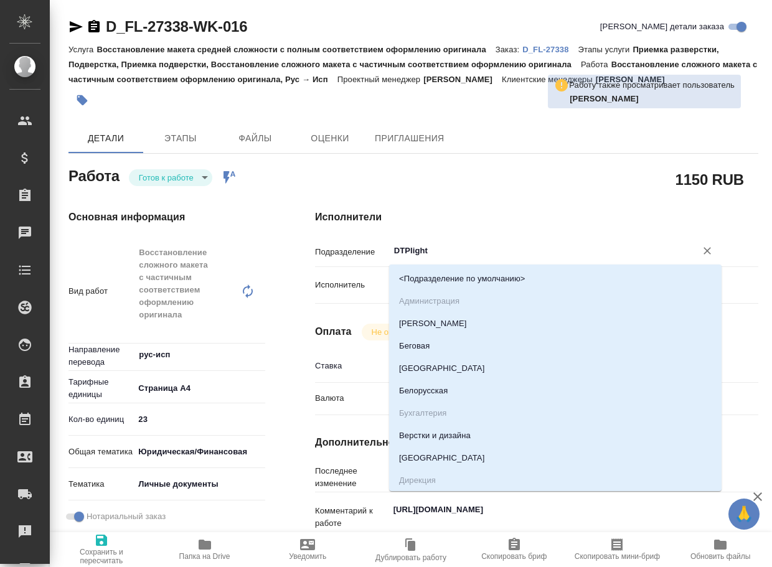
type textarea "x"
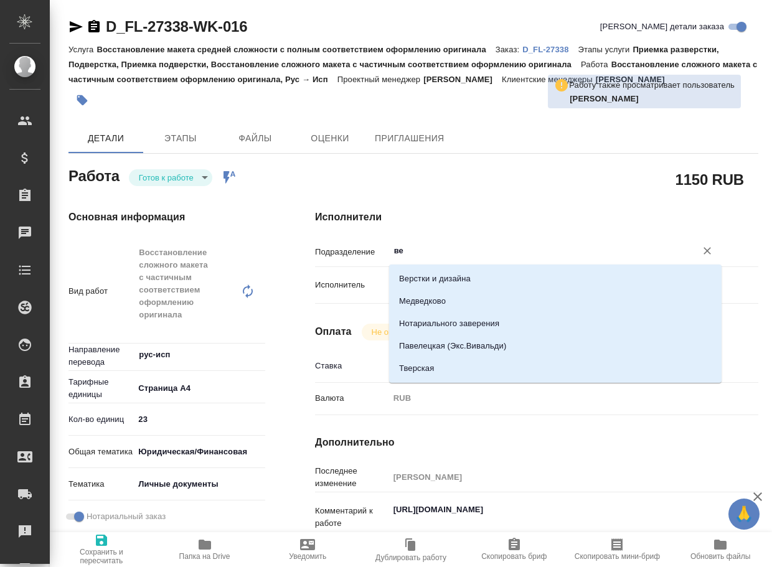
type input "вер"
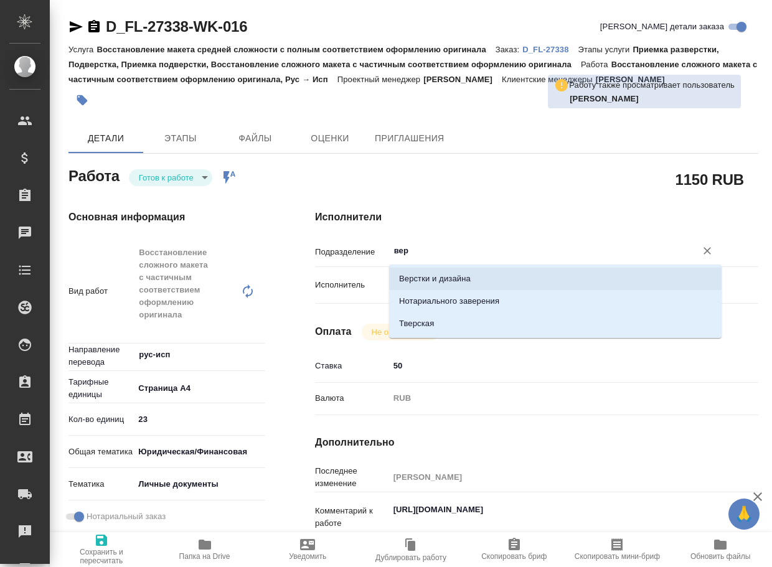
type textarea "x"
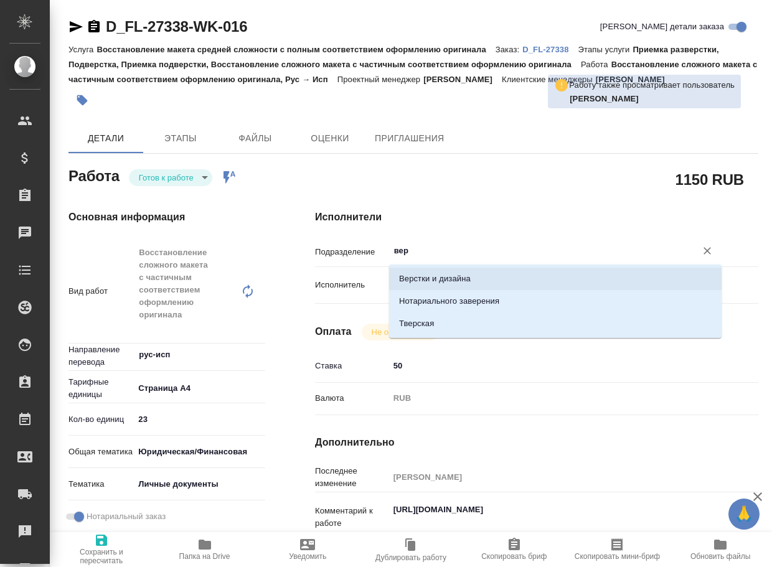
click at [438, 277] on li "Верстки и дизайна" at bounding box center [555, 279] width 332 height 22
type textarea "x"
type input "Верстки и дизайна"
type textarea "x"
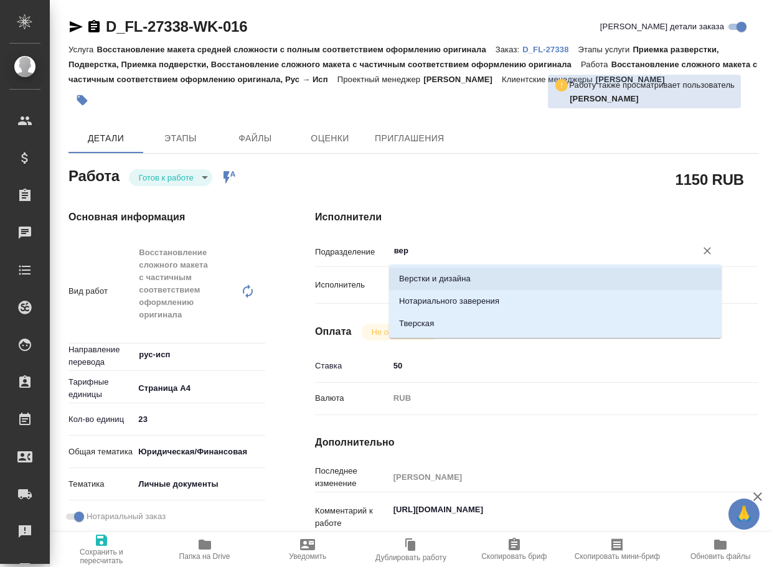
type textarea "x"
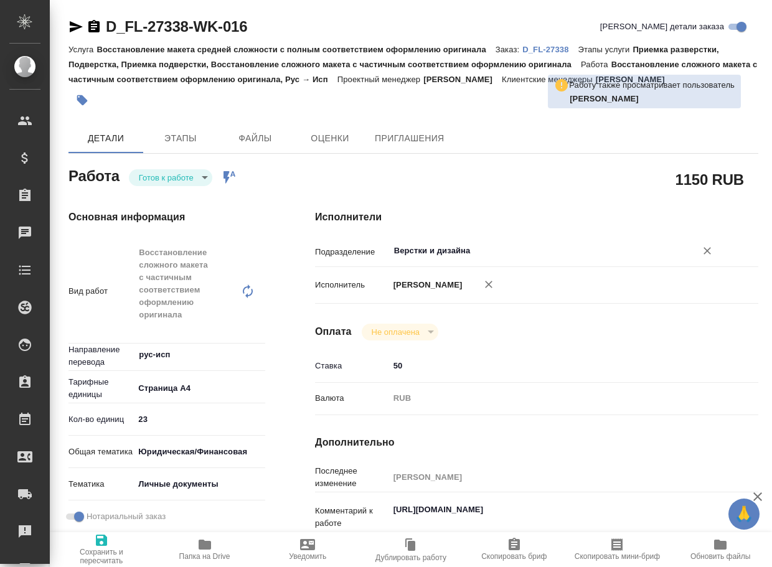
type input "Верстки и дизайна"
drag, startPoint x: 420, startPoint y: 377, endPoint x: 344, endPoint y: 372, distance: 76.7
click at [345, 372] on div "Ставка 50" at bounding box center [536, 366] width 443 height 22
type textarea "x"
type input "3"
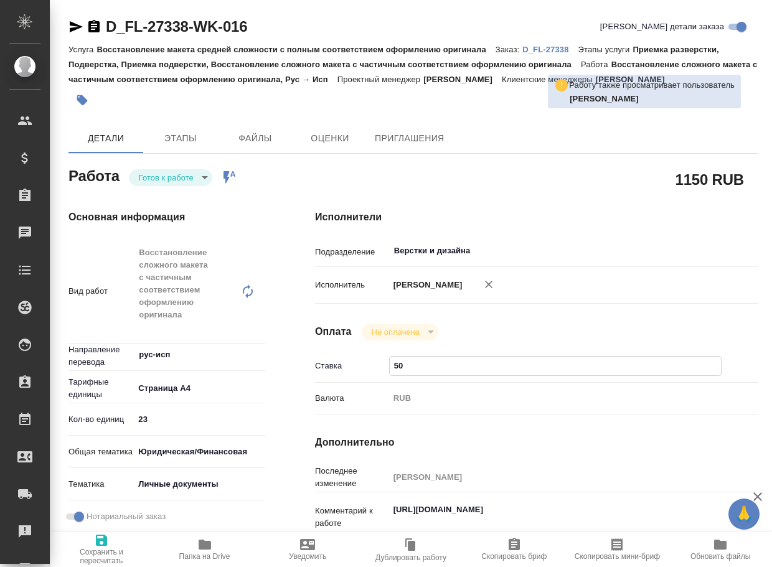
type textarea "x"
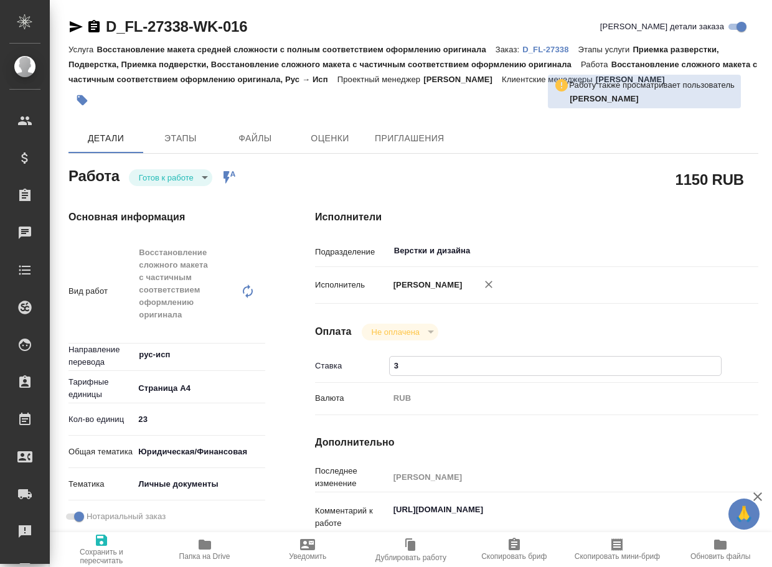
type input "35"
type textarea "x"
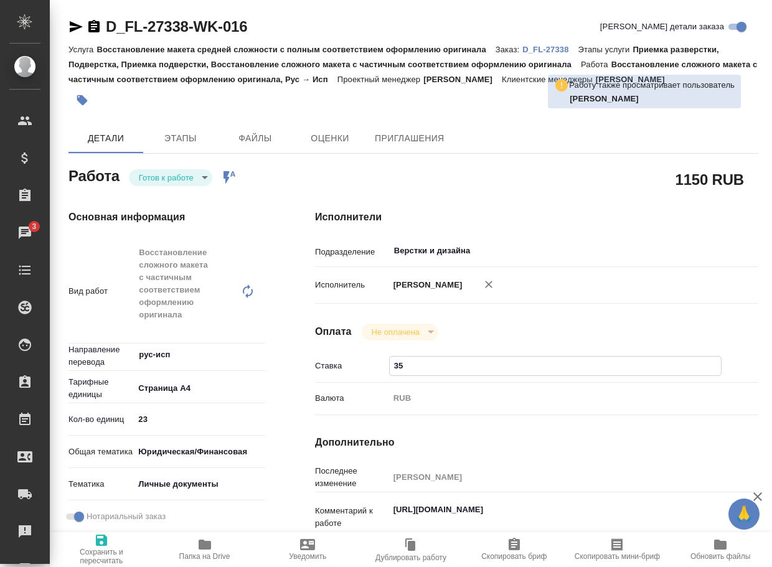
type input "35"
click at [109, 550] on span "Сохранить и пересчитать" at bounding box center [101, 556] width 88 height 17
type textarea "x"
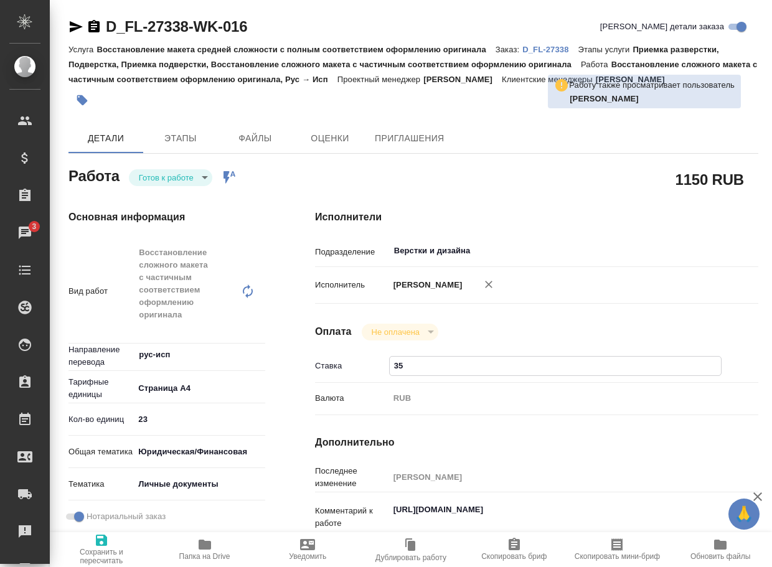
type textarea "x"
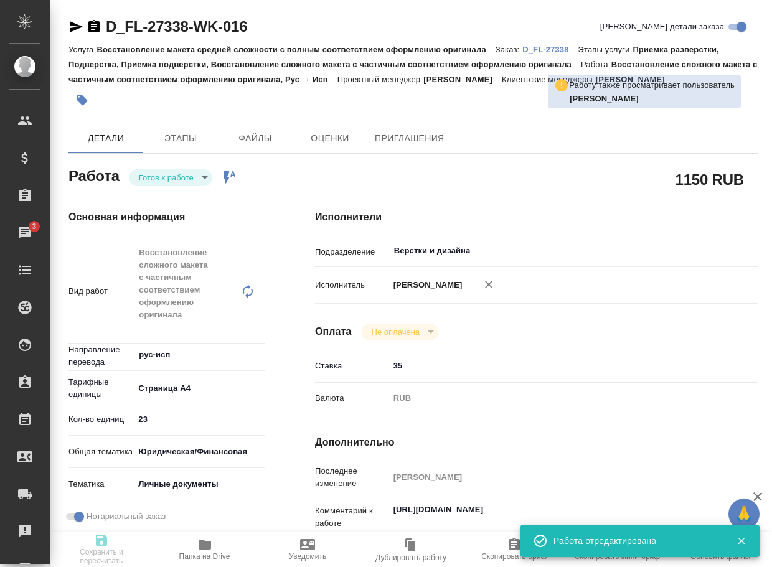
type textarea "x"
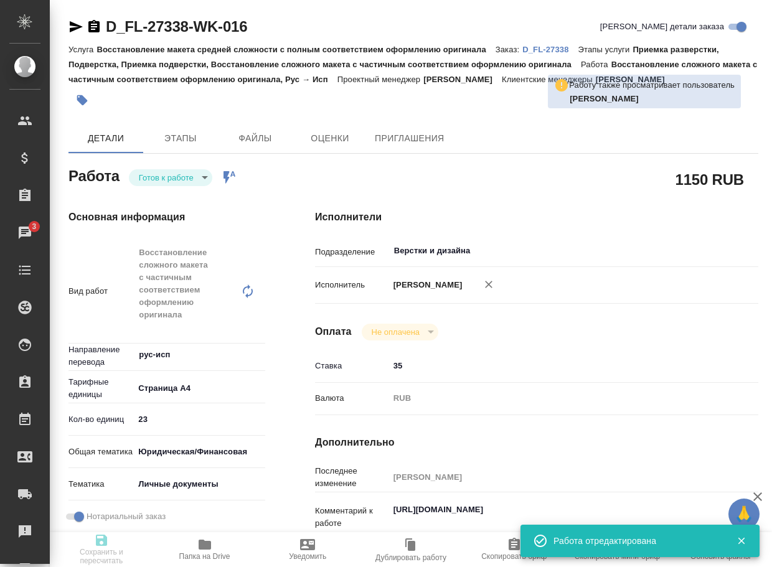
type textarea "x"
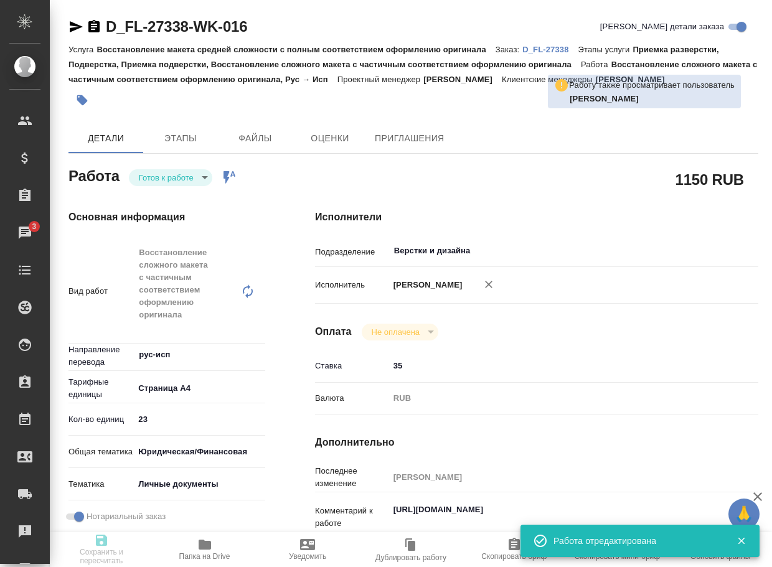
type input "readyForWork"
type textarea "Восстановление сложного макета с частичным соответствием оформлению оригинала"
type textarea "x"
type input "рус-исп"
type input "5f036ec4e16dec2d6b59c8ff"
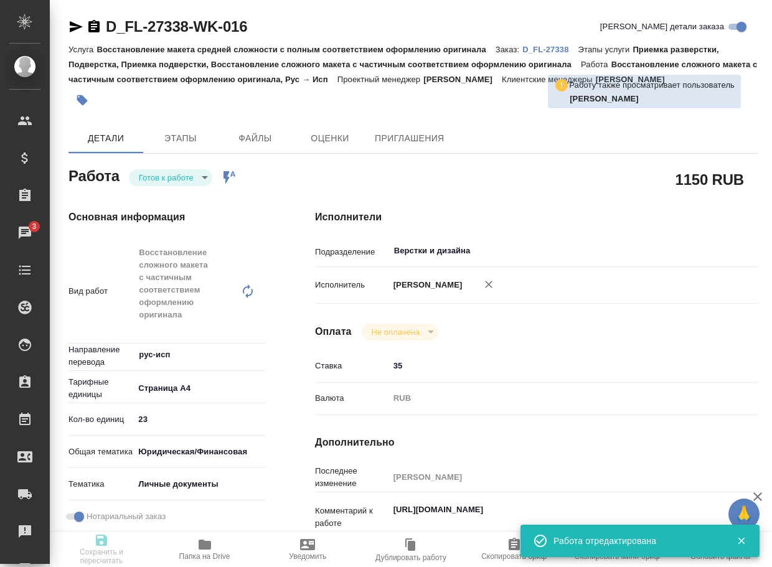
type input "23"
type input "yr-fn"
type input "5a8b8b956a9677013d343cfe"
checkbox input "true"
type input "09.10.2025 20:06"
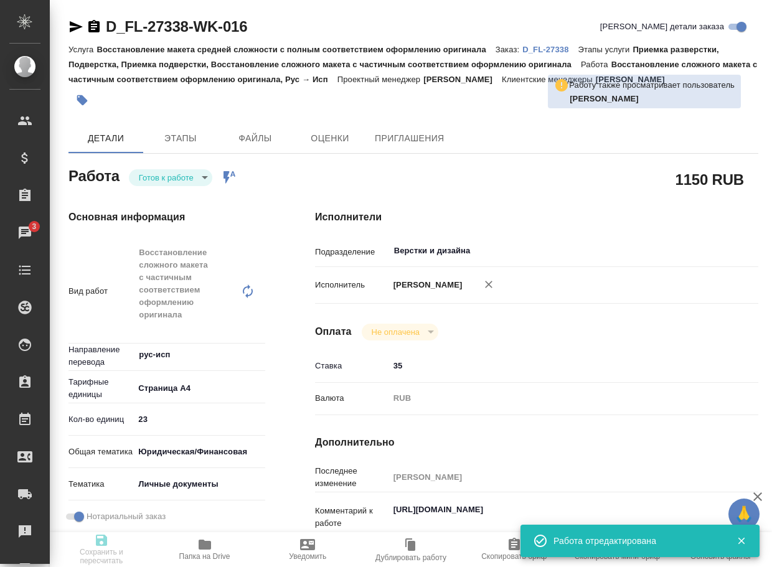
type input "10.10.2025 18:00"
type input "17.10.2025 17:00"
type input "Верстки и дизайна"
type input "notPayed"
type input "35"
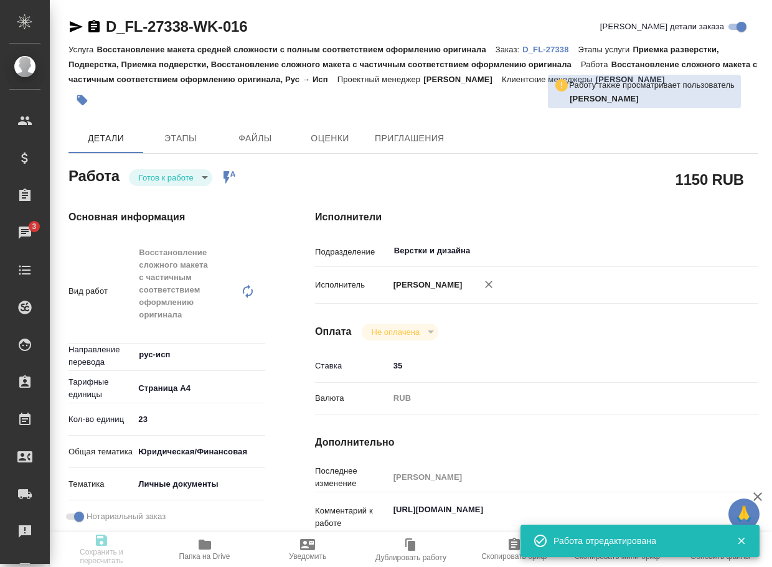
type input "RUB"
type input "[PERSON_NAME]"
type textarea "https://drive.awatera.com/apps/files/files/10666124?dir=/Shares/FL_D/Orders/D_F…"
type textarea "x"
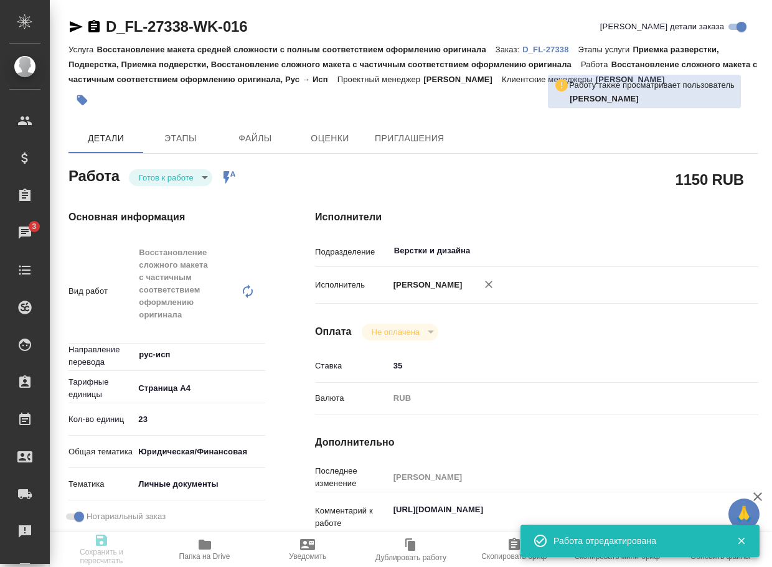
type input "D_FL-27338"
type input "Восстановление макета средней сложности с полным соответствием оформлению ориги…"
type input "Приемка разверстки, Подверстка, Приемка подверстки, Восстановление сложного мак…"
type input "Давыдова Елена"
type input "[PERSON_NAME]"
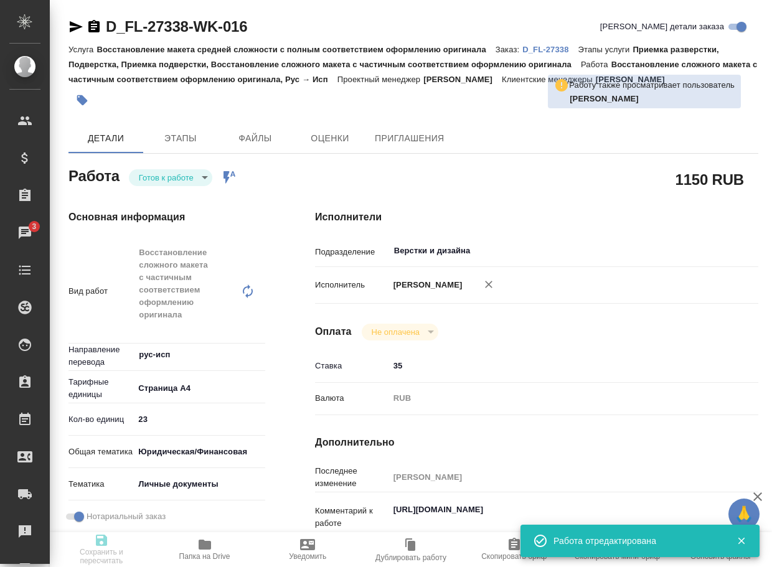
type input "/Clients/FL_D/Orders/D_FL-27338"
type input "https://drive.awatera.com/s/Y82KTcAA5obwMrj"
type textarea "RAISA KOVALENKO, ALEKSEI KOVALENKO"
type textarea "x"
type textarea "На Справках о несудимости, Договоре и Св-вах о рождении появятся апо на доперев…"
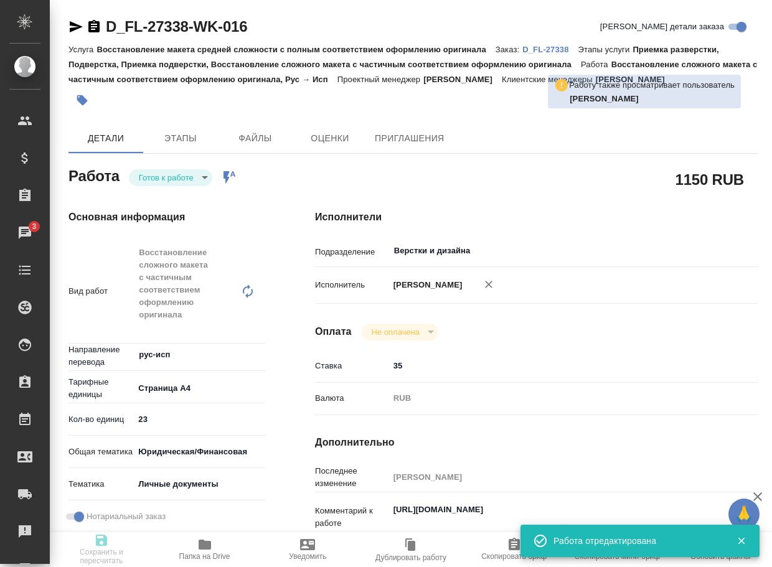
type textarea "x"
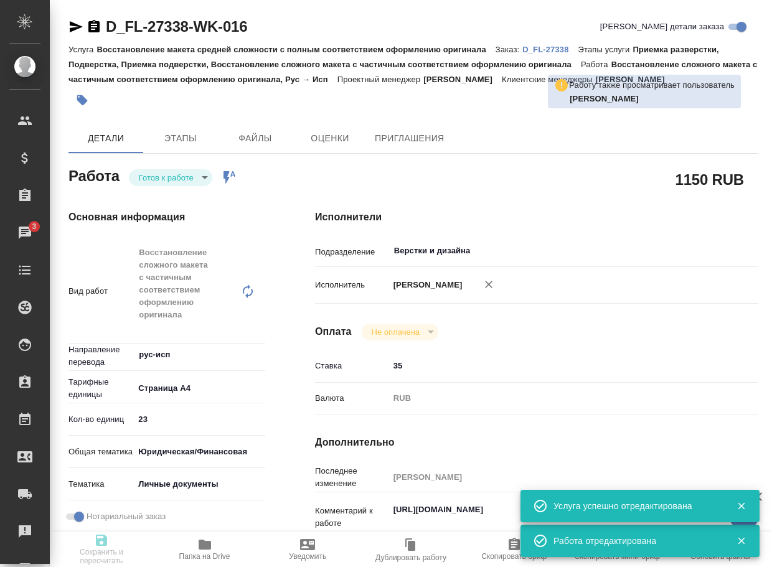
type textarea "x"
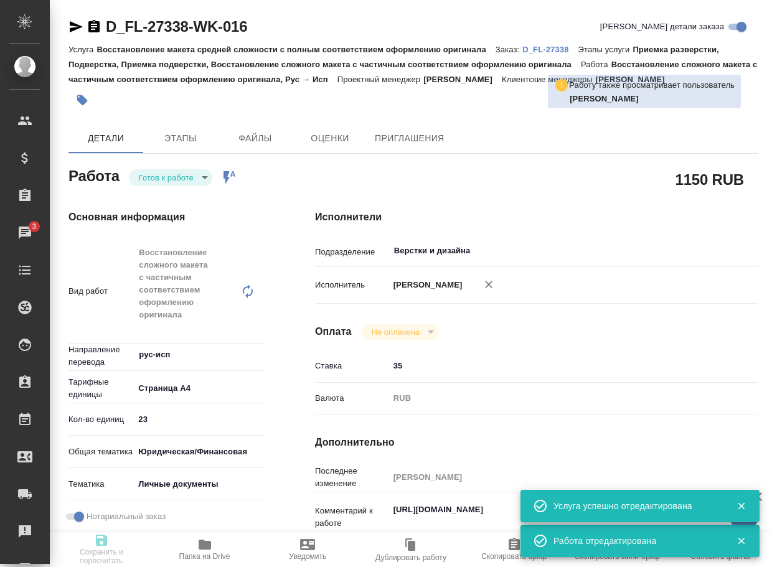
type textarea "x"
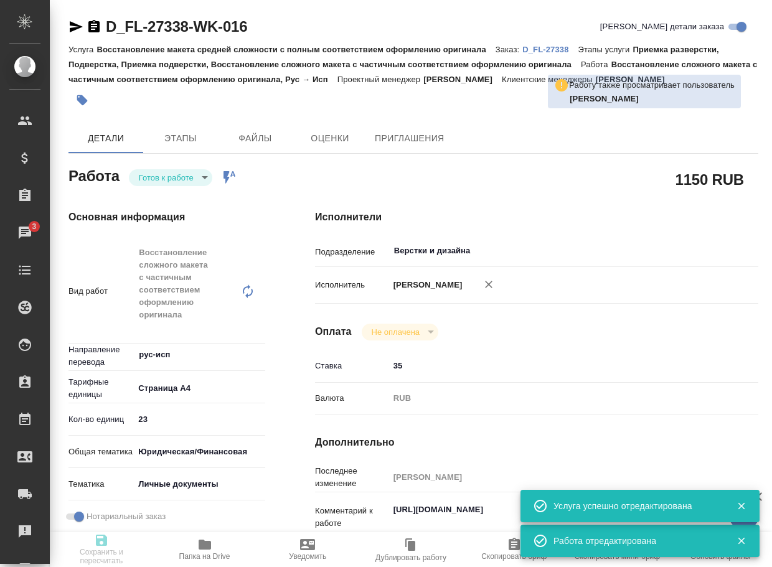
type textarea "x"
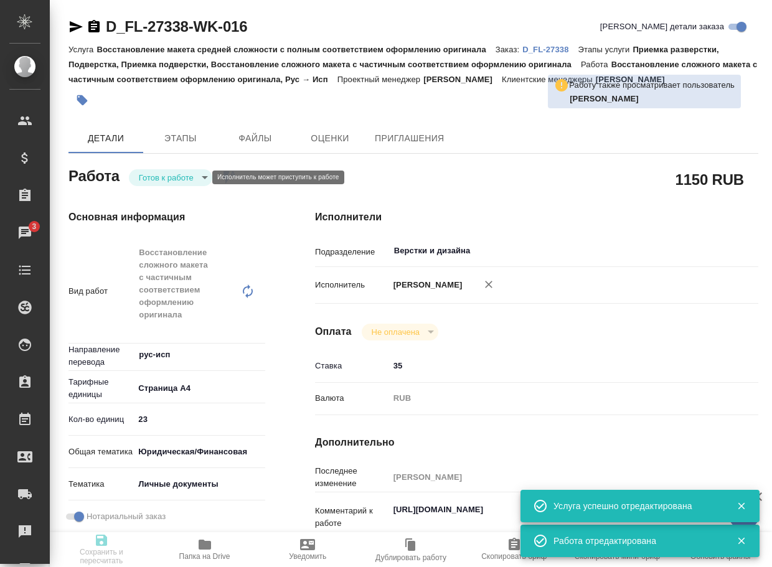
type textarea "x"
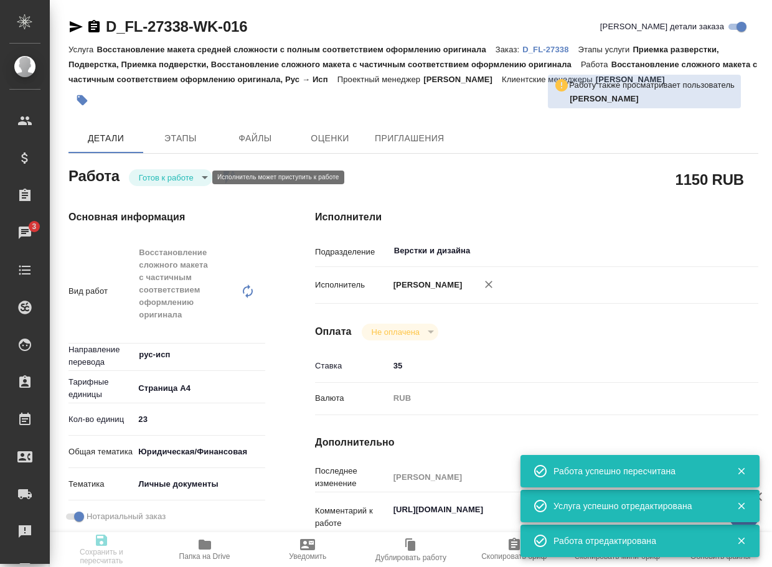
type input "readyForWork"
type textarea "Восстановление сложного макета с частичным соответствием оформлению оригинала"
type textarea "x"
type input "рус-исп"
type input "5f036ec4e16dec2d6b59c8ff"
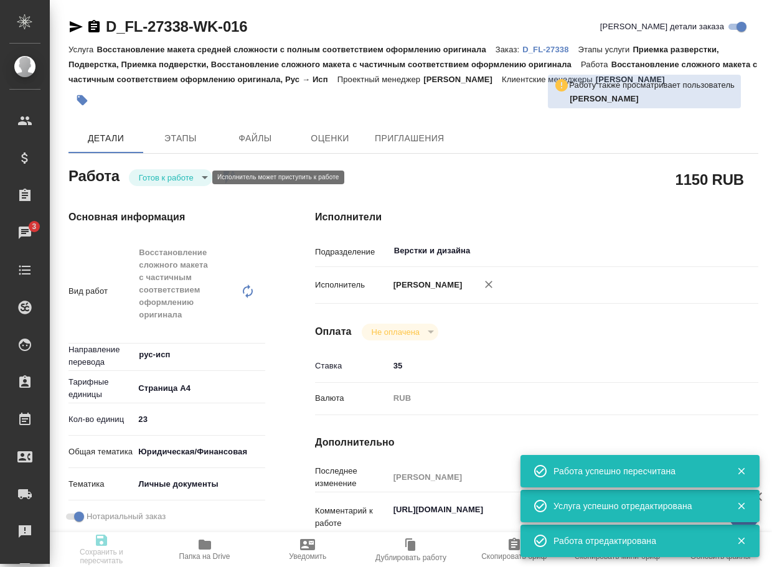
type input "23"
type input "yr-fn"
type input "5a8b8b956a9677013d343cfe"
checkbox input "true"
type input "09.10.2025 20:06"
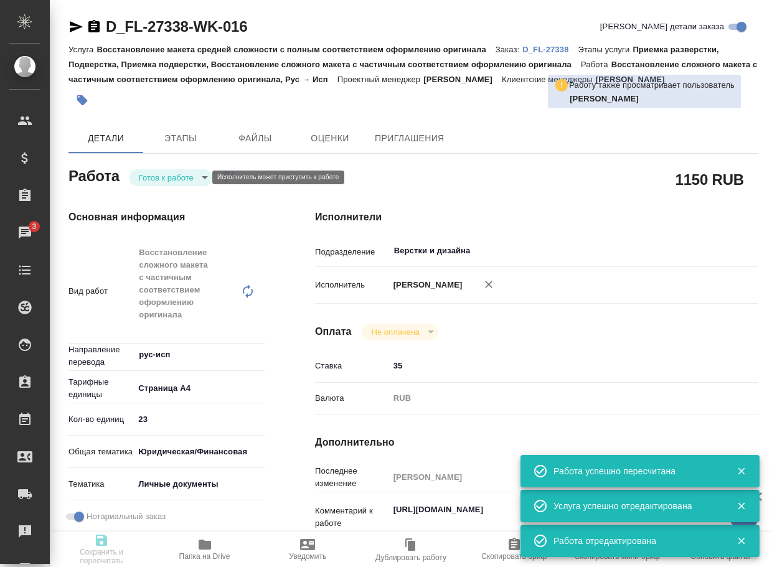
type input "10.10.2025 18:00"
type input "17.10.2025 17:00"
type input "Верстки и дизайна"
type input "notPayed"
type input "35"
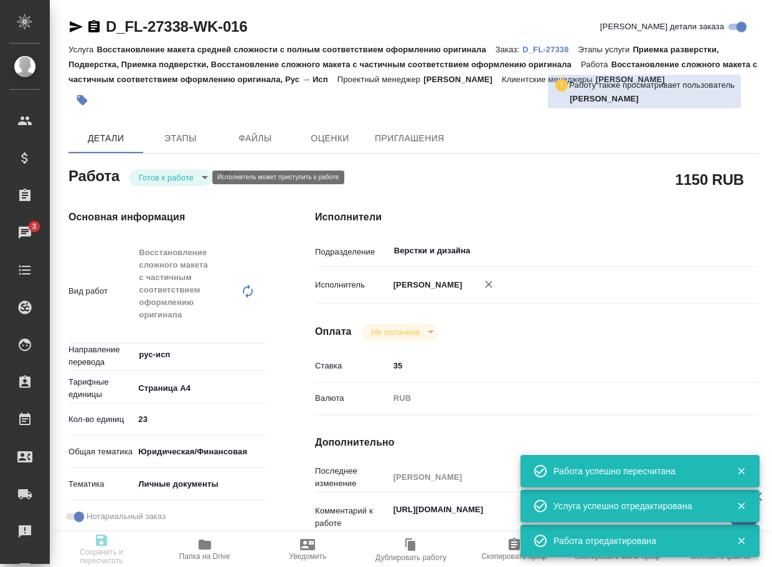
type input "RUB"
type input "[PERSON_NAME]"
type textarea "https://drive.awatera.com/apps/files/files/10666124?dir=/Shares/FL_D/Orders/D_F…"
type textarea "x"
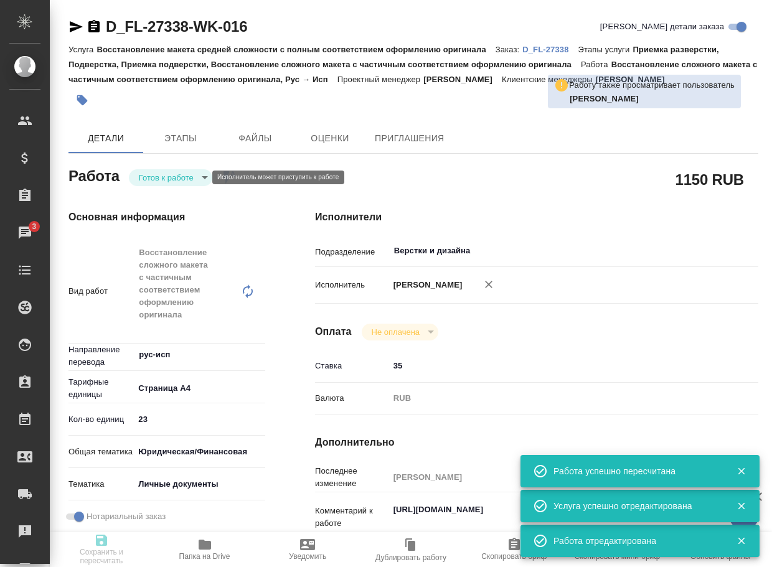
type input "D_FL-27338"
type input "Восстановление макета средней сложности с полным соответствием оформлению ориги…"
type input "Приемка разверстки, Подверстка, Приемка подверстки, Восстановление сложного мак…"
type input "Давыдова Елена"
type input "[PERSON_NAME]"
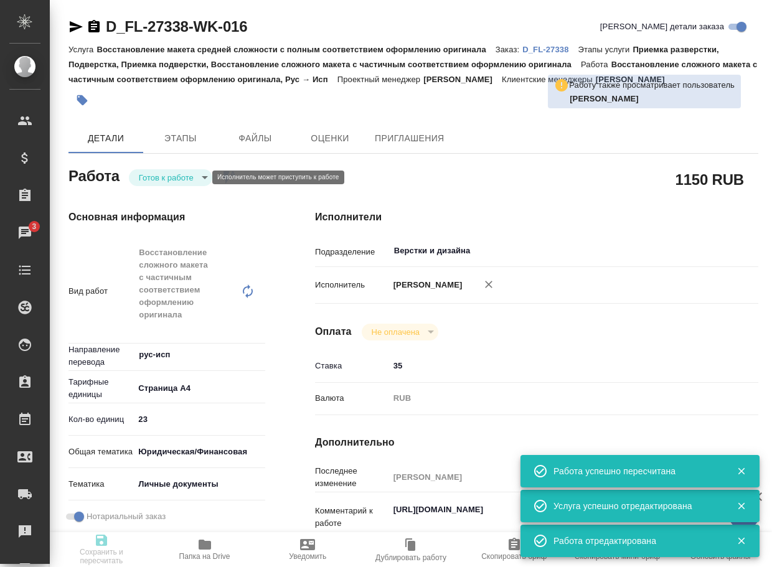
type input "/Clients/FL_D/Orders/D_FL-27338"
type input "https://drive.awatera.com/s/Y82KTcAA5obwMrj"
type textarea "RAISA KOVALENKO, ALEKSEI KOVALENKO"
type textarea "x"
type textarea "На Справках о несудимости, Договоре и Св-вах о рождении появятся апо на доперев…"
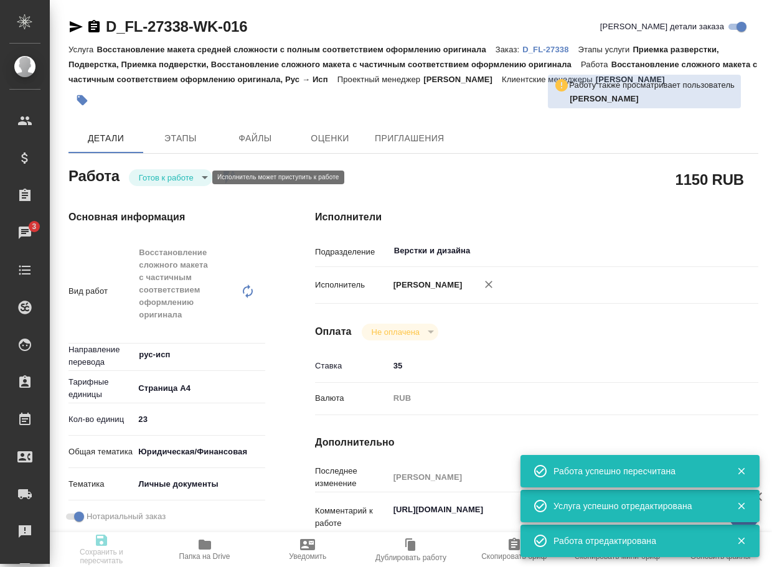
type textarea "x"
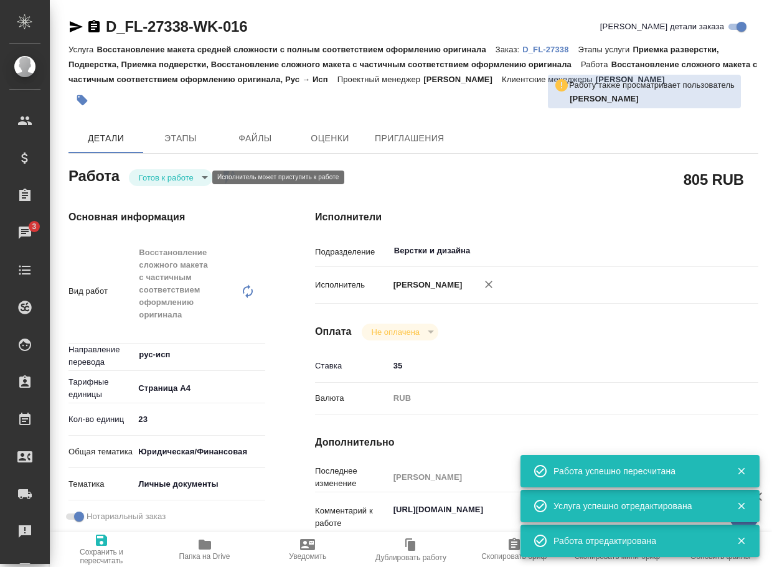
type textarea "x"
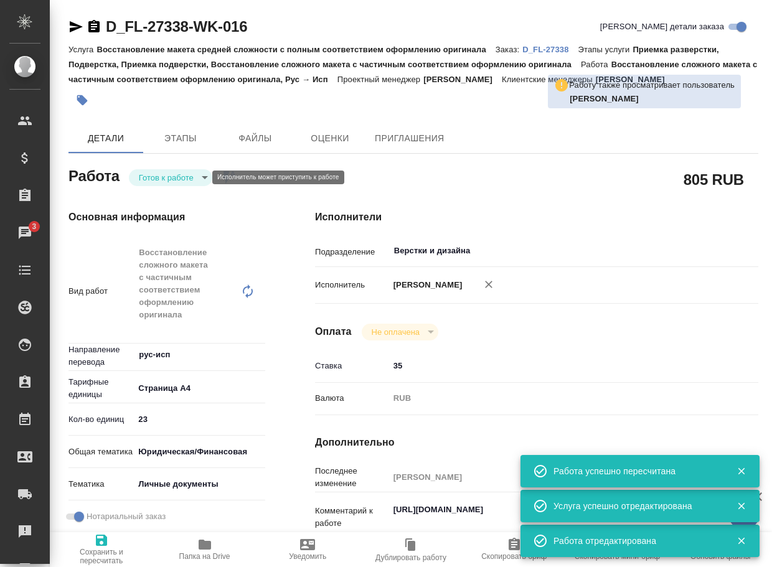
type textarea "x"
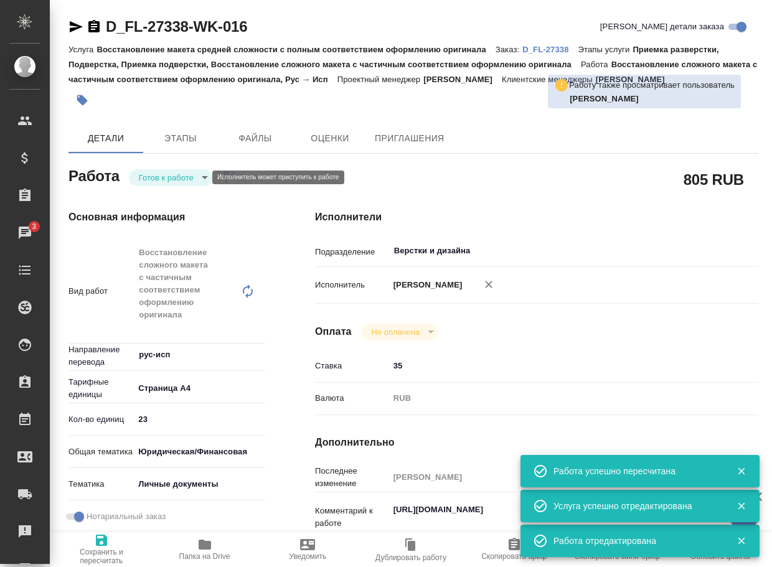
type textarea "x"
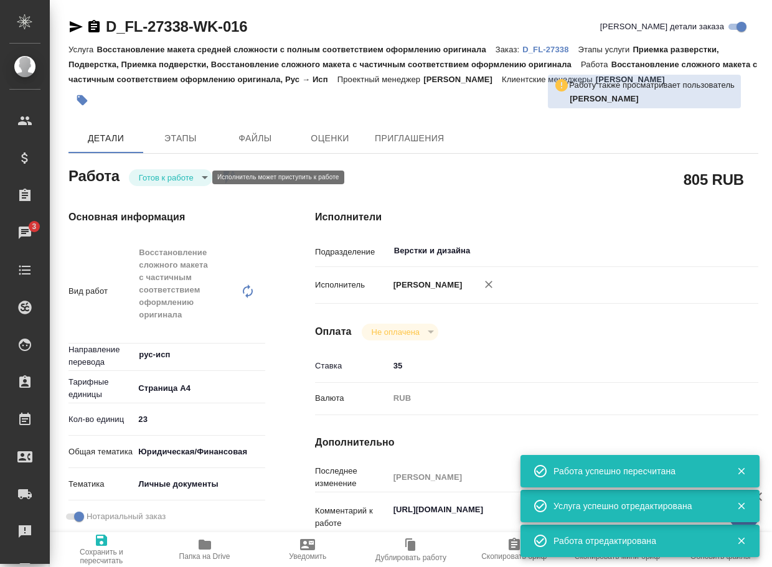
type textarea "x"
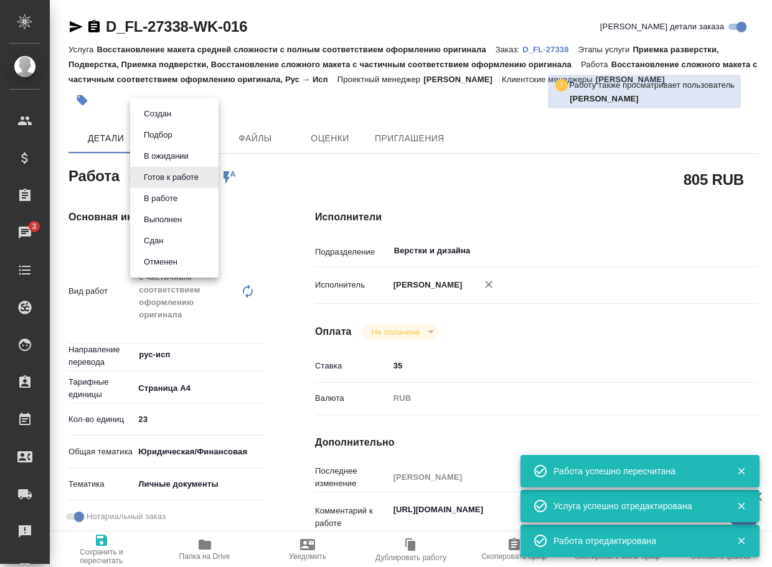
click at [190, 179] on body "🙏 .cls-1 fill:#fff; AWATERA Arsenyeva Vera Клиенты Спецификации Заказы 3 Чаты T…" at bounding box center [386, 283] width 772 height 567
type textarea "x"
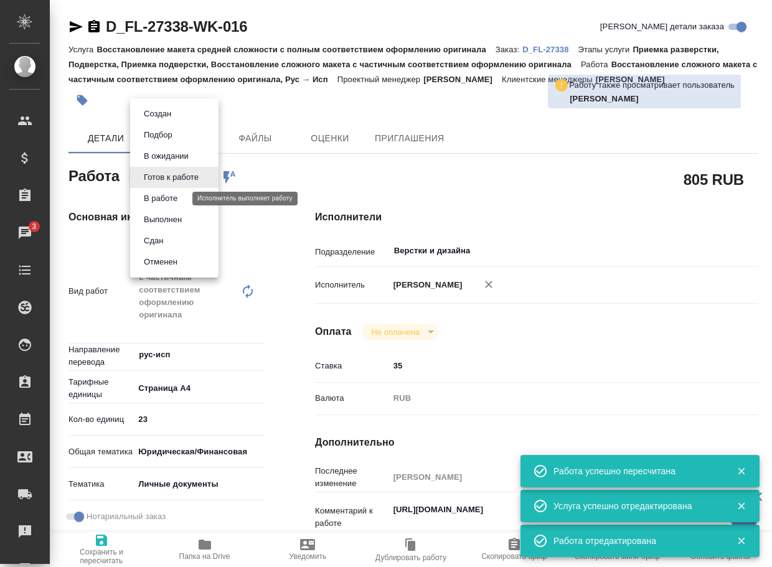
type textarea "x"
click at [172, 199] on button "В работе" at bounding box center [160, 199] width 41 height 14
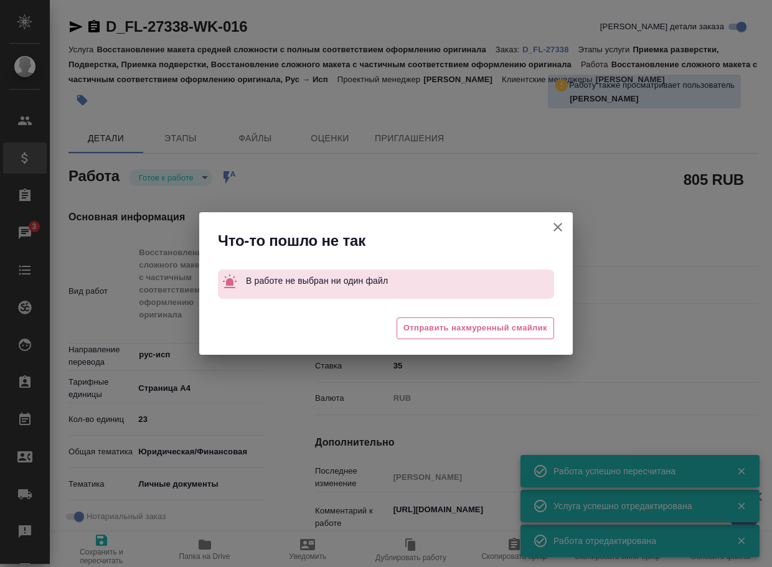
type textarea "x"
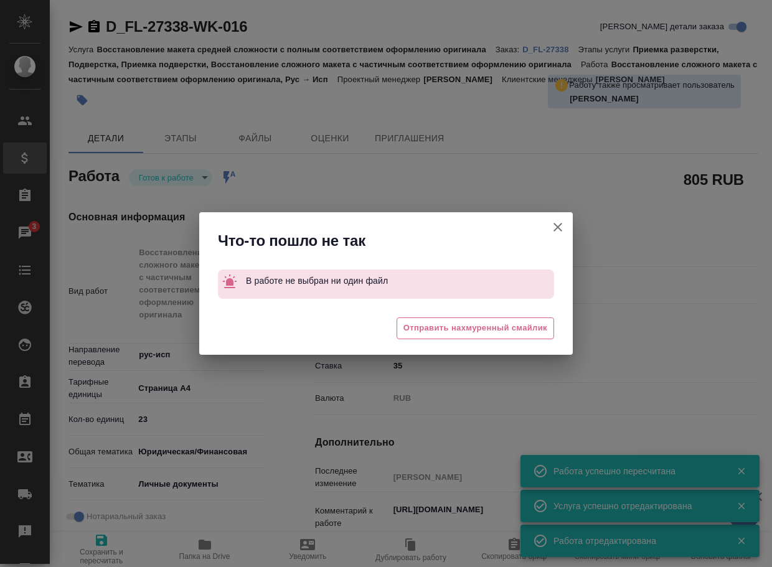
type textarea "x"
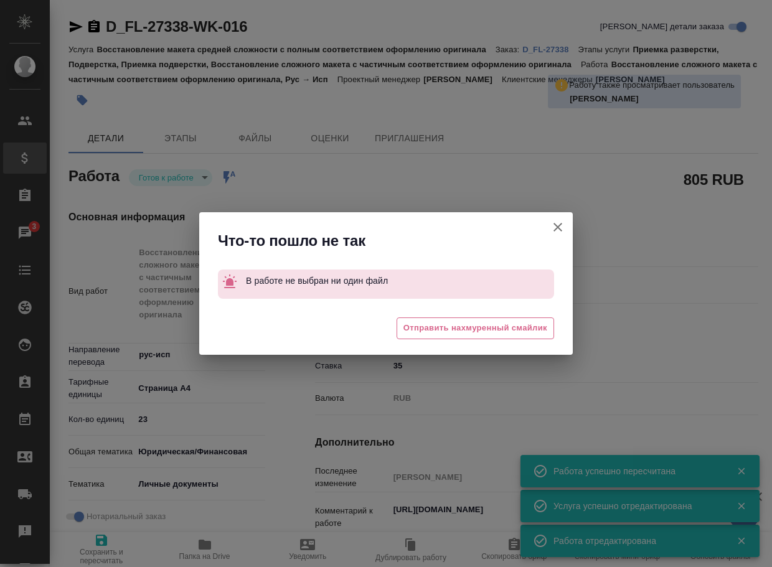
type textarea "x"
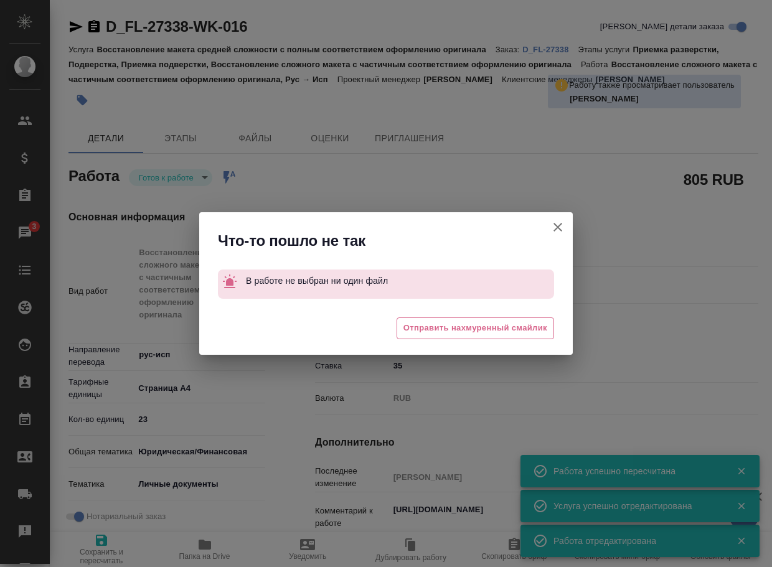
type textarea "x"
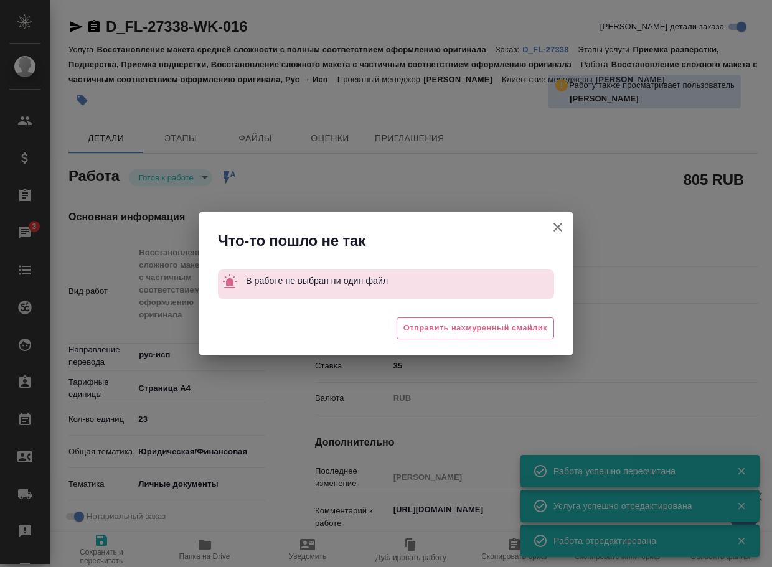
click at [557, 232] on icon "button" at bounding box center [557, 227] width 15 height 15
type textarea "x"
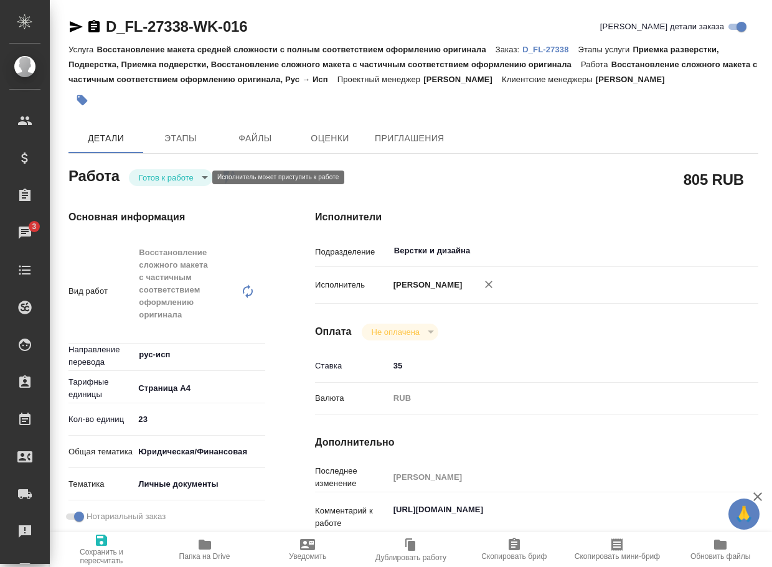
click at [173, 170] on body "🙏 .cls-1 fill:#fff; AWATERA Arsenyeva Vera Клиенты Спецификации Заказы 3 Чаты T…" at bounding box center [386, 283] width 772 height 567
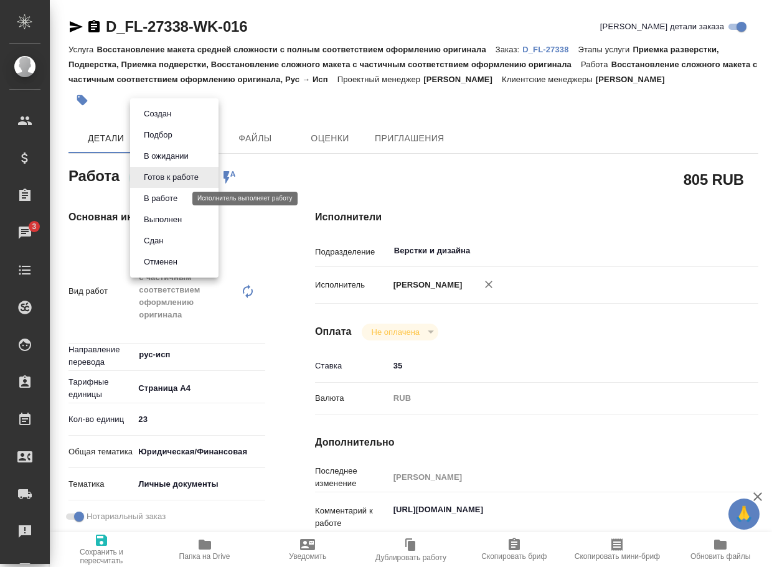
click at [177, 198] on button "В работе" at bounding box center [160, 199] width 41 height 14
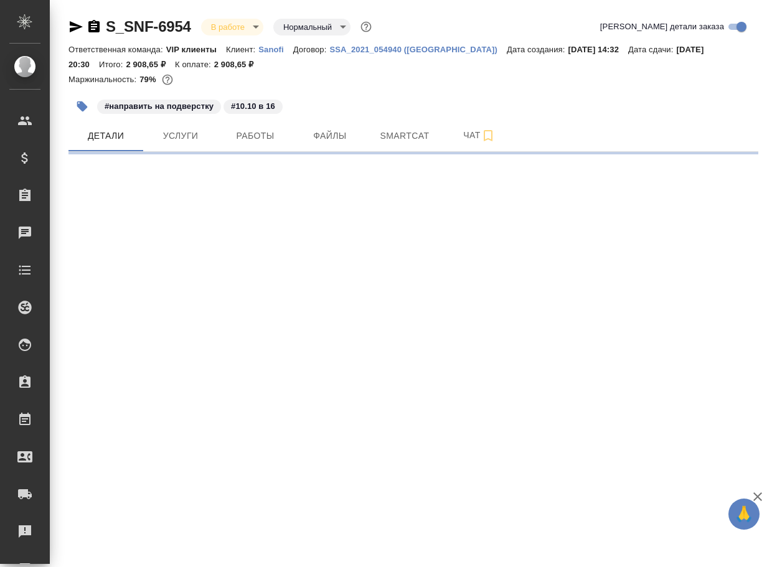
select select "RU"
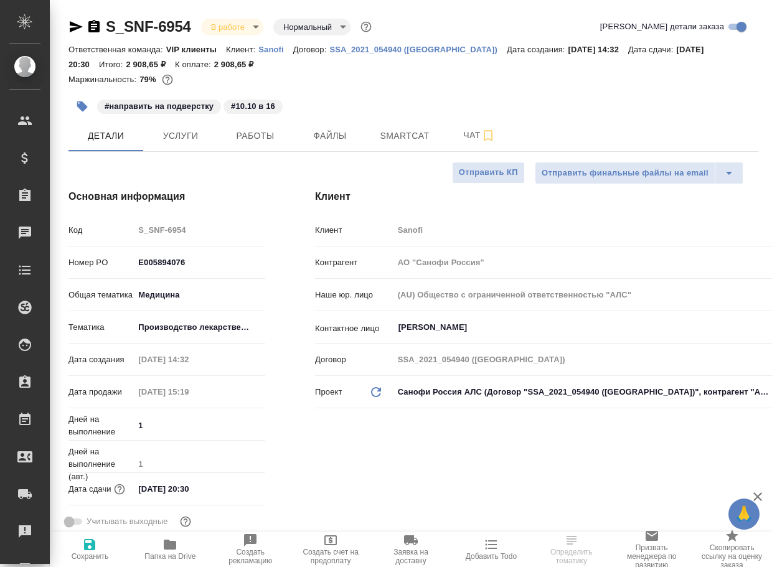
type textarea "x"
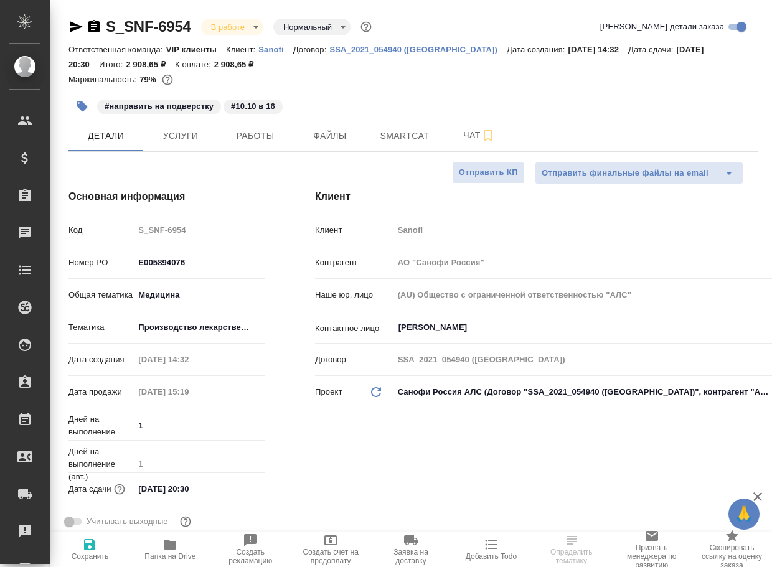
type textarea "x"
click at [247, 131] on span "Работы" at bounding box center [255, 136] width 60 height 16
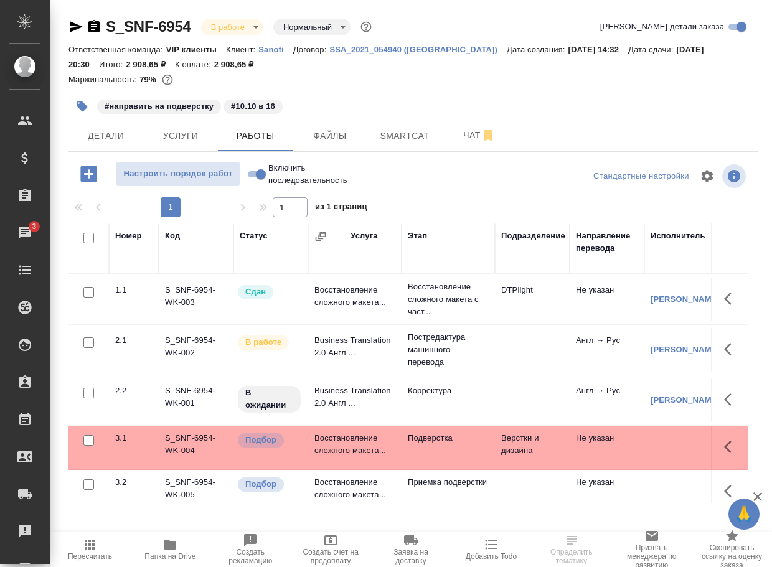
click at [444, 444] on p "Подверстка" at bounding box center [448, 438] width 81 height 12
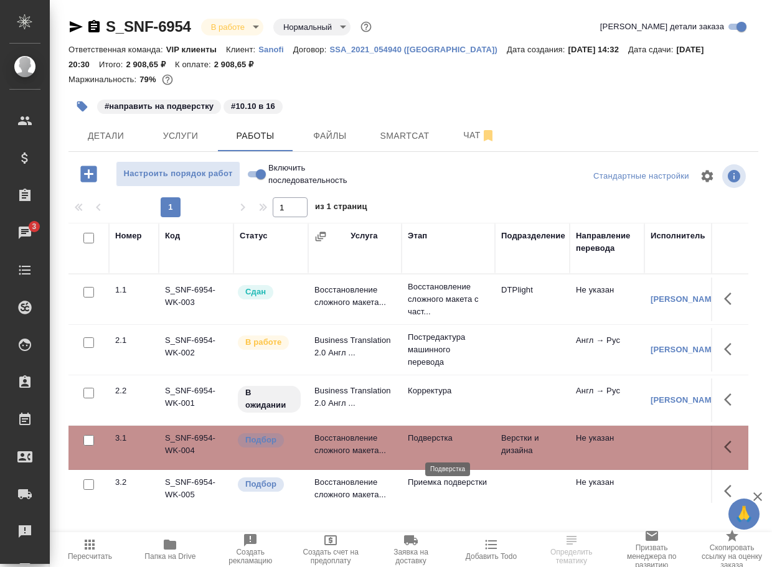
click at [444, 444] on p "Подверстка" at bounding box center [448, 438] width 81 height 12
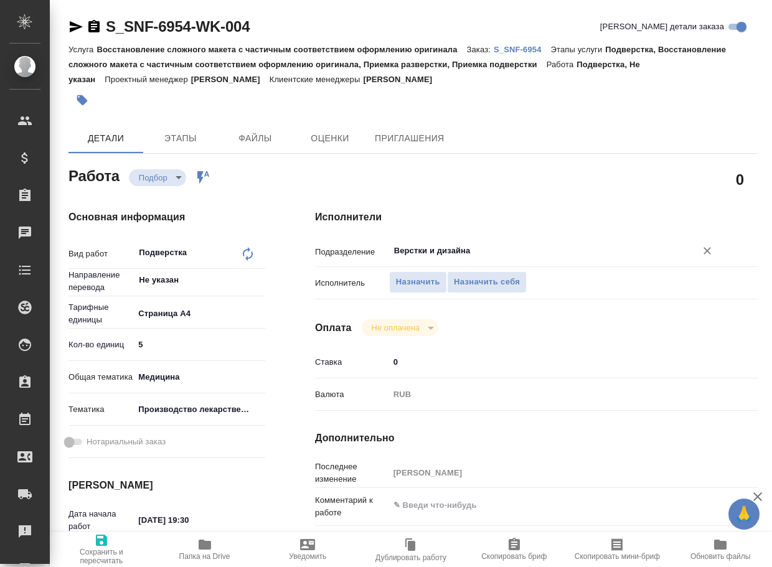
type textarea "x"
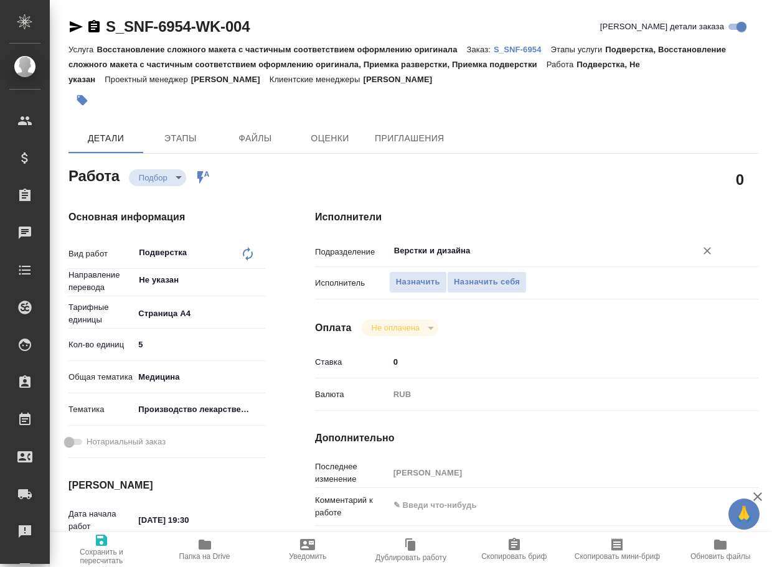
type textarea "x"
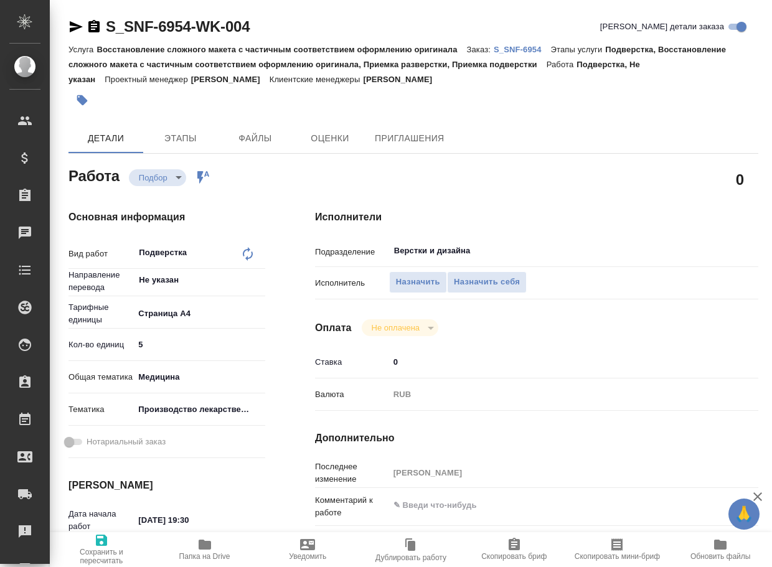
type textarea "x"
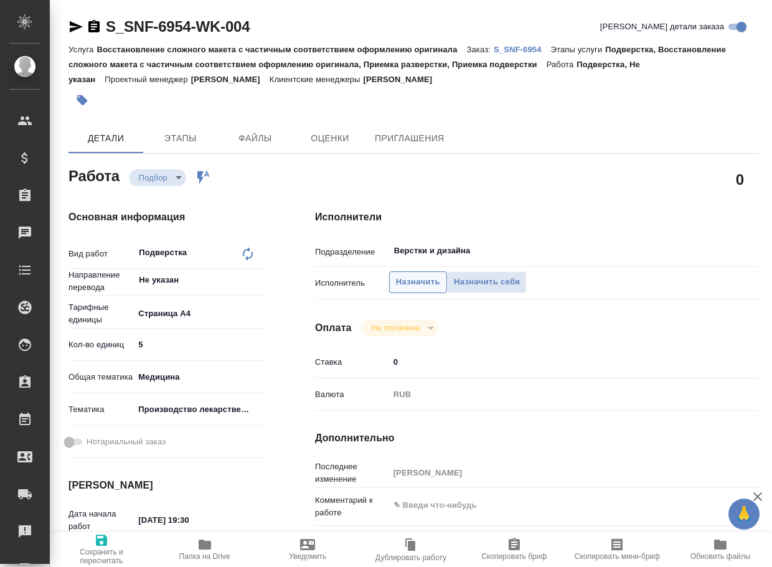
type textarea "x"
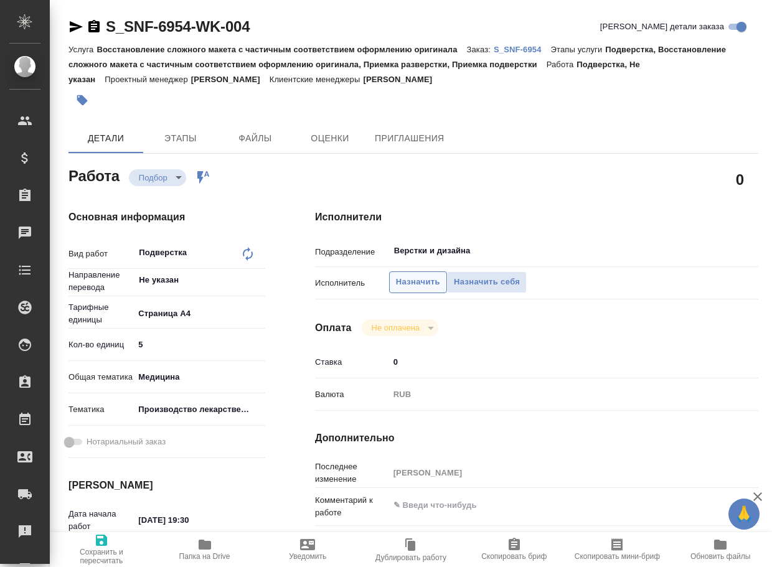
click at [413, 286] on span "Назначить" at bounding box center [418, 282] width 44 height 14
type textarea "x"
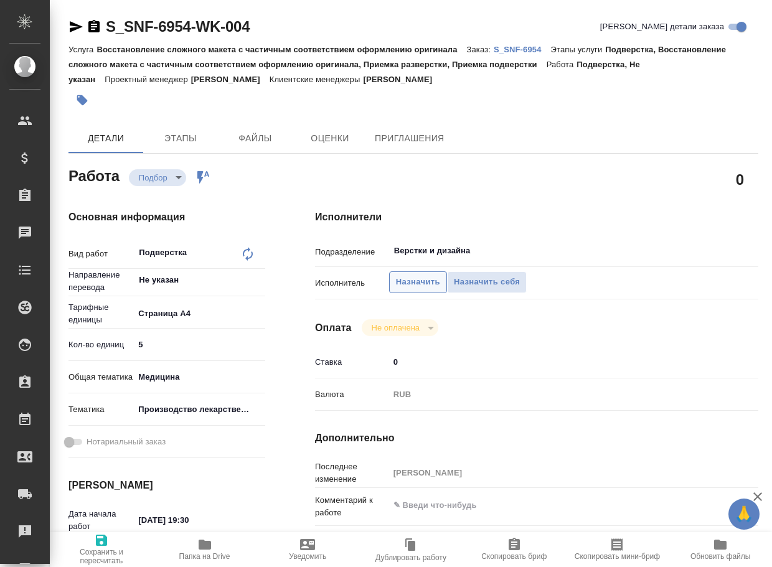
type textarea "x"
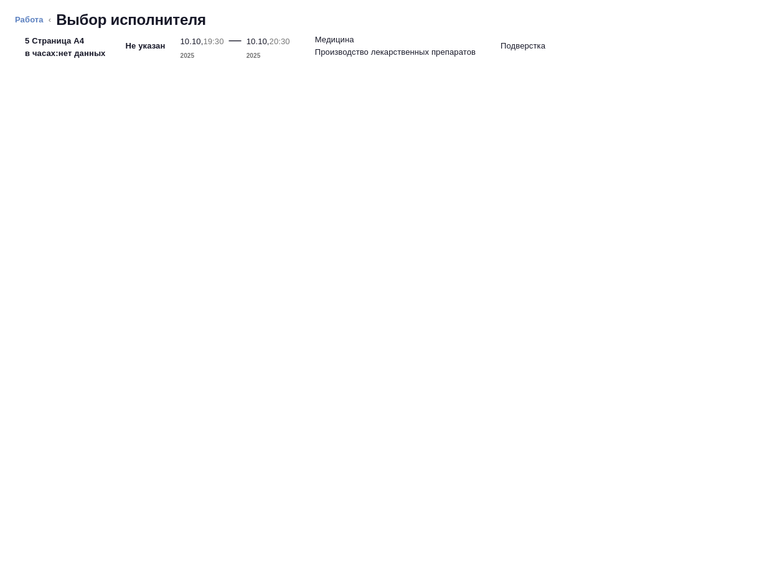
type textarea "x"
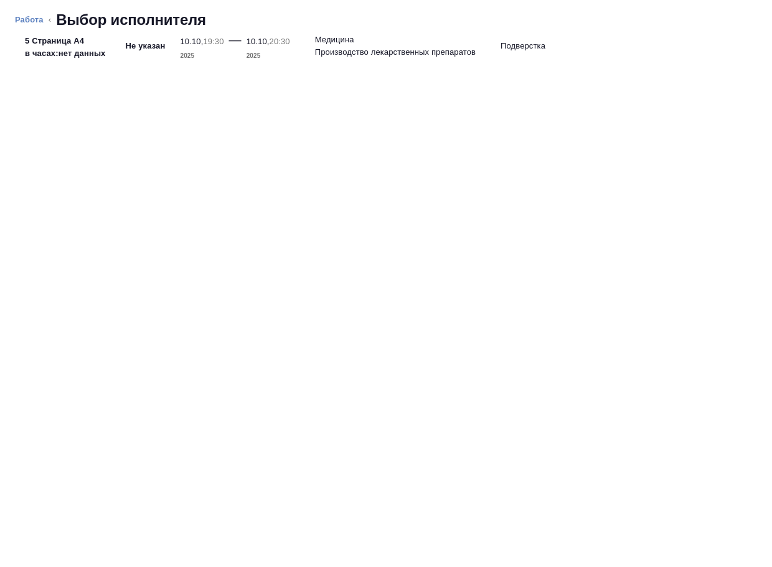
type textarea "x"
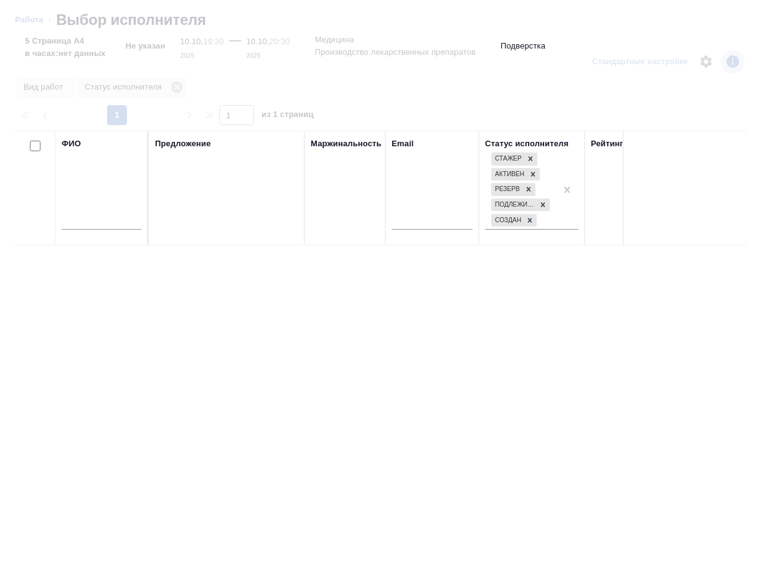
click at [96, 226] on input "text" at bounding box center [102, 222] width 80 height 16
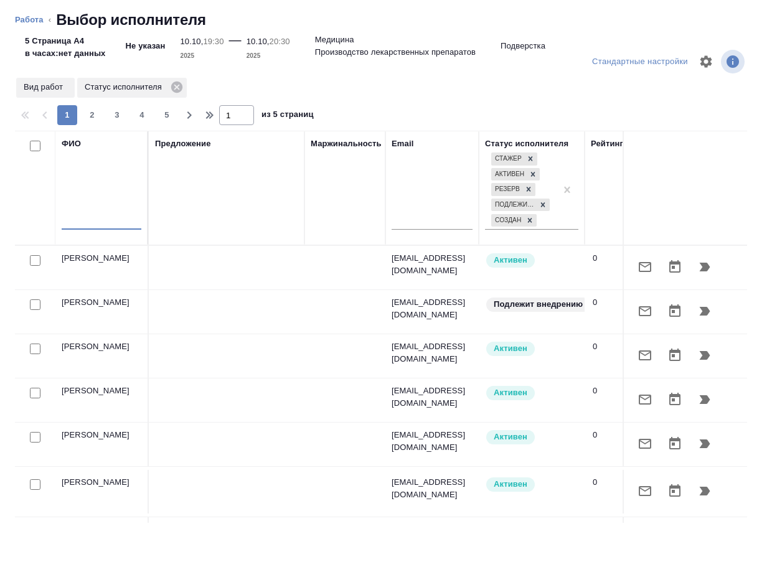
type input "я"
type textarea "x"
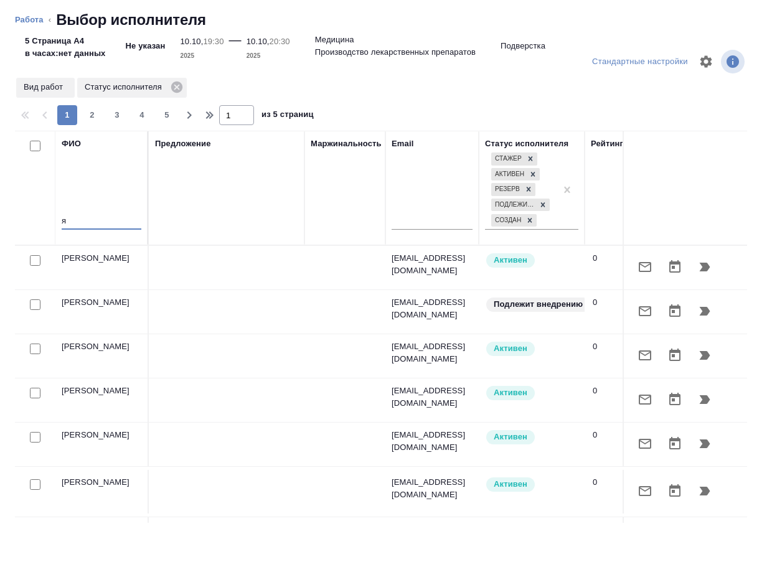
type textarea "x"
type input "ямковенк"
type textarea "x"
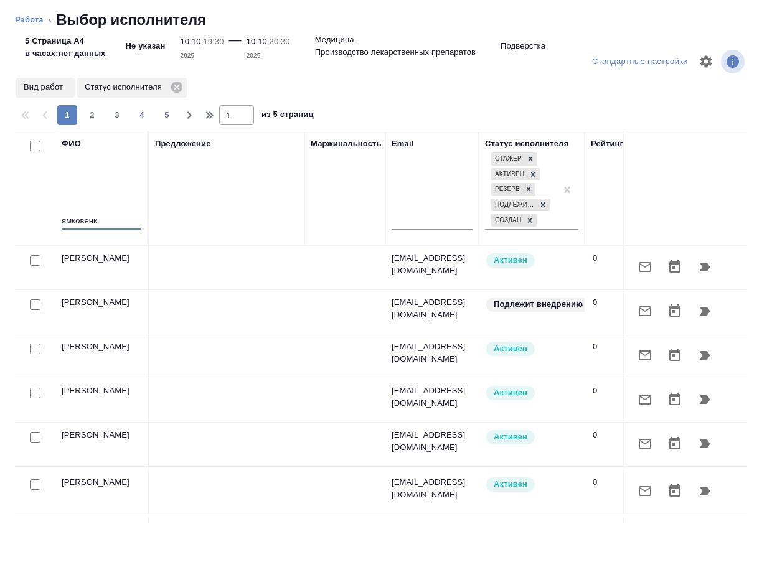
type textarea "x"
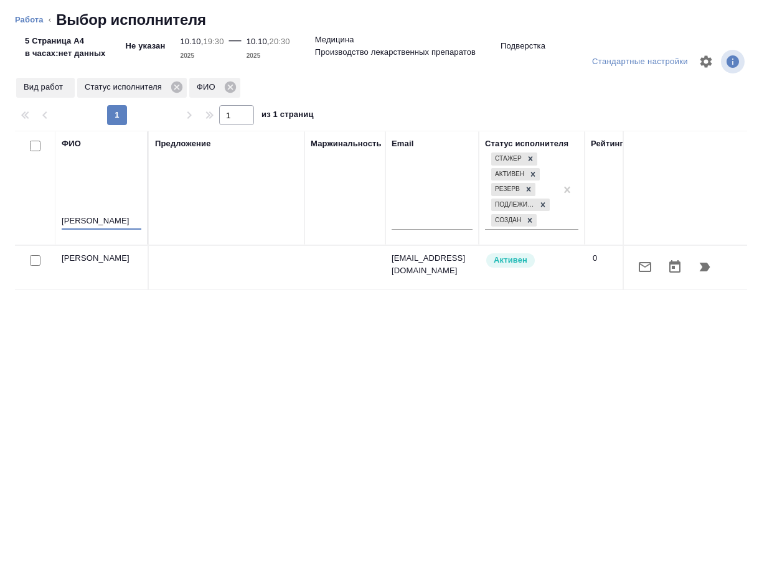
type input "ямковенко"
click at [703, 261] on icon "button" at bounding box center [704, 267] width 15 height 15
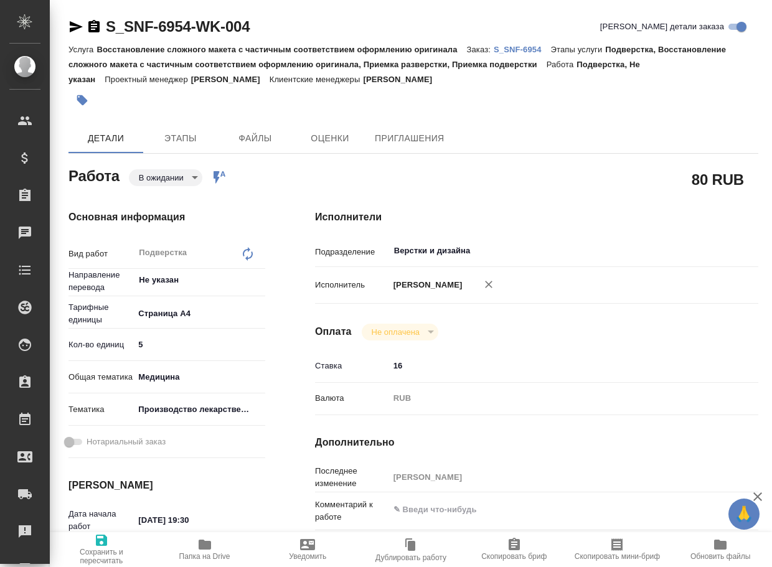
type textarea "x"
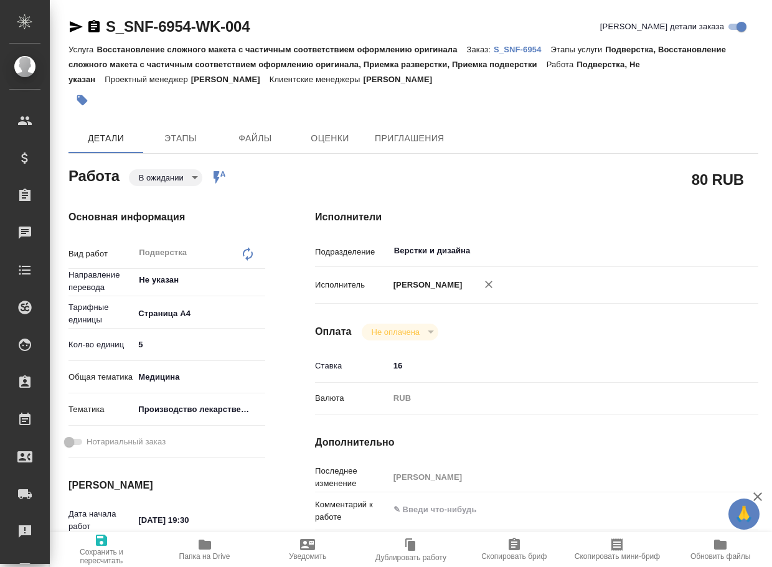
type textarea "x"
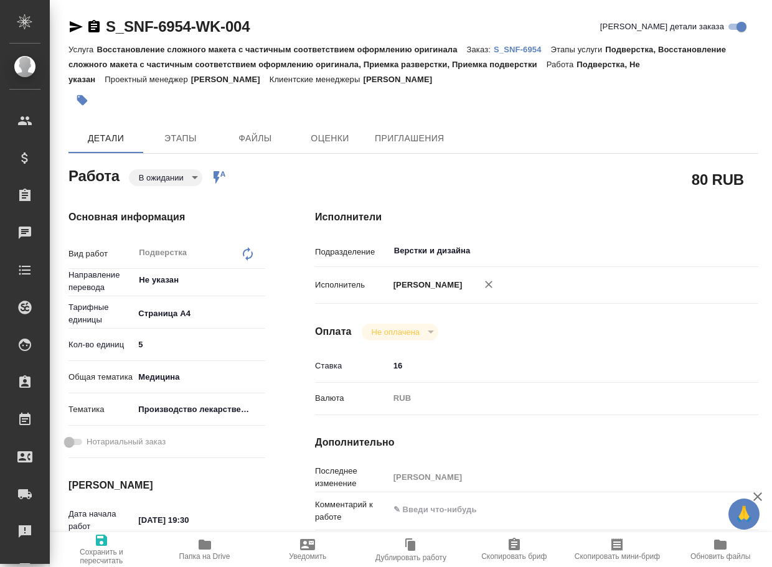
type textarea "x"
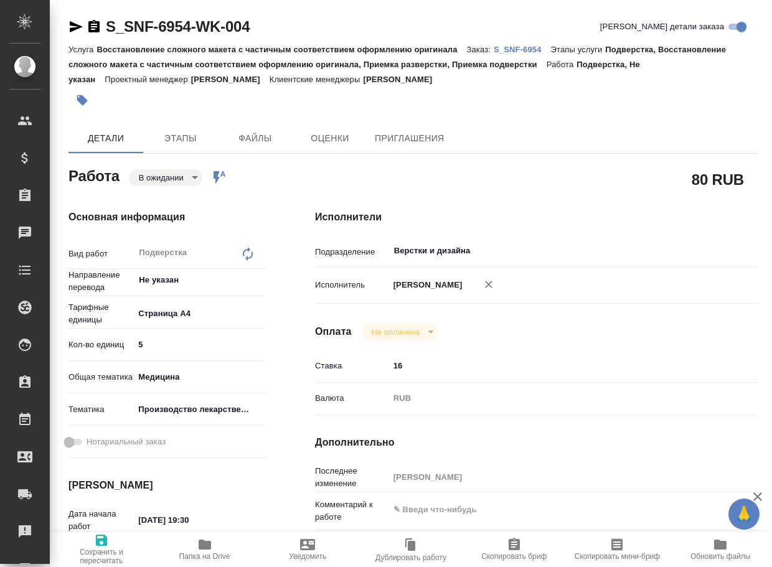
type textarea "x"
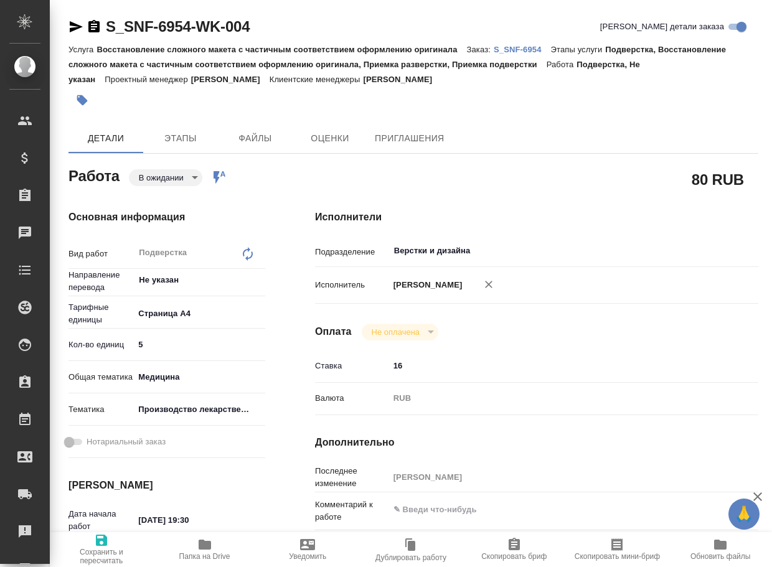
type textarea "x"
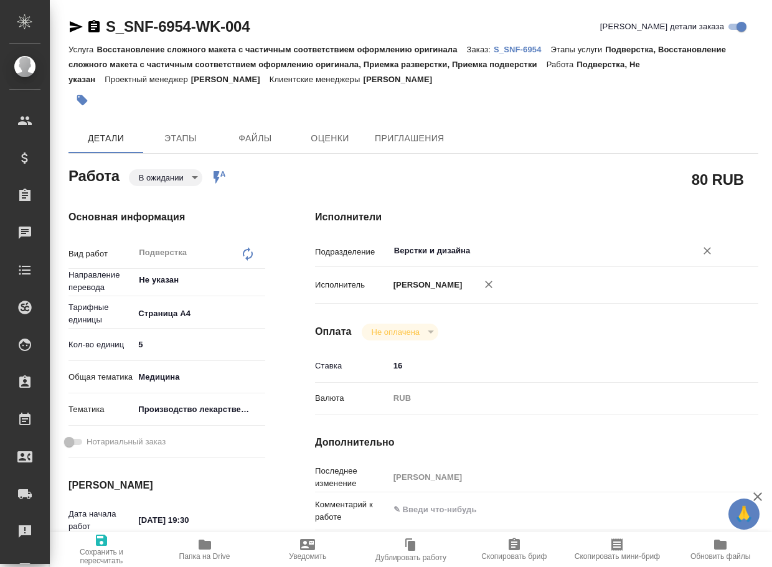
type textarea "x"
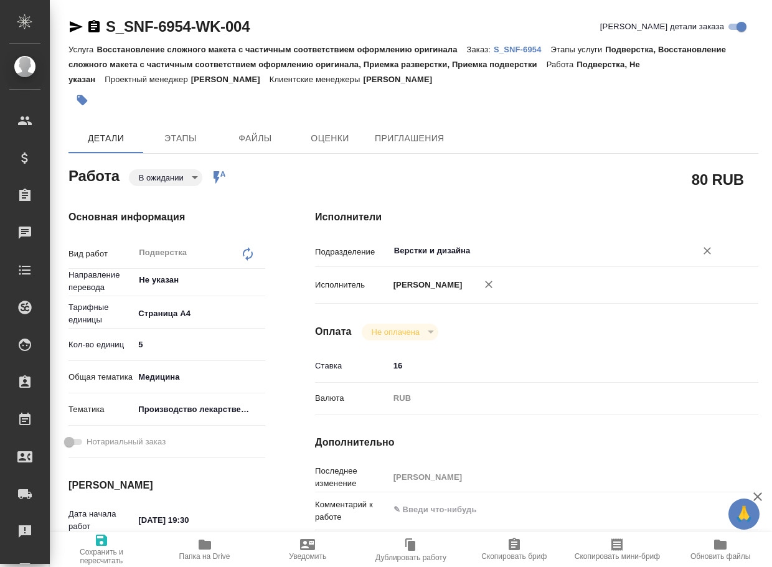
type textarea "x"
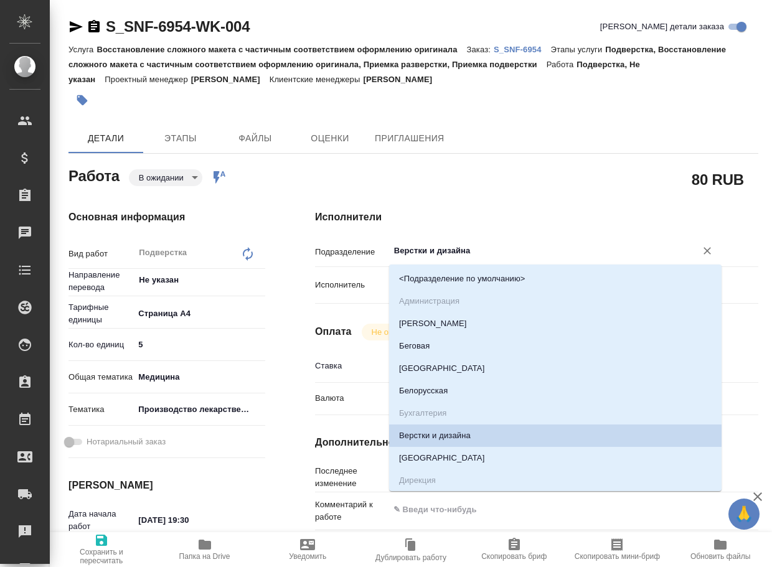
click at [493, 246] on input "Верстки и дизайна" at bounding box center [534, 250] width 283 height 15
type input "dt"
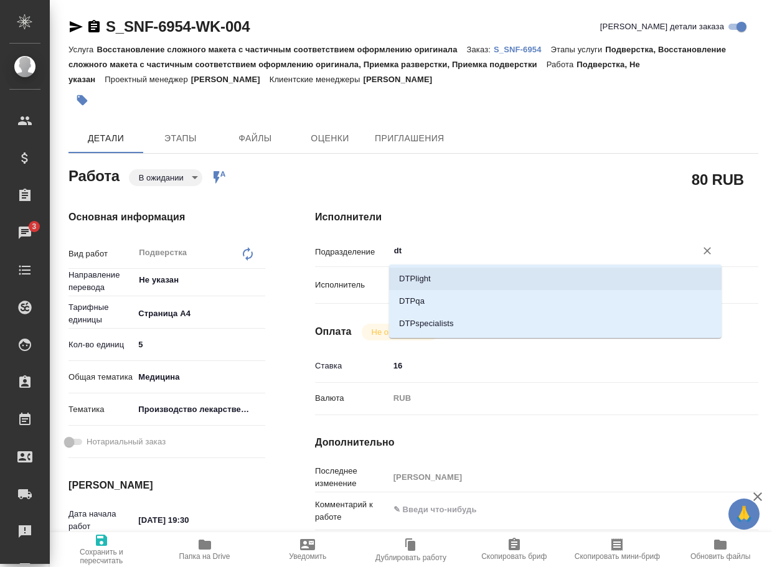
drag, startPoint x: 476, startPoint y: 275, endPoint x: 359, endPoint y: 309, distance: 121.8
click at [476, 275] on li "DTPlight" at bounding box center [555, 279] width 332 height 22
type textarea "x"
type input "DTPlight"
type textarea "x"
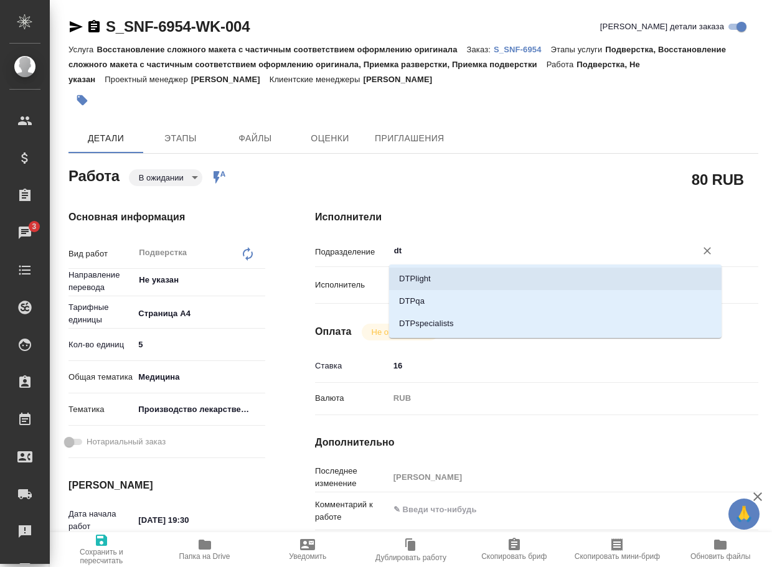
type textarea "x"
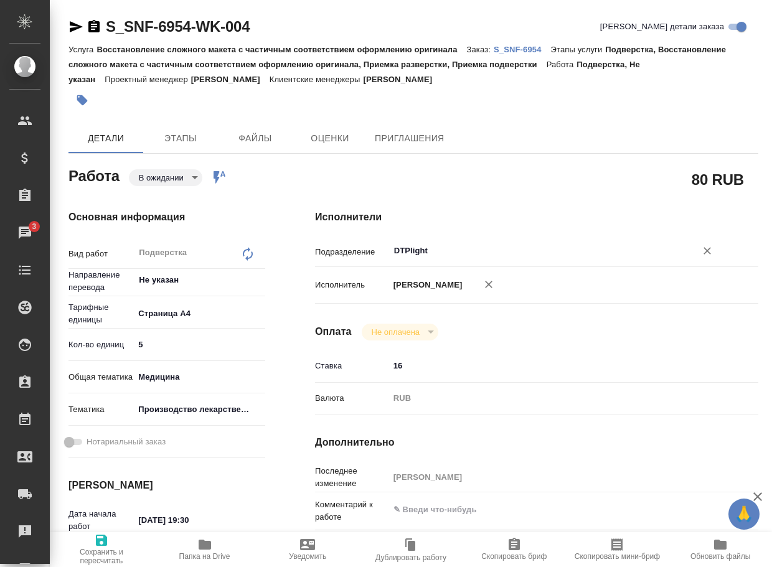
type input "DTPlight"
click at [90, 543] on span "Сохранить и пересчитать" at bounding box center [101, 549] width 88 height 32
type textarea "x"
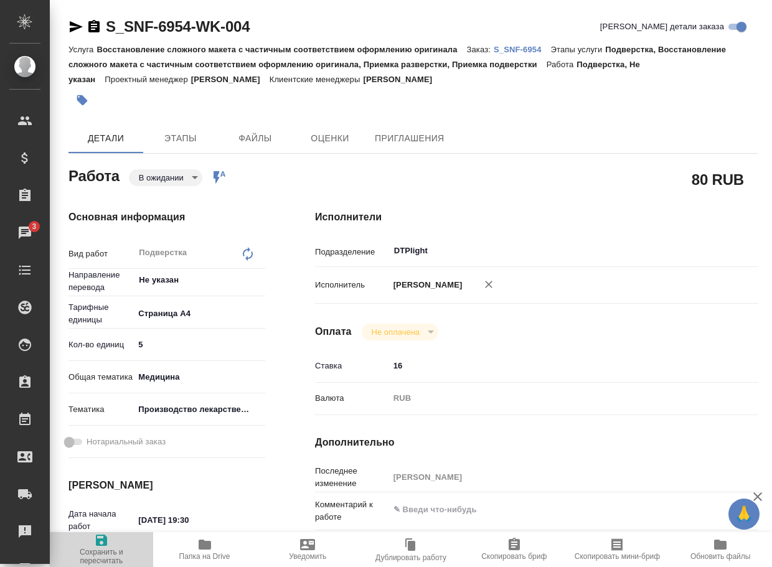
type textarea "x"
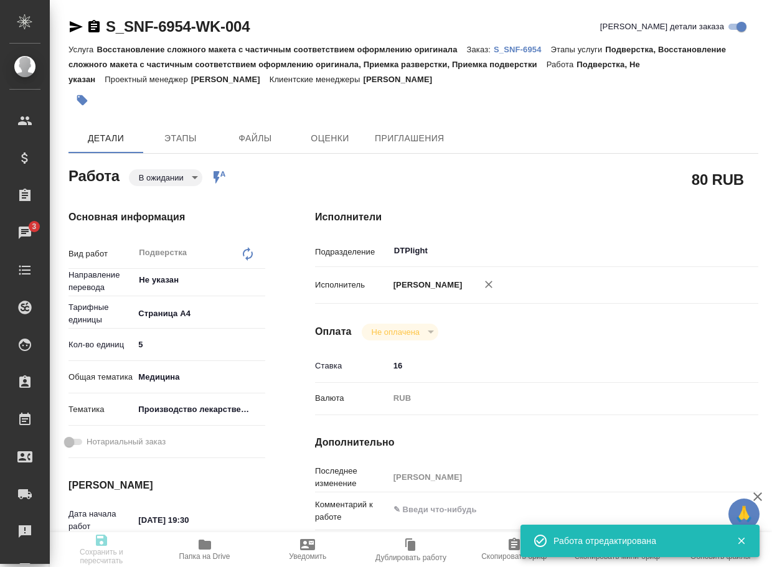
type textarea "x"
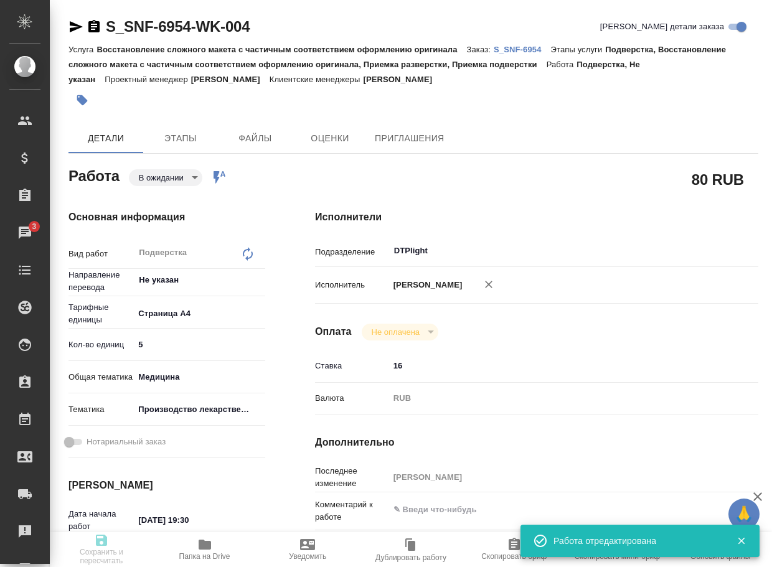
type input "pending"
type textarea "Подверстка"
type textarea "x"
type input "Не указан"
type input "5f036ec4e16dec2d6b59c8ff"
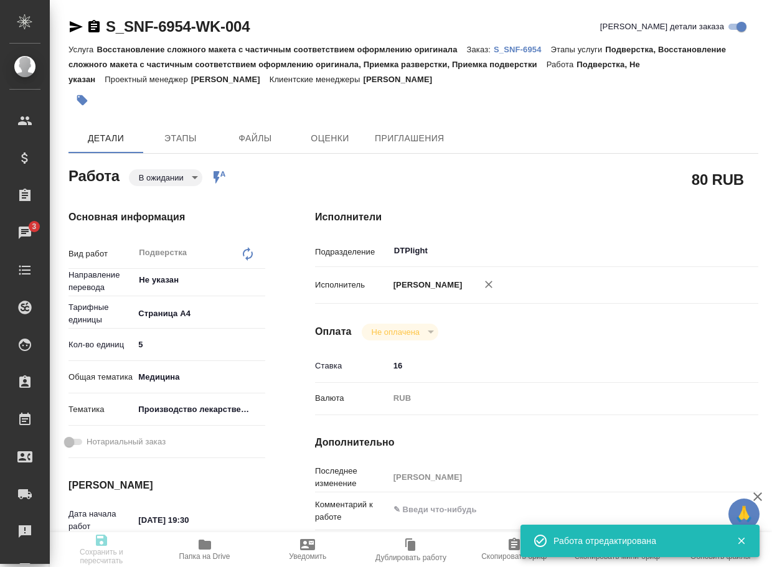
type input "5"
type input "med"
type input "614982fec5ecbb70f805293f"
type input "[DATE] 19:30"
type input "[DATE] 20:30"
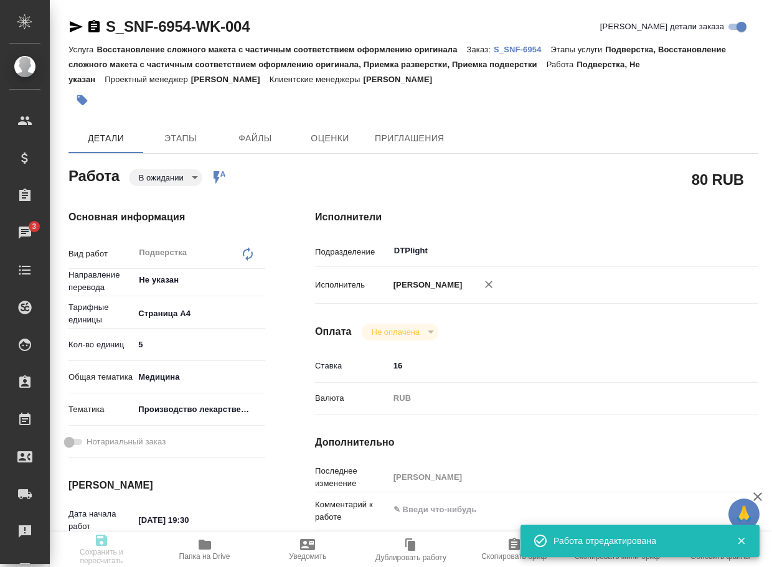
type input "10.10.2025 20:30"
type input "DTPlight"
type input "notPayed"
type input "16"
type input "RUB"
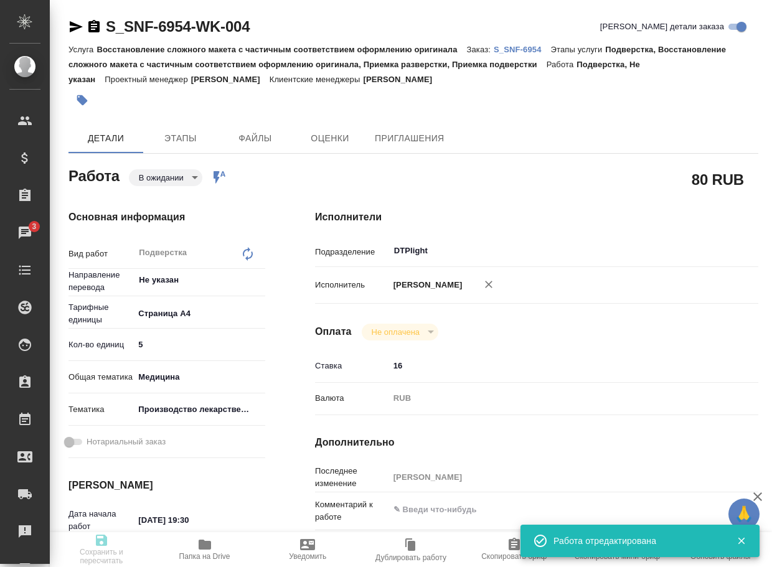
type input "[PERSON_NAME]"
type textarea "x"
type textarea "/Clients/Sanofi/Orders/S_SNF-6954/DTP/S_SNF-6954-WK-004"
type textarea "x"
type input "S_SNF-6954"
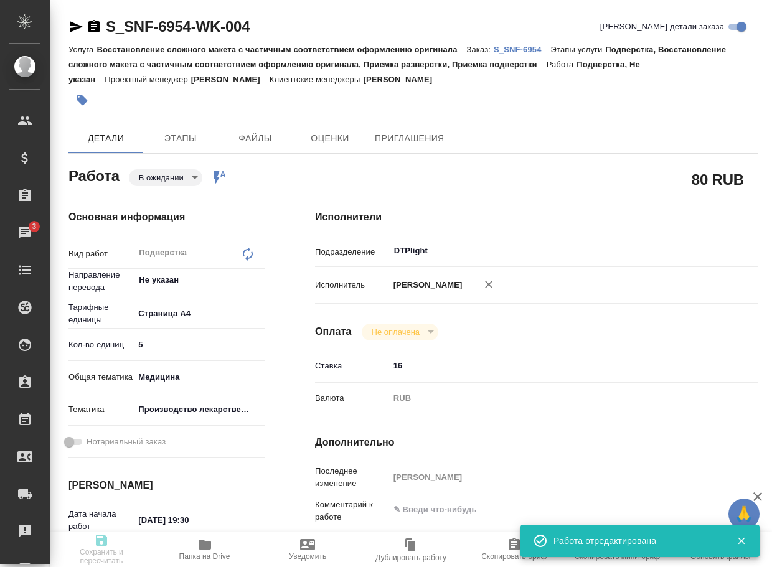
type input "E005894076"
type input "Восстановление сложного макета с частичным соответствием оформлению оригинала"
type input "Подверстка, Восстановление сложного макета с частичным соответствием оформлению…"
type input "Сайдашева Диляра"
type input "[PERSON_NAME]"
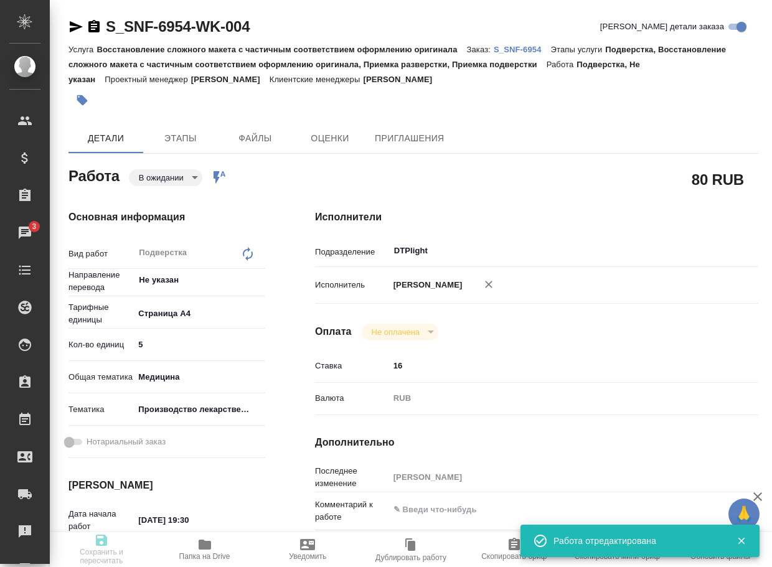
type input "/Clients/Sanofi/Orders/S_SNF-6954"
type textarea "x"
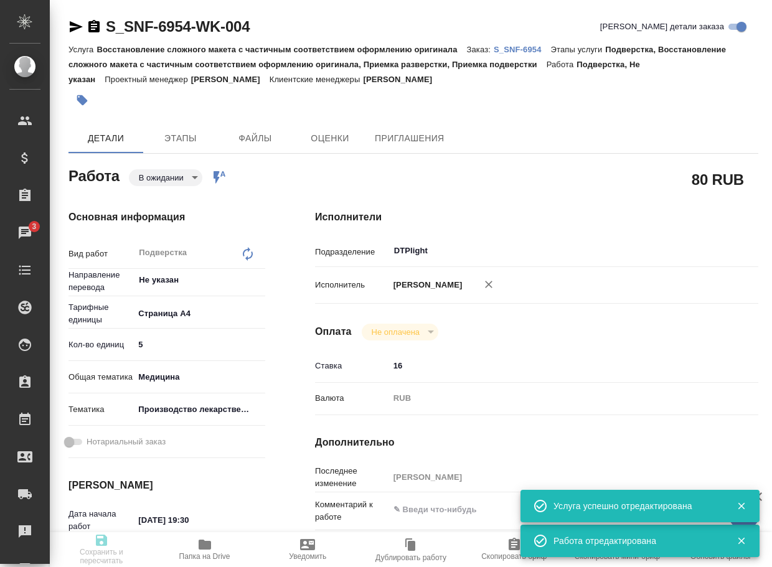
type textarea "x"
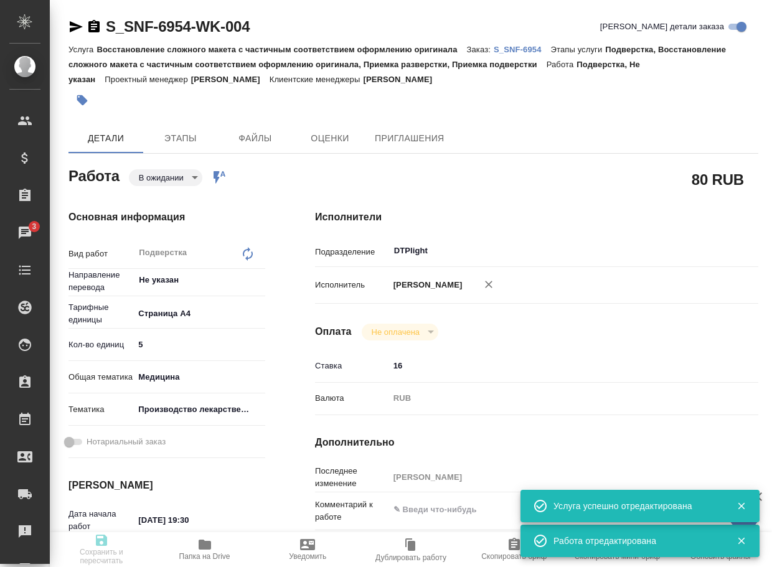
type textarea "x"
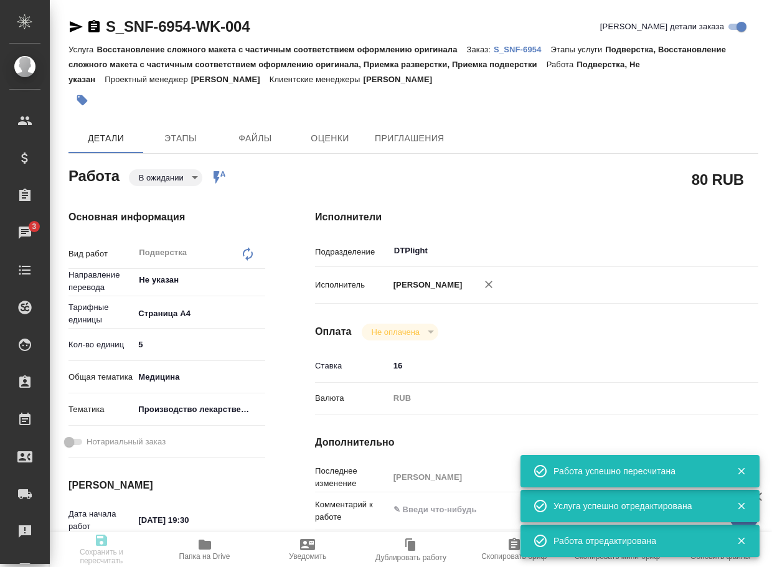
type input "pending"
type textarea "Подверстка"
type textarea "x"
type input "Не указан"
type input "5f036ec4e16dec2d6b59c8ff"
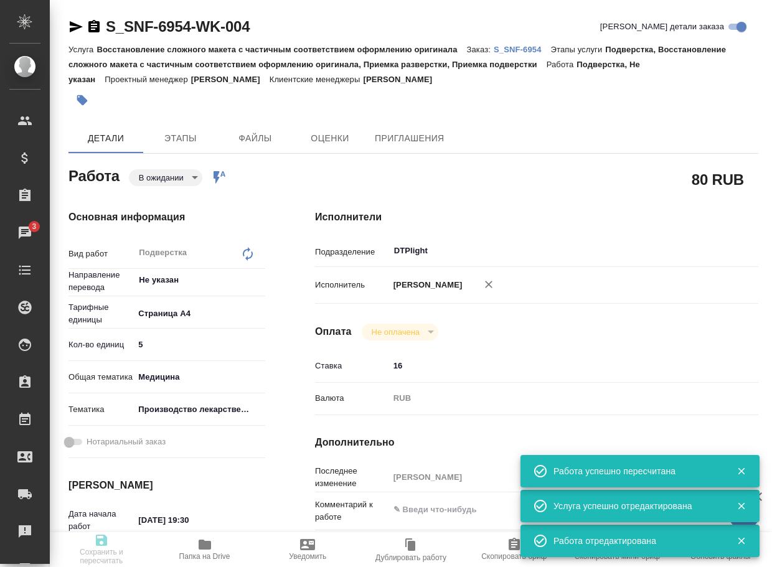
type input "5"
type input "med"
type input "614982fec5ecbb70f805293f"
type input "10.10.2025 19:30"
type input "10.10.2025 20:30"
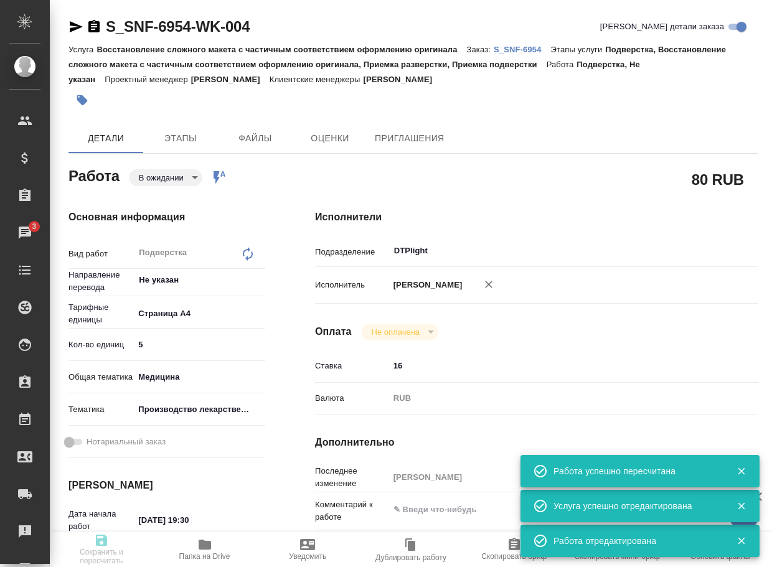
type input "10.10.2025 20:30"
type input "DTPlight"
type input "notPayed"
type input "16"
type input "RUB"
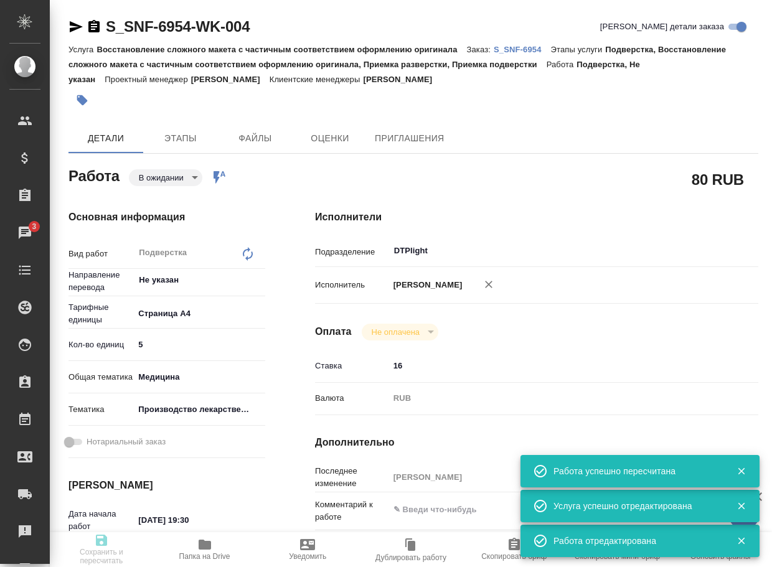
type input "[PERSON_NAME]"
type textarea "x"
type textarea "/Clients/Sanofi/Orders/S_SNF-6954/DTP/S_SNF-6954-WK-004"
type textarea "x"
type input "S_SNF-6954"
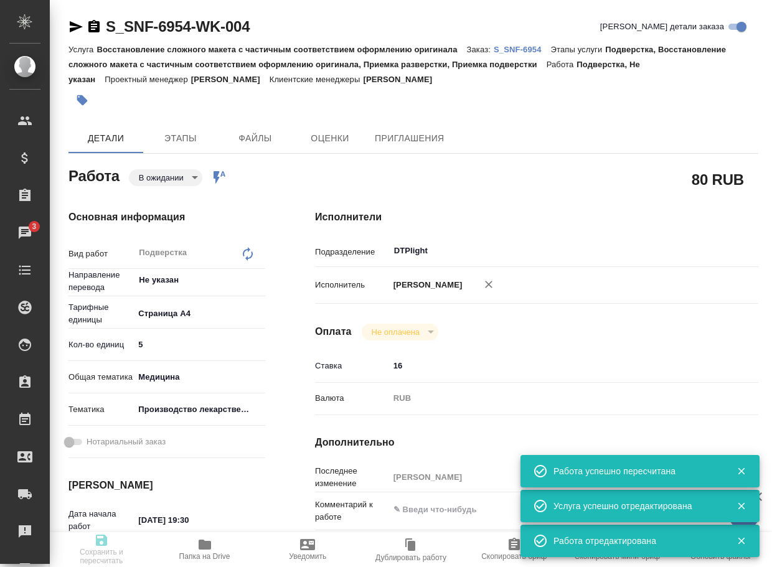
type input "E005894076"
type input "Восстановление сложного макета с частичным соответствием оформлению оригинала"
type input "Подверстка, Восстановление сложного макета с частичным соответствием оформлению…"
type input "Сайдашева Диляра"
type input "[PERSON_NAME]"
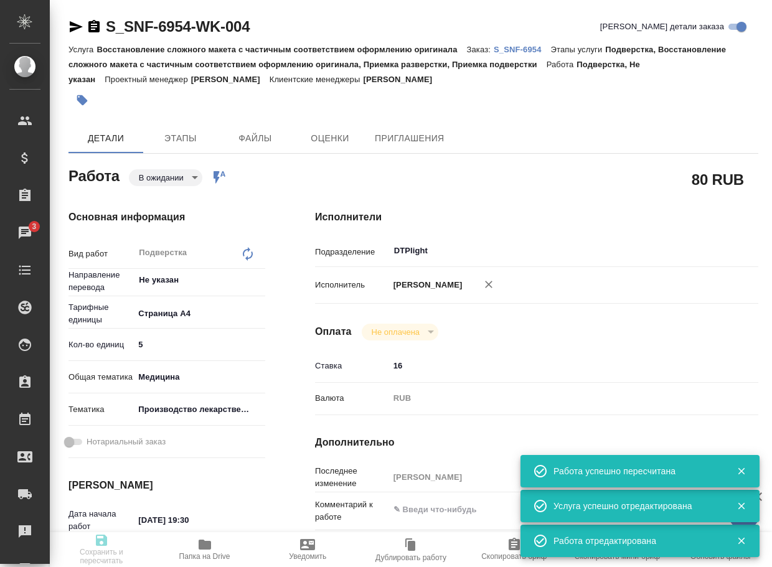
type input "/Clients/Sanofi/Orders/S_SNF-6954"
type textarea "x"
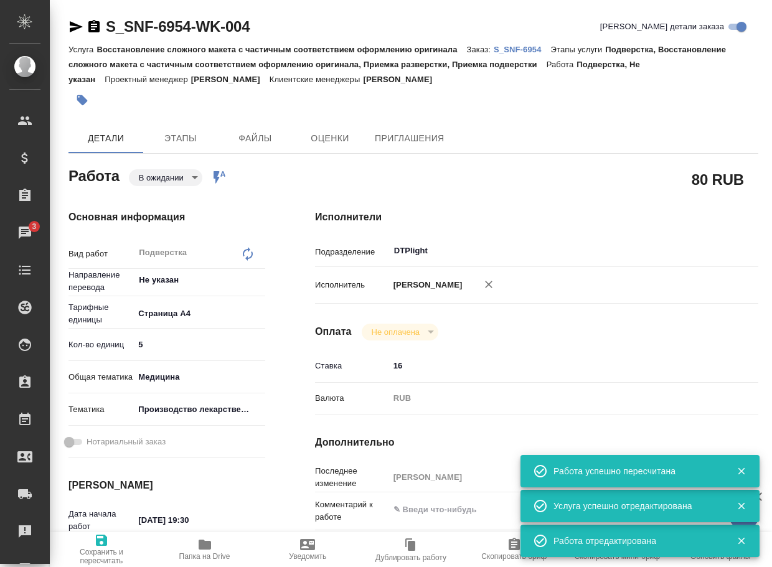
type textarea "x"
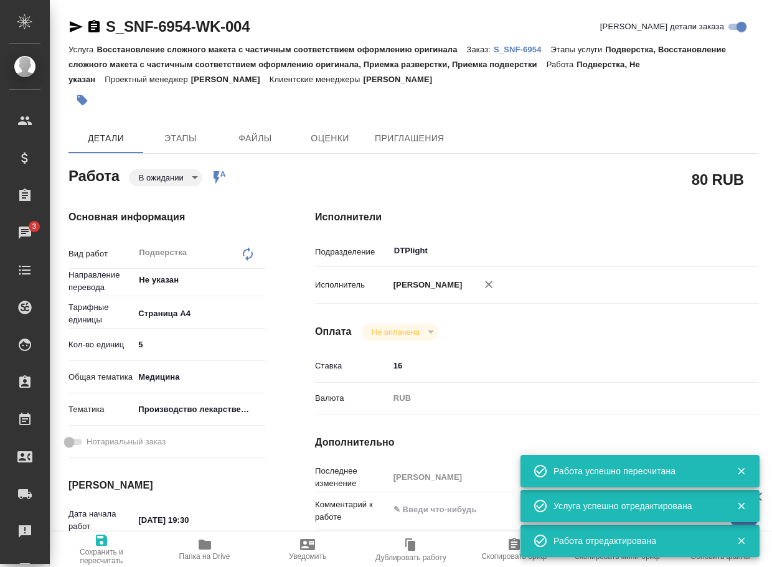
type textarea "x"
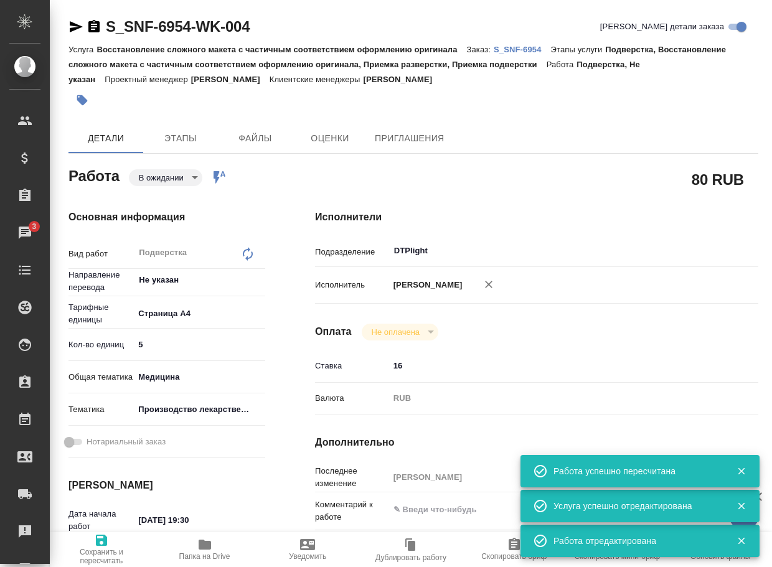
type textarea "x"
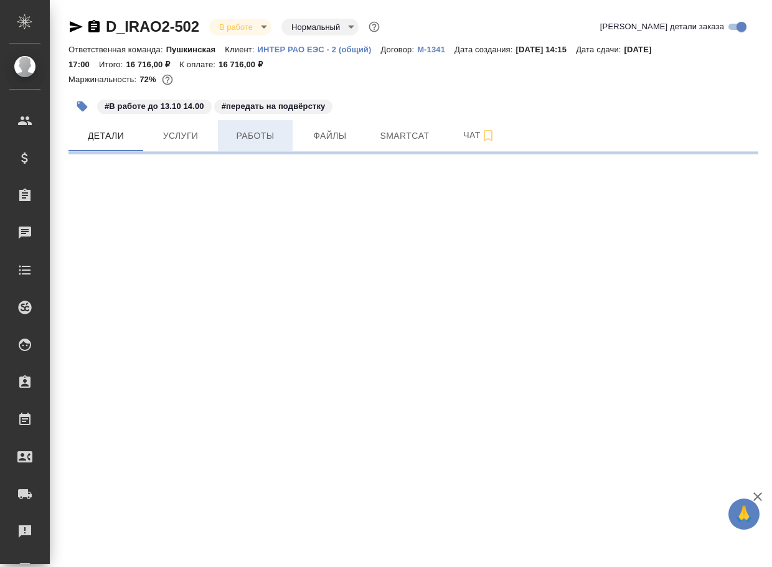
click at [259, 136] on span "Работы" at bounding box center [255, 136] width 60 height 16
select select "RU"
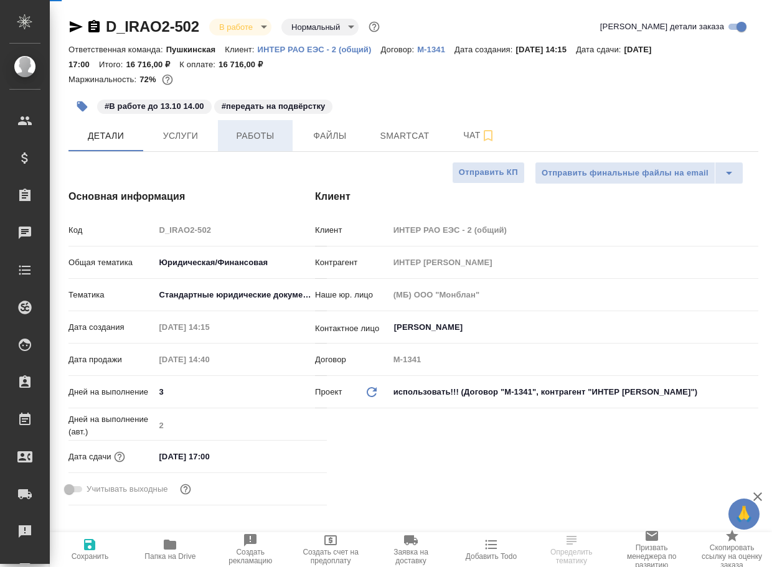
type textarea "x"
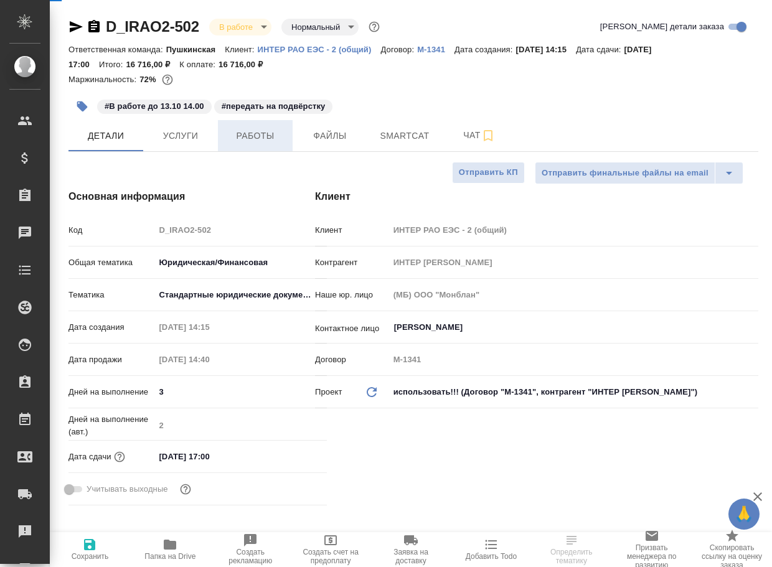
type textarea "x"
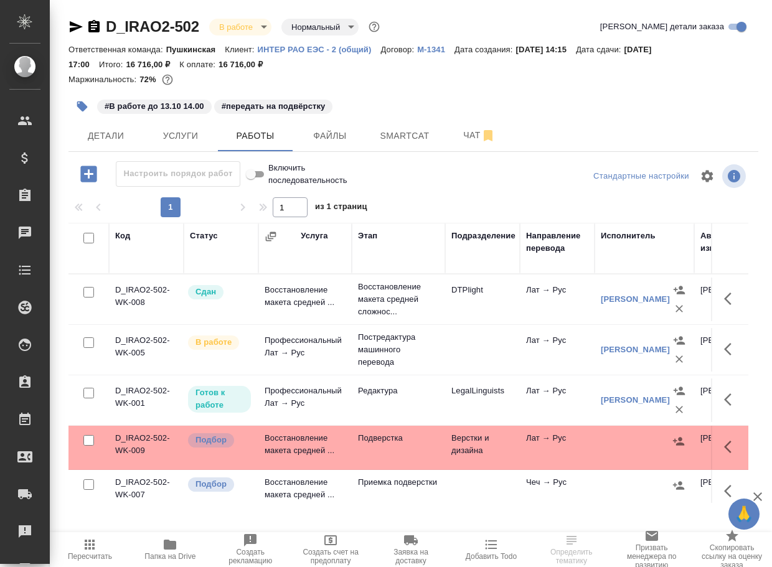
click at [384, 451] on td "Подверстка" at bounding box center [398, 448] width 93 height 44
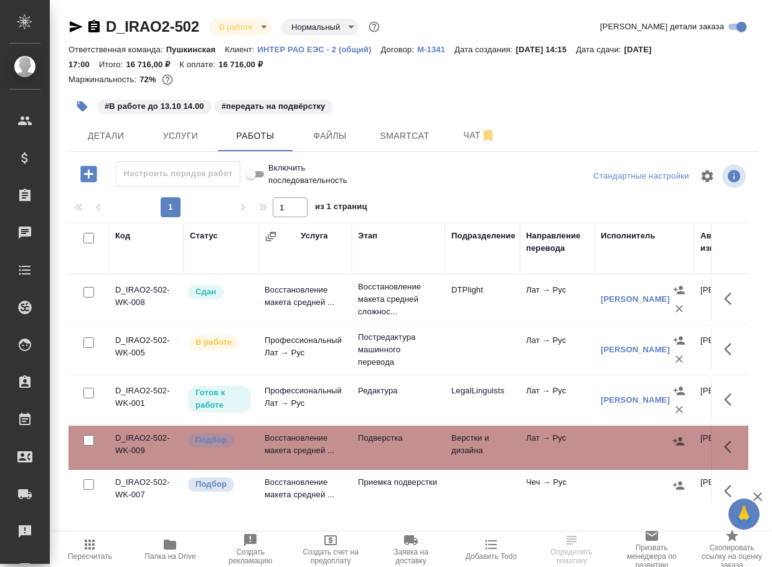
click at [384, 451] on td "Подверстка" at bounding box center [398, 448] width 93 height 44
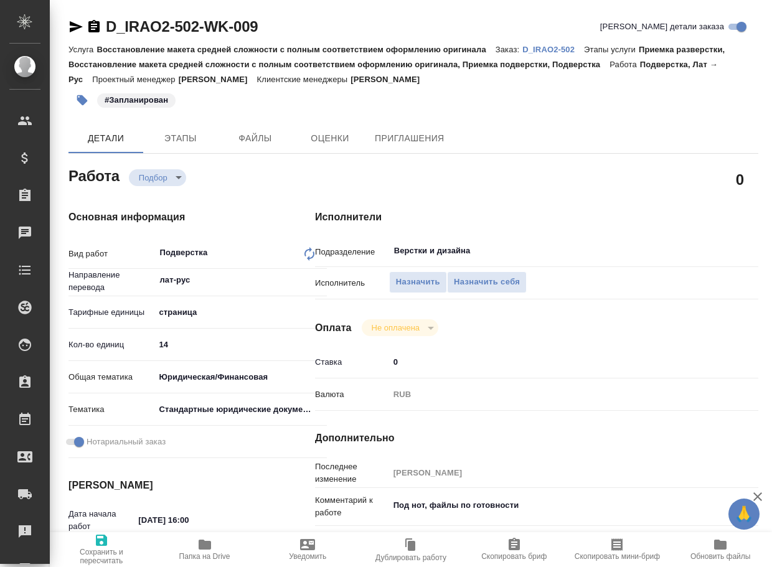
type textarea "x"
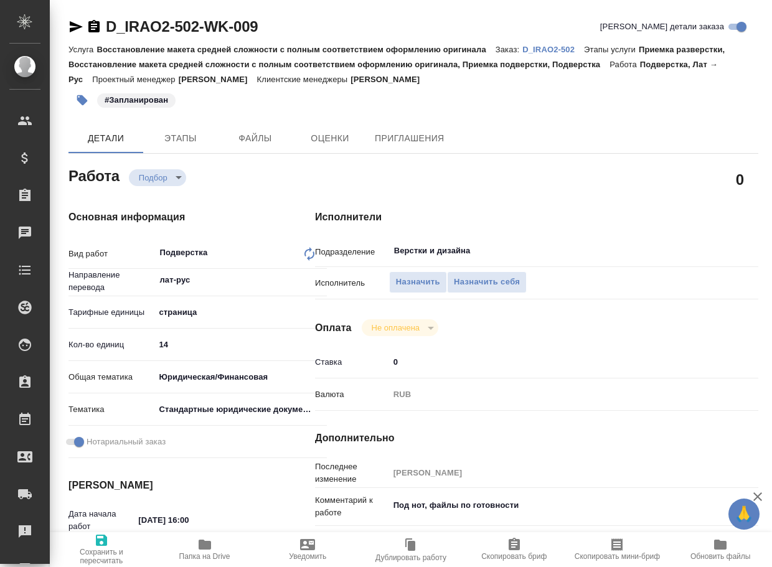
type textarea "x"
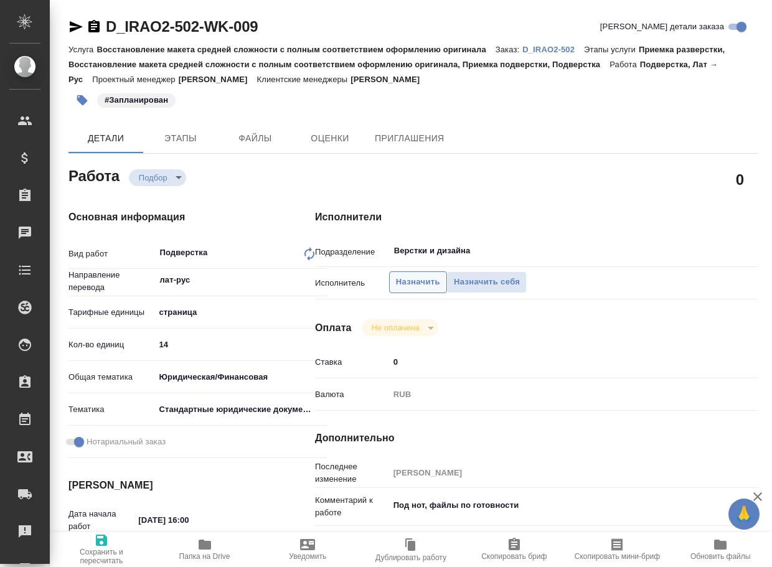
click at [421, 282] on span "Назначить" at bounding box center [418, 282] width 44 height 14
type textarea "x"
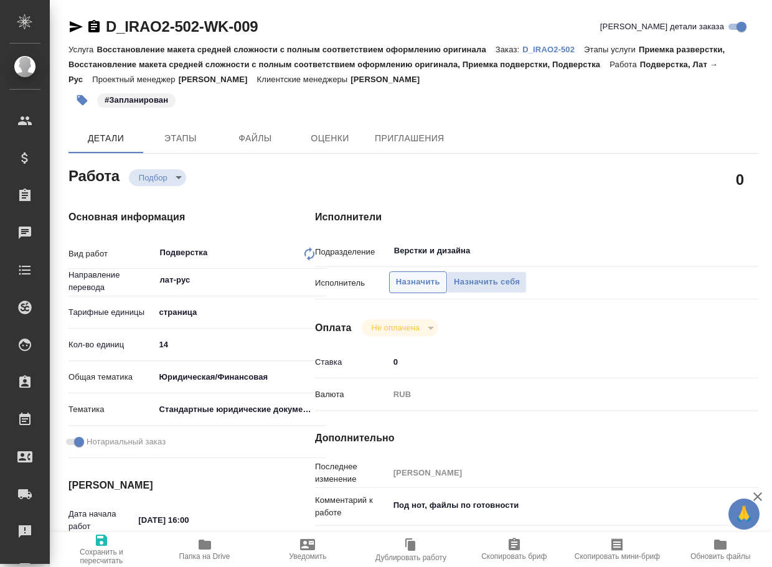
type textarea "x"
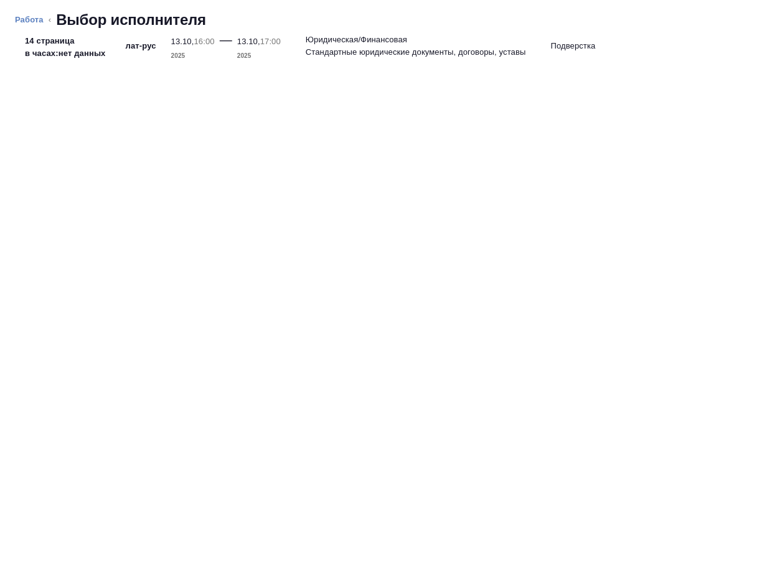
type textarea "x"
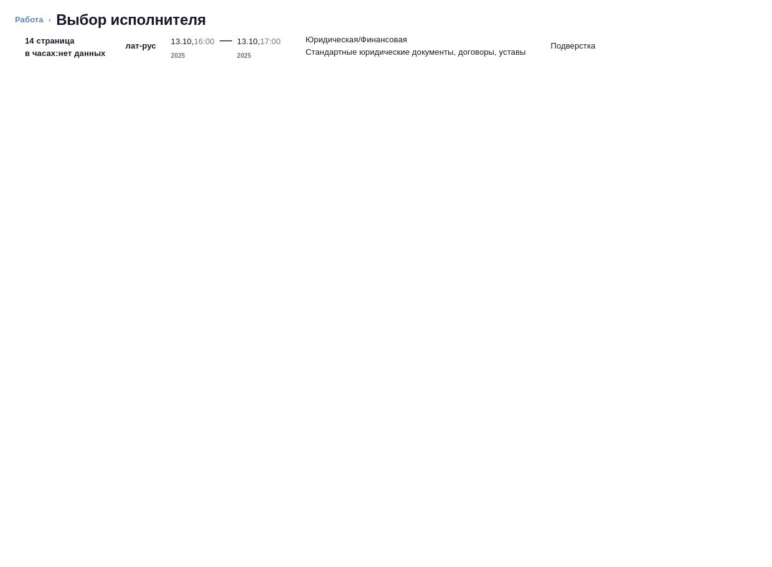
type textarea "x"
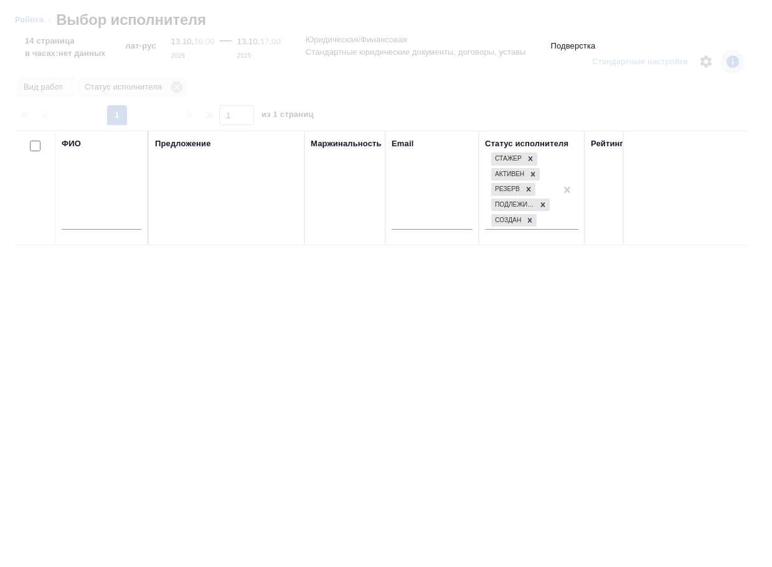
click at [124, 222] on input "text" at bounding box center [102, 222] width 80 height 16
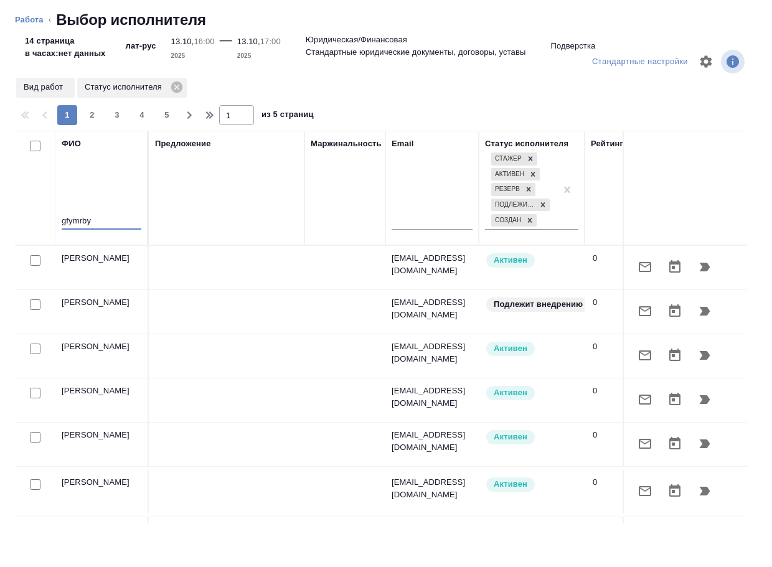
type input "gfymrbyf"
type textarea "x"
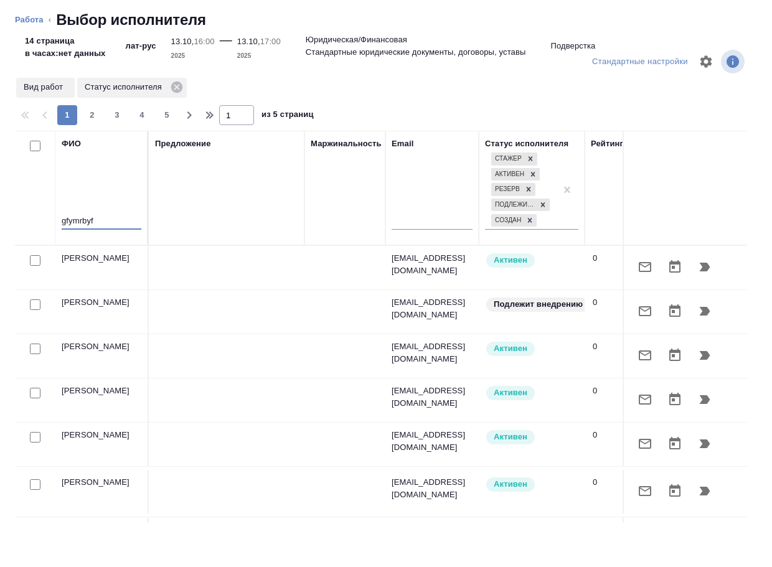
type textarea "x"
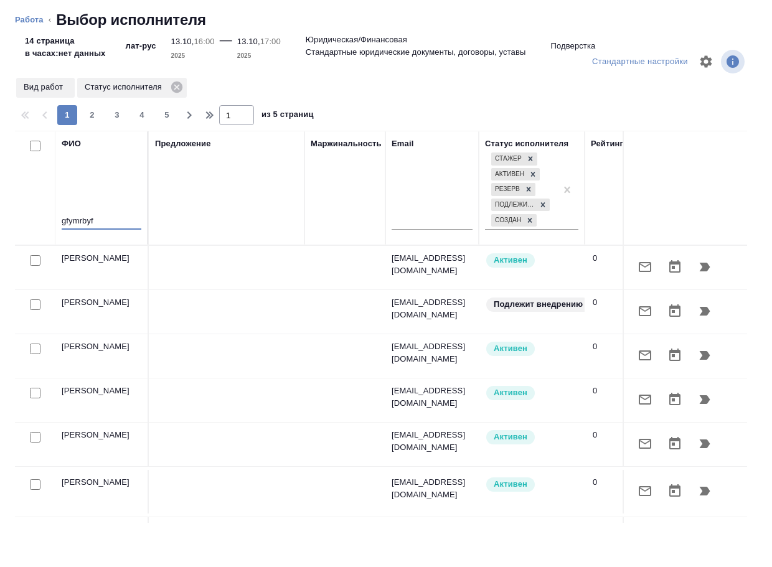
type textarea "x"
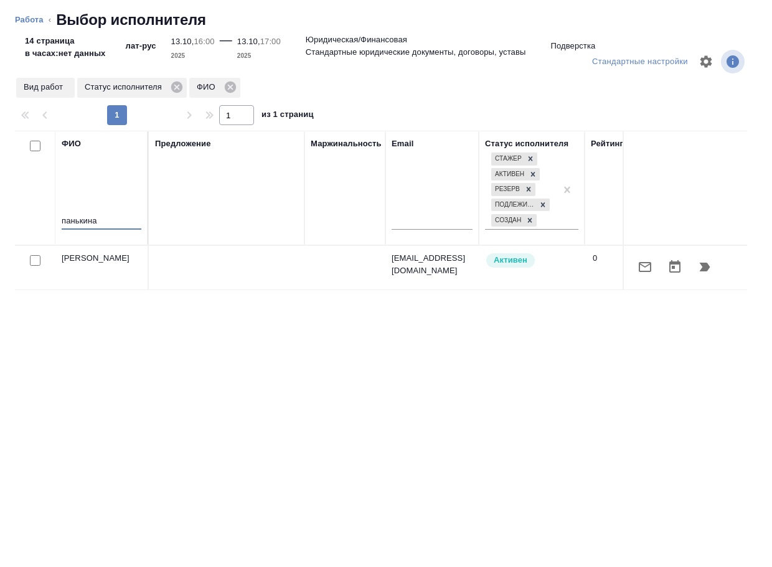
type input "панькина"
click at [705, 261] on icon "button" at bounding box center [704, 267] width 15 height 15
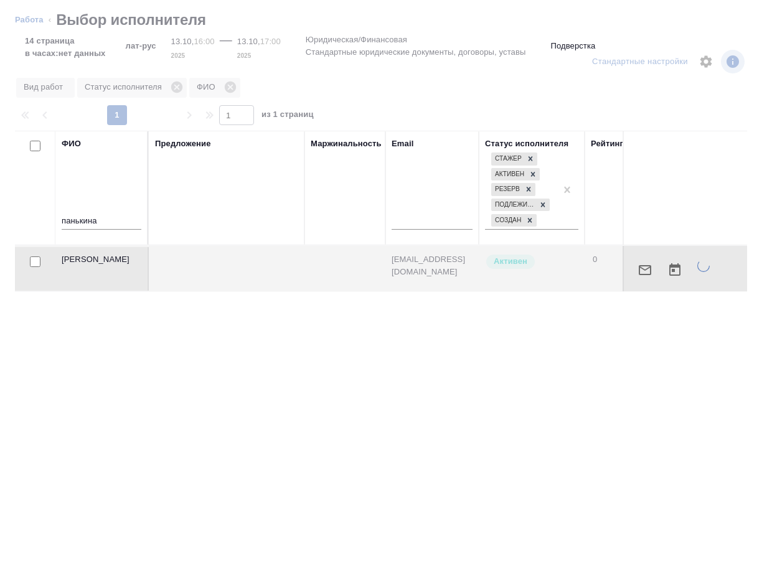
type textarea "x"
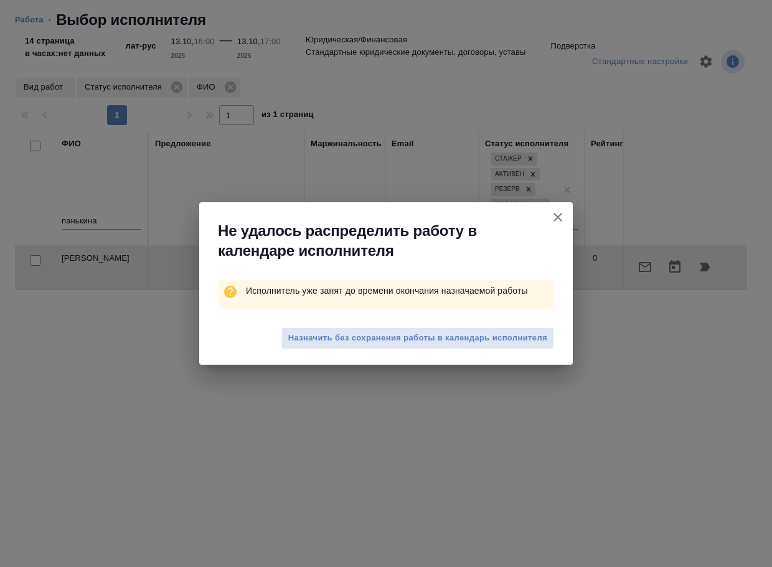
click at [502, 336] on span "Назначить без сохранения работы в календарь исполнителя" at bounding box center [417, 338] width 259 height 14
type textarea "x"
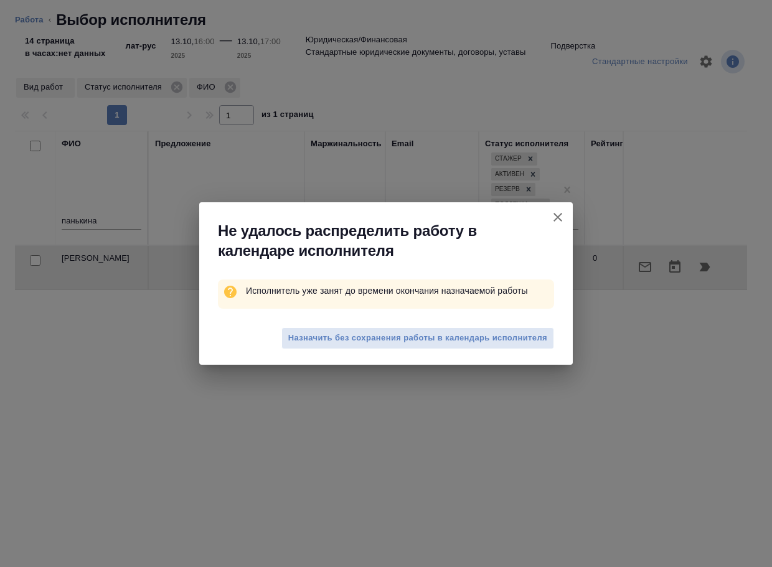
type textarea "x"
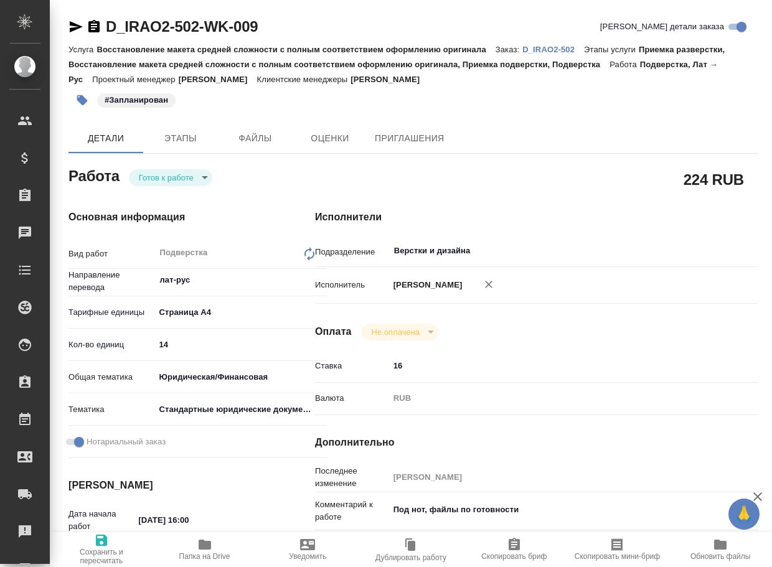
type textarea "x"
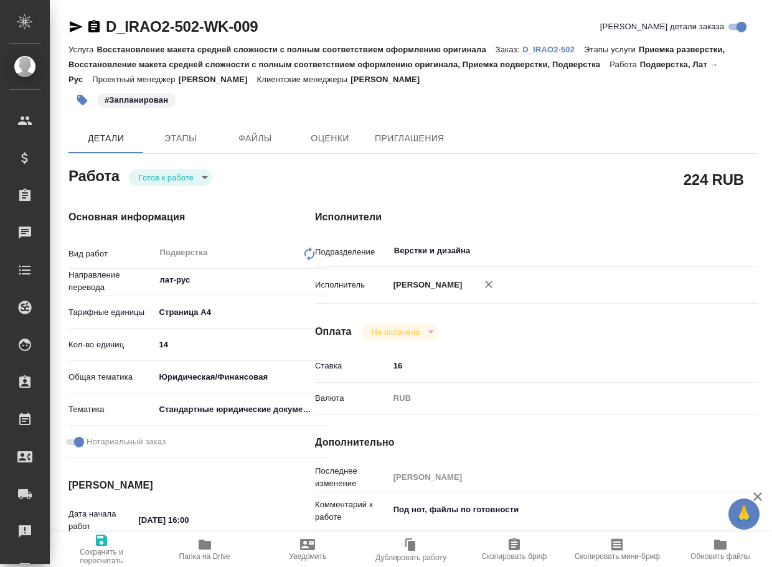
type textarea "x"
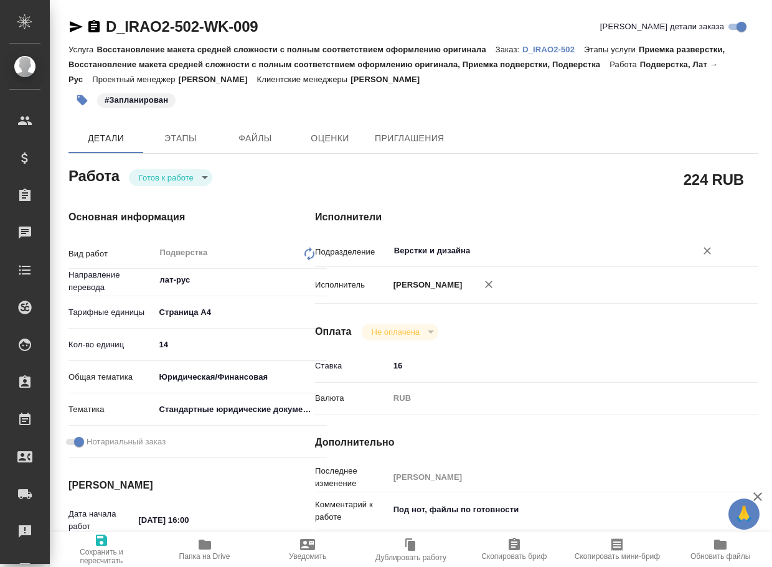
type textarea "x"
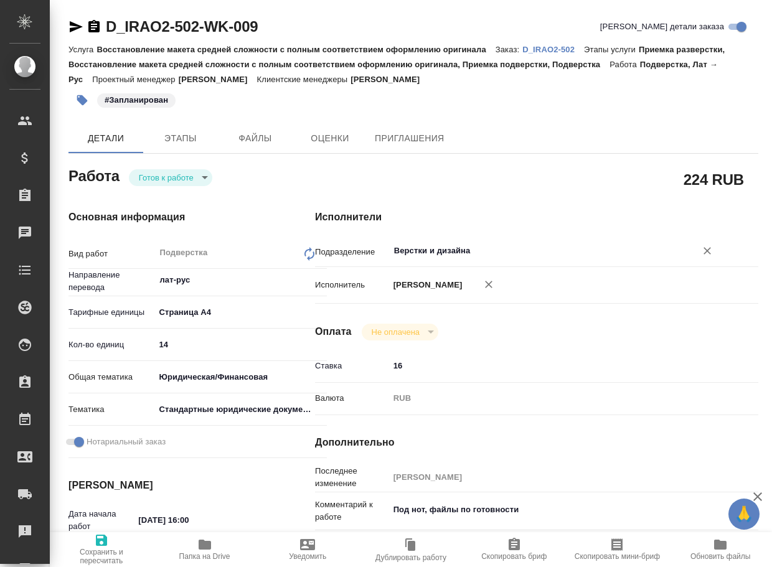
type textarea "x"
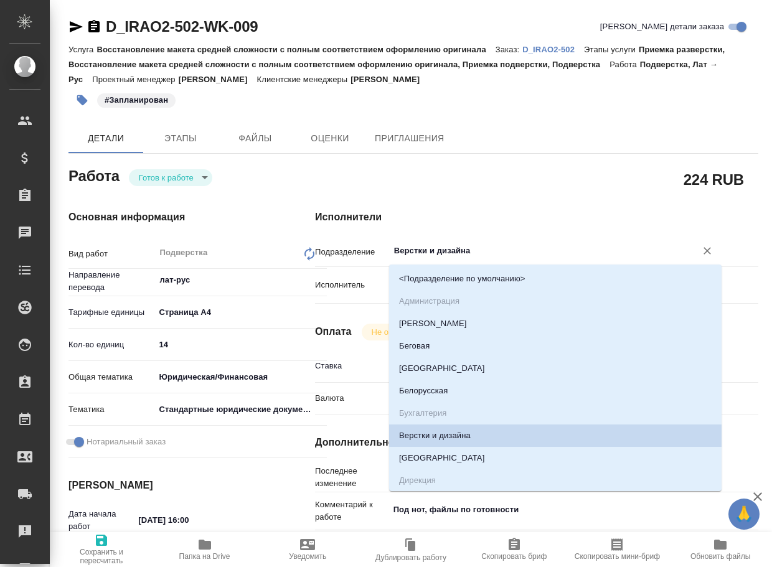
click at [482, 248] on input "Верстки и дизайна" at bounding box center [534, 250] width 283 height 15
type textarea "x"
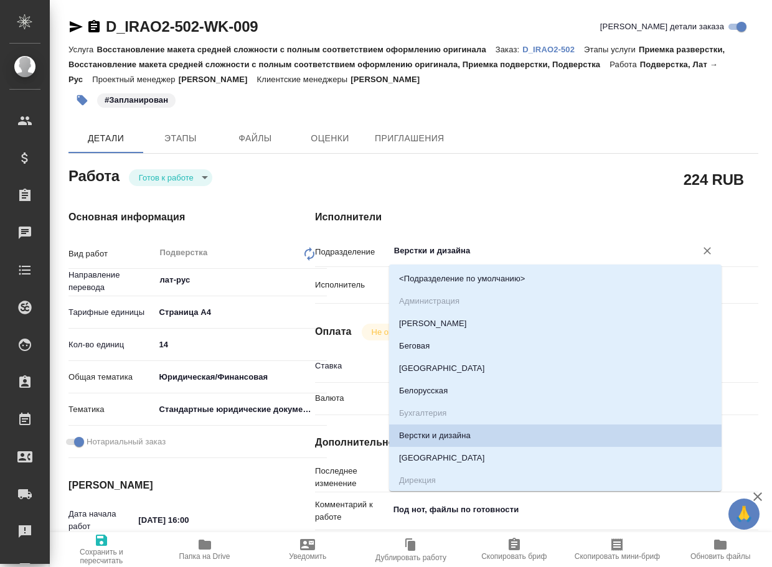
type textarea "x"
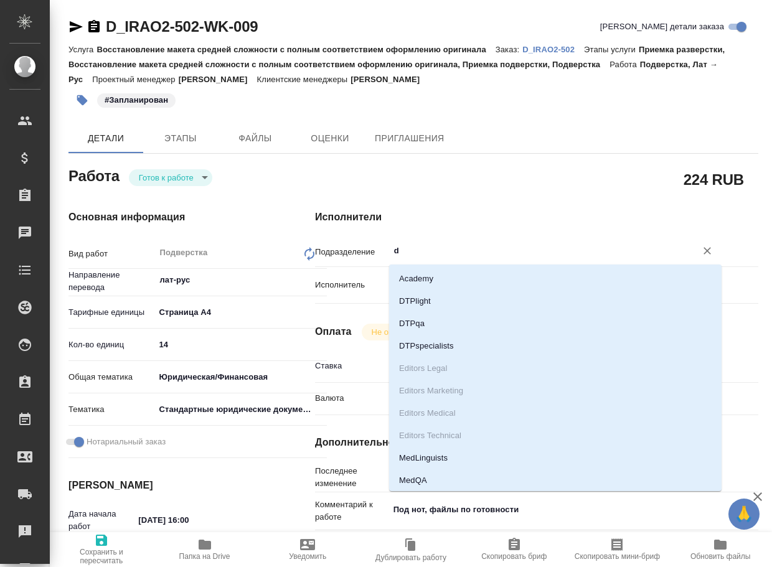
type input "dt"
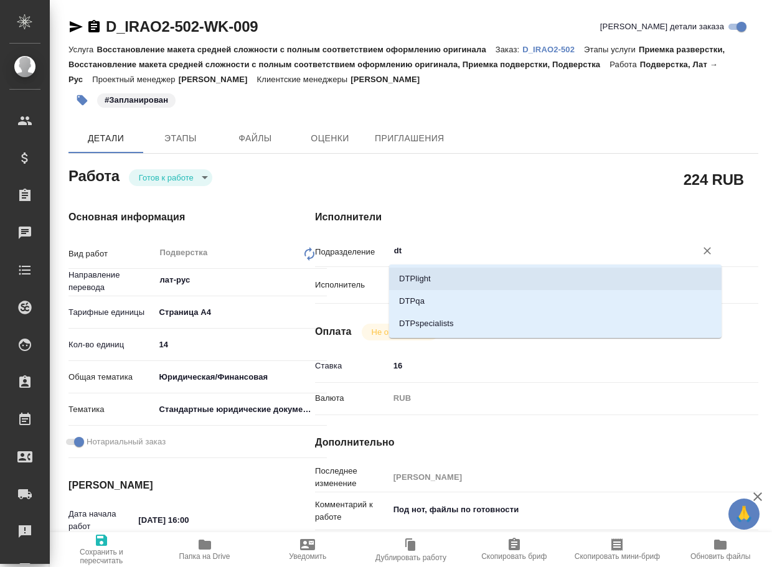
type textarea "x"
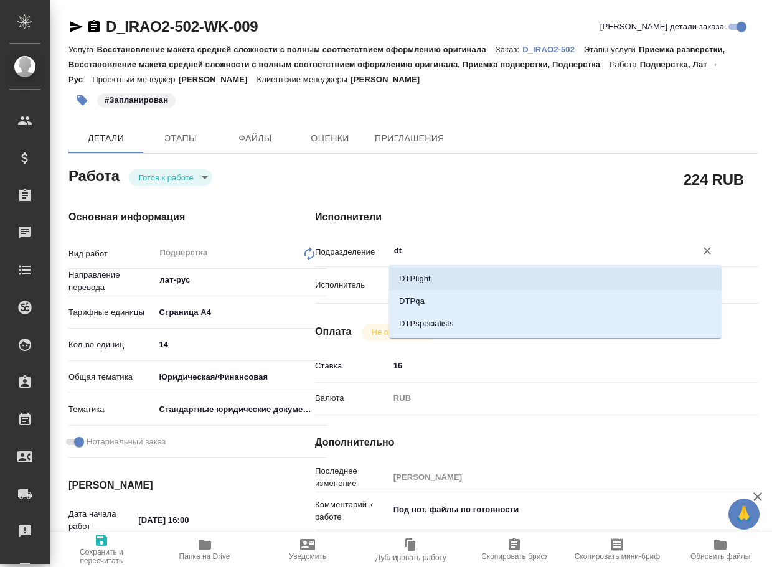
drag, startPoint x: 445, startPoint y: 278, endPoint x: 239, endPoint y: 326, distance: 211.5
click at [442, 278] on li "DTPlight" at bounding box center [555, 279] width 332 height 22
type textarea "x"
type input "DTPlight"
type textarea "x"
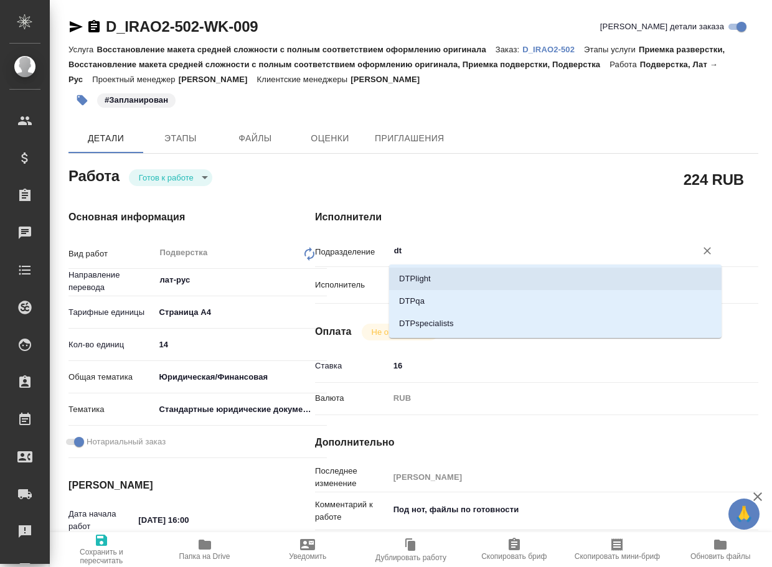
type textarea "x"
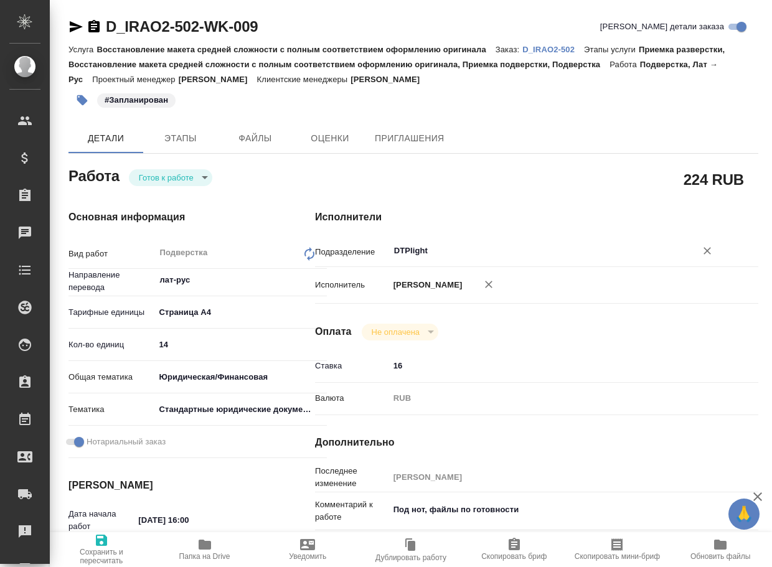
type input "DTPlight"
click at [103, 537] on icon "button" at bounding box center [101, 540] width 15 height 15
type textarea "x"
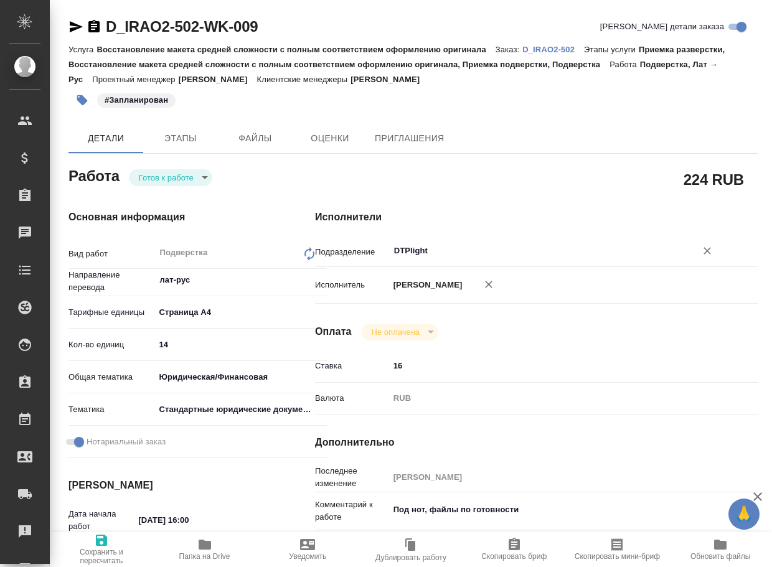
type textarea "x"
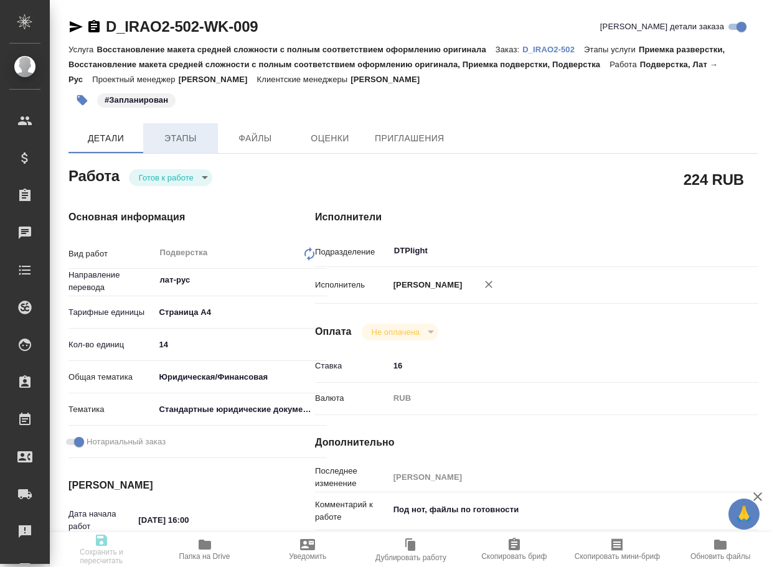
type textarea "x"
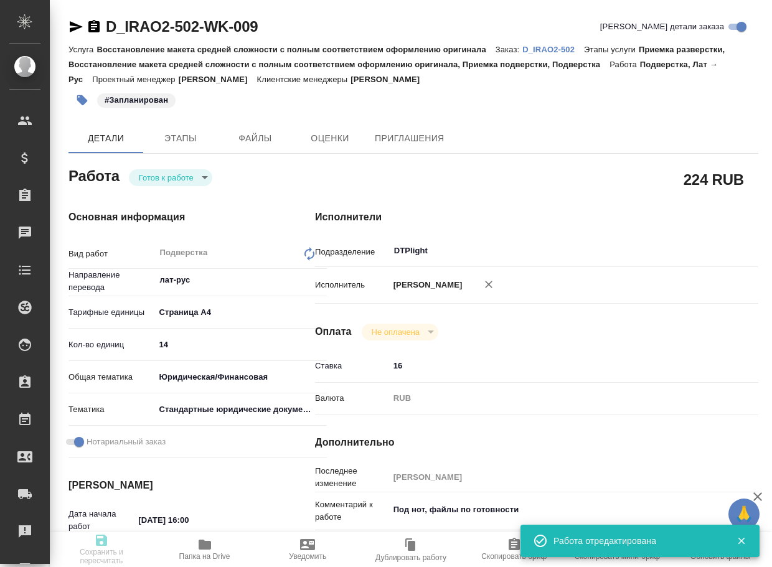
type textarea "x"
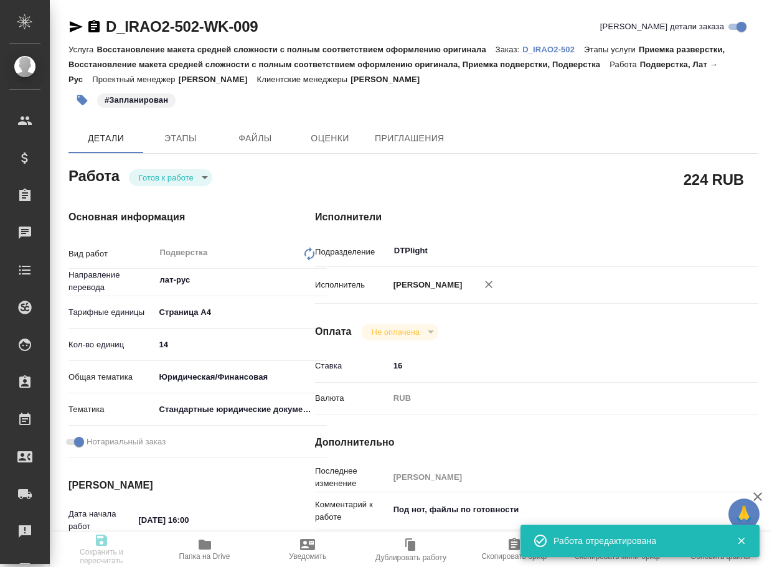
type textarea "x"
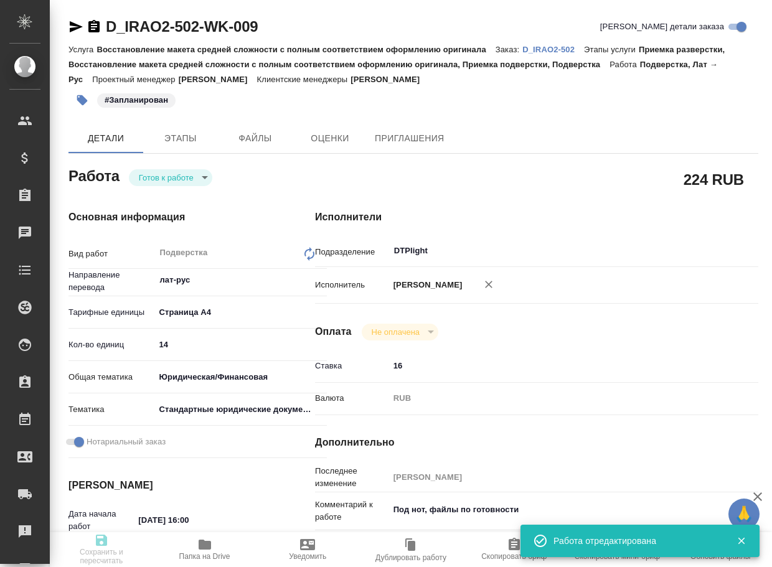
type input "readyForWork"
type textarea "Подверстка"
type textarea "x"
type input "лат-рус"
type input "5f036ec4e16dec2d6b59c8ff"
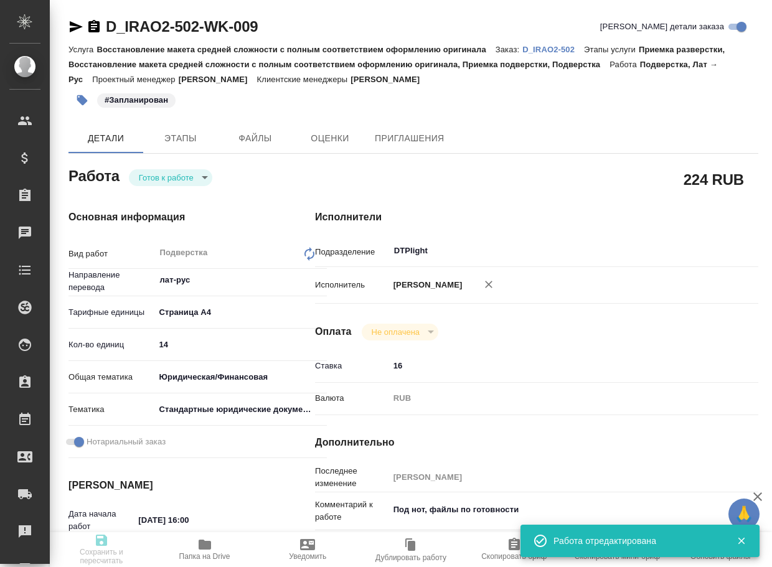
type input "14"
type input "yr-fn"
type input "5f647205b73bc97568ca66bf"
checkbox input "true"
type input "13.10.2025 16:00"
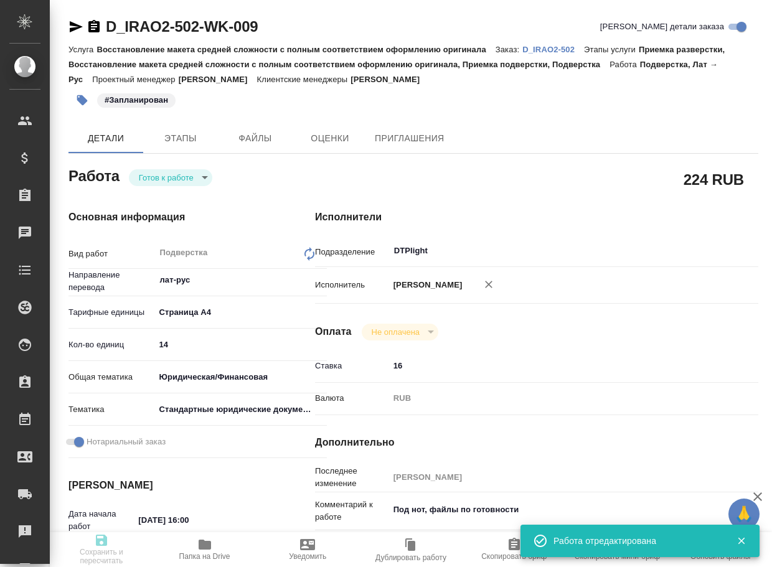
type input "13.10.2025 17:00"
type input "DTPlight"
type input "notPayed"
type input "16"
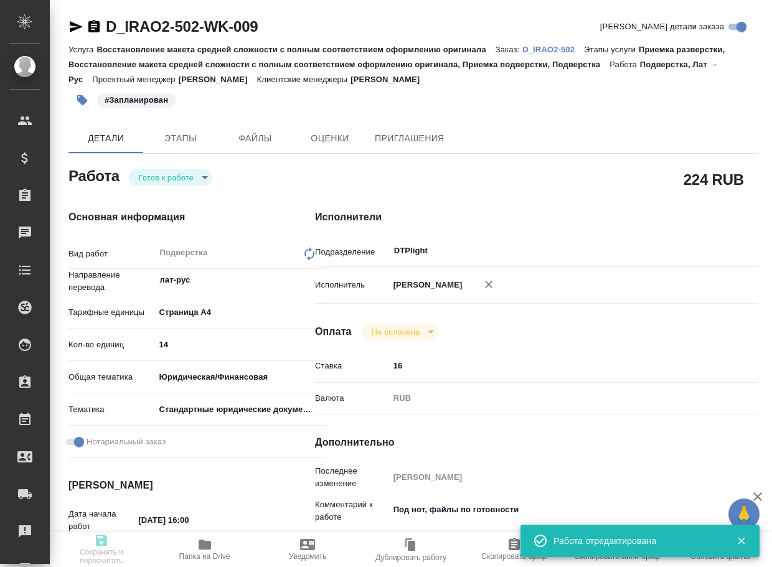
type input "RUB"
type input "[PERSON_NAME]"
type textarea "Под нот, файлы по готовности"
type textarea "x"
type textarea "/Clients/INTER RAO 2/Orders/D_IRAO2-502/DTP/D_IRAO2-502-WK-009"
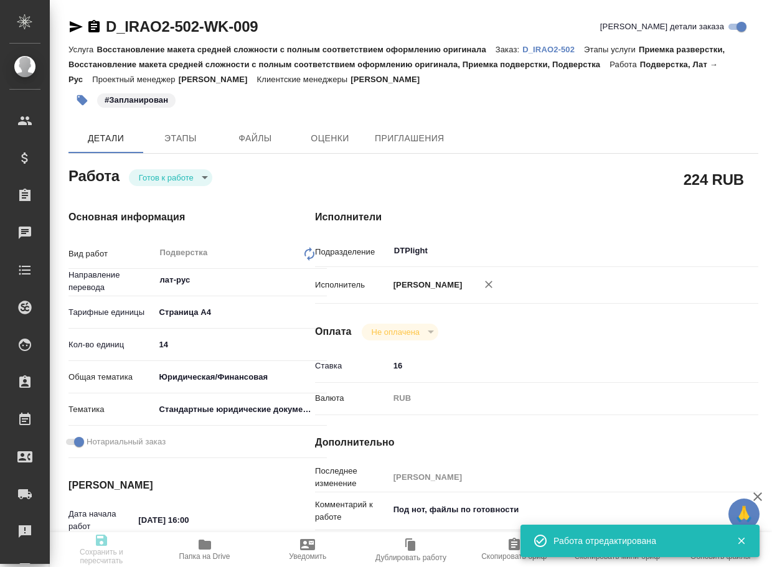
type textarea "x"
type input "D_IRAO2-502"
type input "Восстановление макета средней сложности с полным соответствием оформлению ориги…"
type input "Приемка разверстки, Восстановление макета средней сложности с полным соответств…"
type input "Давыдова Елена"
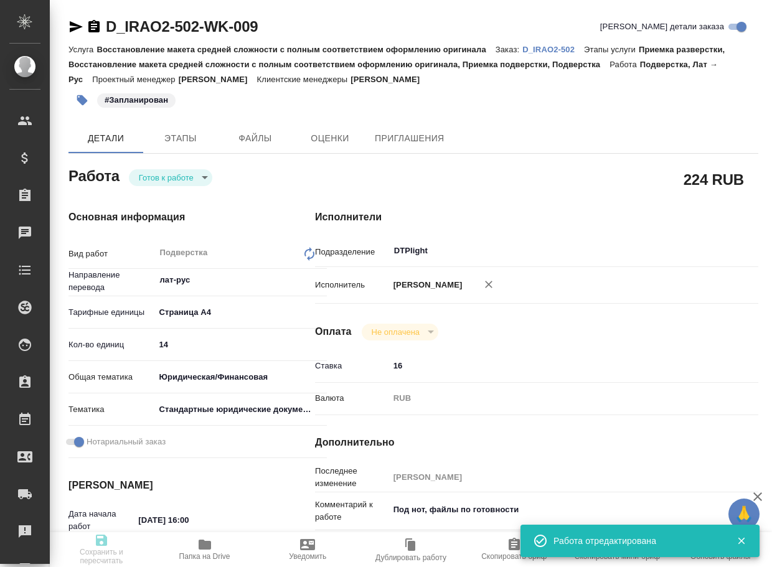
type input "[PERSON_NAME]"
type input "/Clients/INTER RAO 2/Orders/D_IRAO2-502"
type input "https://drive.awatera.com/s/sAtdCJZDLCjQNpk"
type textarea "x"
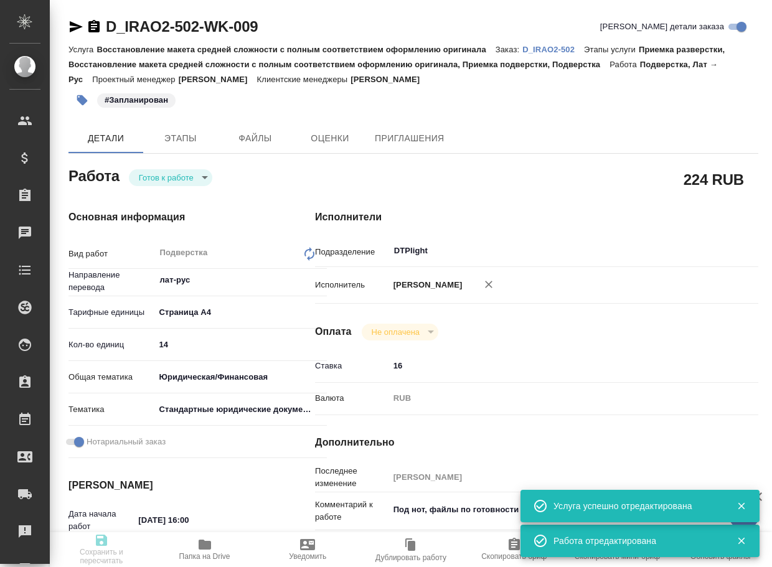
type textarea "x"
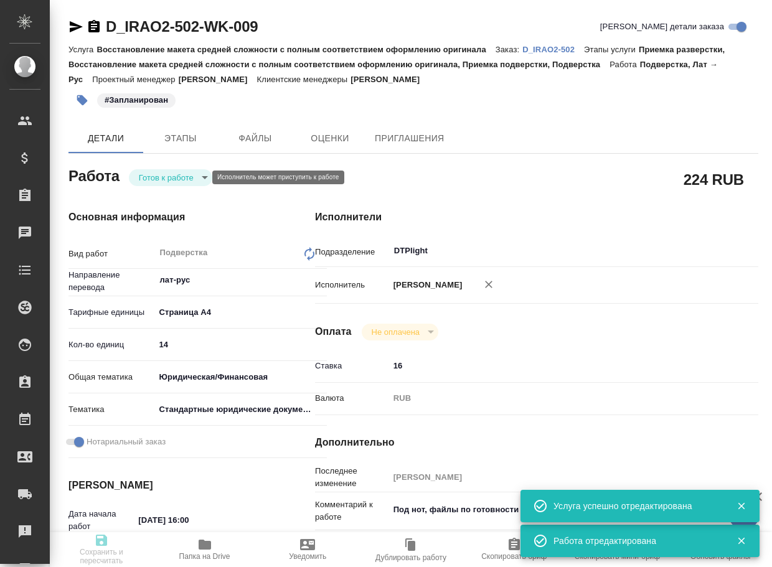
type textarea "x"
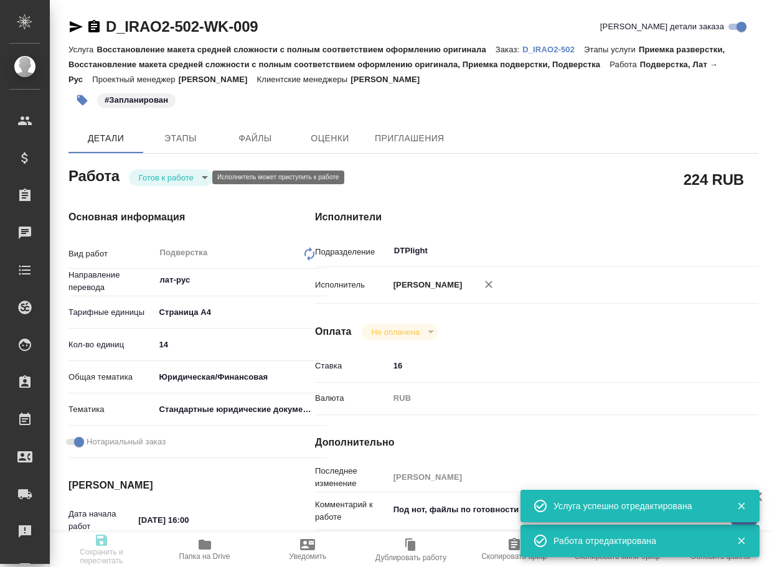
type textarea "x"
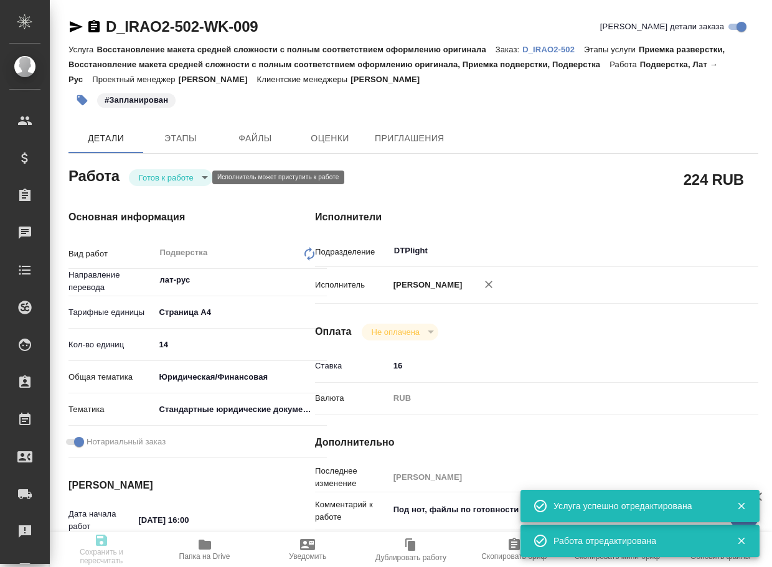
click at [194, 181] on body "🙏 .cls-1 fill:#fff; AWATERA Arsenyeva Vera Клиенты Спецификации Заказы Чаты Tod…" at bounding box center [386, 283] width 772 height 567
type textarea "x"
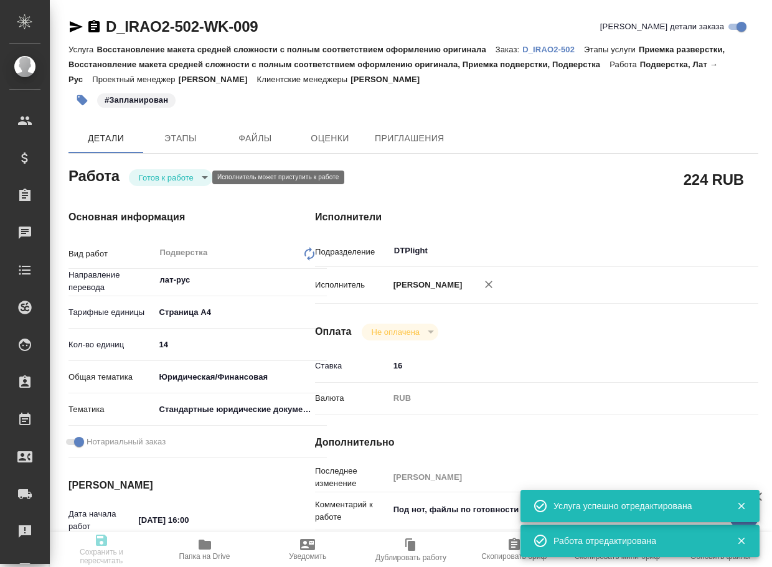
type textarea "x"
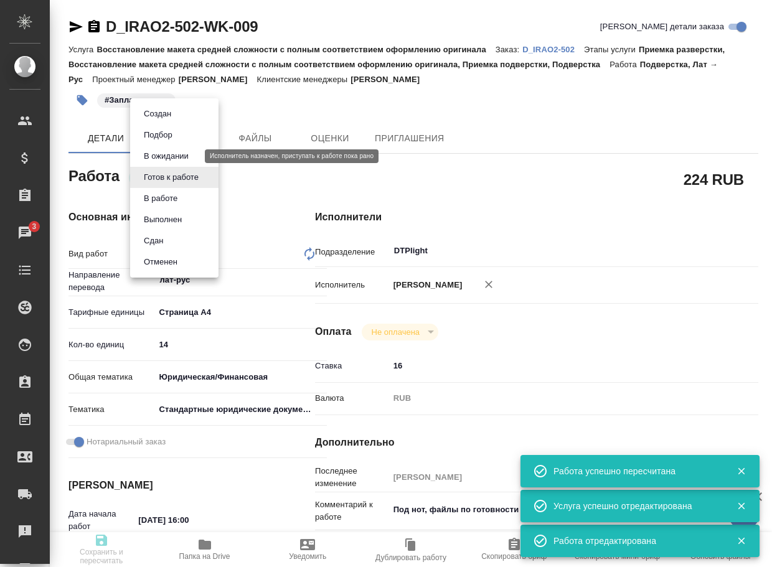
click at [168, 155] on button "В ожидании" at bounding box center [166, 156] width 52 height 14
type textarea "Подверстка"
type textarea "x"
type input "лат-рус"
type input "5f036ec4e16dec2d6b59c8ff"
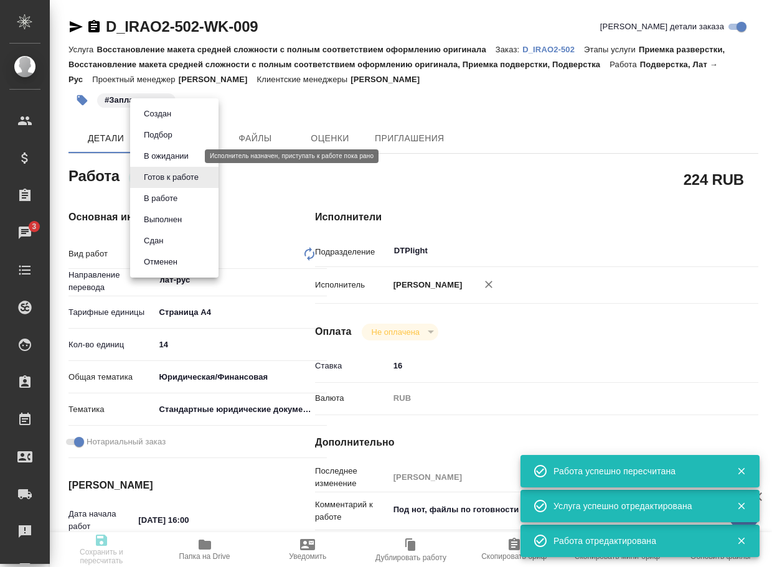
type input "14"
type input "yr-fn"
type input "5f647205b73bc97568ca66bf"
checkbox input "true"
type input "13.10.2025 16:00"
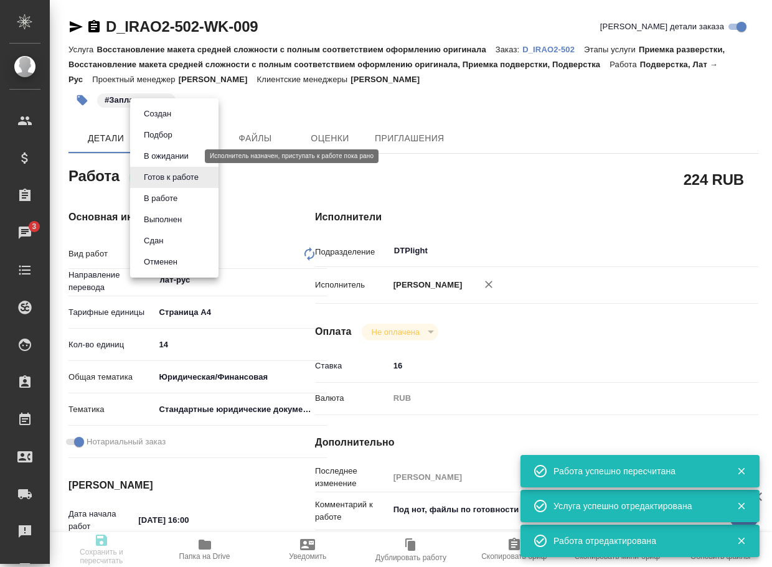
type input "13.10.2025 17:00"
type input "DTPlight"
type input "notPayed"
type input "16"
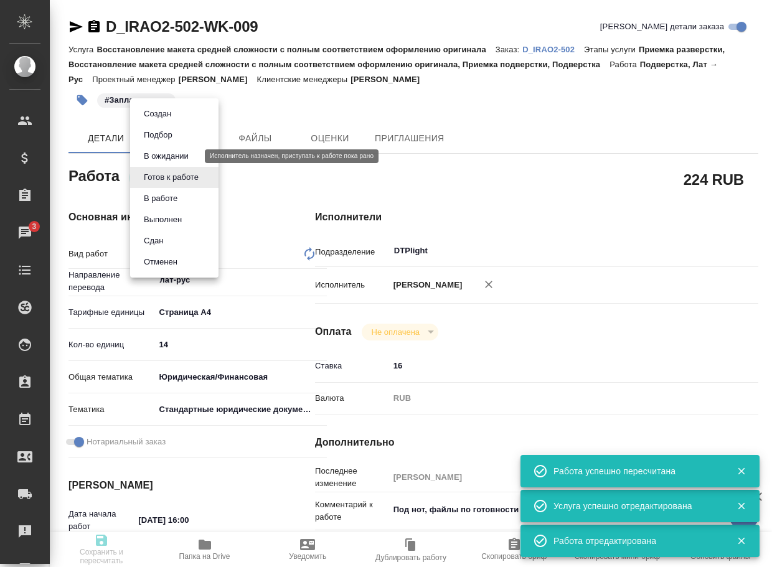
type input "RUB"
type input "[PERSON_NAME]"
type textarea "Под нот, файлы по готовности"
type textarea "x"
type textarea "/Clients/INTER RAO 2/Orders/D_IRAO2-502/DTP/D_IRAO2-502-WK-009"
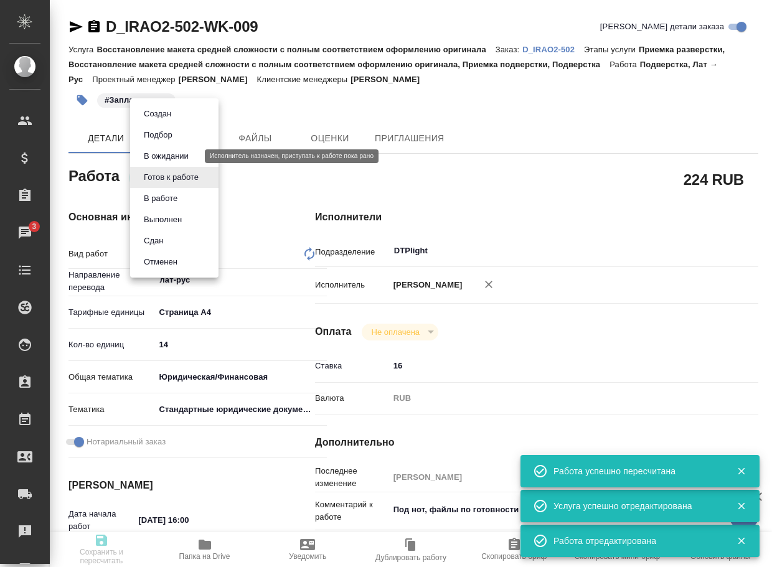
type textarea "x"
type input "D_IRAO2-502"
type input "Восстановление макета средней сложности с полным соответствием оформлению ориги…"
type input "Приемка разверстки, Восстановление макета средней сложности с полным соответств…"
type input "Давыдова Елена"
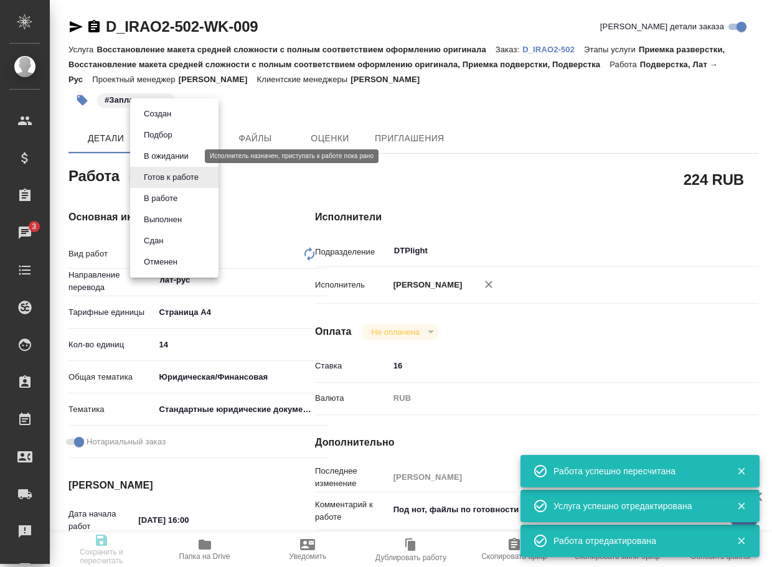
type input "[PERSON_NAME]"
type input "/Clients/INTER RAO 2/Orders/D_IRAO2-502"
type input "https://drive.awatera.com/s/sAtdCJZDLCjQNpk"
type textarea "x"
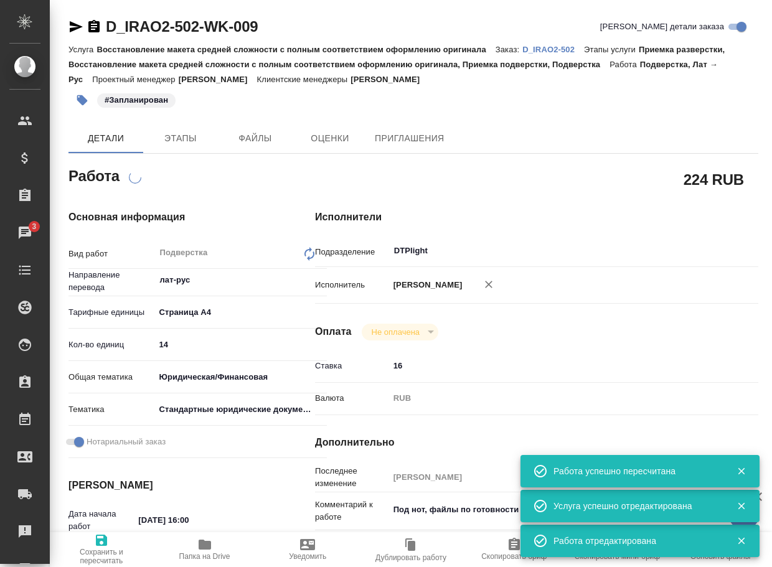
type textarea "x"
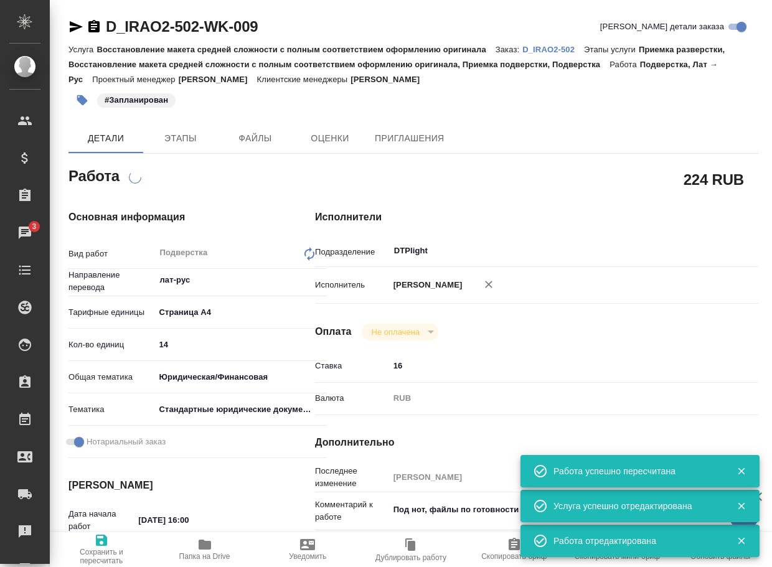
type textarea "x"
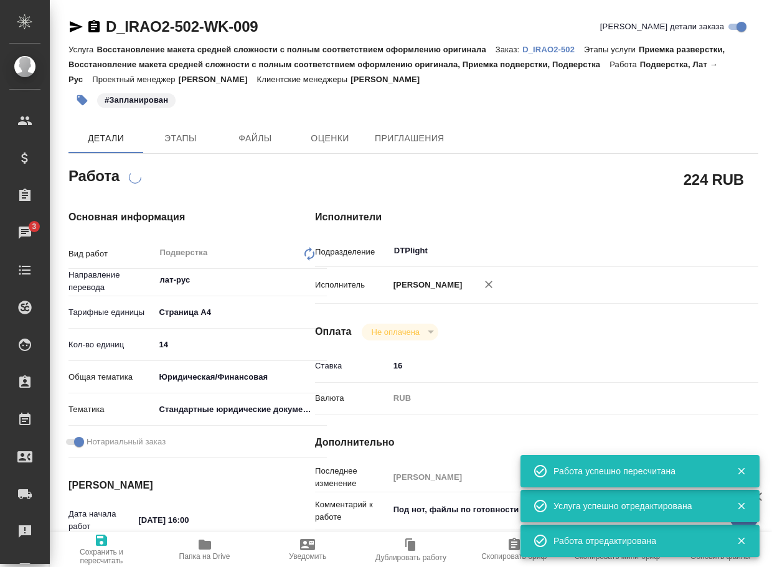
type textarea "x"
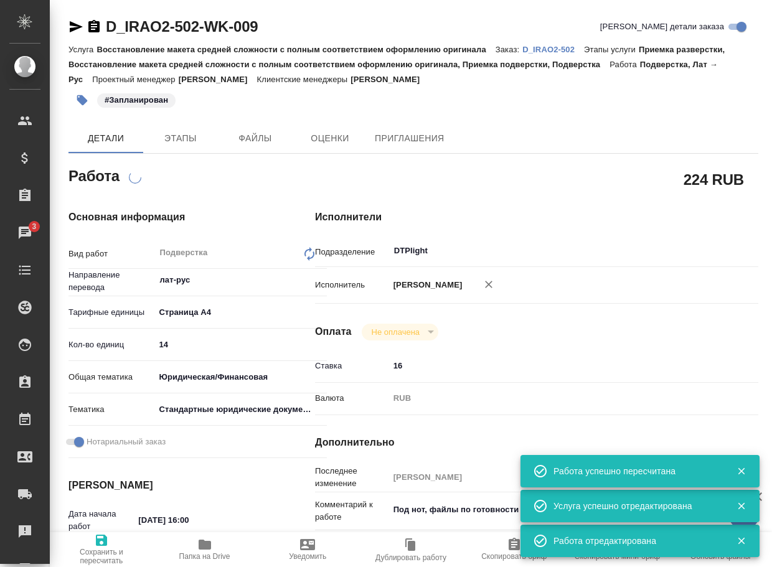
type textarea "x"
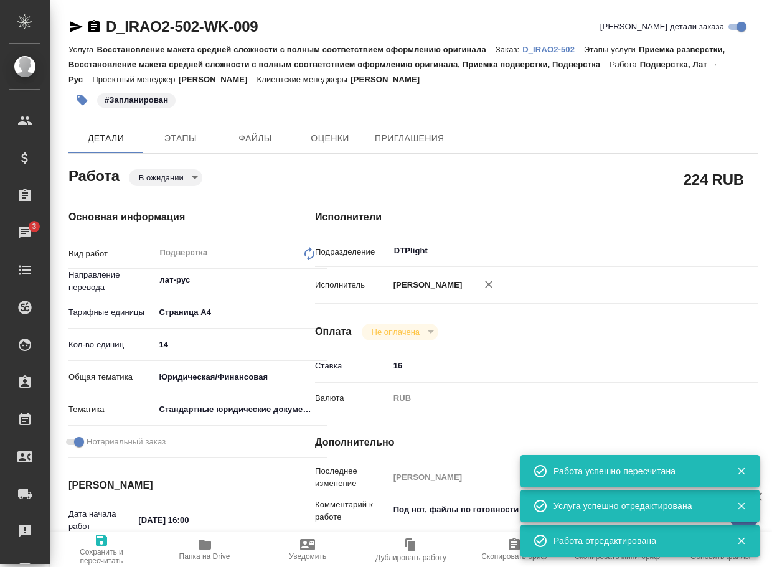
type textarea "x"
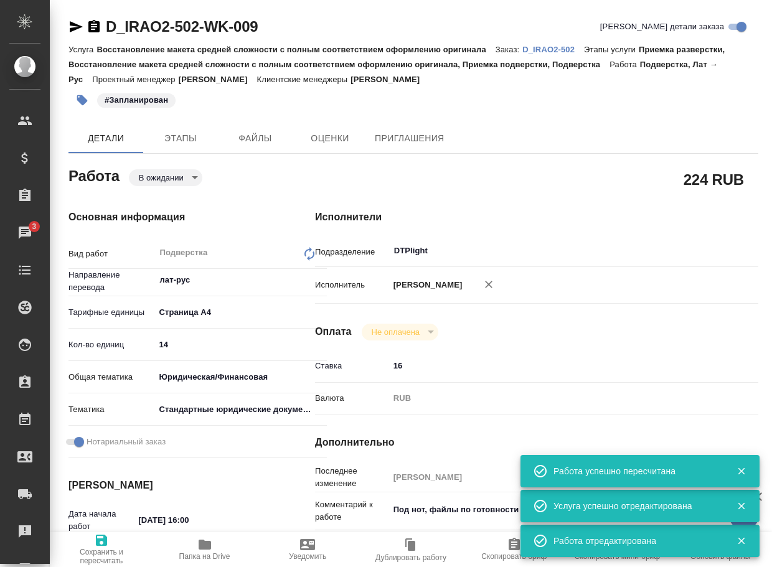
type textarea "x"
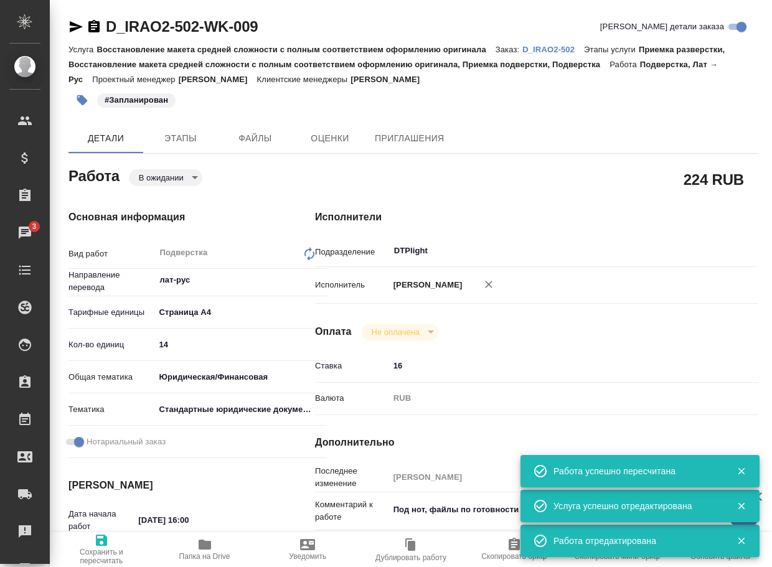
type textarea "x"
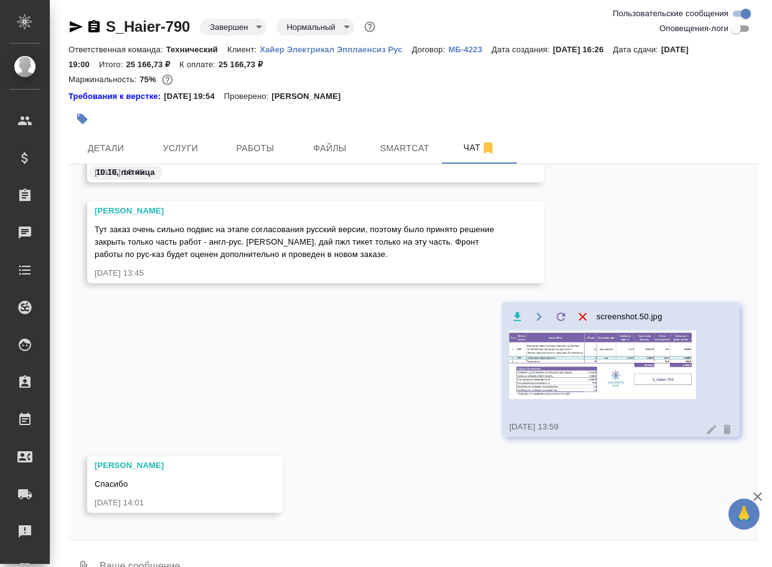
scroll to position [1643, 0]
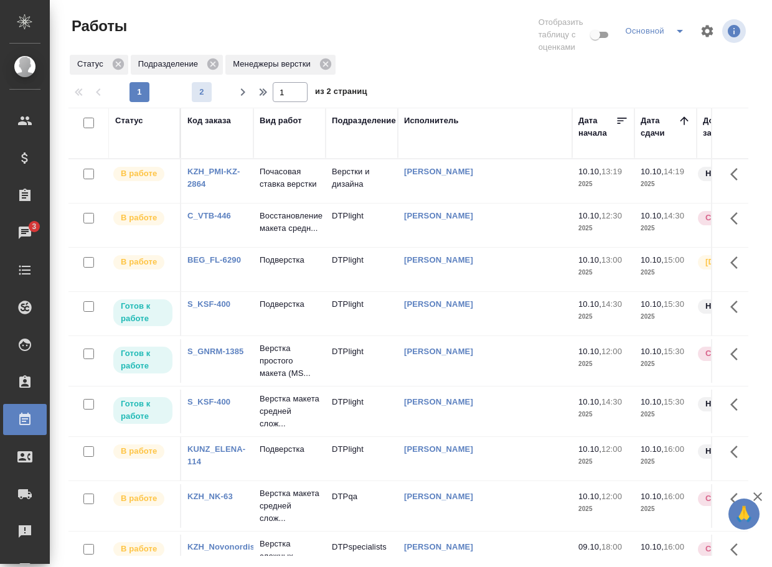
click at [202, 94] on span "2" at bounding box center [202, 92] width 20 height 12
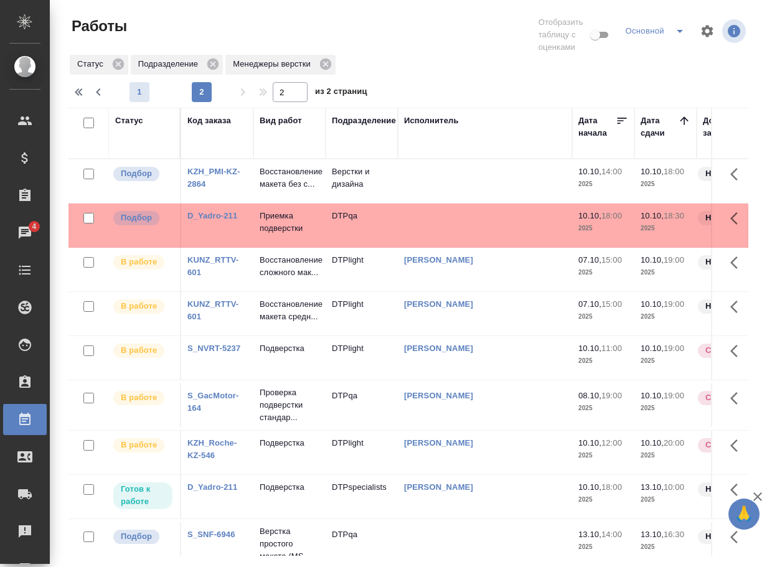
drag, startPoint x: 138, startPoint y: 97, endPoint x: 156, endPoint y: 96, distance: 17.4
click at [139, 96] on span "1" at bounding box center [139, 92] width 20 height 12
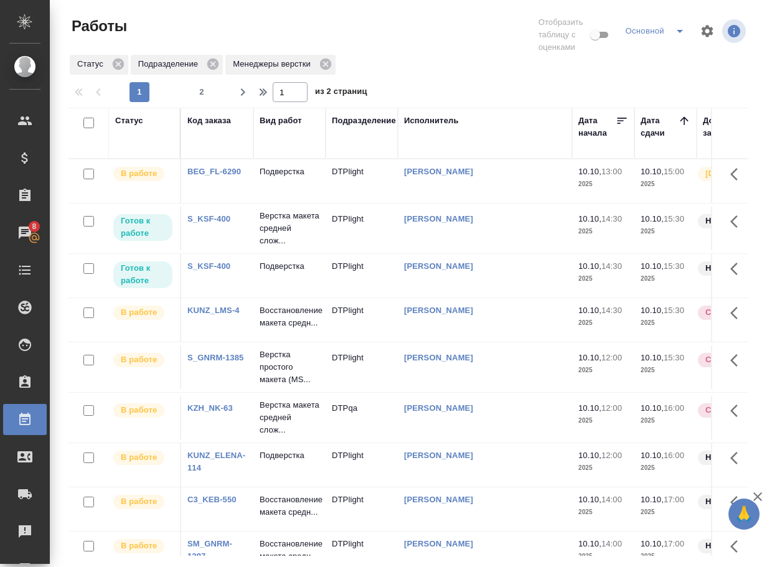
click at [224, 169] on link "BEG_FL-6290" at bounding box center [214, 171] width 54 height 9
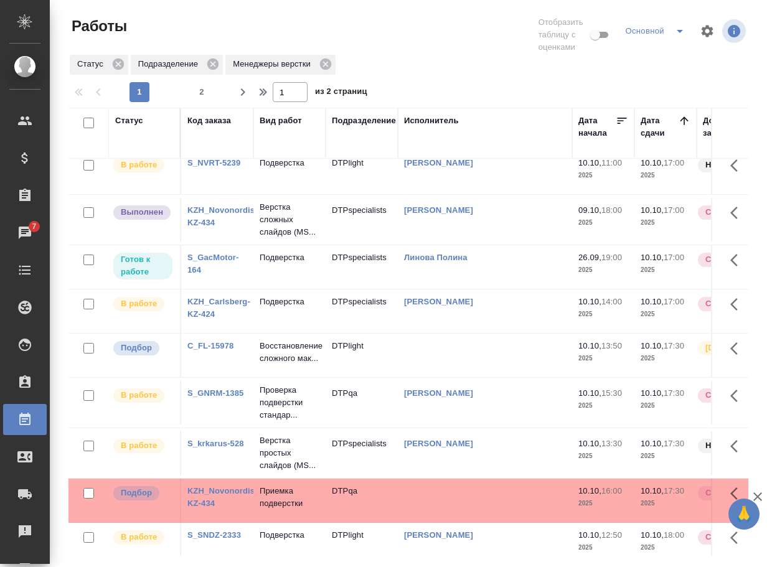
scroll to position [373, 0]
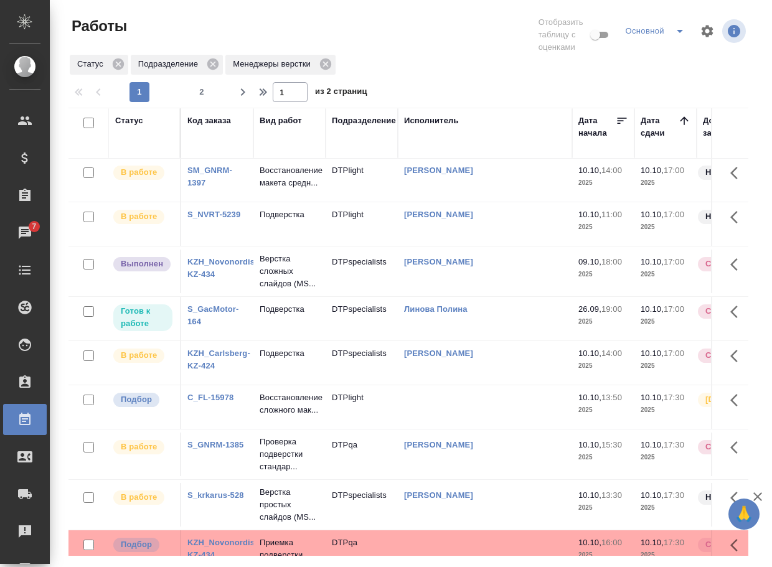
click at [232, 279] on link "KZH_Novonordisk-KZ-434" at bounding box center [224, 268] width 75 height 22
click at [268, 290] on p "Верстка сложных слайдов (MS..." at bounding box center [290, 271] width 60 height 37
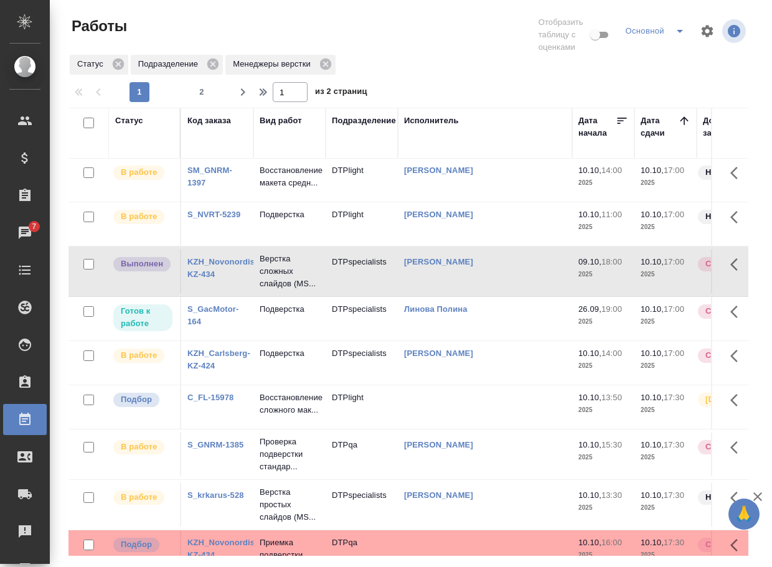
click at [268, 290] on p "Верстка сложных слайдов (MS..." at bounding box center [290, 271] width 60 height 37
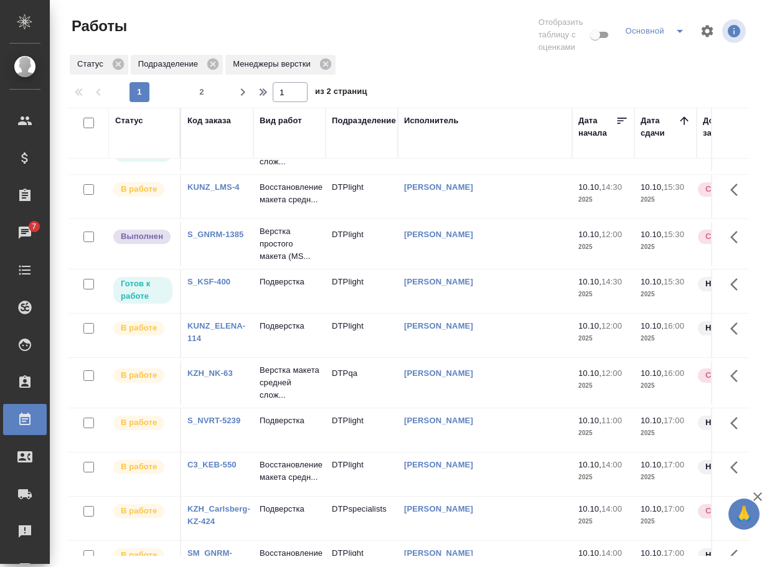
scroll to position [0, 0]
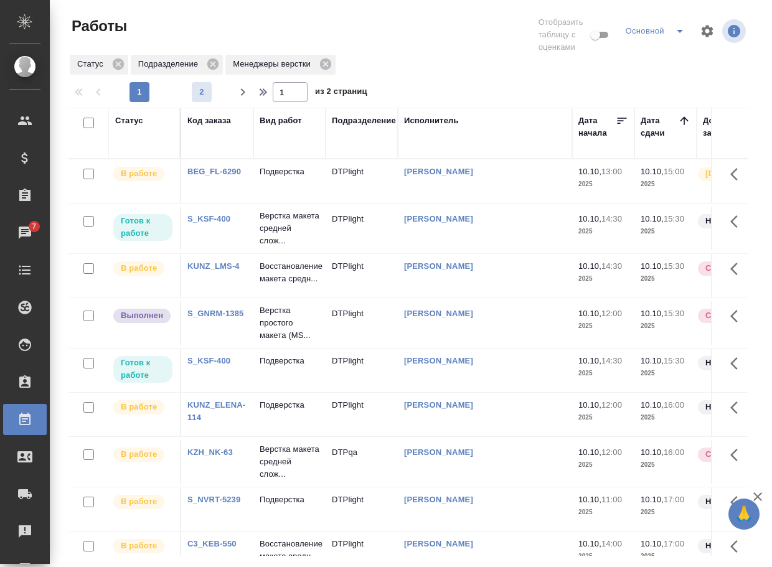
click at [204, 90] on span "2" at bounding box center [202, 92] width 20 height 12
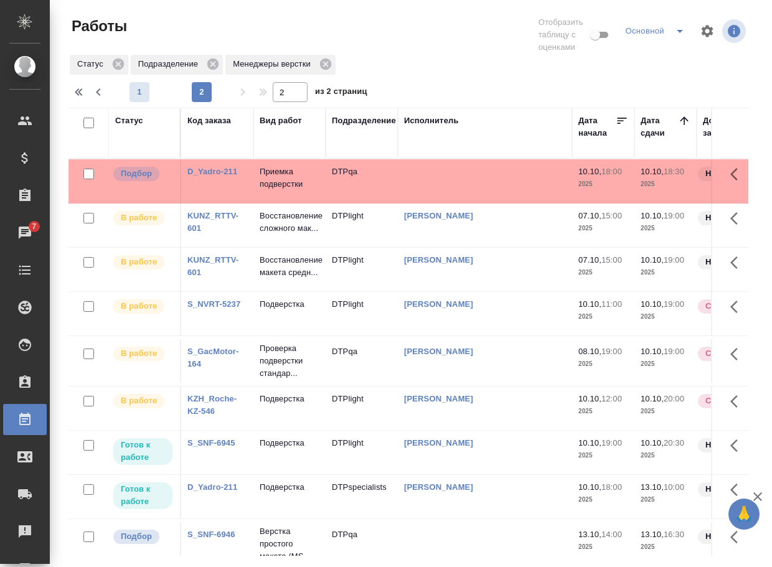
click at [138, 93] on span "1" at bounding box center [139, 92] width 20 height 12
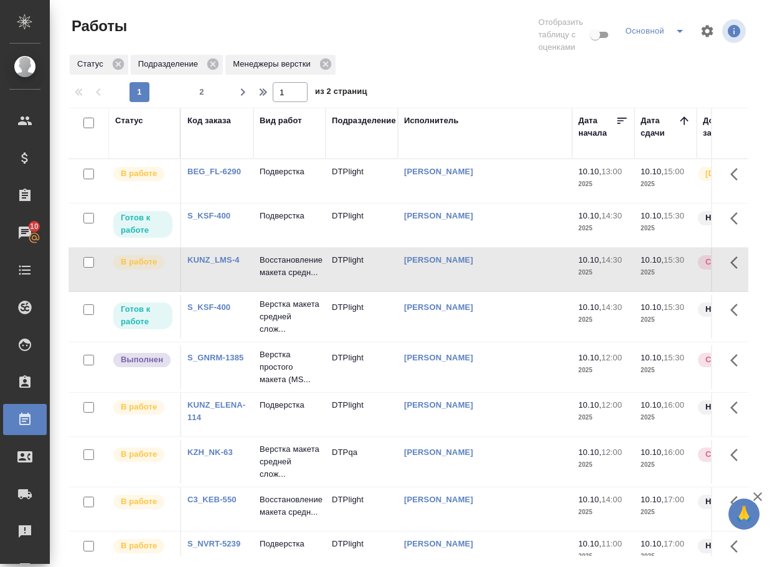
click at [222, 233] on td "S_KSF-400" at bounding box center [217, 226] width 72 height 44
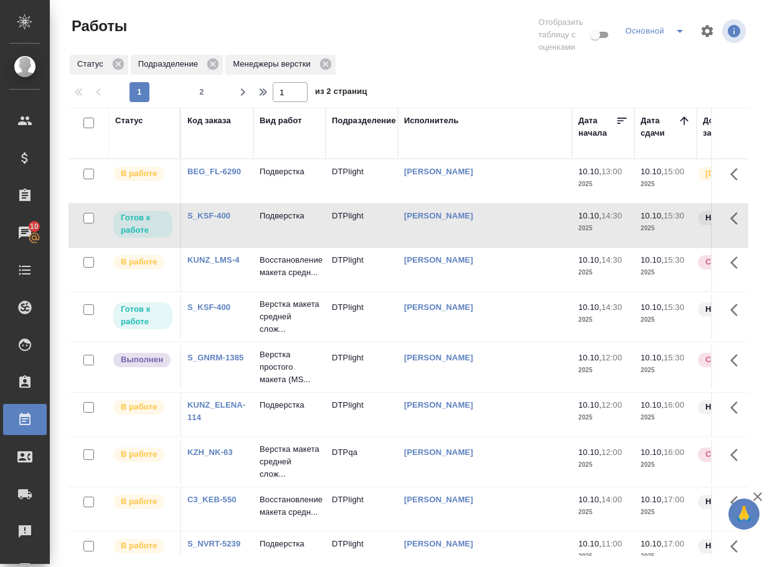
click at [221, 220] on div "S_KSF-400" at bounding box center [217, 216] width 60 height 12
click at [213, 220] on link "S_KSF-400" at bounding box center [208, 215] width 43 height 9
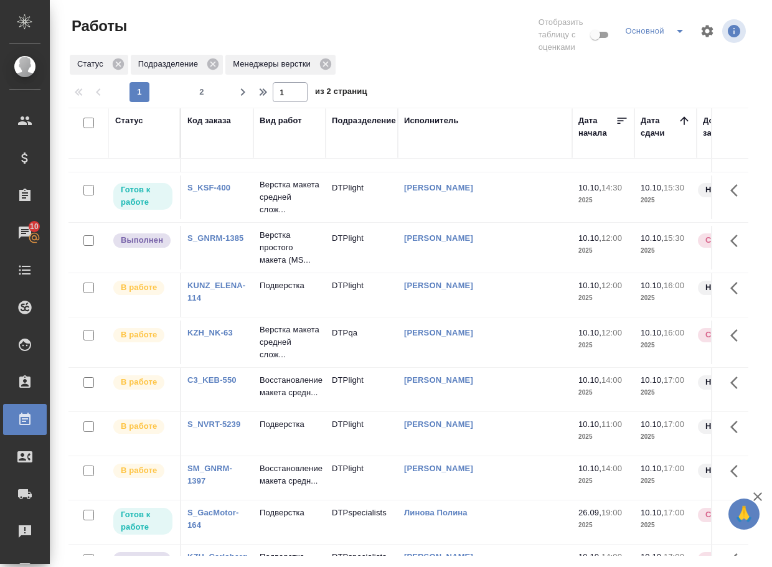
scroll to position [124, 0]
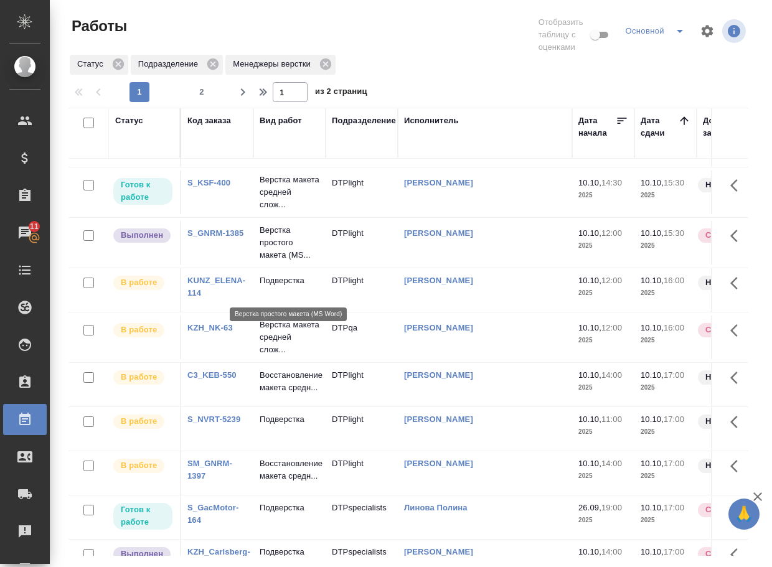
click at [283, 261] on p "Верстка простого макета (MS..." at bounding box center [290, 242] width 60 height 37
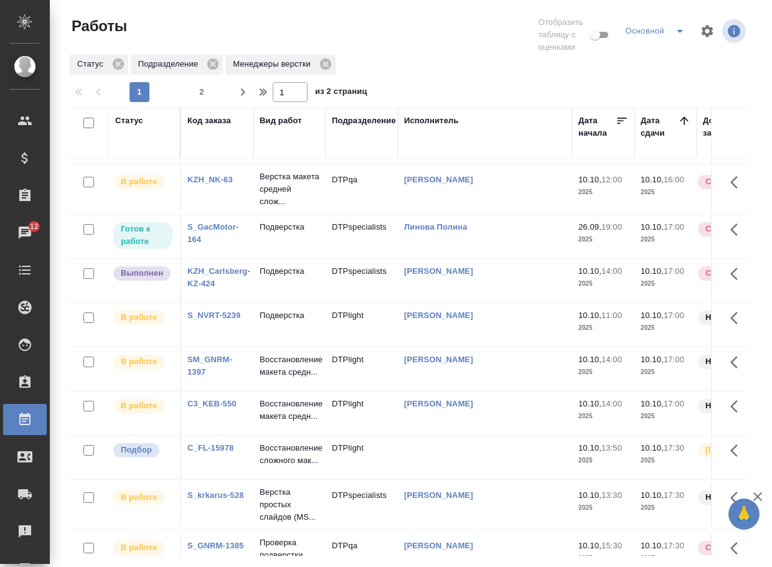
scroll to position [249, 0]
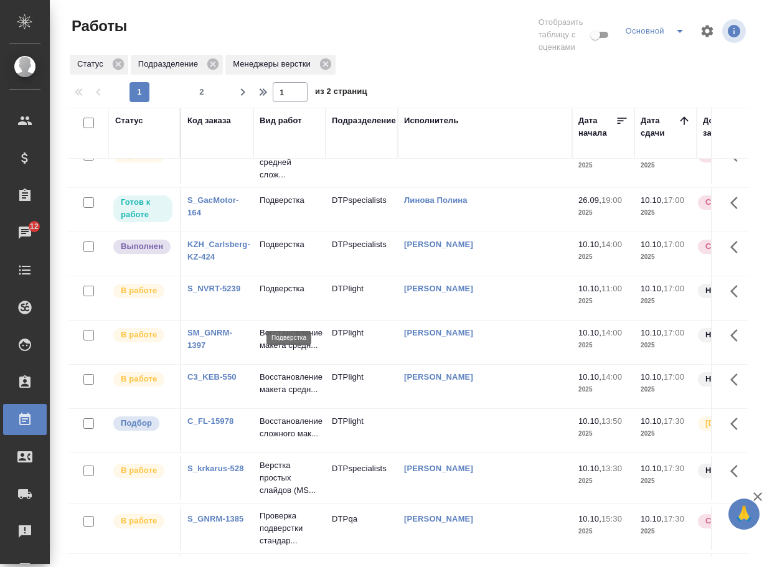
click at [277, 251] on p "Подверстка" at bounding box center [290, 244] width 60 height 12
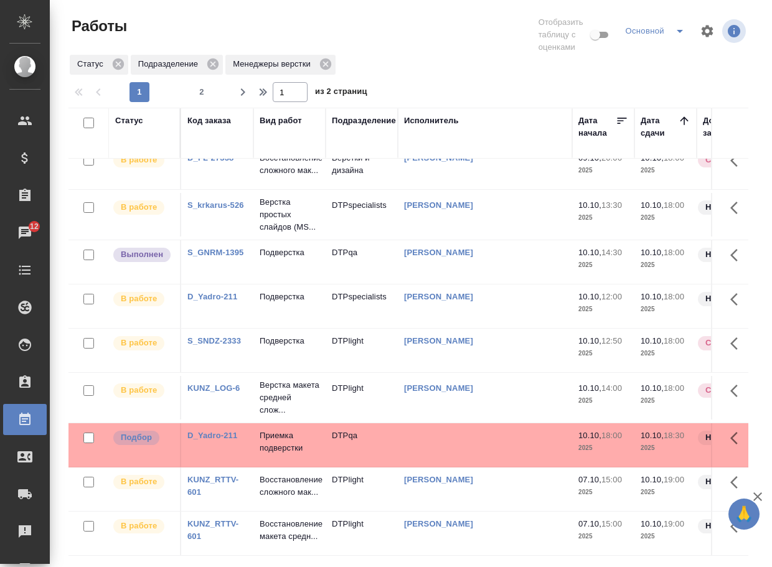
scroll to position [917, 0]
click at [217, 248] on link "S_GNRM-1395" at bounding box center [215, 252] width 56 height 9
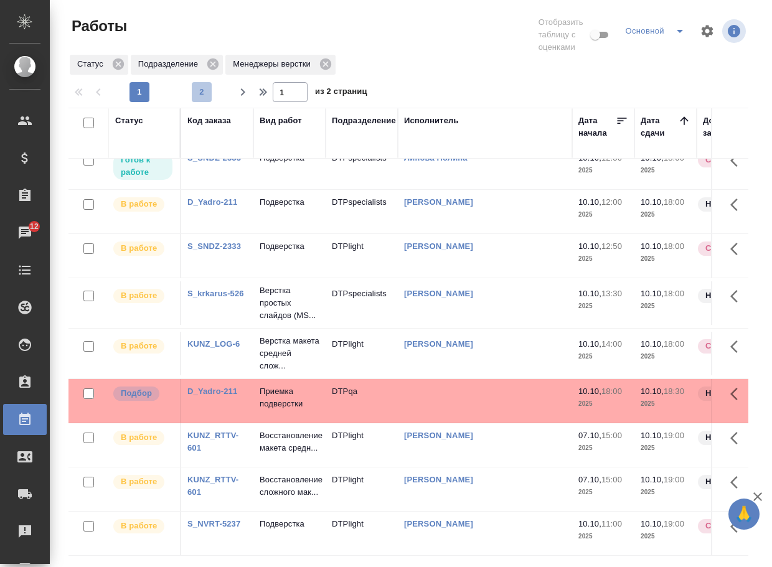
click at [199, 90] on span "2" at bounding box center [202, 92] width 20 height 12
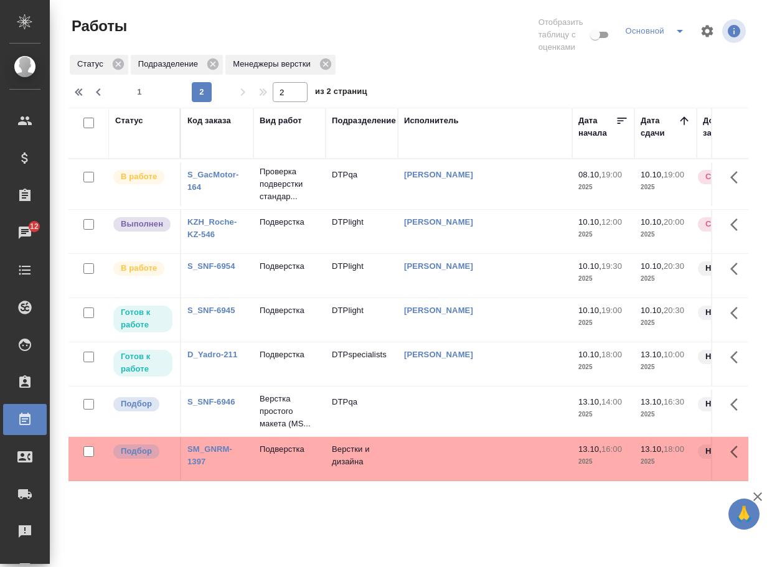
scroll to position [0, 0]
click at [279, 228] on p "Подверстка" at bounding box center [290, 222] width 60 height 12
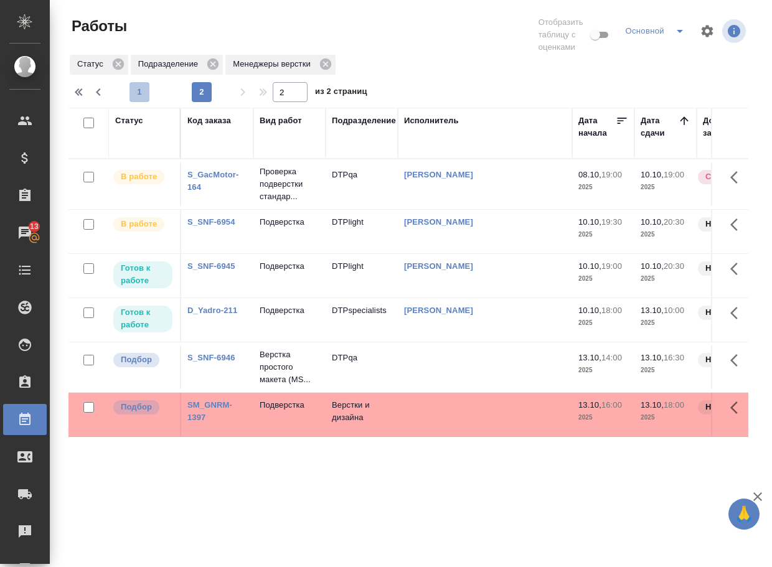
click at [144, 88] on span "1" at bounding box center [139, 92] width 20 height 12
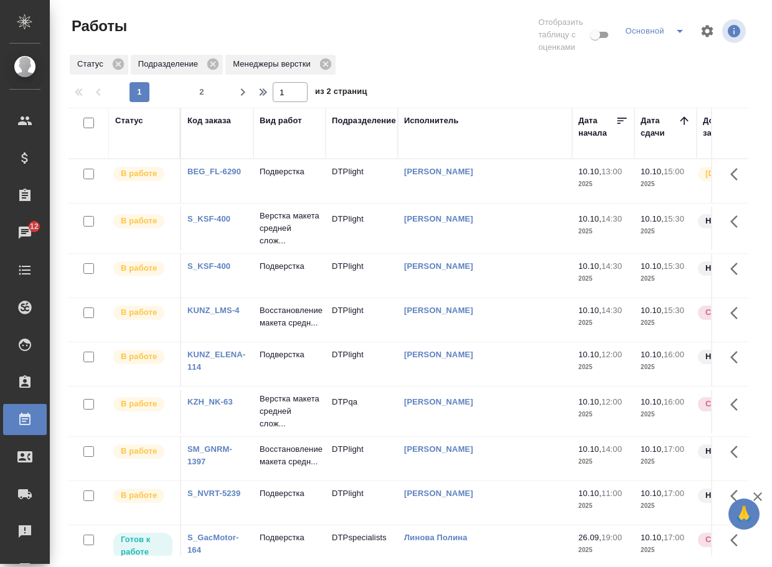
click at [493, 76] on div at bounding box center [413, 79] width 690 height 6
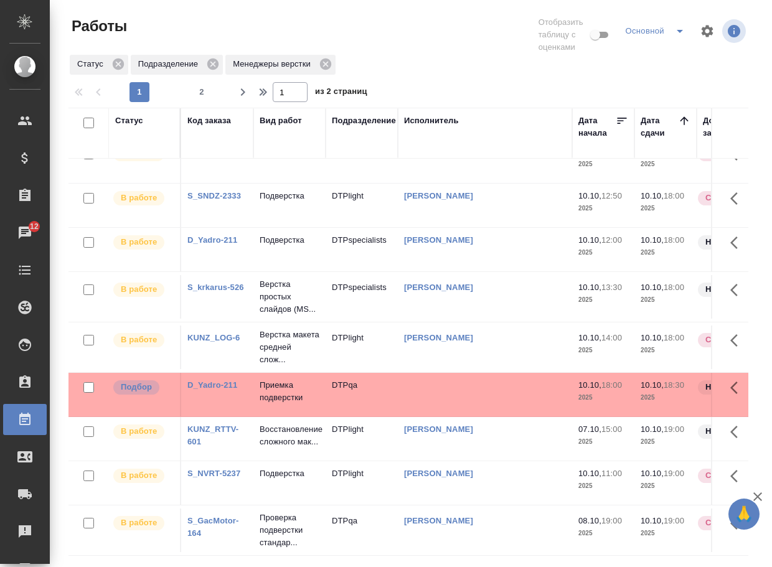
scroll to position [929, 0]
click at [202, 88] on span "2" at bounding box center [202, 92] width 20 height 12
type input "2"
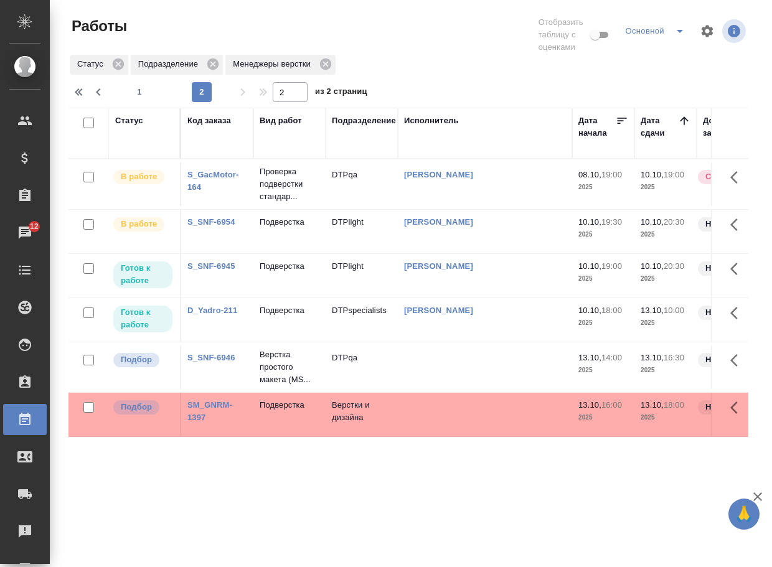
scroll to position [0, 0]
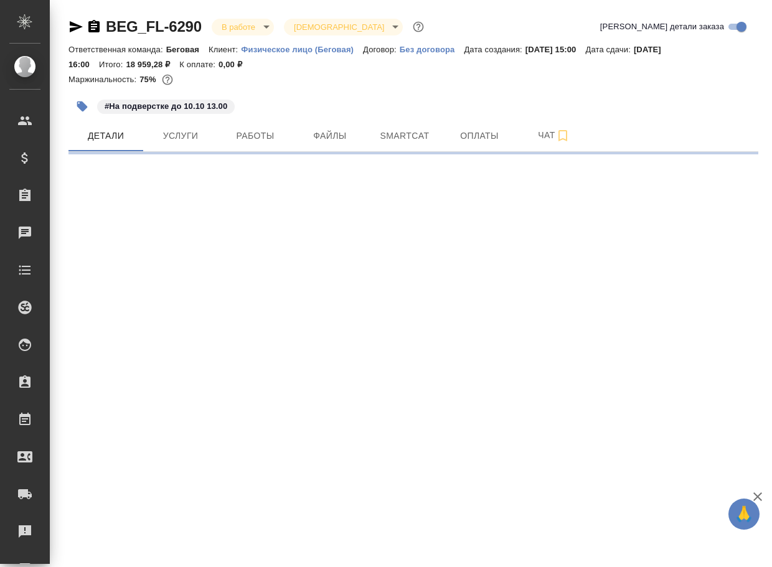
select select "RU"
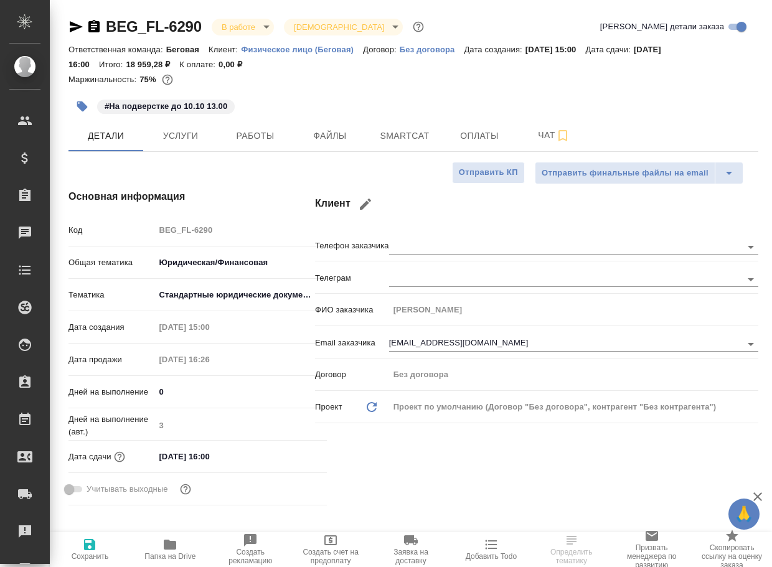
type textarea "x"
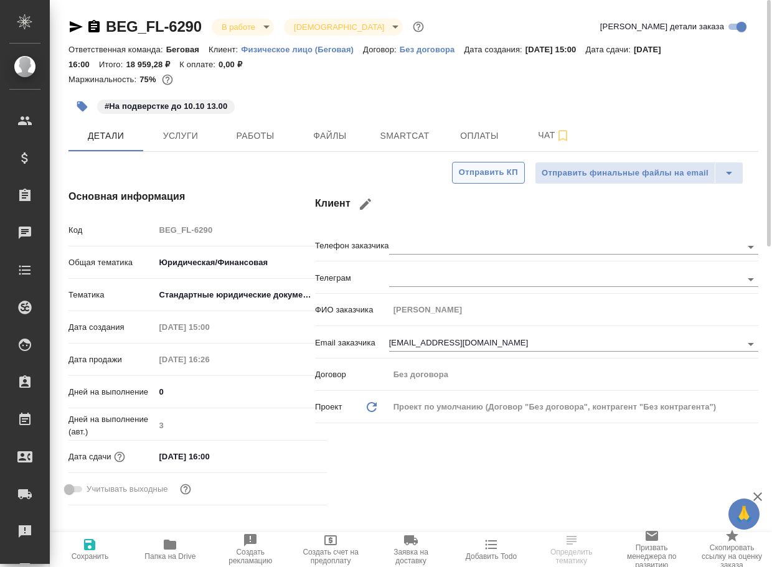
type textarea "x"
click at [548, 134] on span "Чат" at bounding box center [554, 136] width 60 height 16
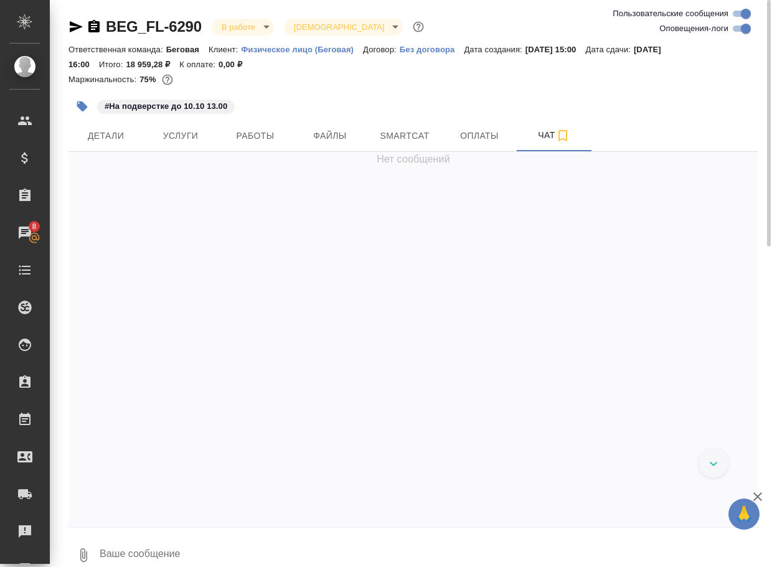
click at [166, 548] on textarea at bounding box center [428, 555] width 660 height 42
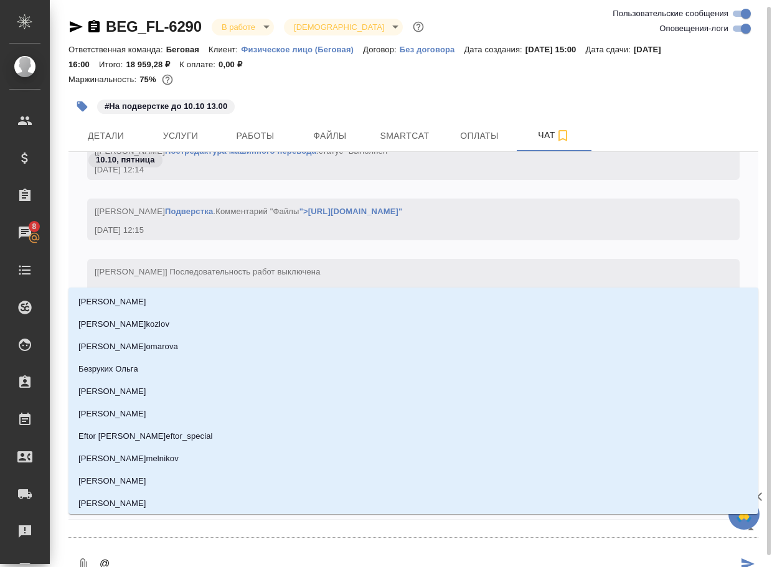
scroll to position [4, 0]
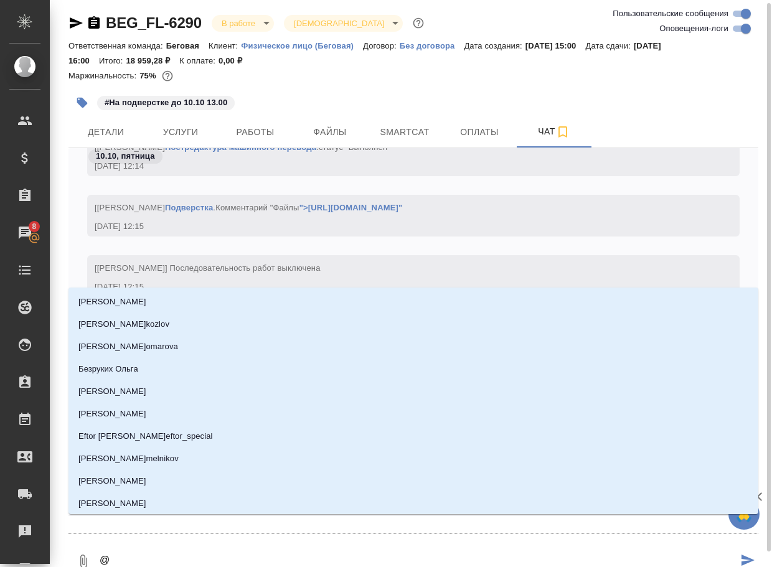
type textarea "@б"
type input "б"
type textarea "@ба"
type input "ба"
type textarea "@баб"
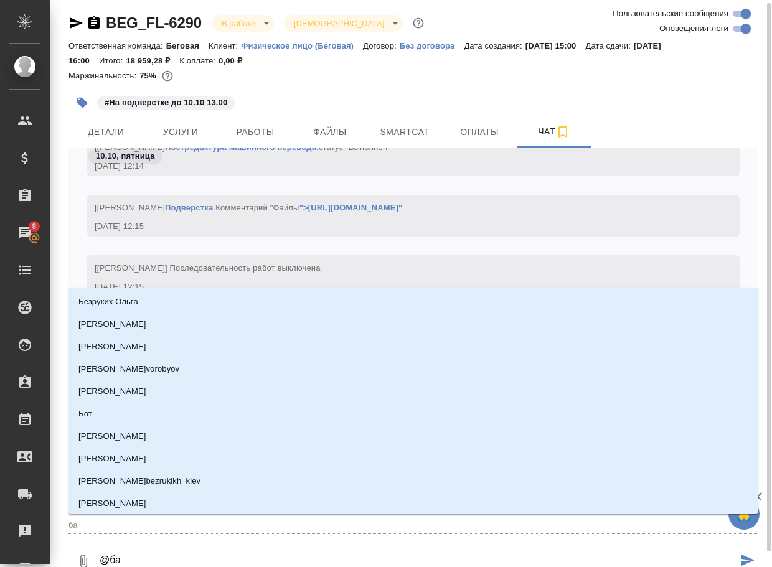
type input "баб"
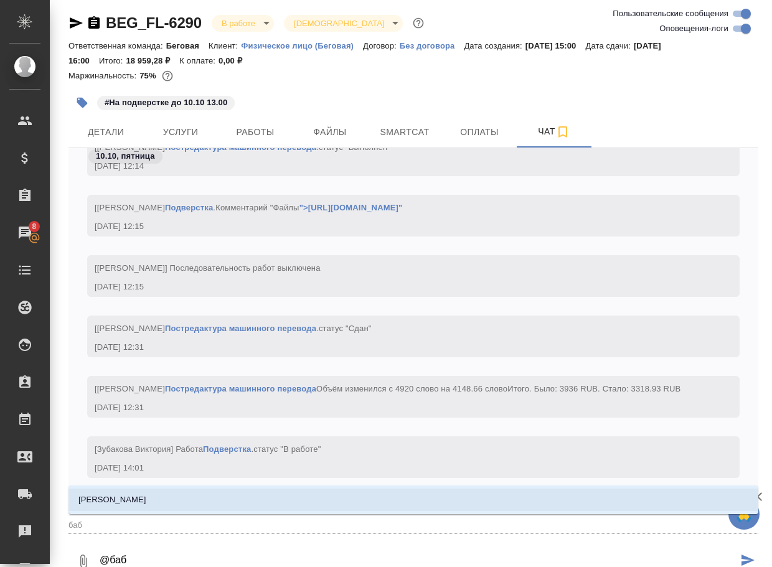
click at [186, 505] on li "[PERSON_NAME]" at bounding box center [413, 500] width 690 height 22
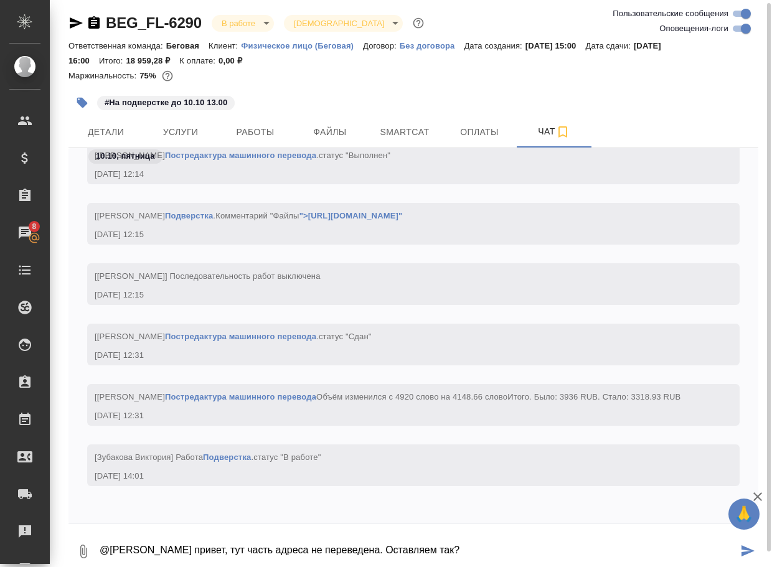
click at [77, 552] on icon "button" at bounding box center [83, 551] width 15 height 15
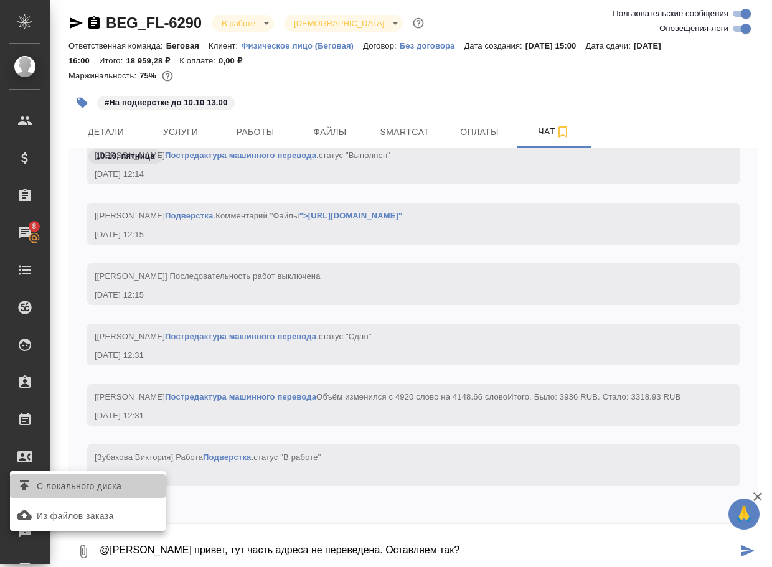
click at [103, 488] on span "С локального диска" at bounding box center [79, 487] width 85 height 16
click at [0, 0] on input "С локального диска" at bounding box center [0, 0] width 0 height 0
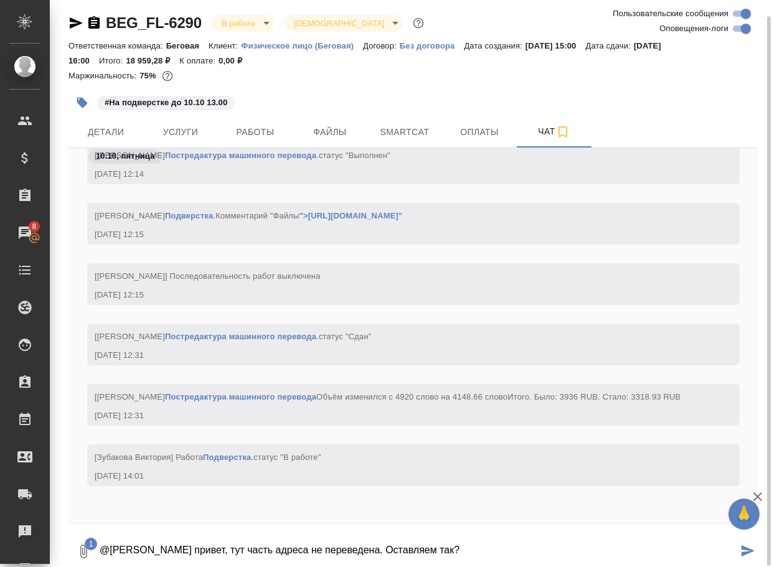
scroll to position [10, 0]
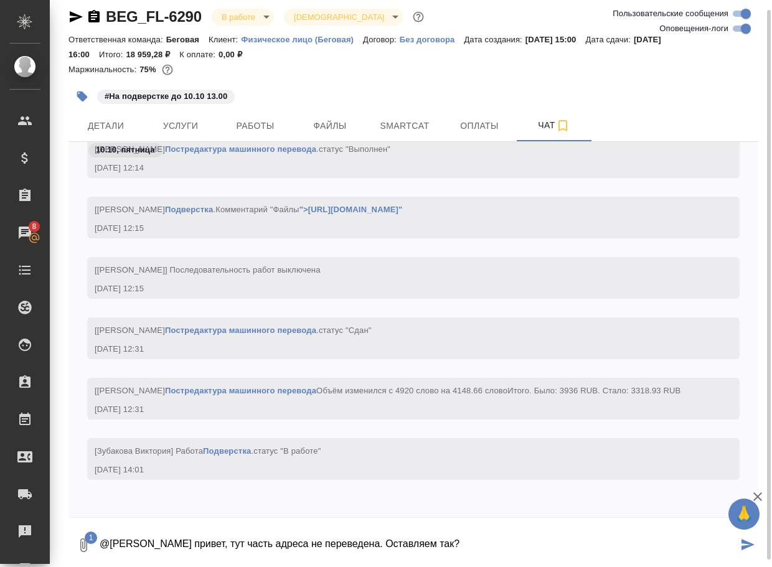
click at [520, 542] on textarea "@[PERSON_NAME] привет, тут часть адреса не переведена. Оставляем так?" at bounding box center [417, 545] width 639 height 42
type textarea "@[PERSON_NAME] привет, тут часть адреса не переведена. Оставляем так?"
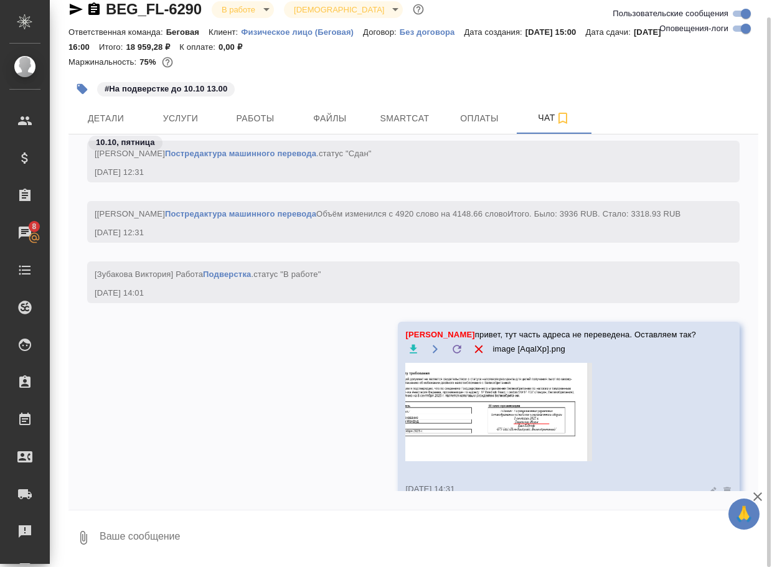
scroll to position [6102, 0]
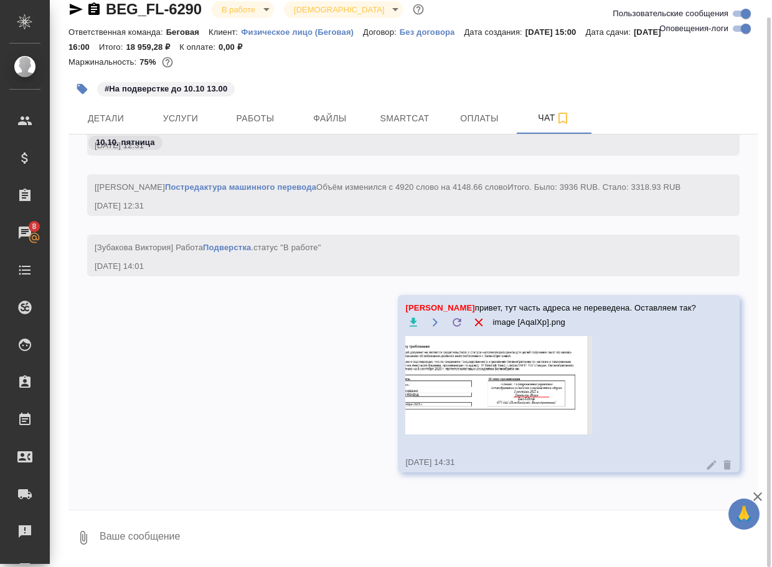
click at [79, 6] on icon "button" at bounding box center [75, 9] width 15 height 15
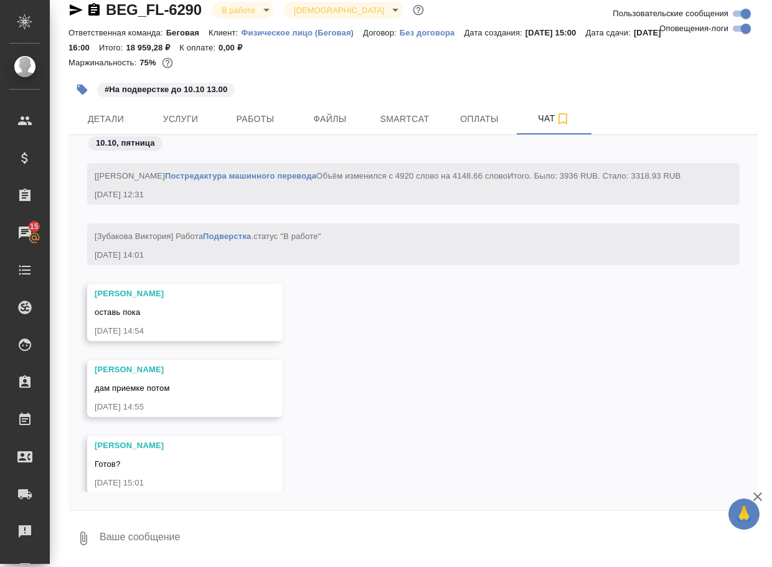
scroll to position [6135, 0]
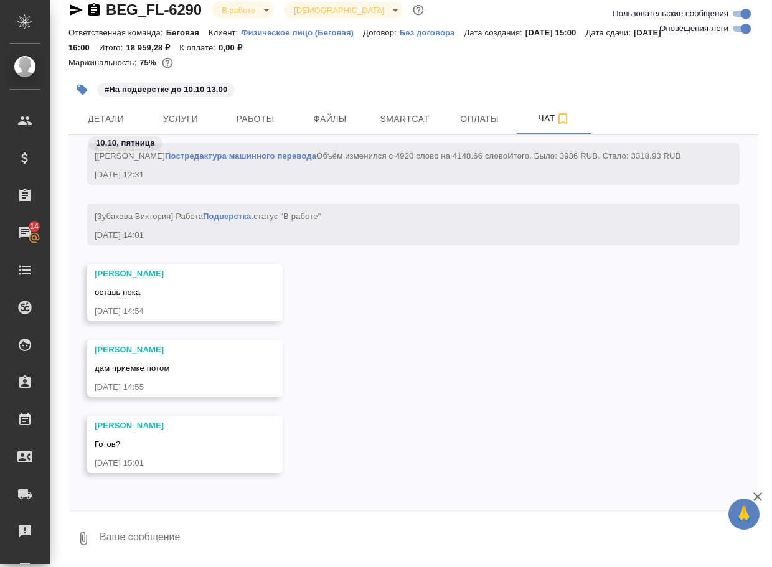
drag, startPoint x: 397, startPoint y: 467, endPoint x: 399, endPoint y: 440, distance: 27.5
click at [398, 466] on div "Бабкина Анастасия Готов? 10.10.25, 15:01" at bounding box center [413, 454] width 690 height 76
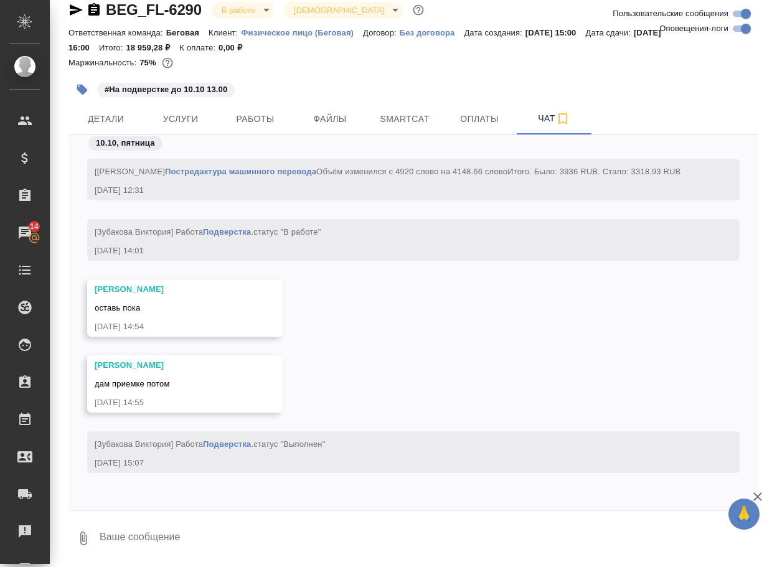
scroll to position [6119, 0]
click at [161, 529] on textarea at bounding box center [428, 538] width 660 height 42
paste textarea "https://drive.awatera.com/apps/files/?dir=/Shares/FL_BEG/Orders/BEG_FL-6290/Fin…"
type textarea "готово: https://drive.awatera.com/apps/files/?dir=/Shares/FL_BEG/Orders/BEG_FL-…"
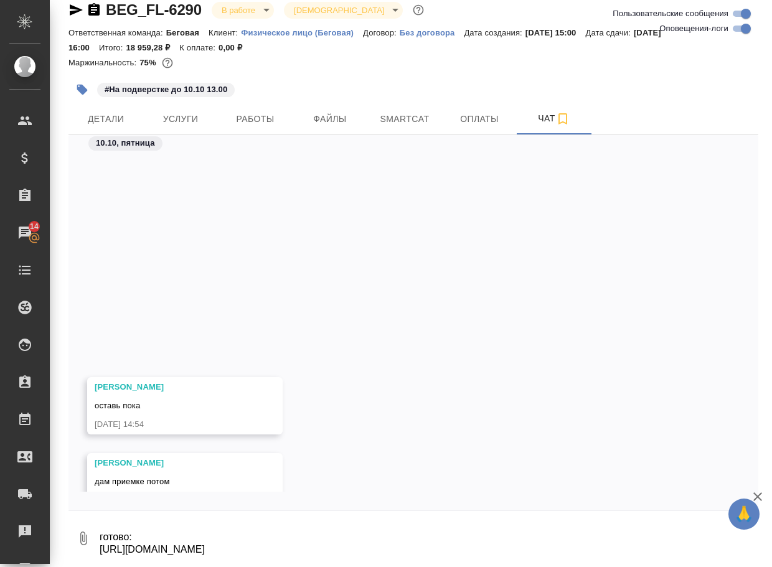
scroll to position [6426, 0]
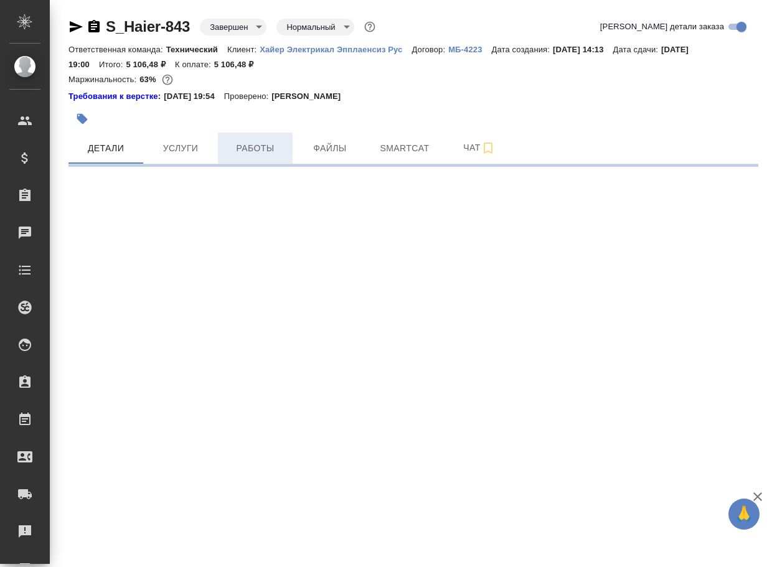
select select "RU"
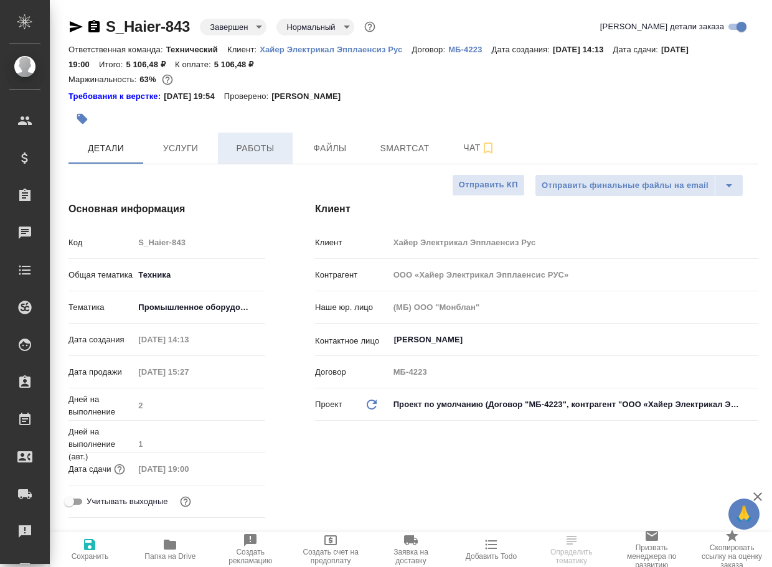
type textarea "x"
click at [273, 151] on span "Работы" at bounding box center [255, 149] width 60 height 16
type textarea "x"
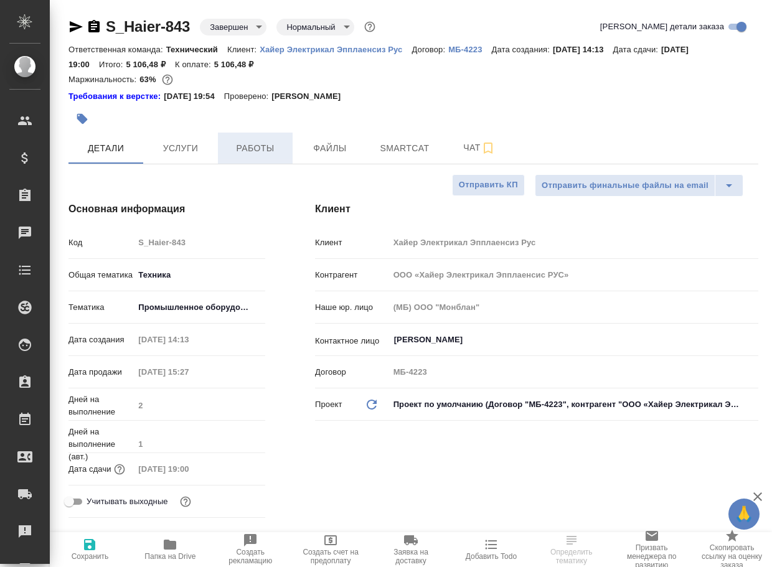
type textarea "x"
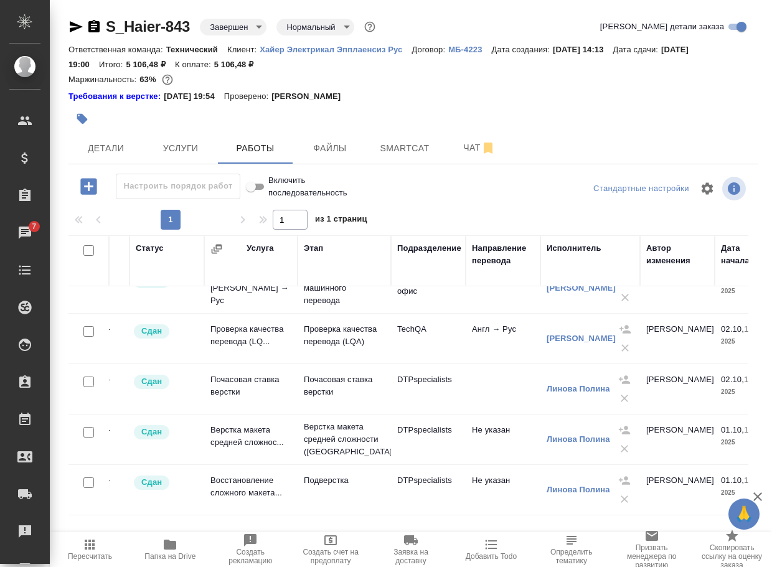
scroll to position [134, 0]
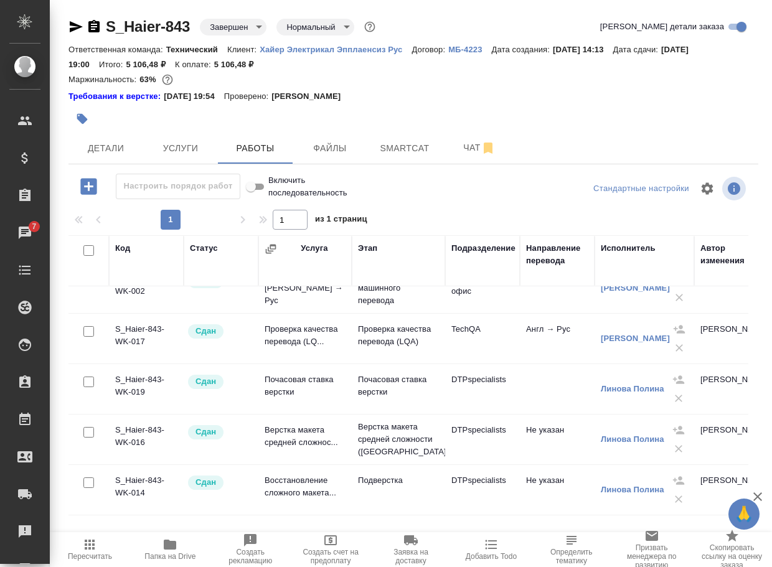
click at [380, 382] on p "Почасовая ставка верстки" at bounding box center [398, 385] width 81 height 25
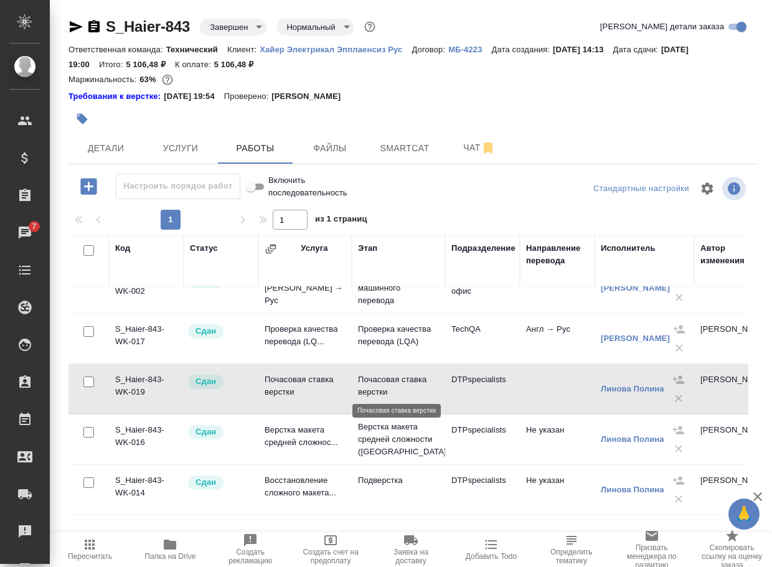
click at [381, 381] on p "Почасовая ставка верстки" at bounding box center [398, 385] width 81 height 25
click at [475, 151] on span "Чат" at bounding box center [479, 148] width 60 height 16
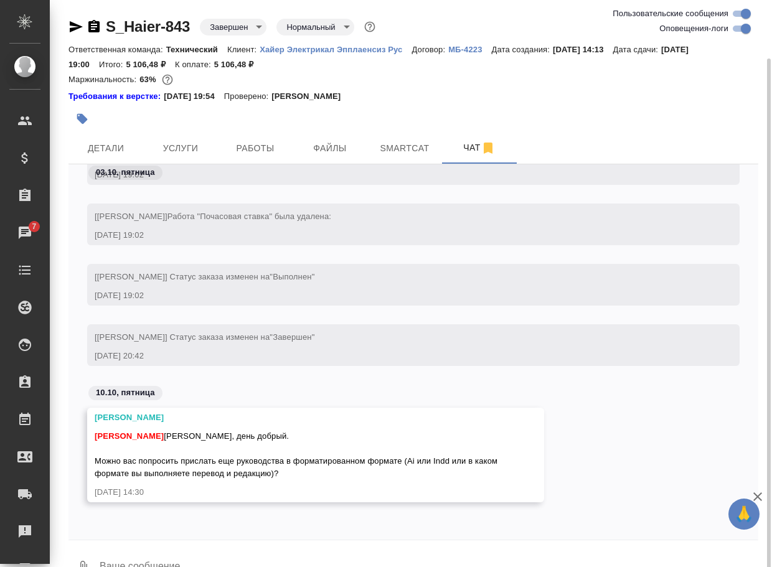
scroll to position [30, 0]
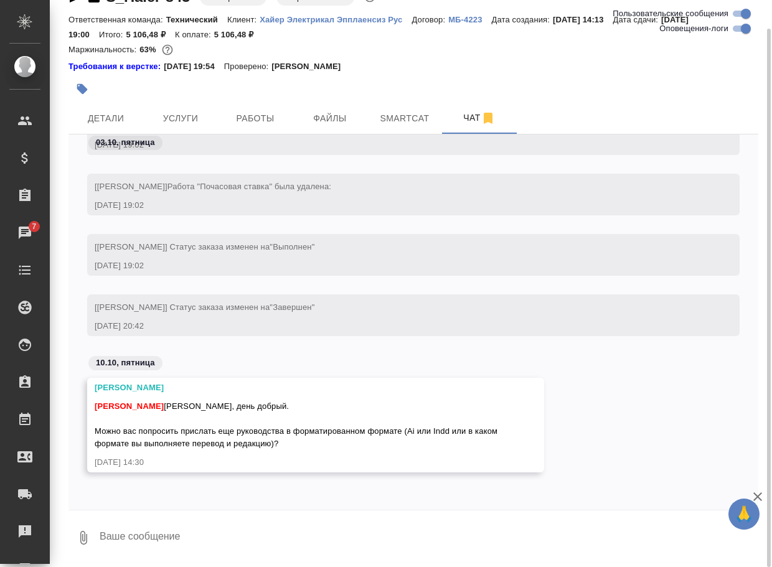
click at [156, 527] on textarea at bounding box center [428, 538] width 660 height 42
type textarea "сейчас сформируем и скину ссылку"
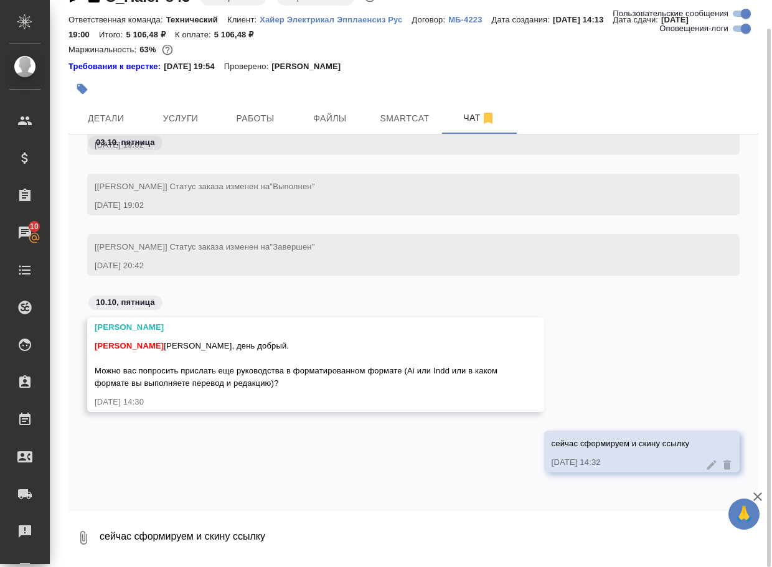
click at [200, 538] on textarea "сейчас сформируем и скину ссылку" at bounding box center [428, 538] width 660 height 42
paste textarea "https://drive.awatera.com/apps/files/files/10670613?dir=/Shares/%D0%A5%D0%B0%D0…"
type textarea "готово: https://drive.awatera.com/apps/files/files/10670613?dir=/Shares/%D0%A5%…"
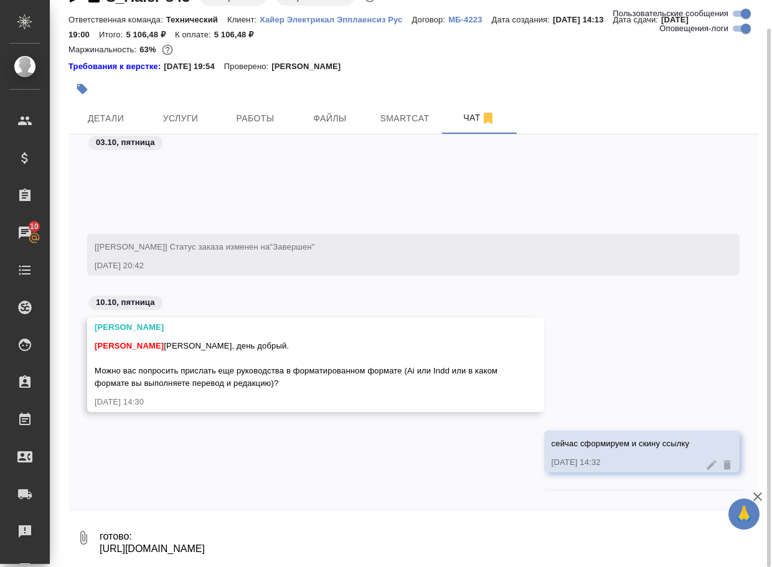
scroll to position [29732, 0]
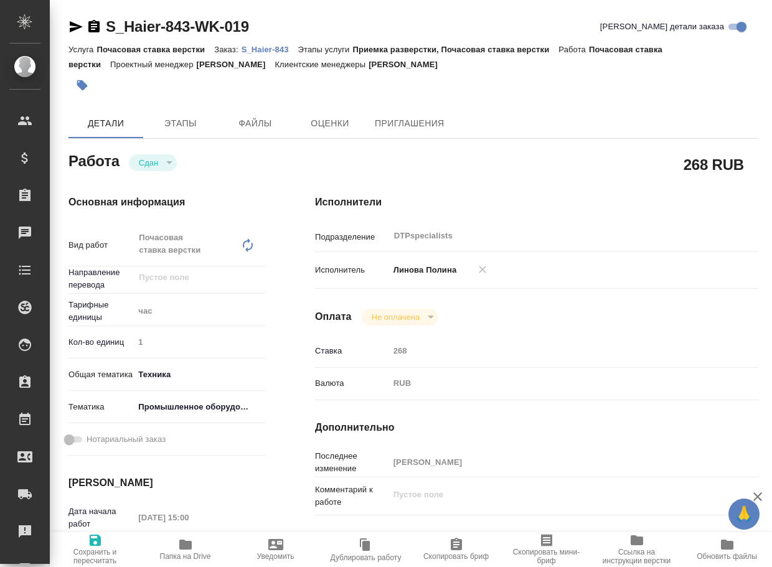
type textarea "x"
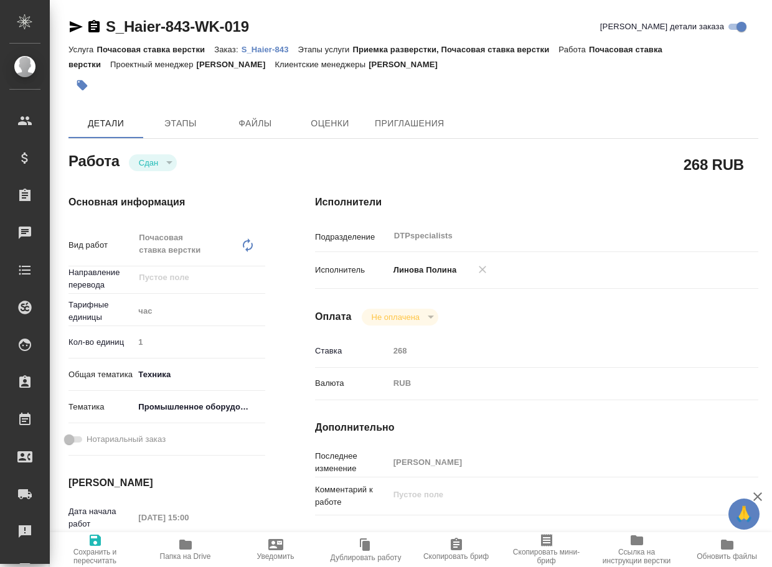
type textarea "x"
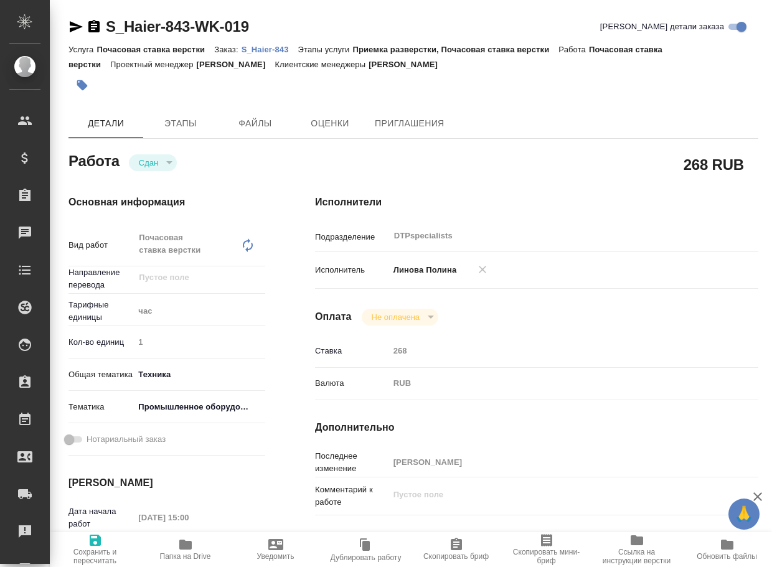
click at [77, 30] on icon "button" at bounding box center [75, 26] width 15 height 15
type textarea "x"
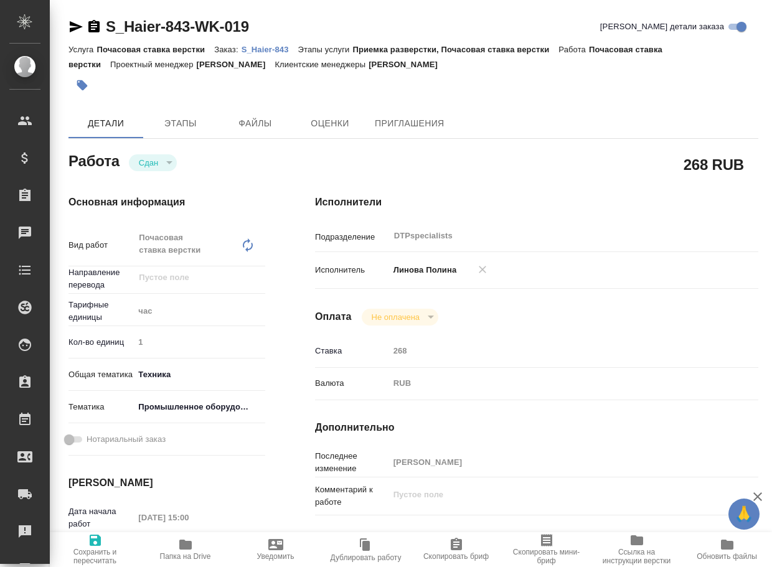
type textarea "x"
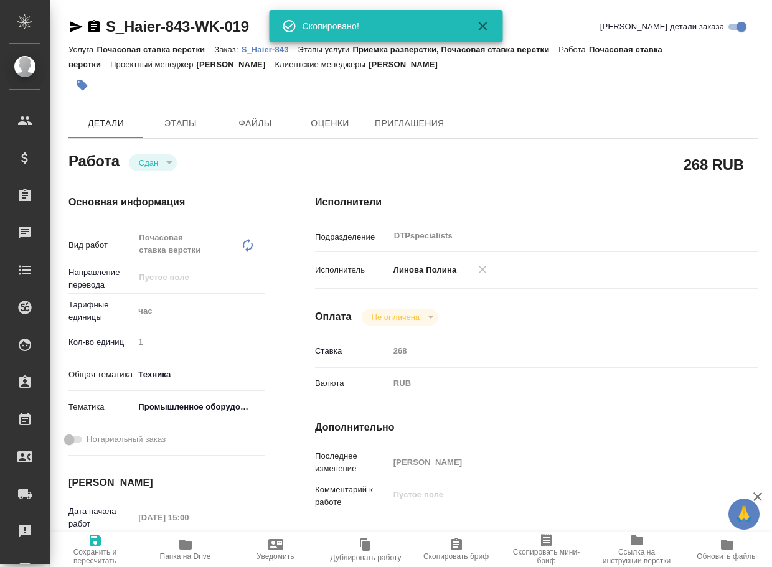
type textarea "x"
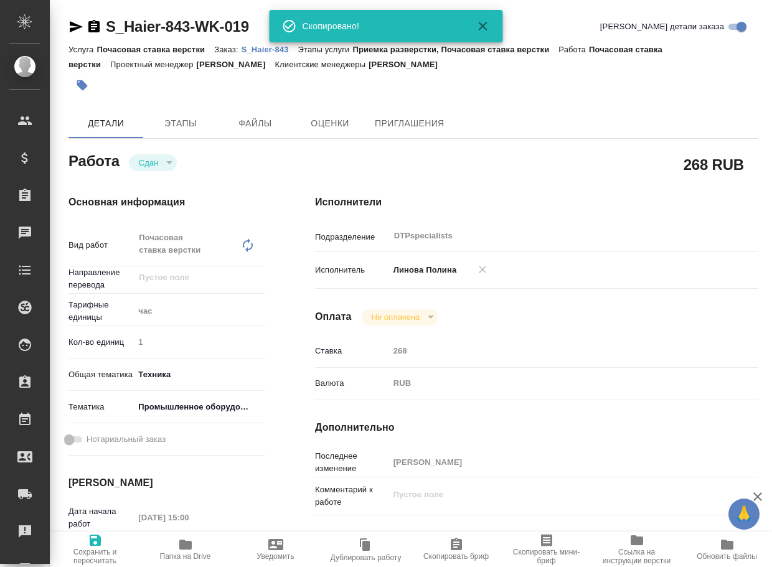
type textarea "x"
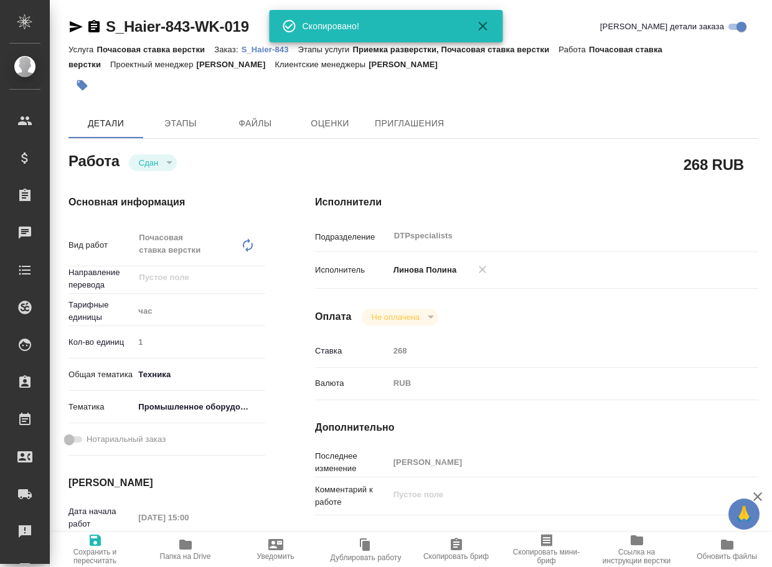
type textarea "x"
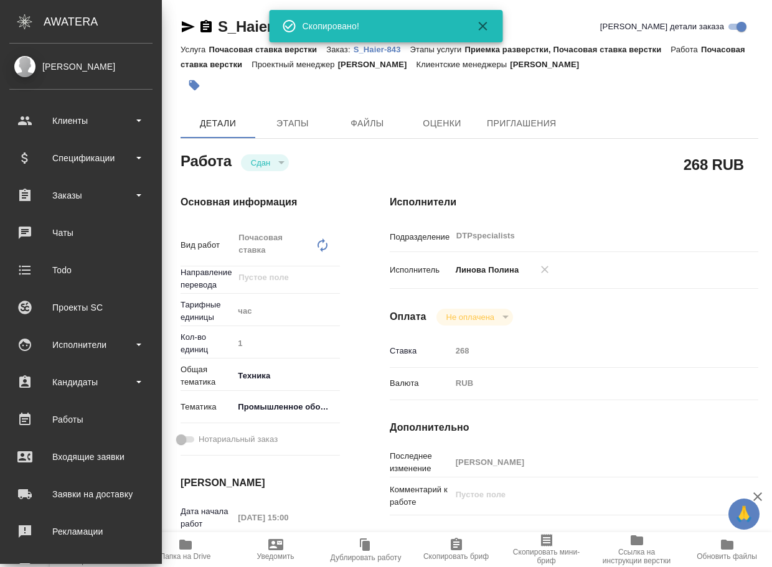
type textarea "x"
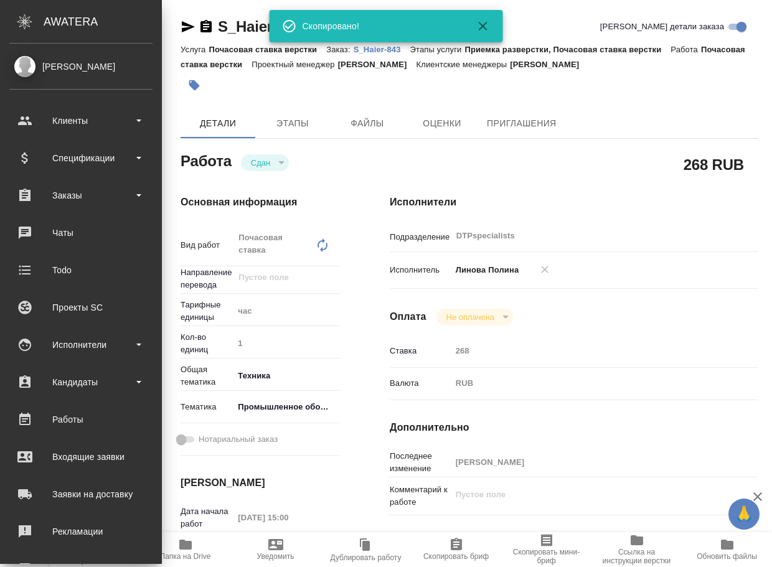
type textarea "x"
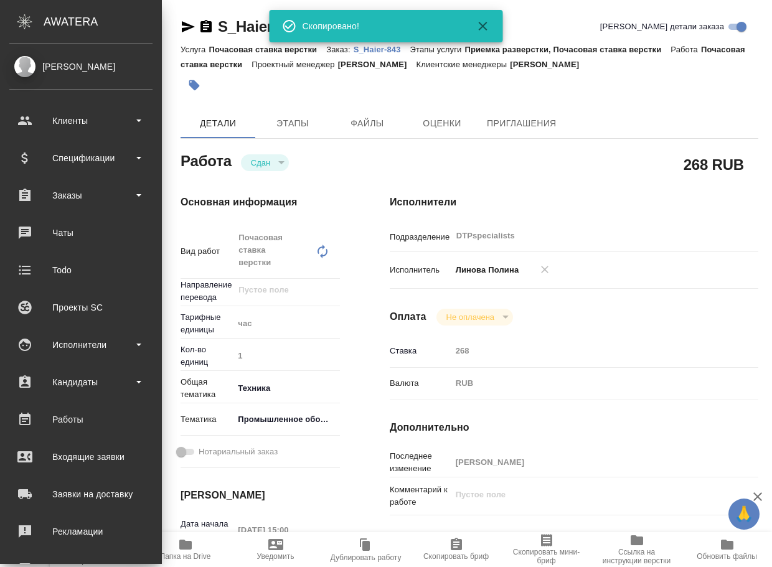
type textarea "x"
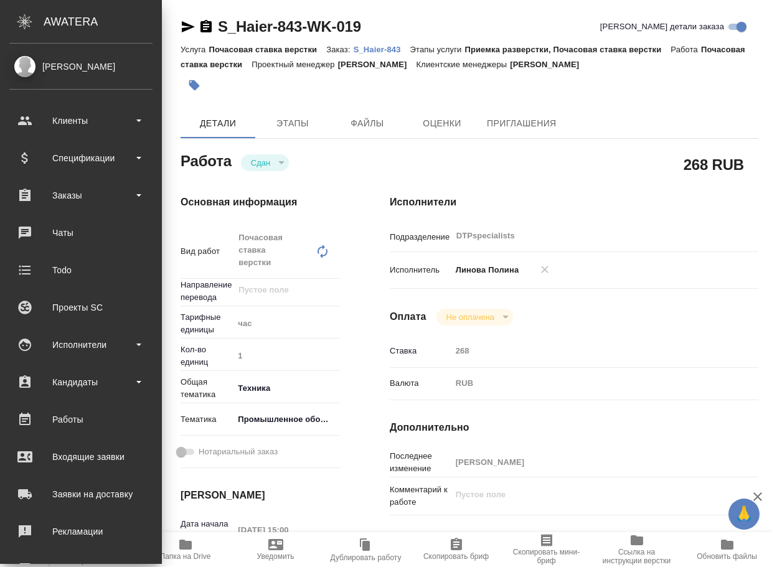
type textarea "x"
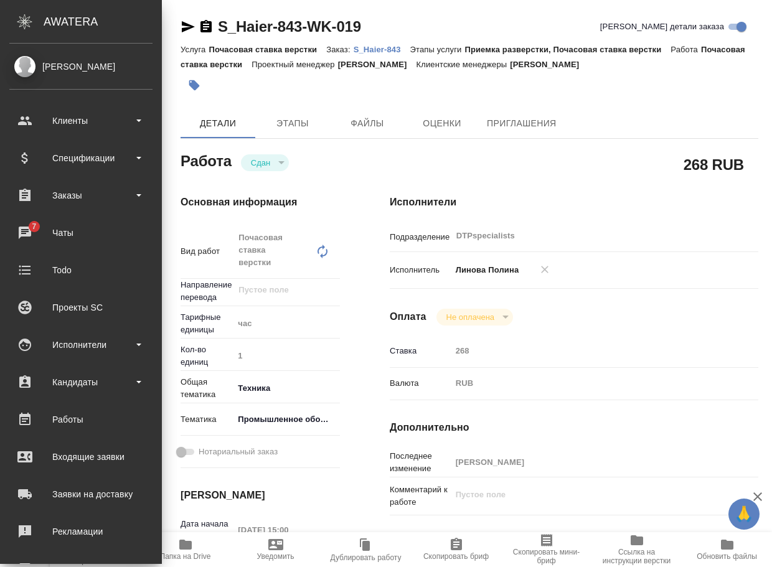
type textarea "x"
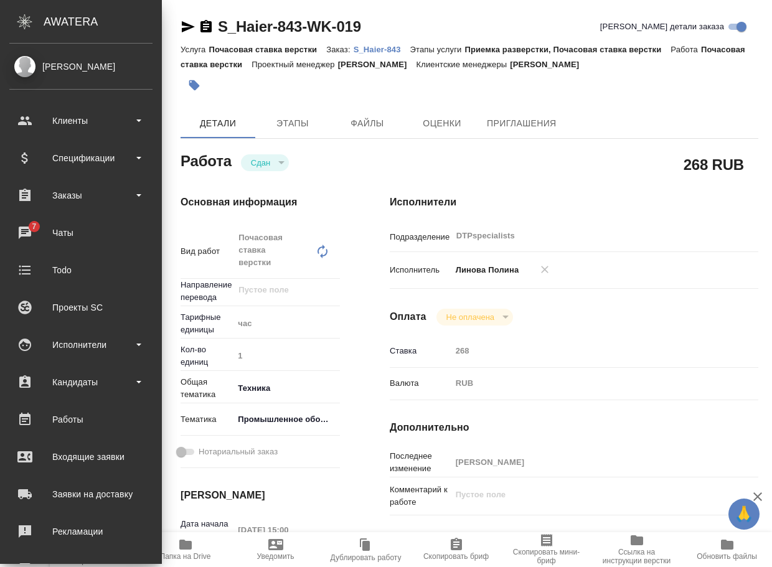
type textarea "x"
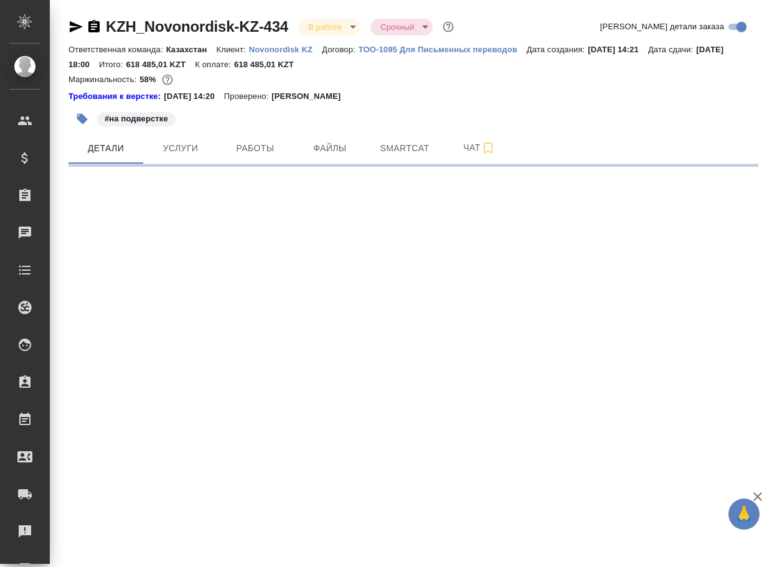
select select "RU"
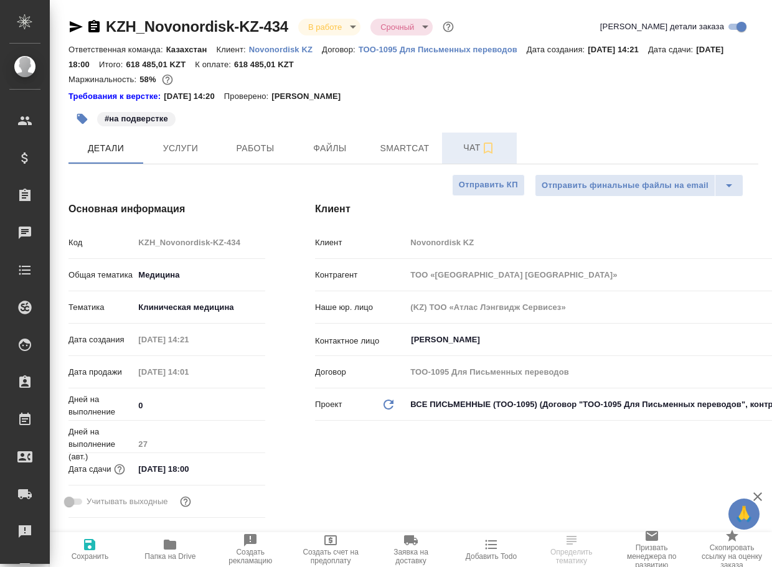
click at [470, 151] on span "Чат" at bounding box center [479, 148] width 60 height 16
type textarea "x"
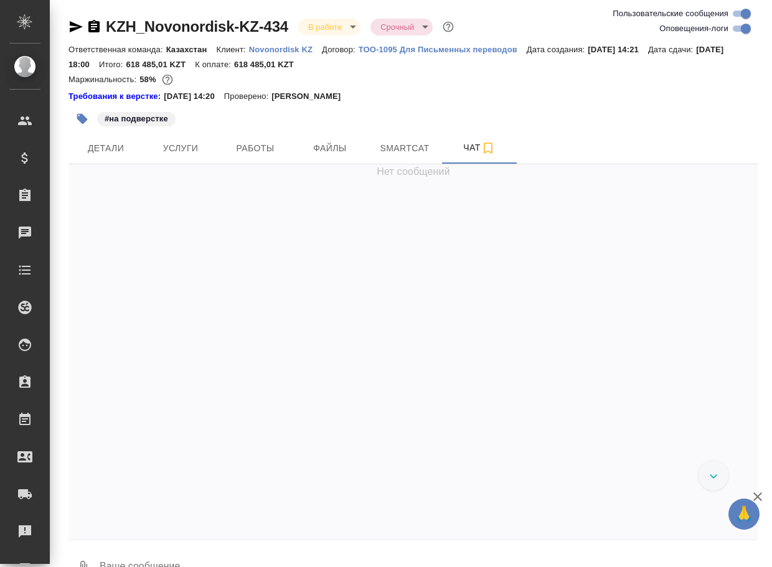
click at [740, 25] on input "Оповещения-логи" at bounding box center [745, 28] width 45 height 15
checkbox input "false"
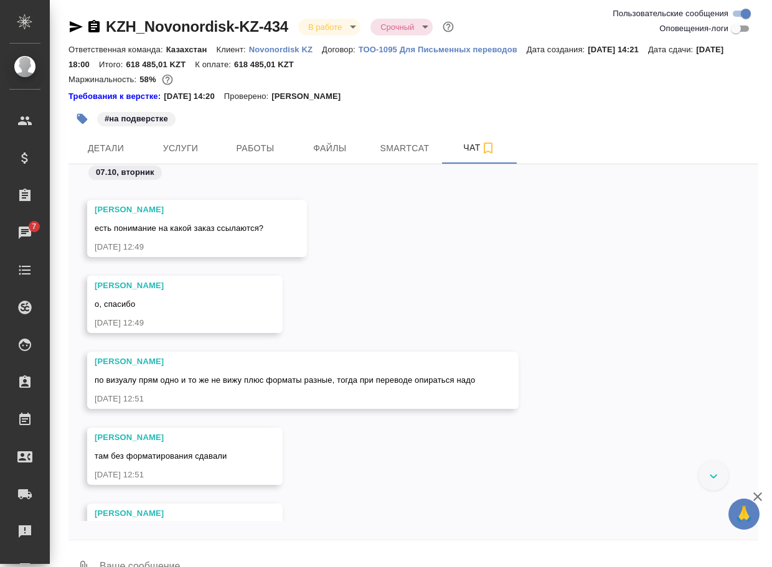
scroll to position [664, 0]
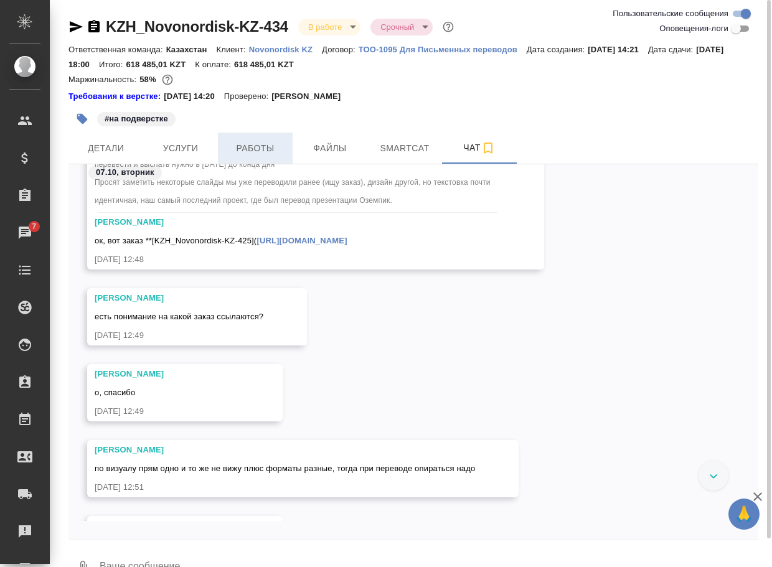
click at [259, 136] on button "Работы" at bounding box center [255, 148] width 75 height 31
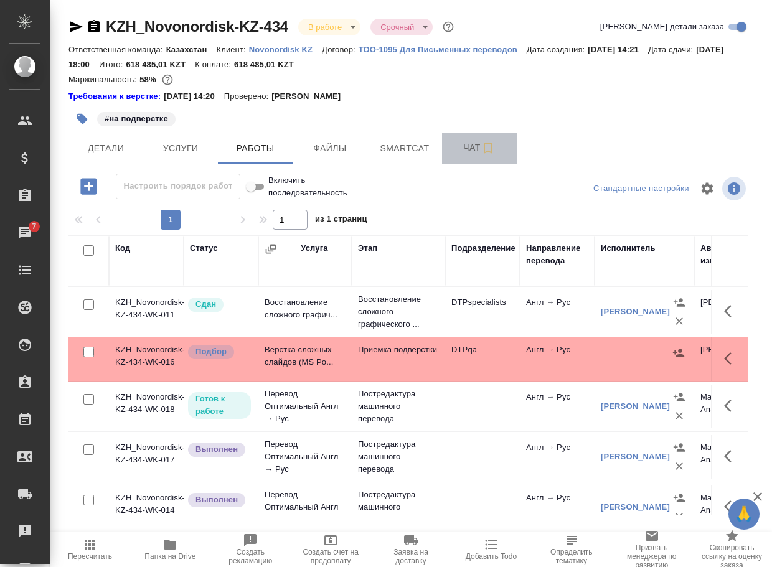
click at [461, 151] on span "Чат" at bounding box center [479, 148] width 60 height 16
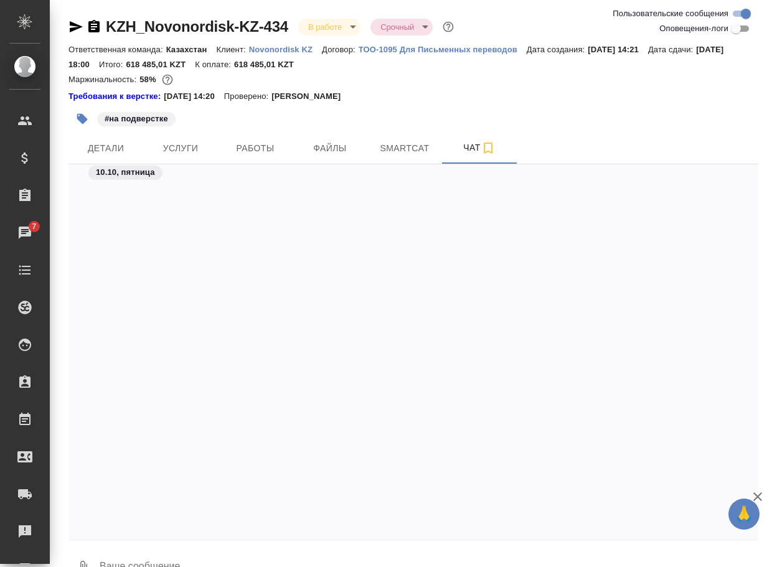
click at [279, 553] on textarea at bounding box center [428, 568] width 660 height 42
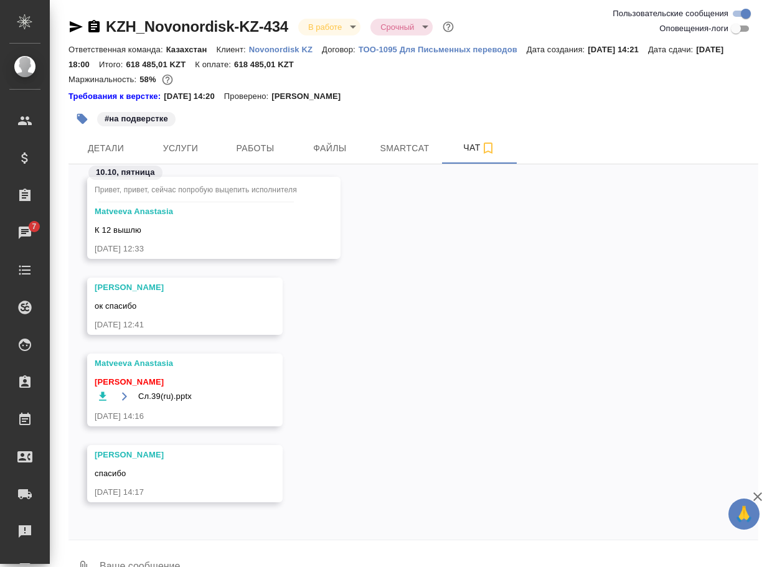
paste textarea "https://drive.awatera.com/apps/files/files/10589861?dir=/Shares/Novonordisk%20K…"
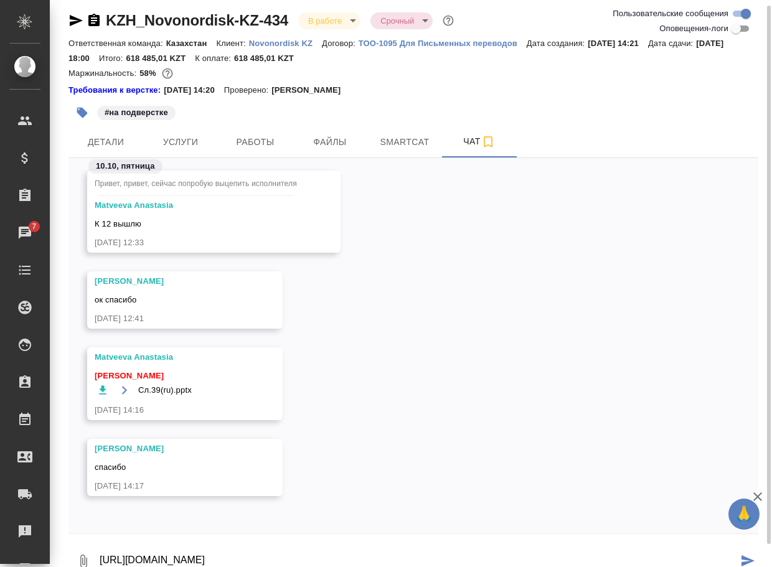
type textarea "https://drive.awatera.com/apps/files/files/10589861?dir=/Shares/Novonordisk%20K…"
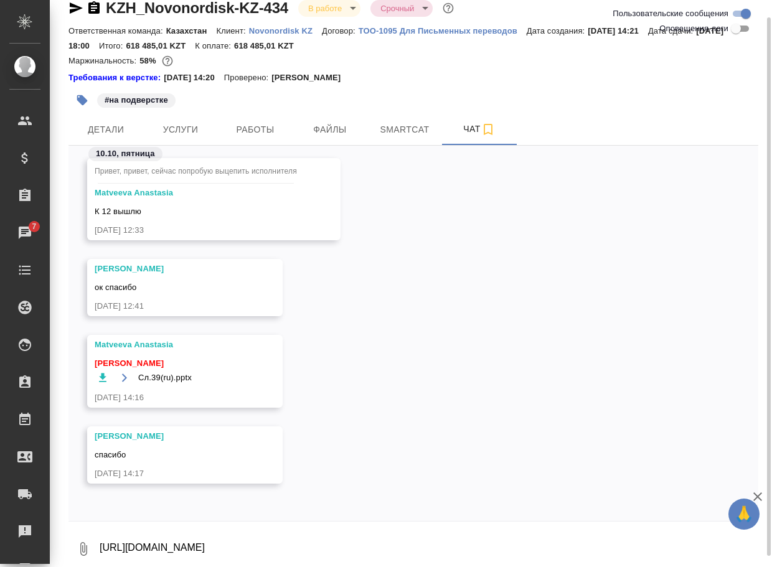
scroll to position [4364, 0]
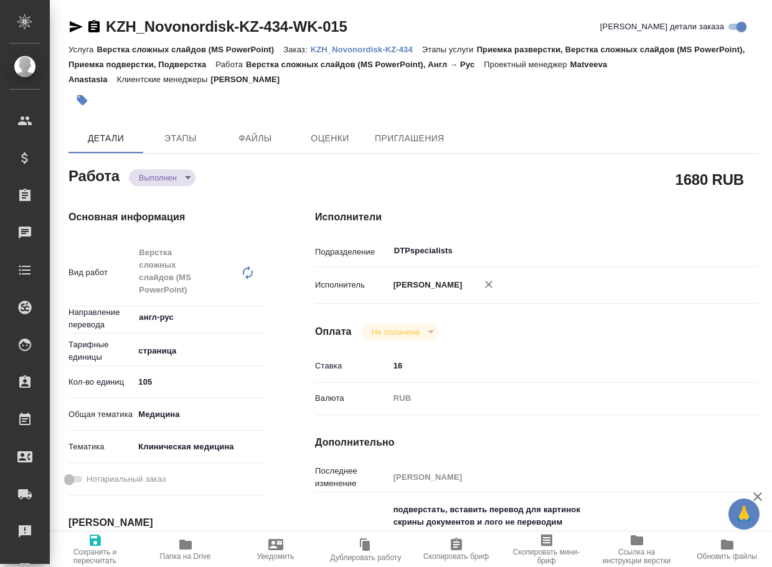
type textarea "x"
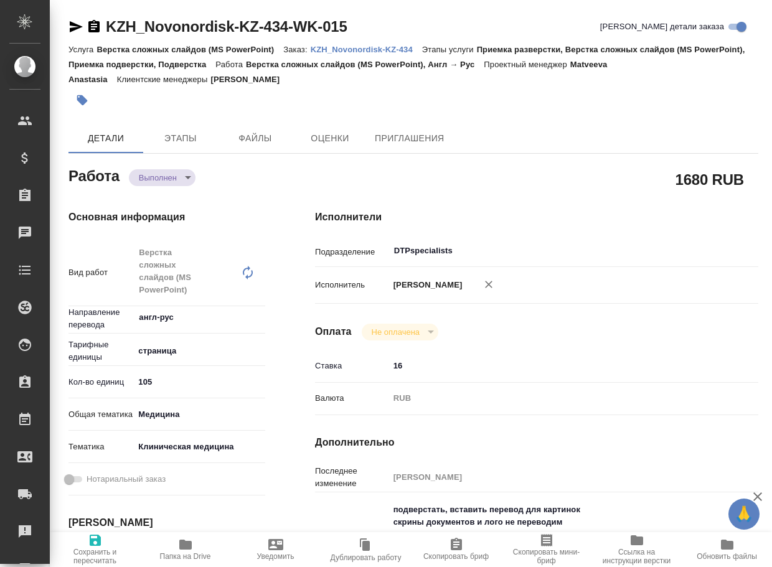
type textarea "x"
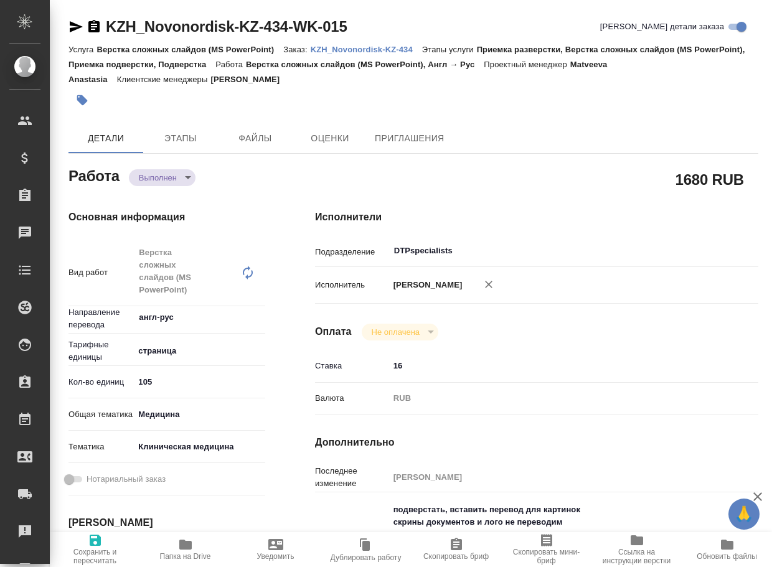
type textarea "x"
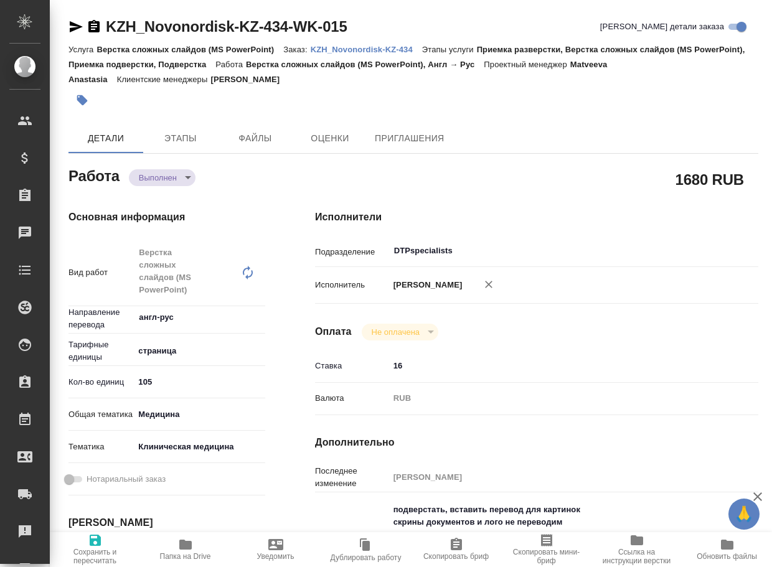
type textarea "x"
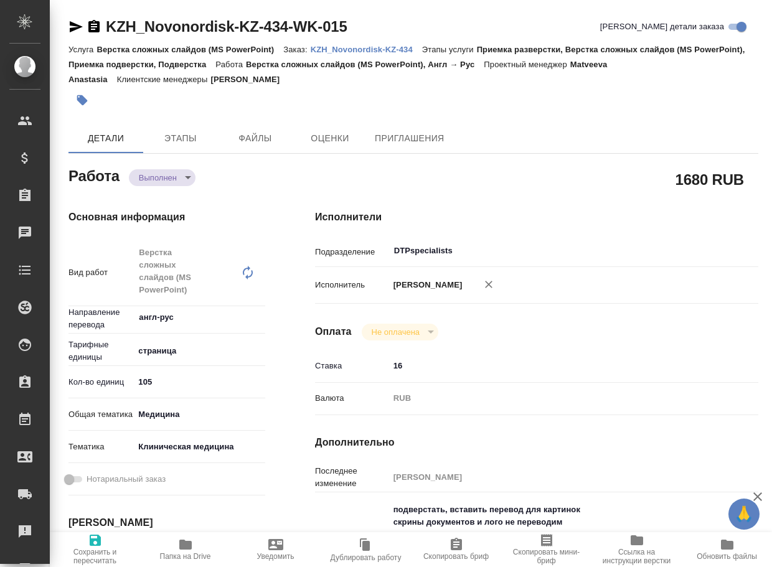
type textarea "x"
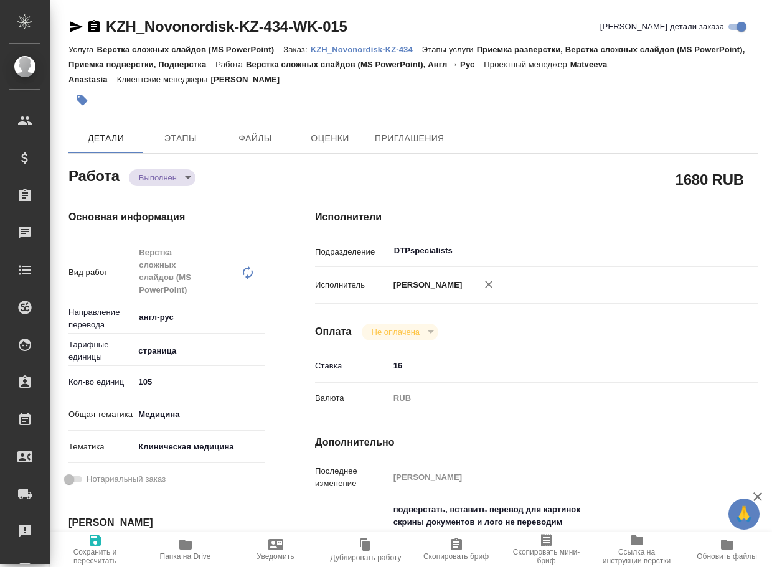
click at [186, 554] on span "Папка на Drive" at bounding box center [185, 556] width 51 height 9
type textarea "x"
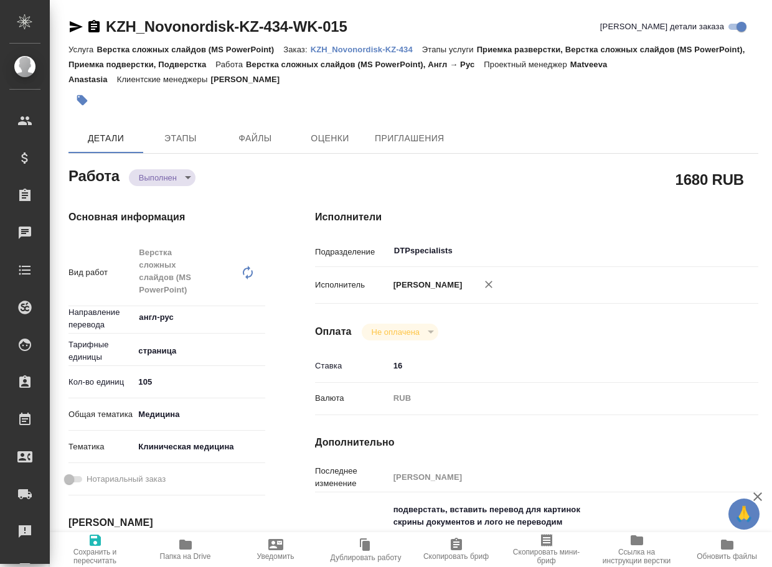
type textarea "x"
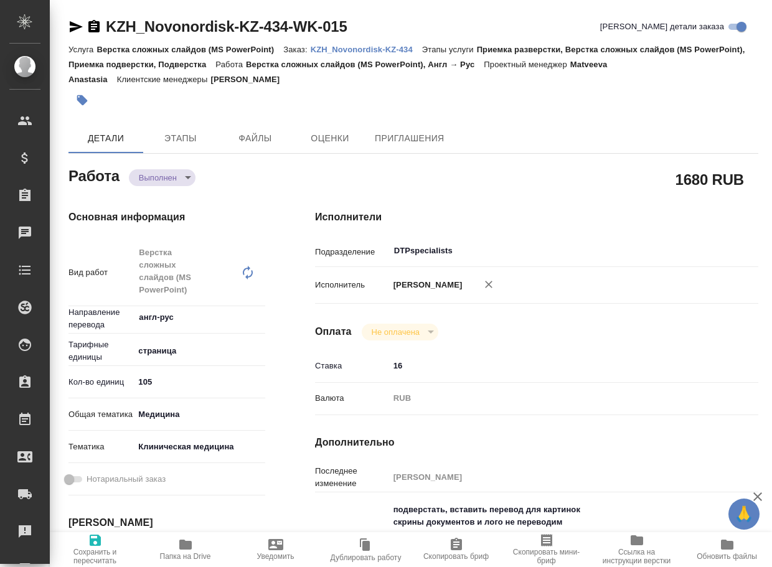
type textarea "x"
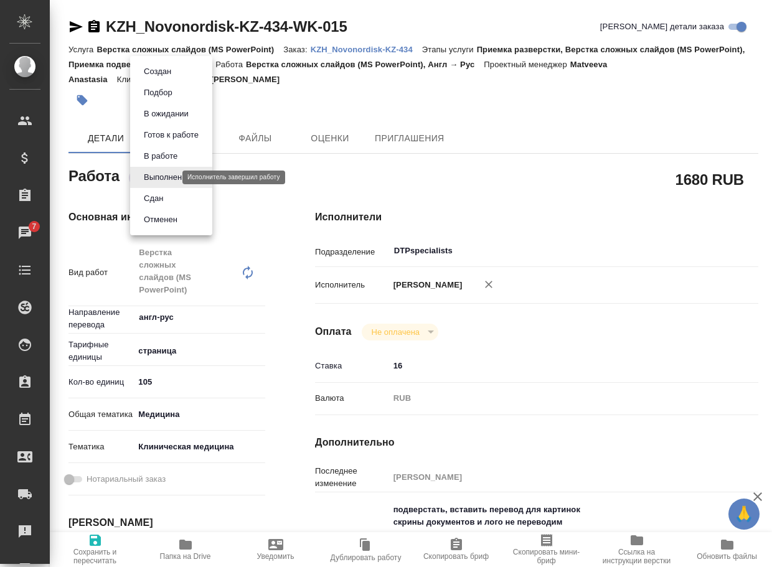
click at [161, 176] on body "🙏 .cls-1 fill:#fff; AWATERA Arsenyeva Vera Клиенты Спецификации Заказы 7 Чаты T…" at bounding box center [386, 283] width 772 height 567
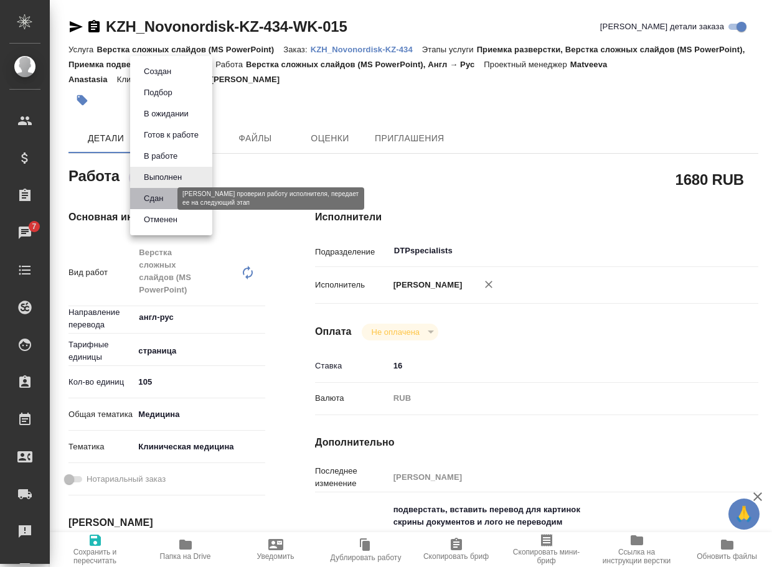
click at [151, 199] on button "Сдан" at bounding box center [153, 199] width 27 height 14
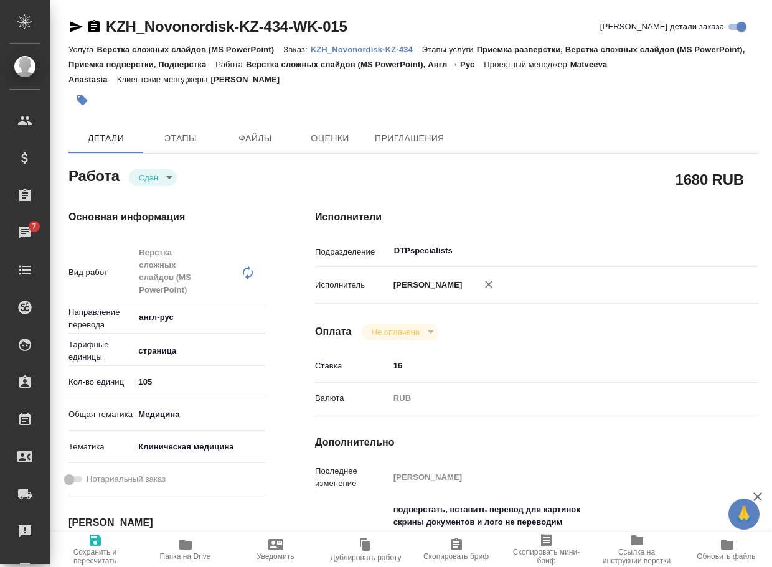
type textarea "x"
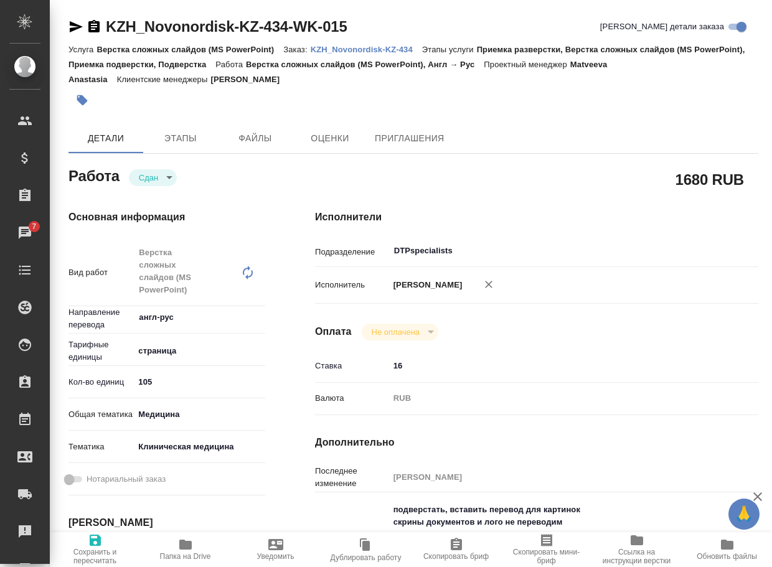
type textarea "x"
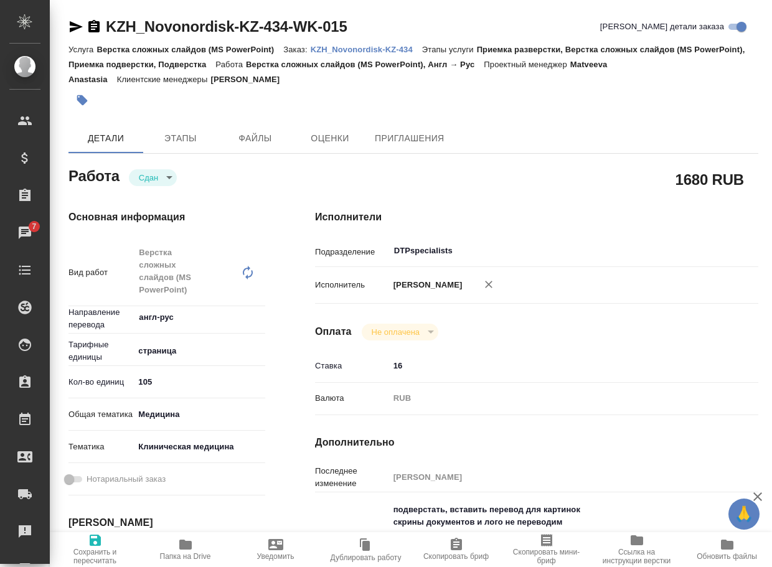
type textarea "x"
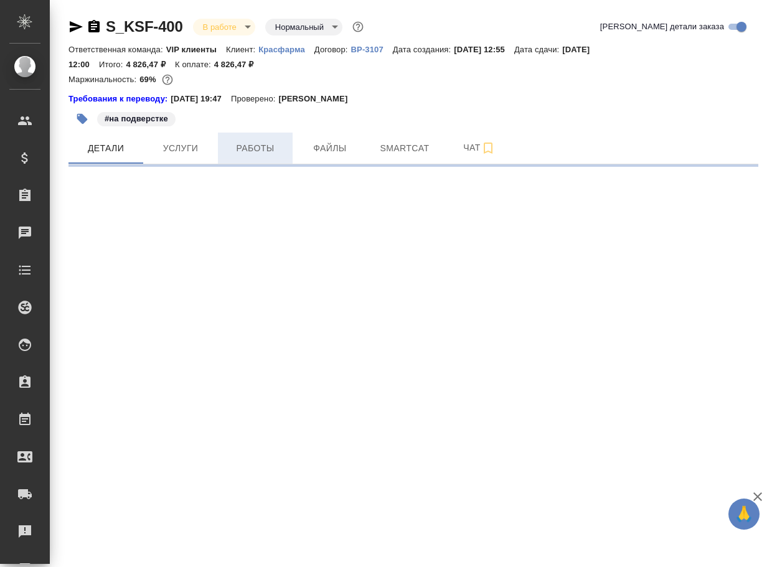
select select "RU"
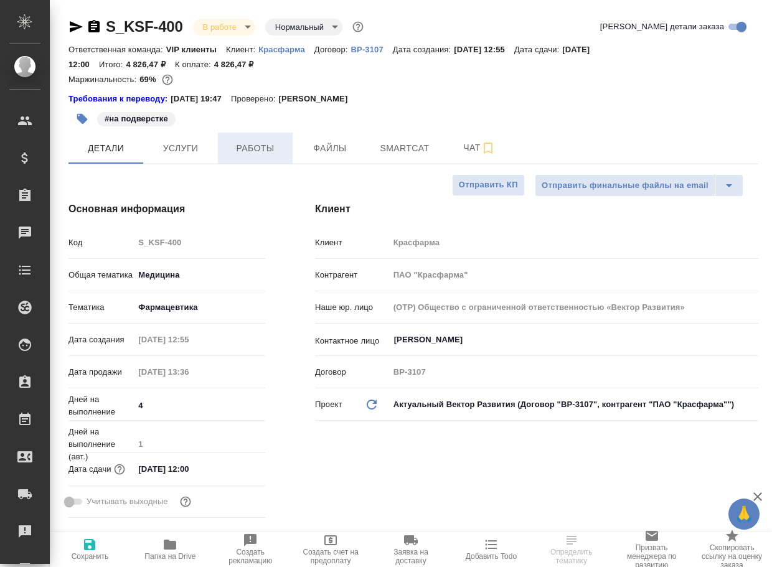
type textarea "x"
click at [264, 154] on span "Работы" at bounding box center [255, 149] width 60 height 16
type textarea "x"
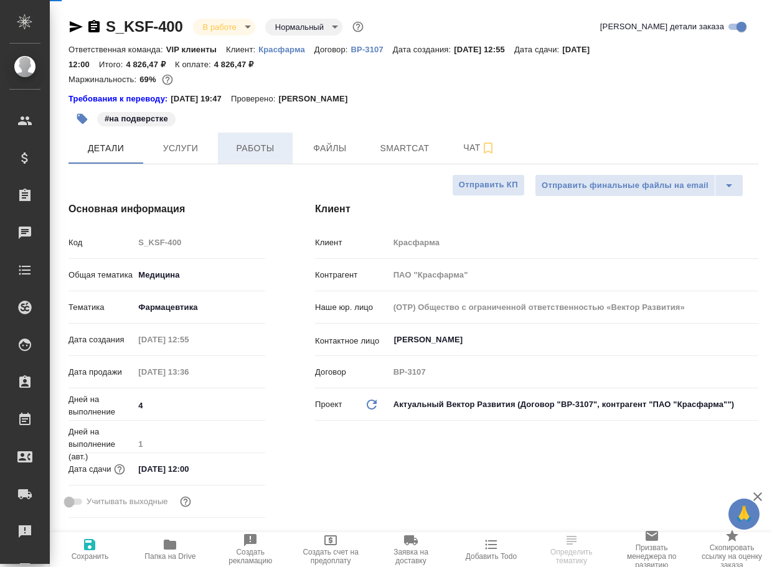
type textarea "x"
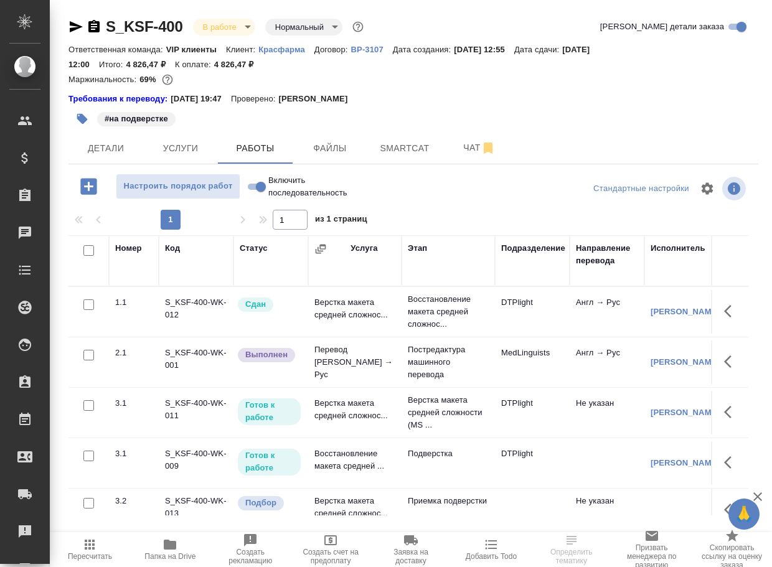
click at [253, 193] on input "Включить последовательность" at bounding box center [260, 186] width 45 height 15
checkbox input "true"
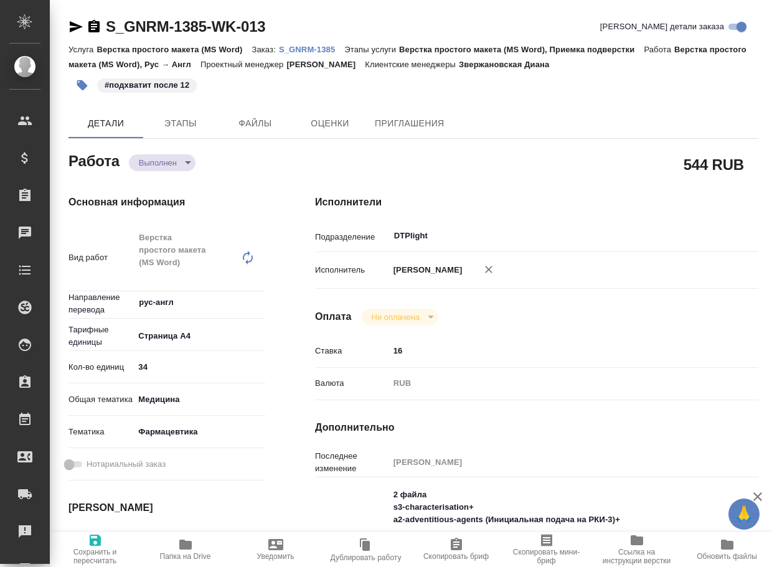
type textarea "x"
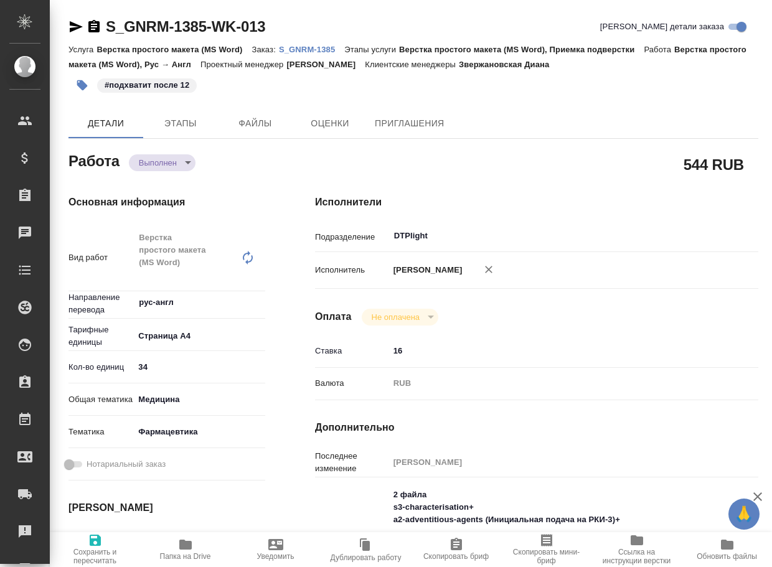
type textarea "x"
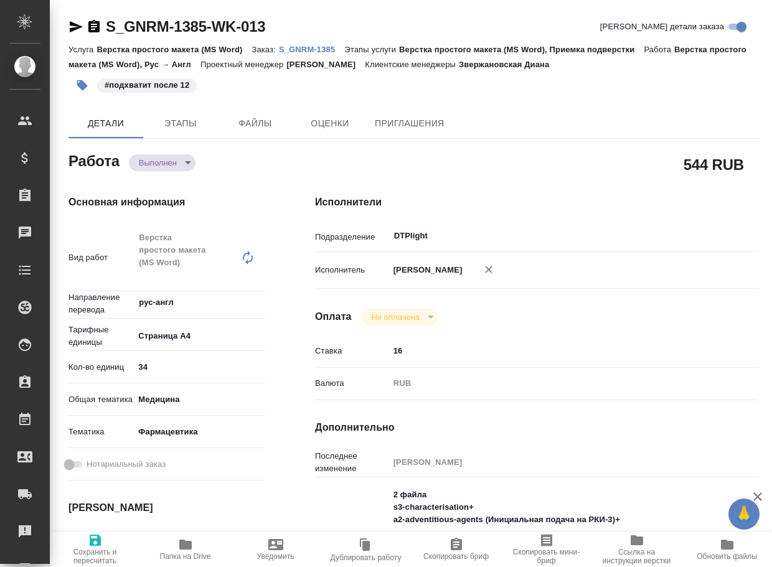
type textarea "x"
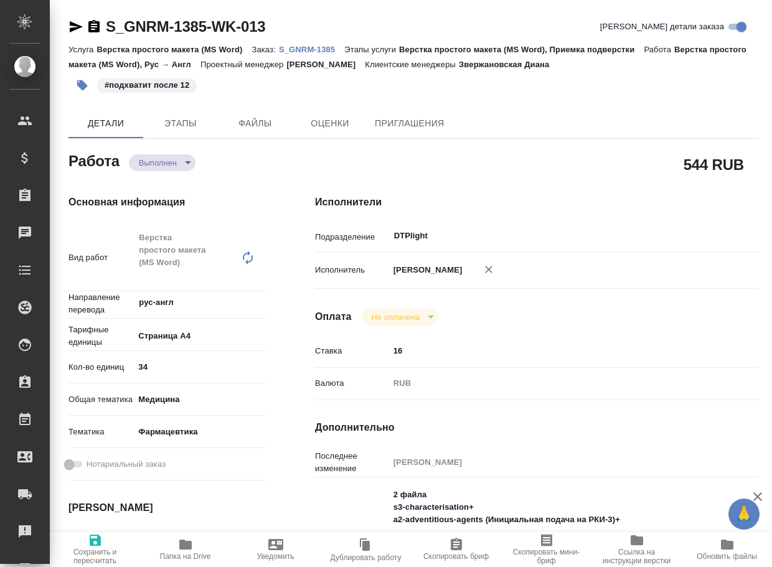
type textarea "x"
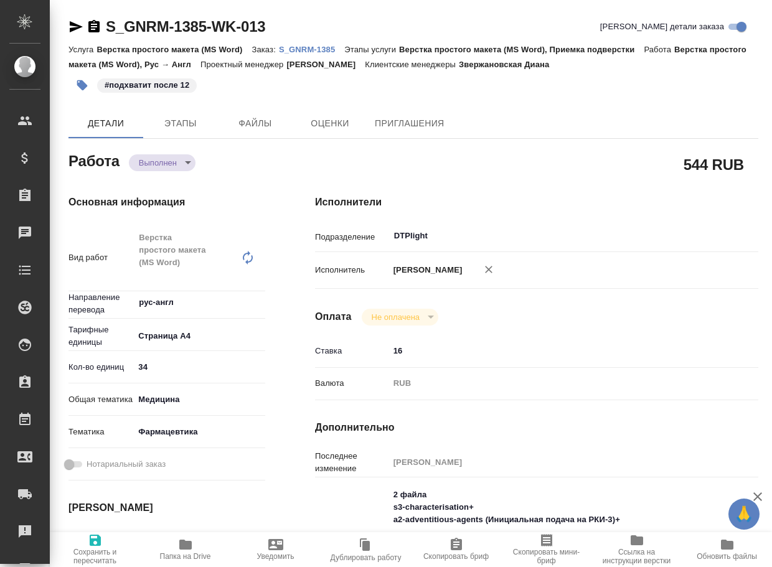
type textarea "x"
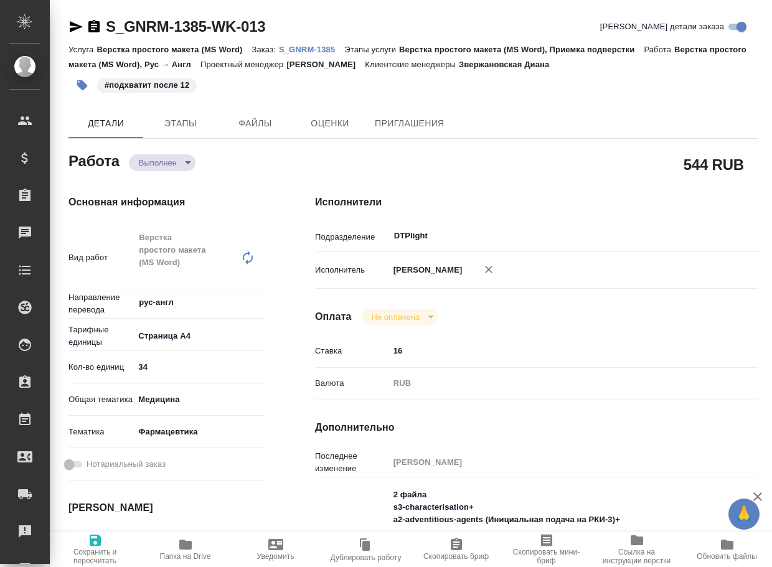
click at [197, 548] on span "Папка на Drive" at bounding box center [185, 549] width 75 height 24
type textarea "x"
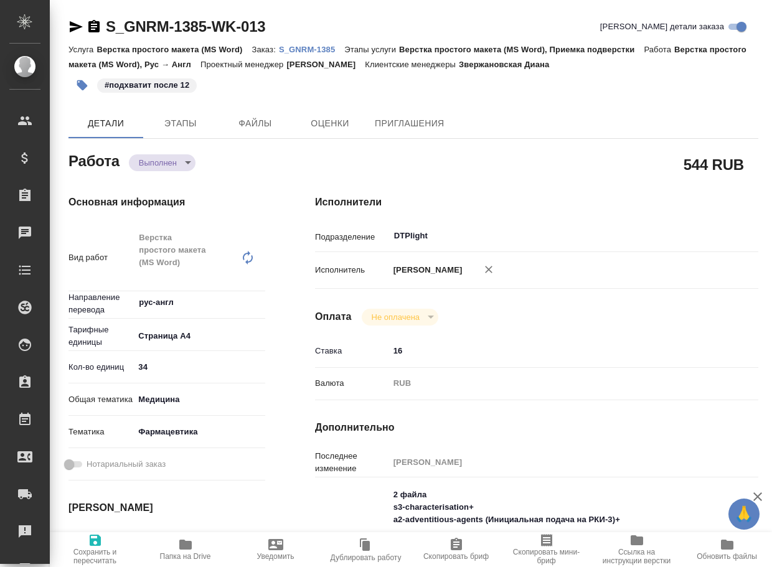
type textarea "x"
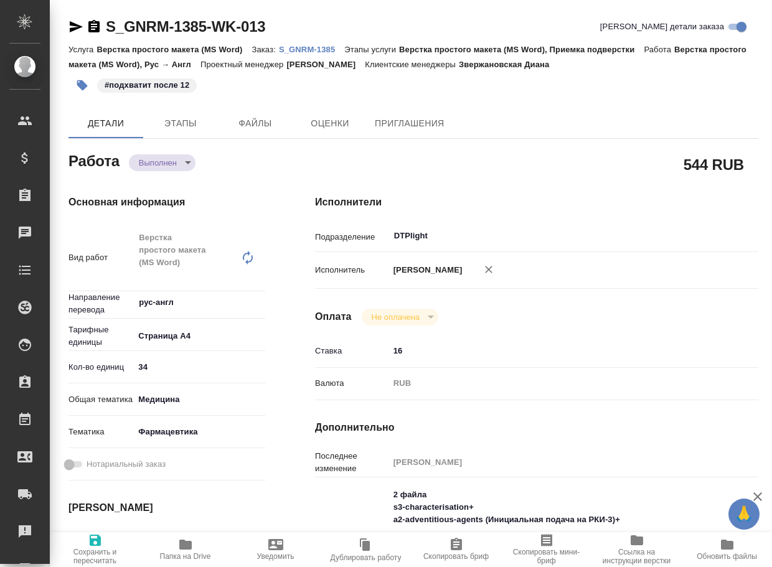
type textarea "x"
click at [174, 156] on body "🙏 .cls-1 fill:#fff; AWATERA Arsenyeva Vera Клиенты Спецификации Заказы 12 Чаты …" at bounding box center [386, 283] width 772 height 567
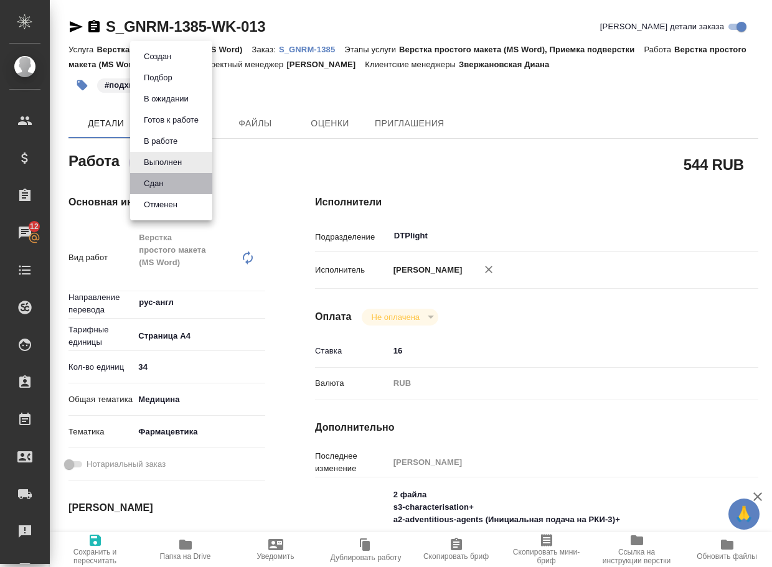
click at [169, 176] on li "Сдан" at bounding box center [171, 183] width 82 height 21
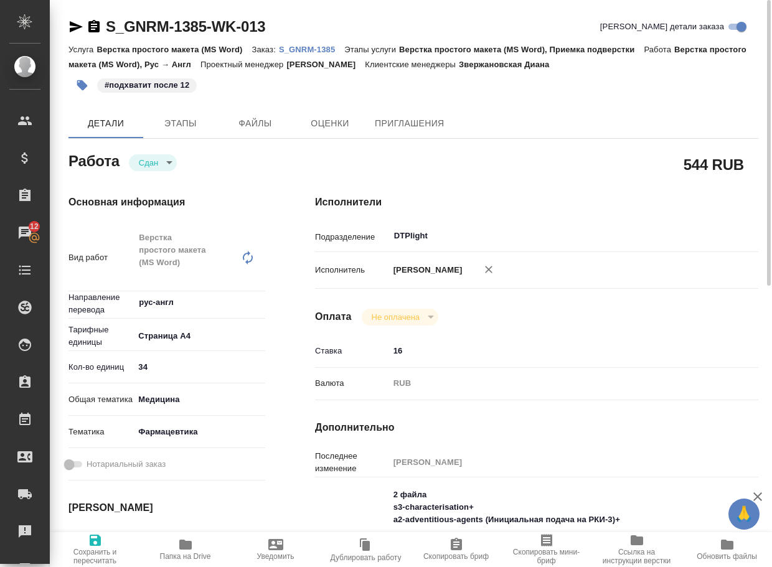
type textarea "x"
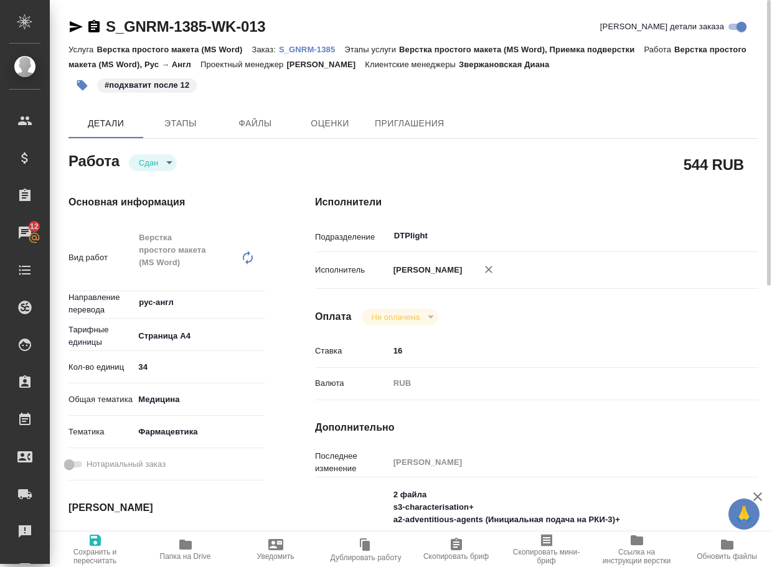
type textarea "x"
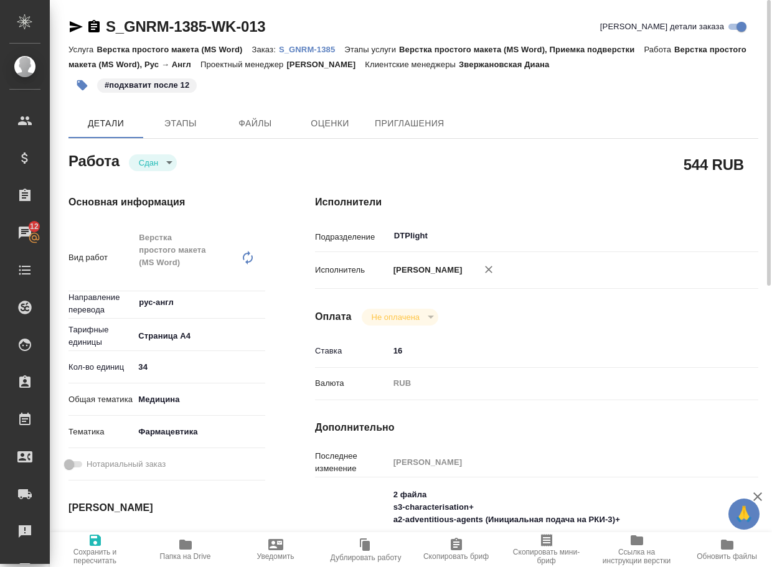
click at [315, 47] on p "S_GNRM-1385" at bounding box center [311, 49] width 65 height 9
type textarea "x"
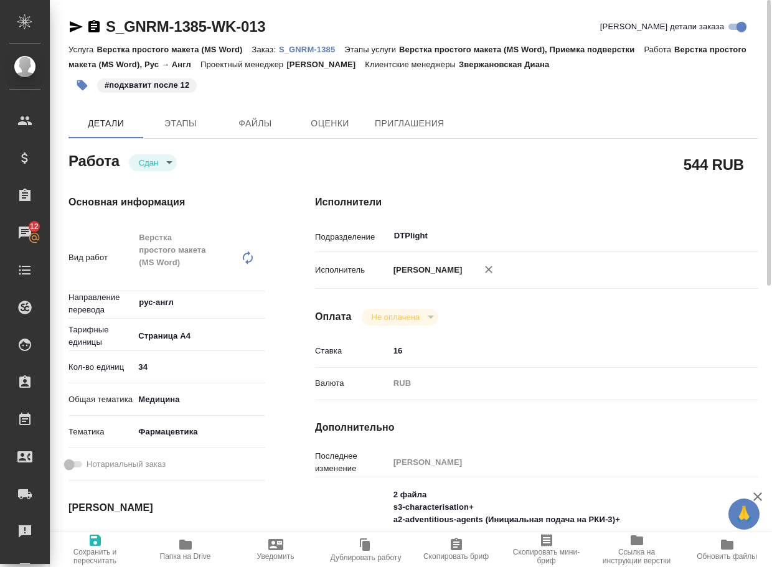
type textarea "x"
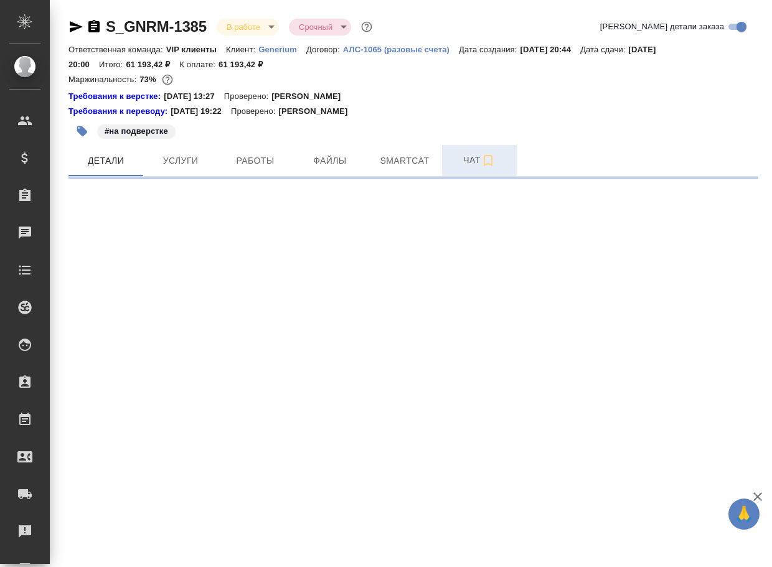
select select "RU"
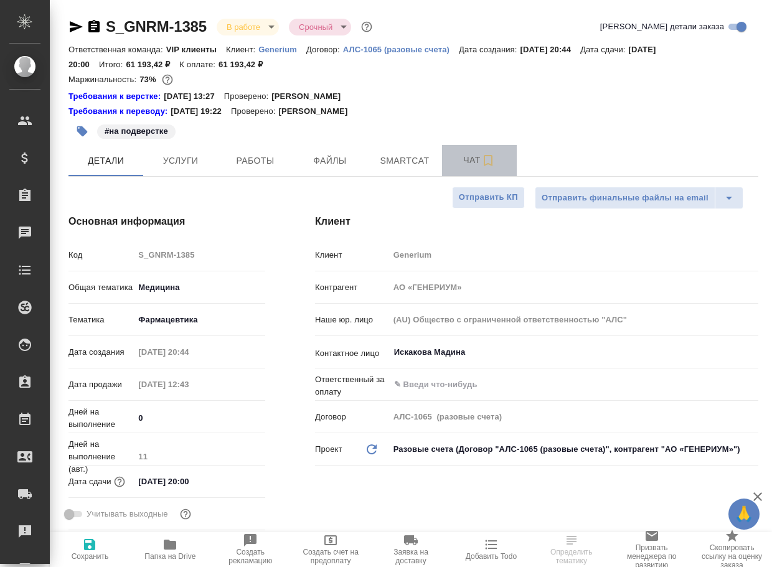
click at [471, 169] on button "Чат" at bounding box center [479, 160] width 75 height 31
type textarea "x"
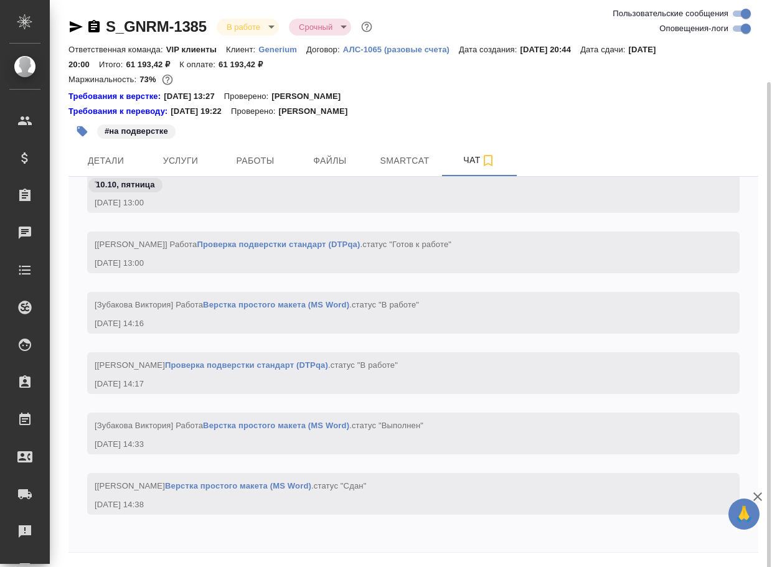
scroll to position [42, 0]
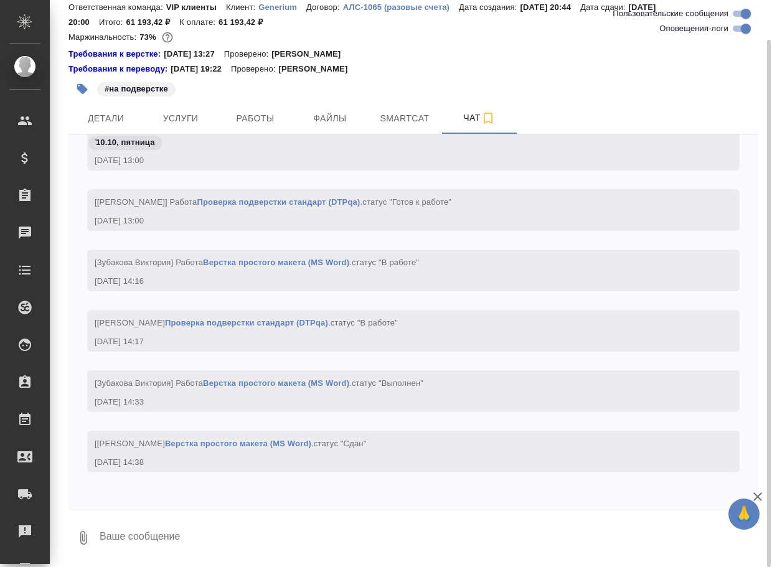
click at [156, 546] on textarea at bounding box center [428, 538] width 660 height 42
paste textarea "[URL][DOMAIN_NAME]"
type textarea "[URL][DOMAIN_NAME]"
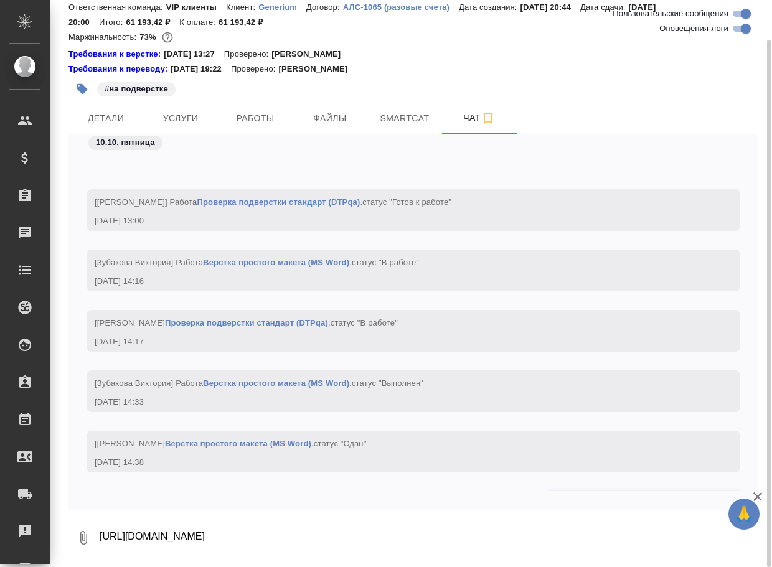
scroll to position [59145, 0]
